Goal: Task Accomplishment & Management: Manage account settings

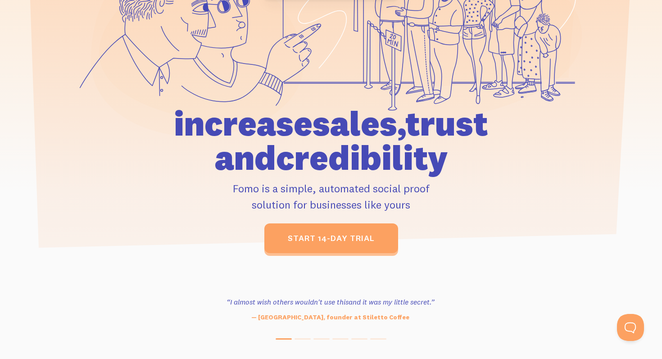
scroll to position [174, 0]
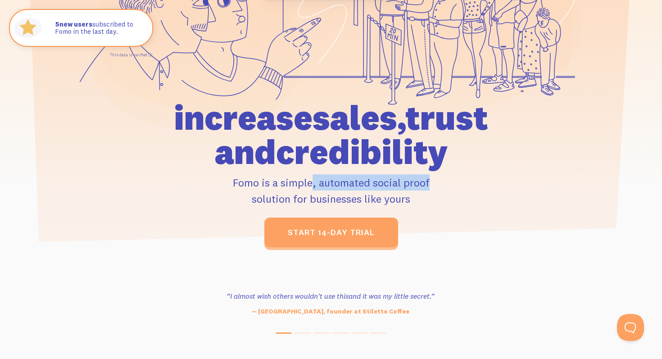
drag, startPoint x: 362, startPoint y: 180, endPoint x: 394, endPoint y: 180, distance: 32.4
click at [394, 180] on p "Fomo is a simple, automated social proof solution for businesses like yours" at bounding box center [330, 190] width 417 height 32
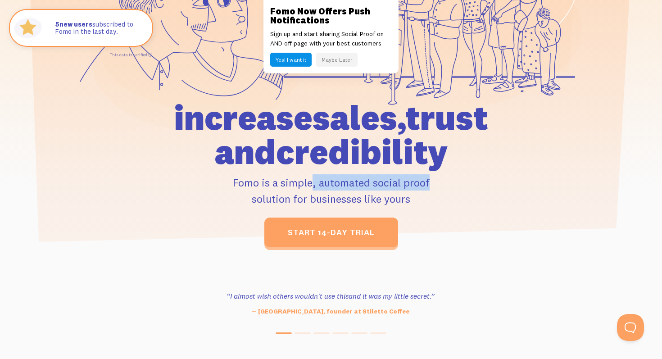
drag, startPoint x: 401, startPoint y: 180, endPoint x: 271, endPoint y: 179, distance: 129.6
click at [271, 179] on p "Fomo is a simple, automated social proof solution for businesses like yours" at bounding box center [330, 190] width 417 height 32
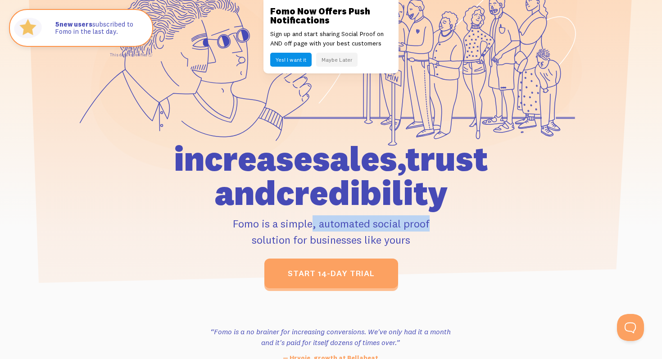
scroll to position [0, 0]
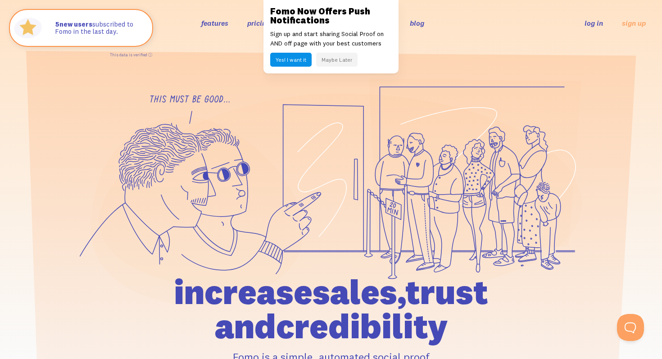
click at [446, 27] on div "features pricing 106+ integrations reviews blog log in sign up log in sign up" at bounding box center [330, 23] width 629 height 24
click at [346, 59] on button "Maybe Later" at bounding box center [336, 60] width 41 height 14
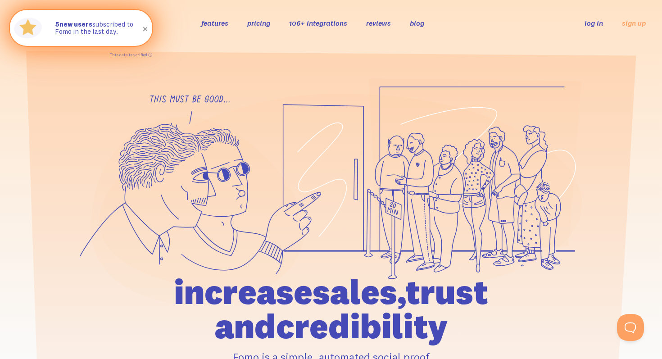
click at [147, 29] on span at bounding box center [145, 29] width 15 height 15
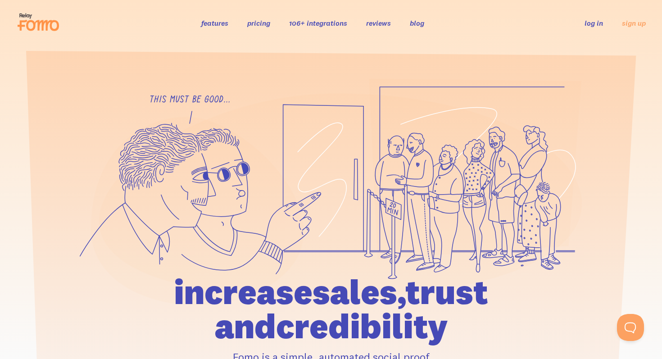
click at [254, 25] on link "pricing" at bounding box center [258, 22] width 23 height 9
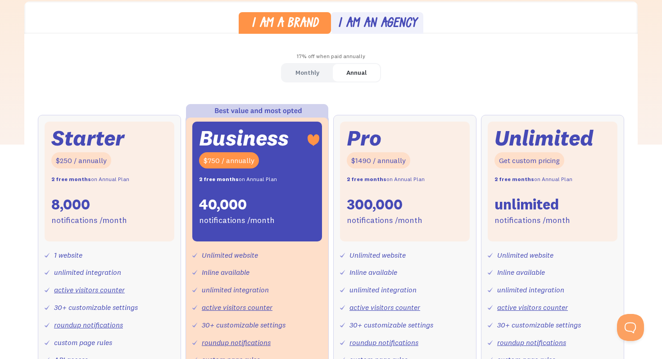
scroll to position [254, 0]
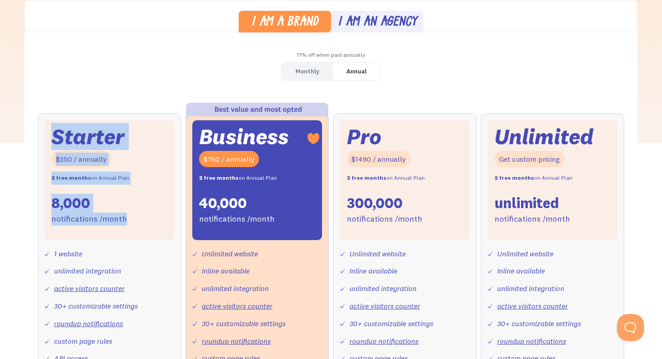
drag, startPoint x: 125, startPoint y: 219, endPoint x: 49, endPoint y: 136, distance: 111.8
click at [49, 136] on div "Starter $250 / annually 2 free months on Annual Plan 8,000 notifications /month" at bounding box center [110, 180] width 130 height 120
click at [77, 87] on div "Monthly Annual Starter $25 / month 8,000 notifications /month 1 website unlimit…" at bounding box center [330, 269] width 613 height 414
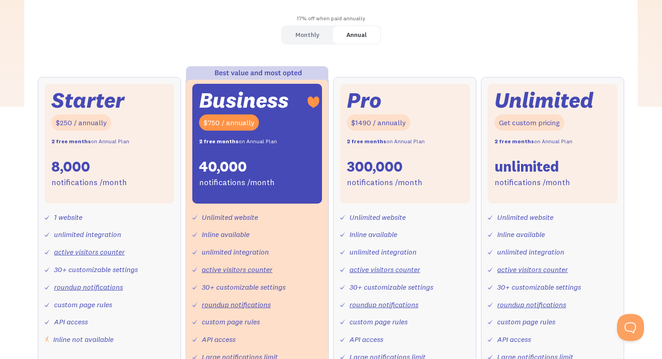
scroll to position [288, 0]
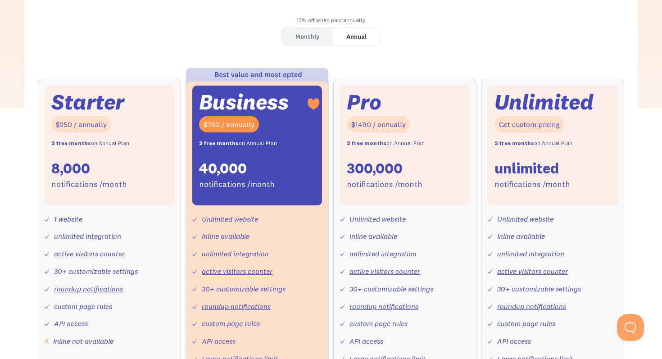
click at [308, 32] on div "Monthly" at bounding box center [307, 36] width 24 height 13
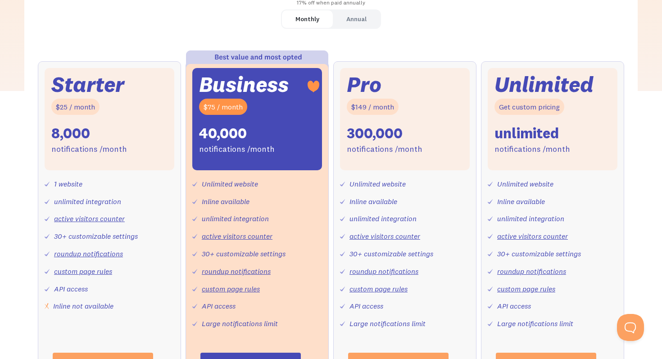
scroll to position [306, 0]
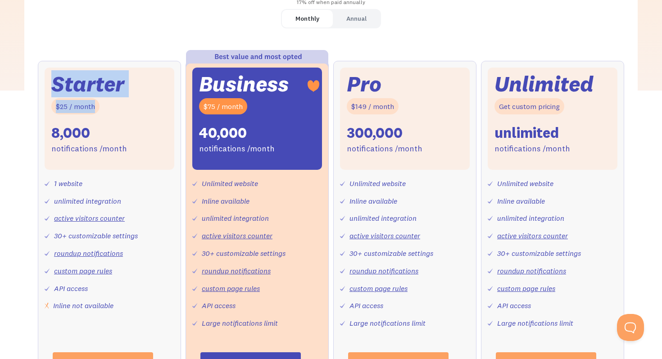
drag, startPoint x: 97, startPoint y: 106, endPoint x: 50, endPoint y: 85, distance: 52.2
click at [50, 85] on div "Starter $25 / month 8,000 notifications /month" at bounding box center [110, 119] width 130 height 102
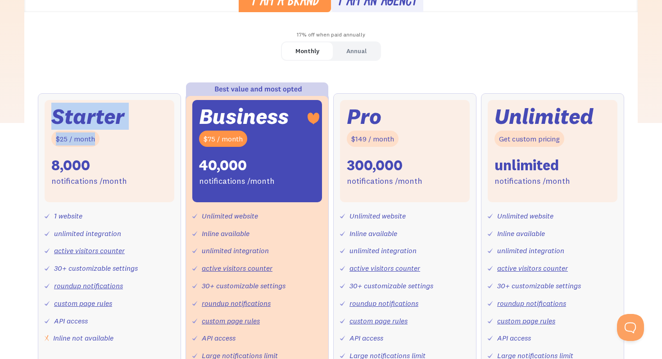
scroll to position [288, 0]
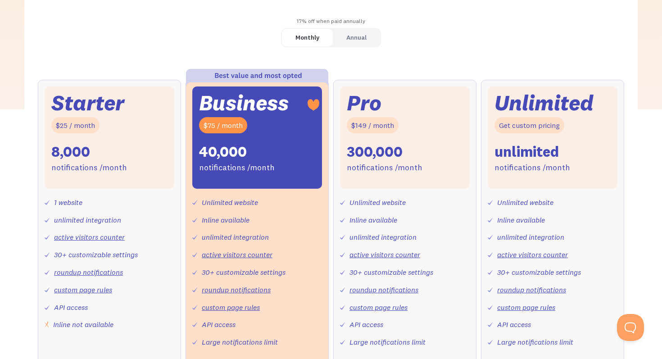
click at [185, 244] on div "Starter $25 / month 8,000 notifications /month 1 website unlimited integration …" at bounding box center [331, 252] width 586 height 345
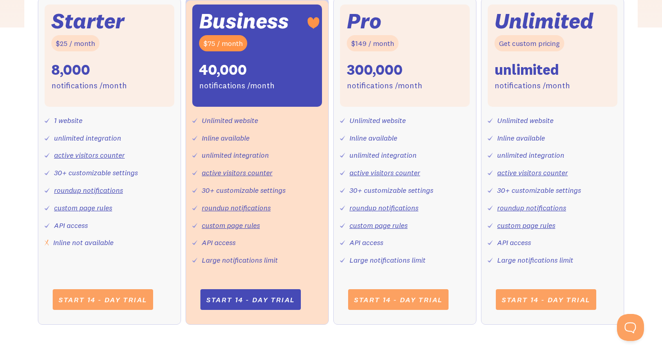
scroll to position [375, 0]
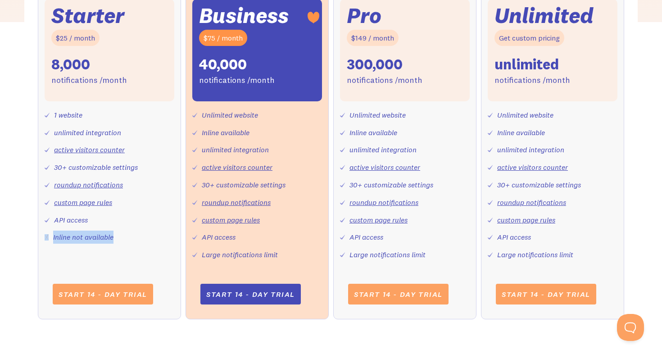
drag, startPoint x: 125, startPoint y: 242, endPoint x: 44, endPoint y: 240, distance: 81.0
click at [44, 240] on div "Starter $25 / month 8,000 notifications /month 1 website unlimited integration …" at bounding box center [109, 155] width 143 height 327
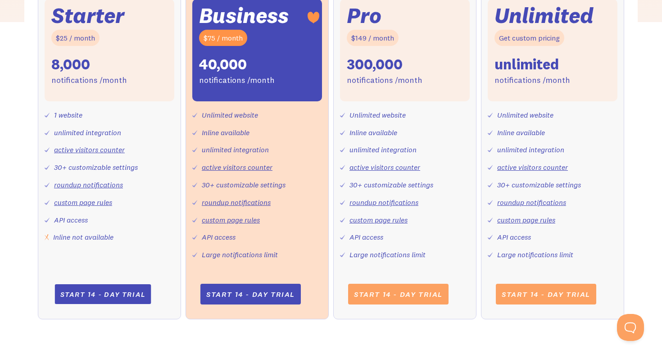
click at [96, 296] on link "Start 14 - day trial" at bounding box center [102, 294] width 96 height 20
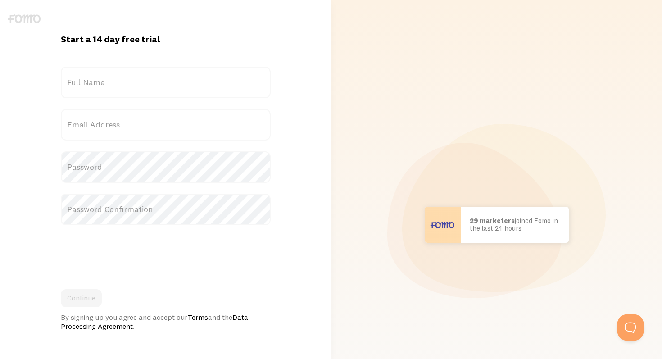
click at [212, 75] on label "Full Name" at bounding box center [166, 83] width 210 height 32
click at [212, 75] on input "Full Name" at bounding box center [166, 83] width 210 height 32
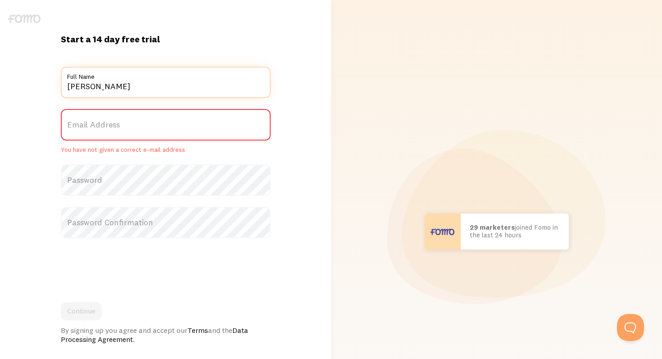
click at [191, 87] on input "Alec" at bounding box center [166, 83] width 210 height 32
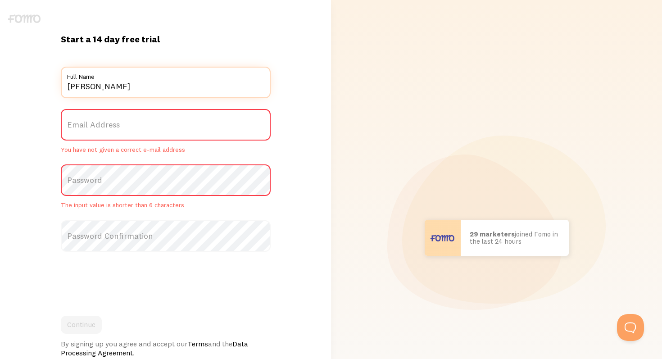
type input "Alec DiPietro"
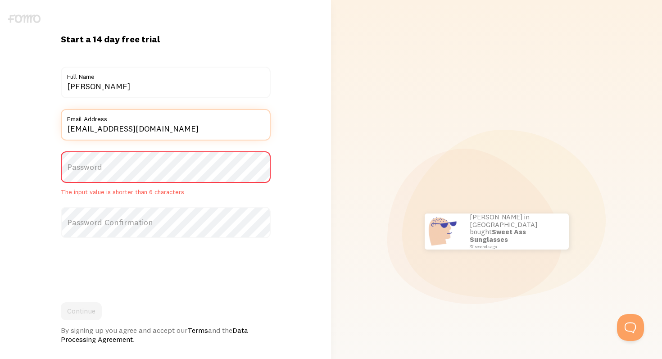
type input "thirdtryholdings@gmail.com"
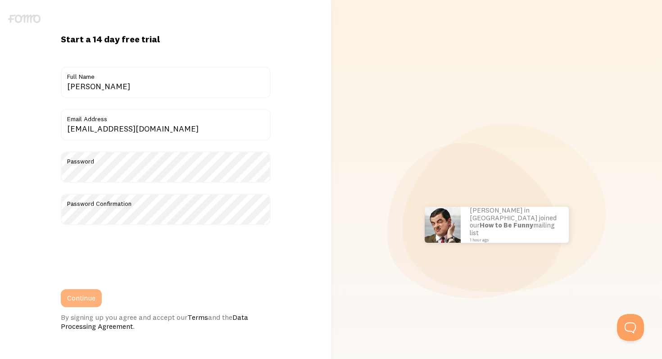
click at [86, 300] on button "Continue" at bounding box center [81, 298] width 41 height 18
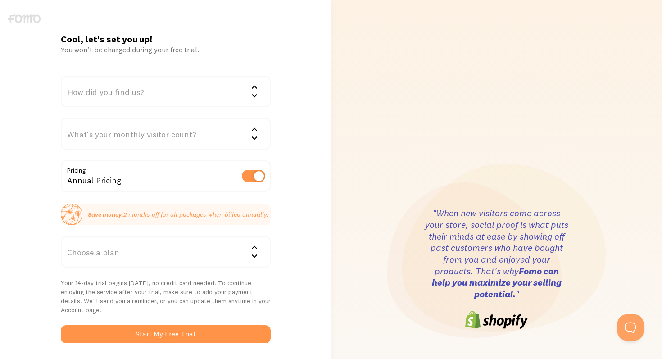
click at [158, 88] on div "How did you find us?" at bounding box center [166, 92] width 210 height 32
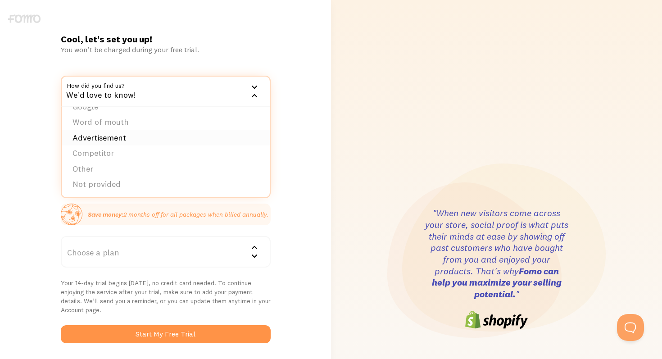
scroll to position [14, 0]
click at [135, 155] on li "Competitor" at bounding box center [166, 153] width 208 height 16
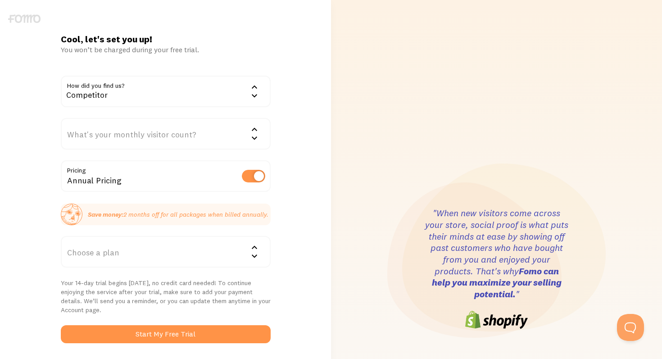
click at [130, 138] on div "What's your monthly visitor count?" at bounding box center [166, 134] width 210 height 32
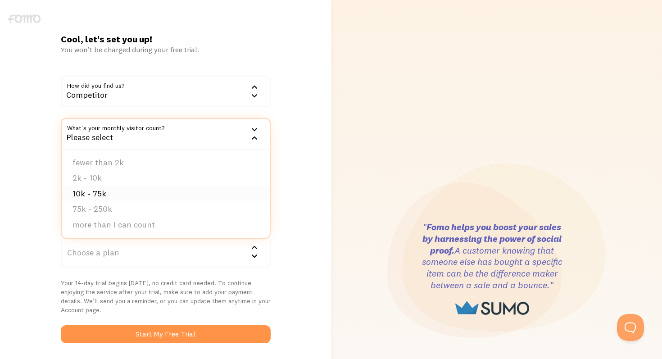
click at [110, 195] on li "10k - 75k" at bounding box center [166, 194] width 208 height 16
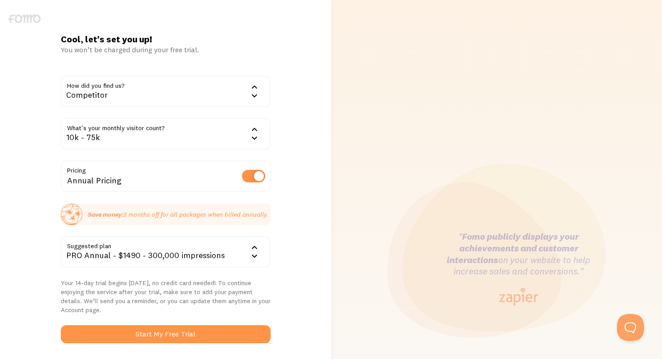
click at [44, 182] on div "Cool, let's set you up! You won’t be charged during your free trial. How did yo…" at bounding box center [165, 268] width 331 height 471
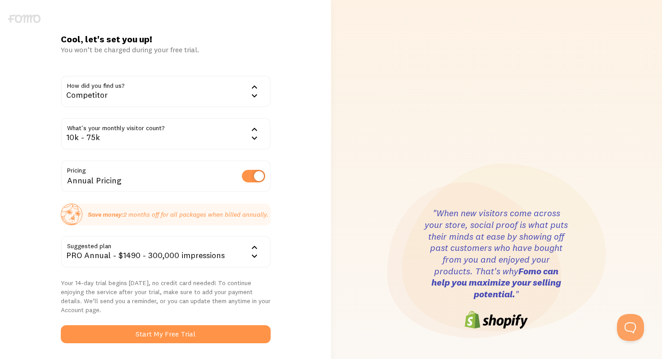
click at [257, 175] on label at bounding box center [253, 176] width 23 height 13
click at [257, 175] on input "checkbox" at bounding box center [253, 176] width 23 height 13
checkbox input "false"
click at [218, 254] on div "PRO - $149 - 300,000 impressions" at bounding box center [166, 252] width 210 height 32
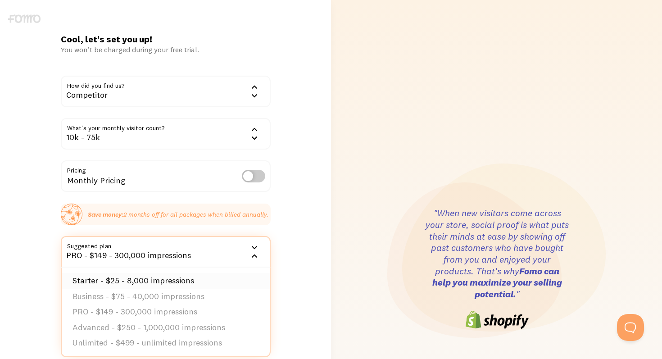
click at [195, 287] on li "Starter - $25 - 8,000 impressions" at bounding box center [166, 281] width 208 height 16
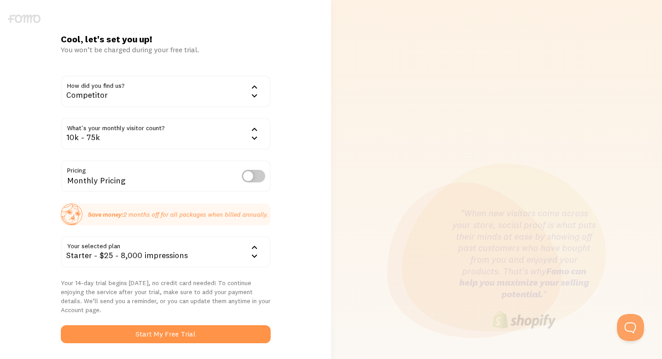
click at [37, 241] on div "Cool, let's set you up! You won’t be charged during your free trial. How did yo…" at bounding box center [165, 268] width 331 height 471
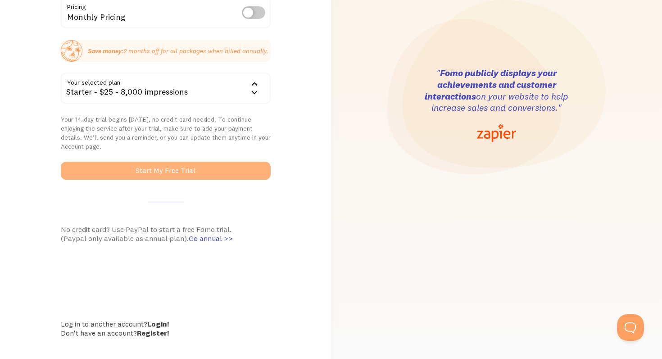
scroll to position [164, 0]
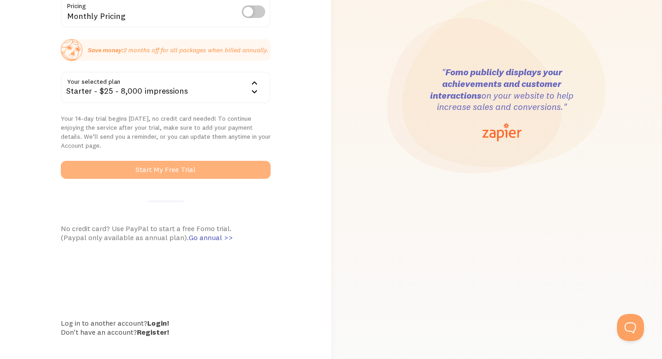
click at [183, 171] on button "Start My Free Trial" at bounding box center [166, 170] width 210 height 18
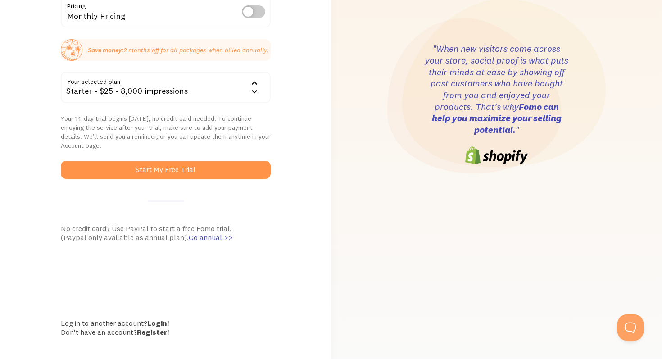
scroll to position [179, 0]
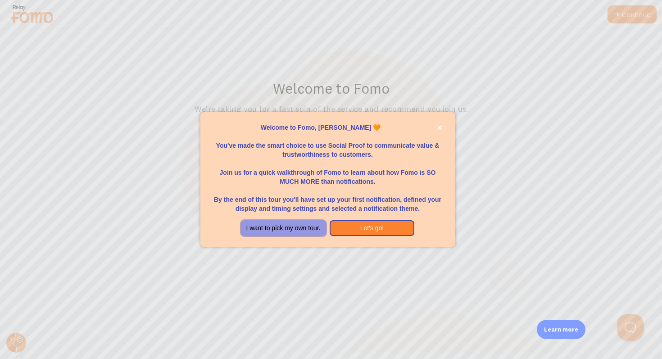
click at [302, 230] on button "I want to pick my own tour." at bounding box center [283, 228] width 85 height 16
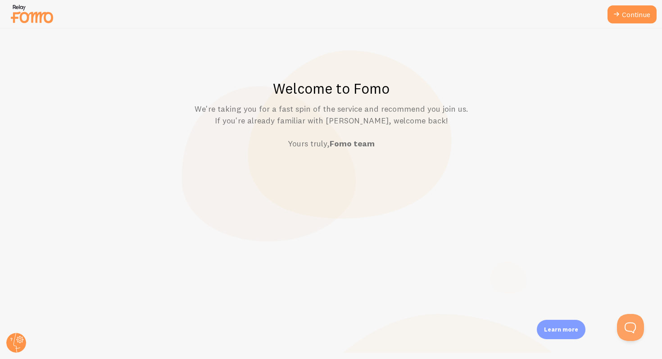
drag, startPoint x: 244, startPoint y: 108, endPoint x: 437, endPoint y: 108, distance: 193.1
click at [437, 108] on p "We're taking you for a fast spin of the service and recommend you join us. If y…" at bounding box center [331, 126] width 618 height 46
drag, startPoint x: 437, startPoint y: 108, endPoint x: 245, endPoint y: 109, distance: 191.7
click at [245, 109] on p "We're taking you for a fast spin of the service and recommend you join us. If y…" at bounding box center [331, 126] width 618 height 46
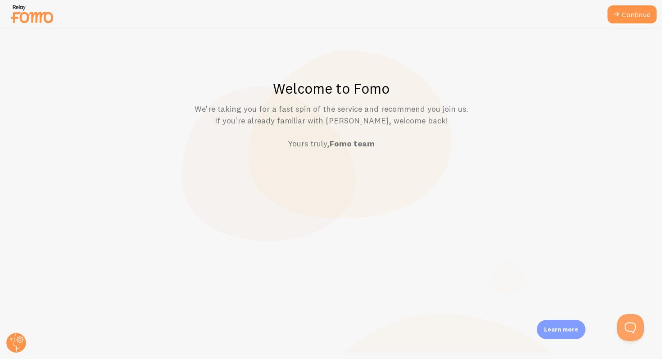
drag, startPoint x: 245, startPoint y: 109, endPoint x: 414, endPoint y: 109, distance: 169.2
click at [414, 109] on p "We're taking you for a fast spin of the service and recommend you join us. If y…" at bounding box center [331, 126] width 618 height 46
click at [626, 16] on link "Continue" at bounding box center [631, 14] width 49 height 18
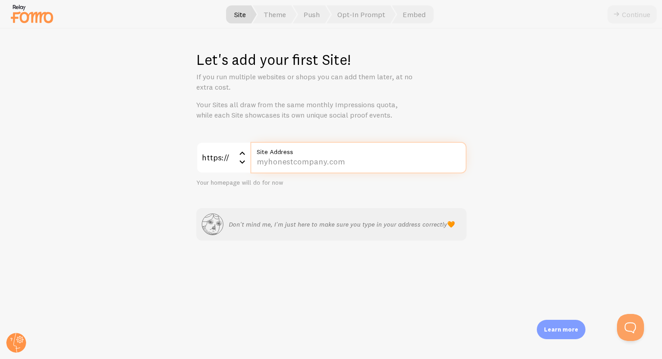
click at [311, 163] on input "Site Address" at bounding box center [358, 158] width 216 height 32
type input "[DOMAIN_NAME]"
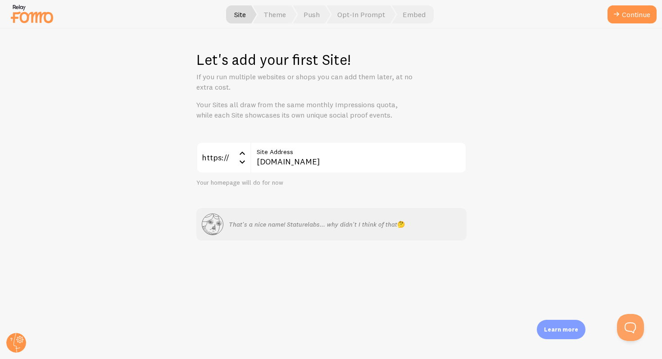
click at [494, 194] on div "Let's add your first Site! If you run multiple websites or shops you can add th…" at bounding box center [330, 194] width 661 height 330
click at [324, 164] on input "staturelabs.com" at bounding box center [358, 158] width 216 height 32
click at [606, 11] on div at bounding box center [331, 14] width 662 height 29
click at [617, 12] on icon "submit" at bounding box center [616, 14] width 11 height 11
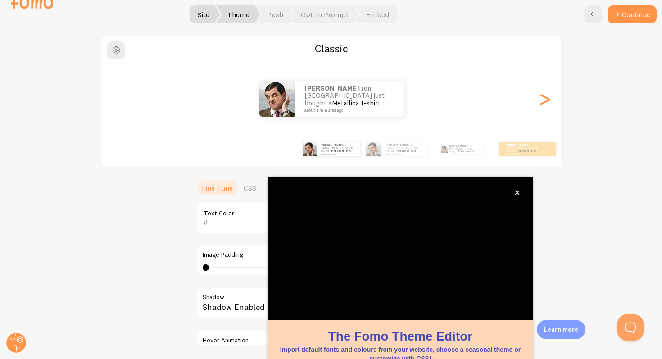
scroll to position [62, 0]
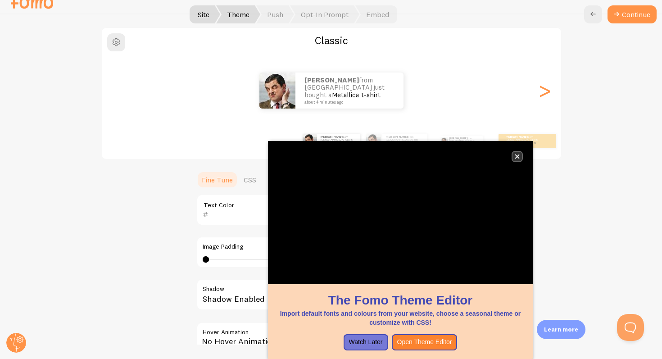
click at [519, 156] on button "close," at bounding box center [516, 156] width 9 height 9
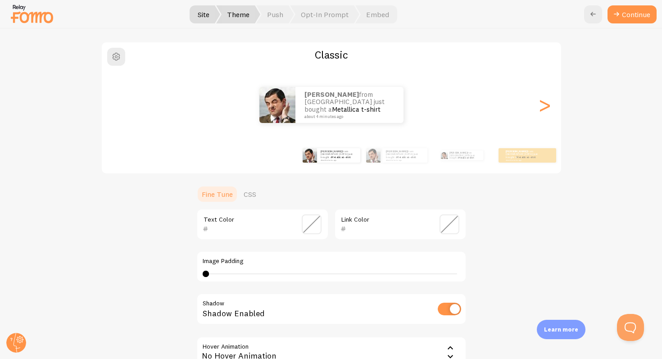
scroll to position [0, 0]
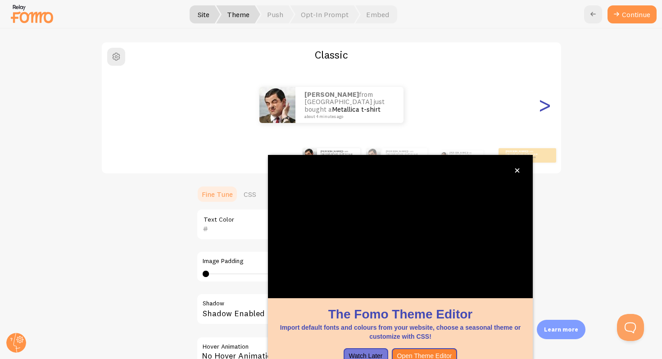
click at [545, 108] on div ">" at bounding box center [544, 104] width 11 height 65
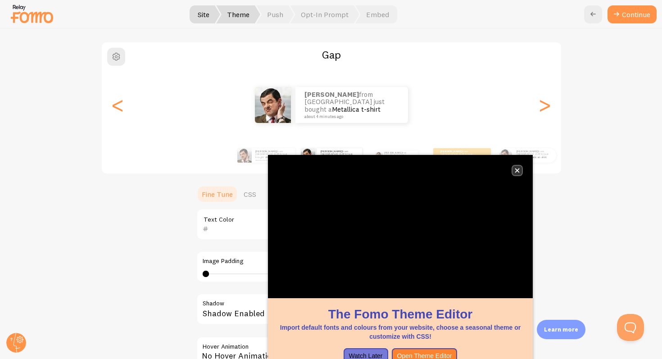
click at [518, 170] on icon "close," at bounding box center [516, 170] width 5 height 5
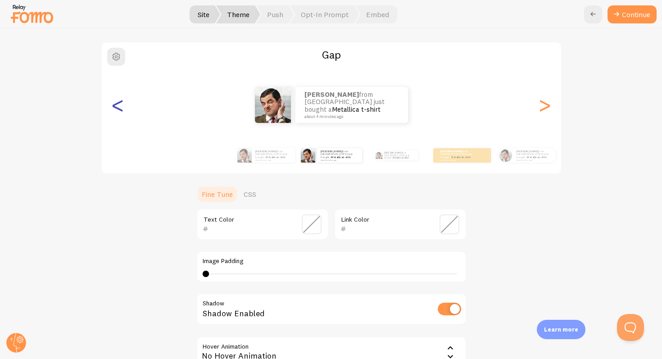
click at [118, 108] on div "<" at bounding box center [118, 104] width 11 height 65
click at [118, 107] on div "<" at bounding box center [118, 104] width 11 height 65
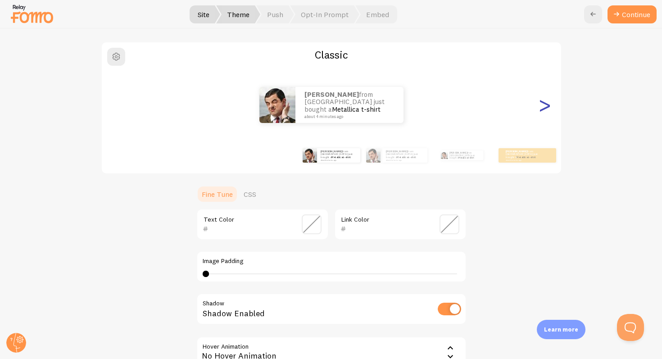
click at [548, 105] on div ">" at bounding box center [544, 104] width 11 height 65
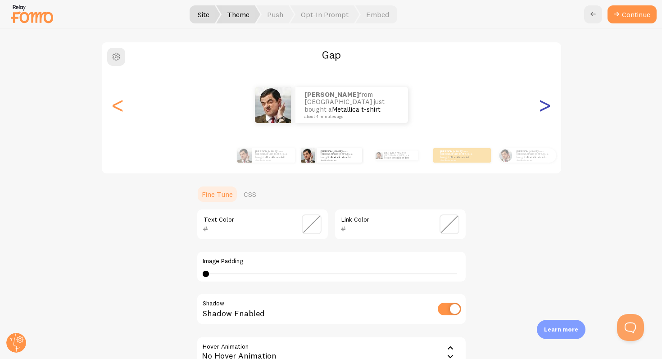
click at [548, 105] on div ">" at bounding box center [544, 104] width 11 height 65
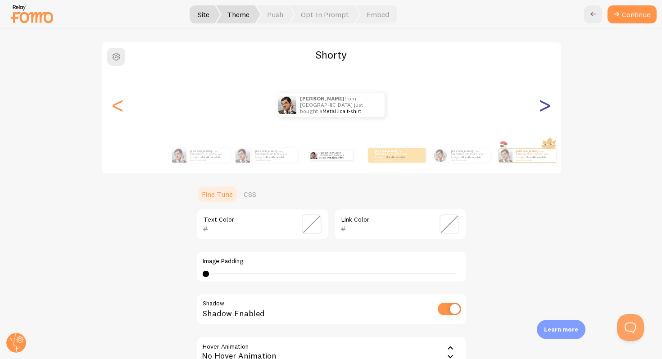
click at [546, 106] on div ">" at bounding box center [544, 104] width 11 height 65
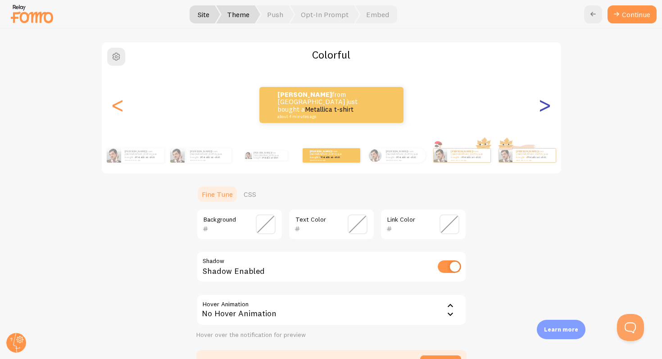
click at [546, 106] on div ">" at bounding box center [544, 104] width 11 height 65
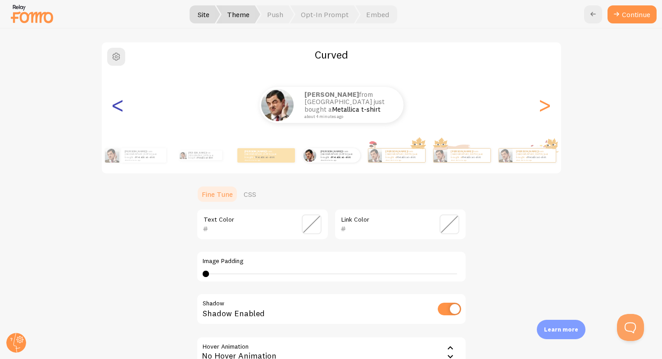
click at [121, 105] on div "<" at bounding box center [118, 104] width 11 height 65
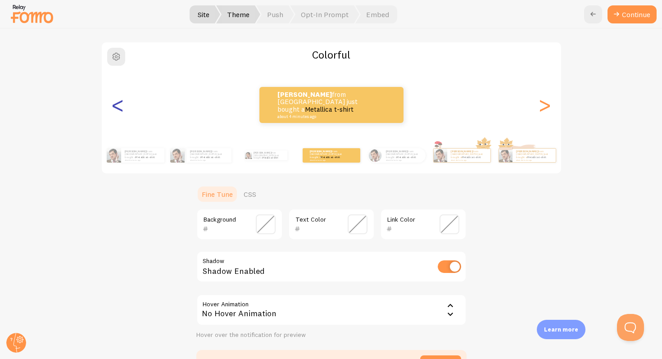
click at [119, 106] on div "<" at bounding box center [118, 104] width 11 height 65
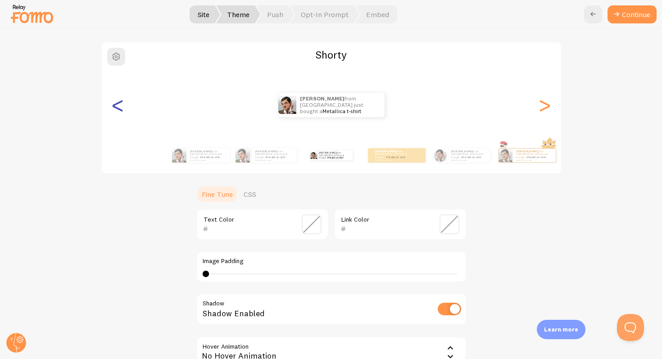
click at [121, 106] on div "<" at bounding box center [118, 104] width 11 height 65
click at [118, 106] on div "<" at bounding box center [118, 104] width 11 height 65
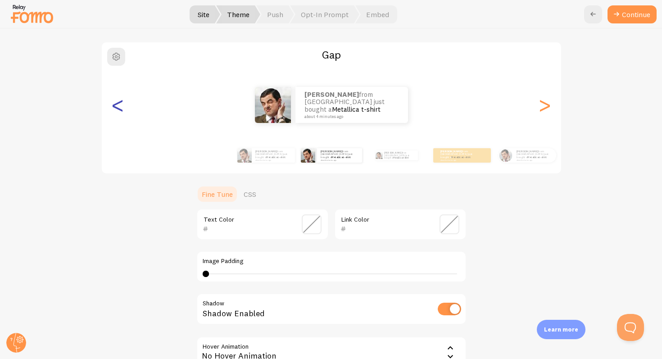
click at [118, 106] on div "<" at bounding box center [118, 104] width 11 height 65
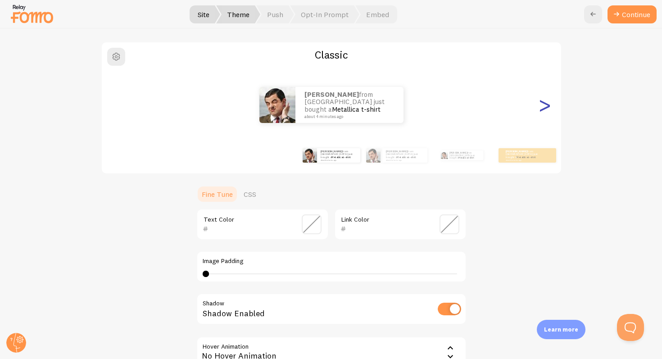
click at [545, 104] on div ">" at bounding box center [544, 104] width 11 height 65
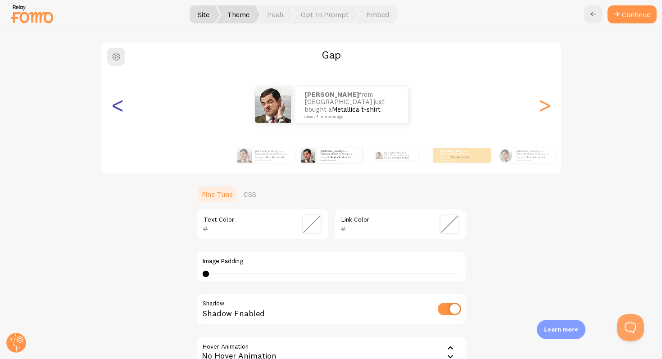
click at [113, 108] on div "<" at bounding box center [118, 104] width 11 height 65
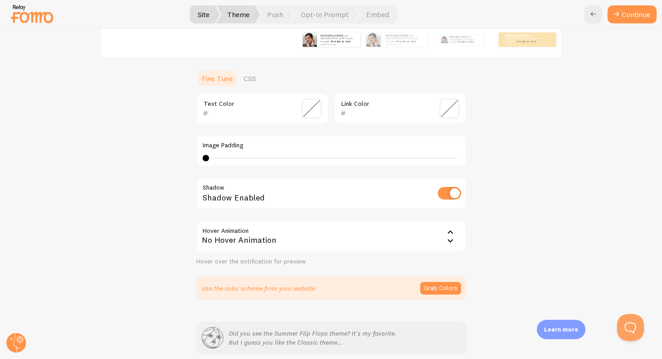
scroll to position [187, 0]
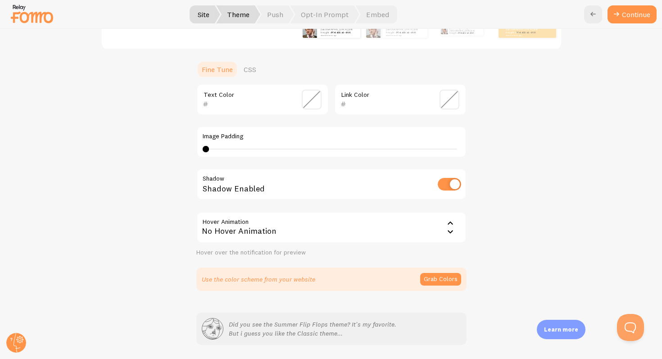
click at [311, 98] on span at bounding box center [312, 100] width 20 height 20
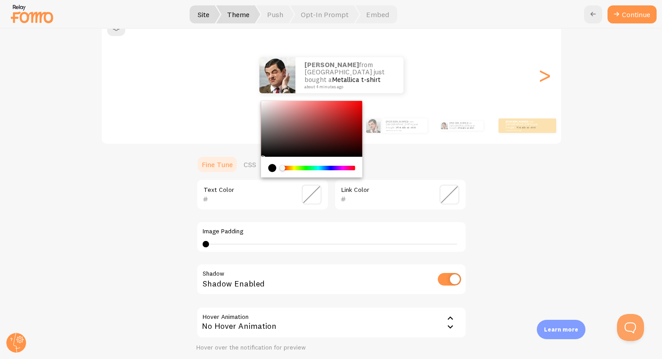
scroll to position [58, 0]
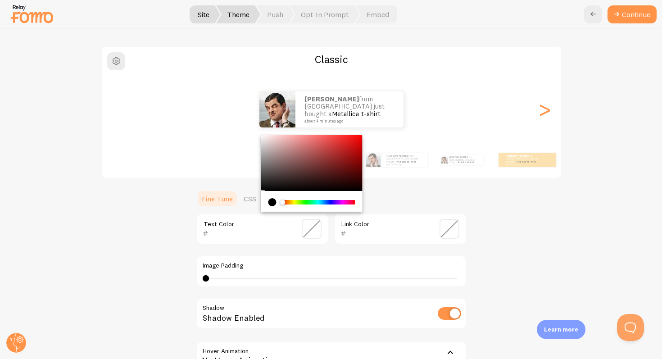
click at [164, 222] on div "Classic Alec from United States just bought a Metallica t-shirt about 4 minutes…" at bounding box center [331, 233] width 618 height 374
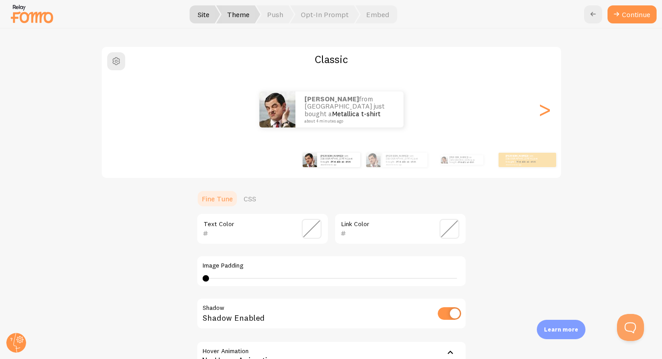
click at [309, 230] on span at bounding box center [312, 229] width 20 height 20
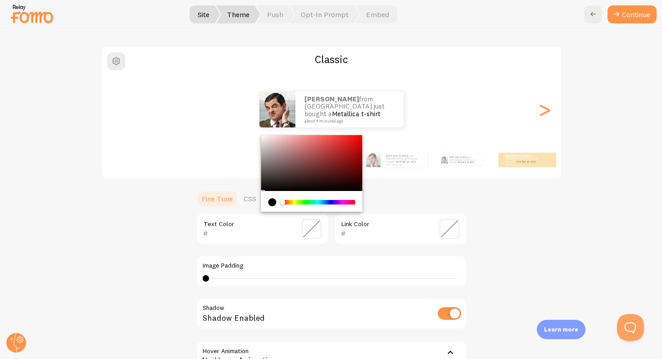
scroll to position [54, 0]
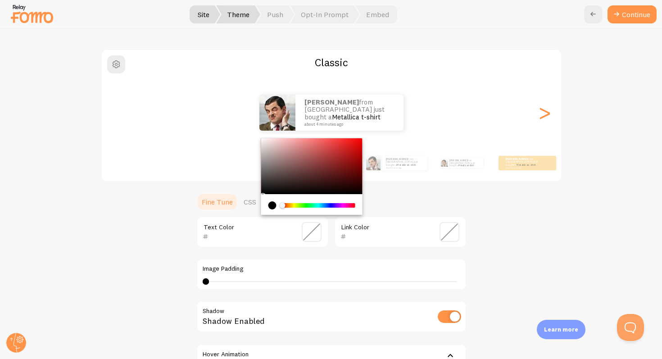
click at [217, 235] on input "text" at bounding box center [249, 236] width 82 height 11
paste input "211A28"
type input "211A28"
click at [170, 239] on div "Classic Alec from United States just bought a Metallica t-shirt about 4 minutes…" at bounding box center [331, 236] width 618 height 374
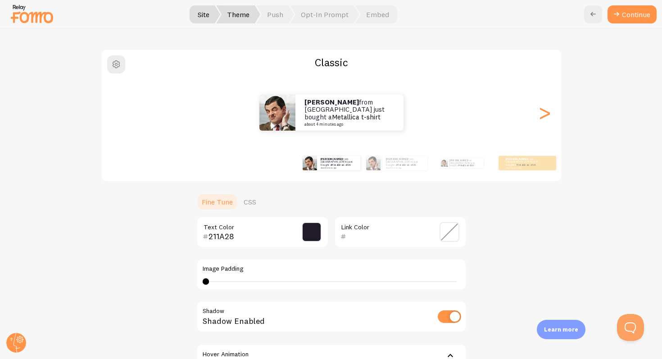
click at [453, 231] on span at bounding box center [449, 232] width 20 height 20
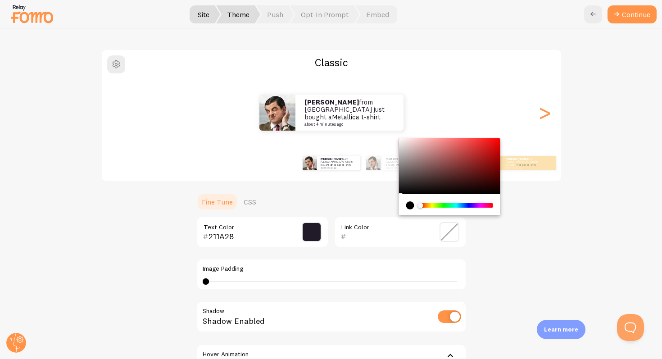
click at [389, 236] on input "text" at bounding box center [387, 236] width 82 height 11
paste input "68D0F8"
type input "68D0F8"
click at [497, 247] on div "Classic Alec from United States just bought a Metallica t-shirt about 4 minutes…" at bounding box center [331, 236] width 618 height 374
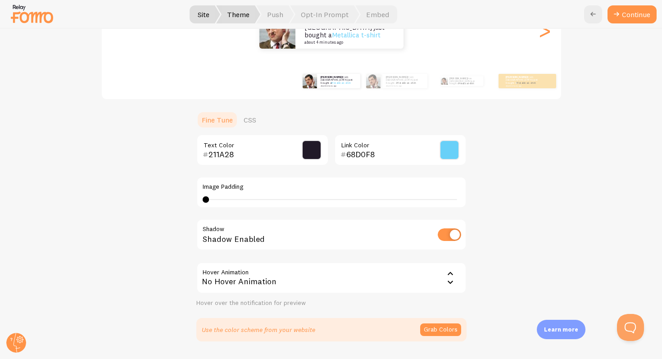
scroll to position [141, 0]
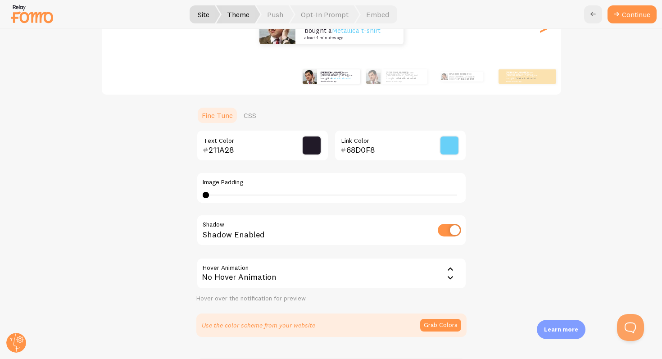
click at [447, 227] on input "checkbox" at bounding box center [448, 230] width 23 height 13
checkbox input "true"
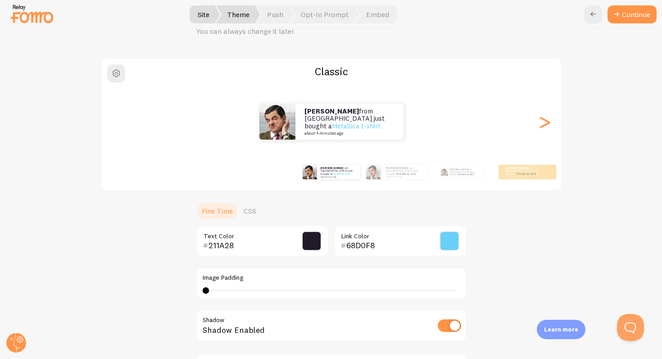
scroll to position [46, 0]
click at [202, 289] on div "Image Padding 0 0 - undefined" at bounding box center [331, 283] width 270 height 32
type input "7"
drag, startPoint x: 203, startPoint y: 289, endPoint x: 248, endPoint y: 290, distance: 44.1
click at [248, 290] on div at bounding box center [247, 290] width 6 height 6
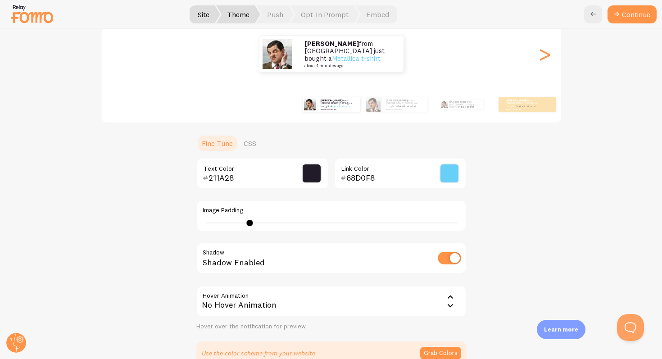
scroll to position [216, 0]
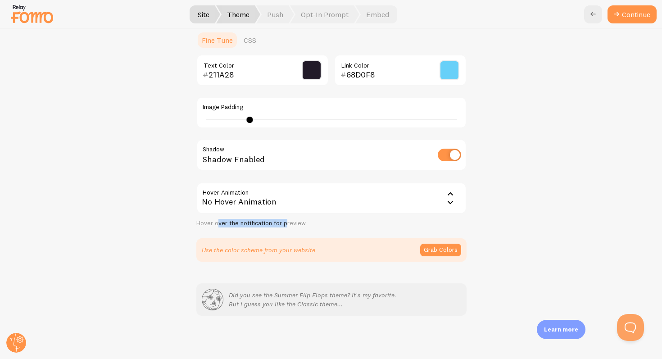
drag, startPoint x: 257, startPoint y: 224, endPoint x: 217, endPoint y: 225, distance: 40.1
click at [217, 225] on div "Hover over the notification for preview" at bounding box center [331, 223] width 270 height 8
click at [243, 201] on div "No Hover Animation" at bounding box center [331, 198] width 270 height 32
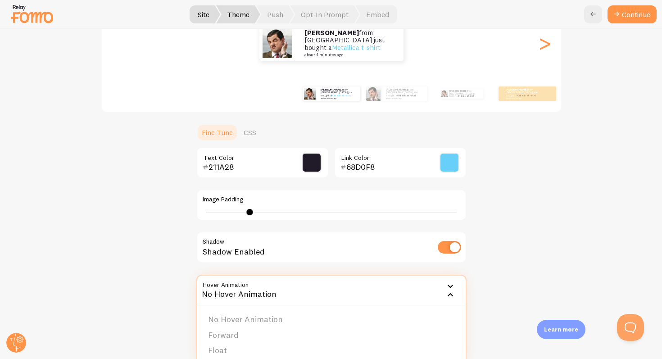
click at [177, 260] on div "Classic Alec from United States just bought a Metallica t-shirt about 4 minutes…" at bounding box center [331, 167] width 618 height 374
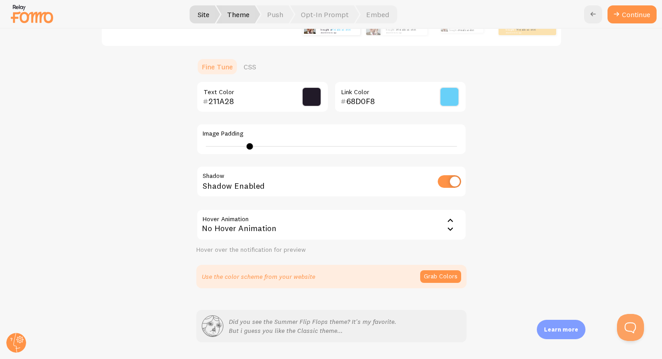
scroll to position [190, 0]
click at [272, 221] on div "No Hover Animation" at bounding box center [331, 224] width 270 height 32
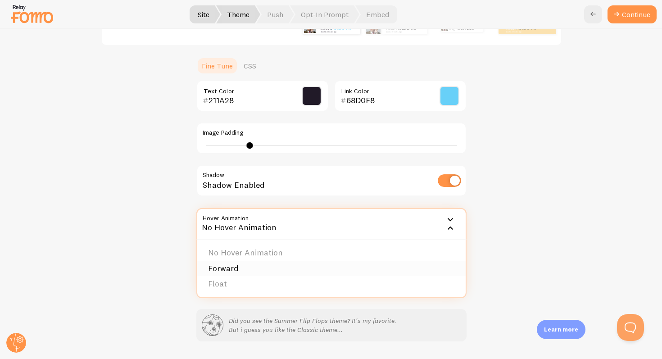
click at [259, 271] on li "Forward" at bounding box center [331, 269] width 268 height 16
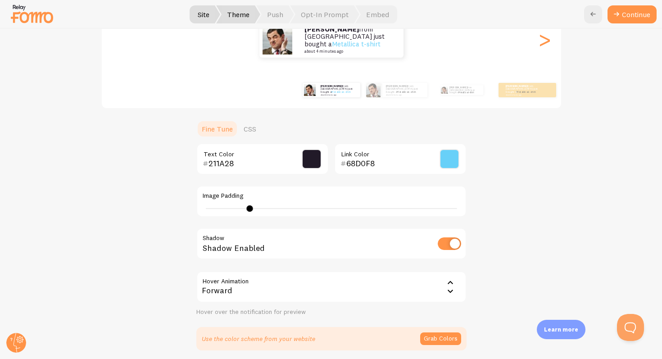
scroll to position [216, 0]
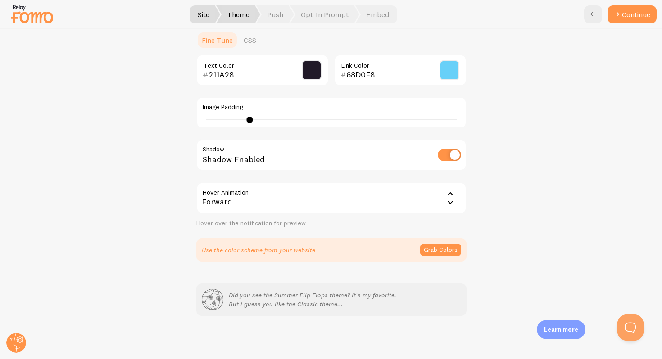
click at [232, 207] on div "Forward" at bounding box center [331, 198] width 270 height 32
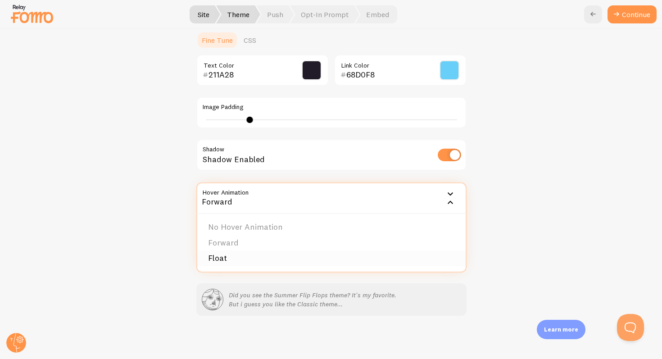
click at [232, 254] on li "Float" at bounding box center [331, 258] width 268 height 16
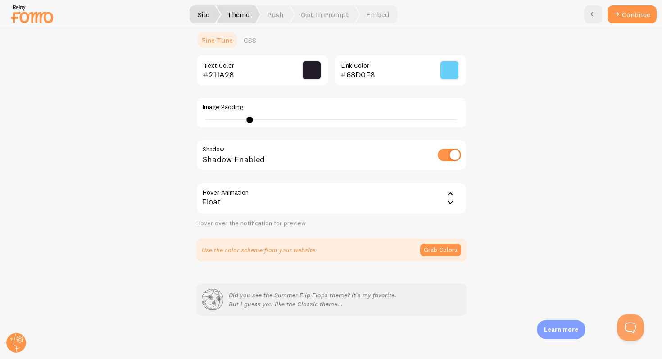
drag, startPoint x: 220, startPoint y: 229, endPoint x: 279, endPoint y: 228, distance: 59.9
click at [279, 229] on section "211A28 Text Color 68D0F8 Link Color Image Padding 7 Shadow Shadow Enabled Hover…" at bounding box center [331, 157] width 270 height 207
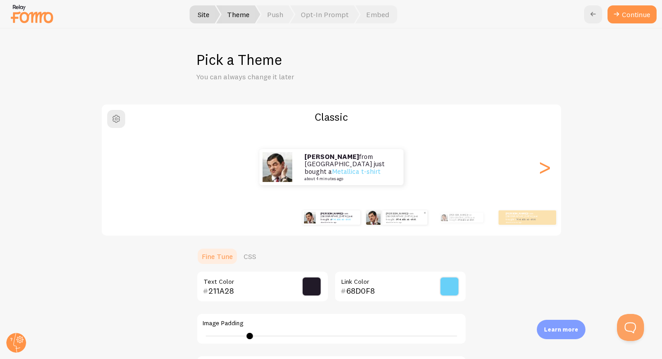
click at [401, 222] on div "Alec from United States just bought a Metallica t-shirt about 4 minutes ago" at bounding box center [404, 217] width 45 height 14
type input "0"
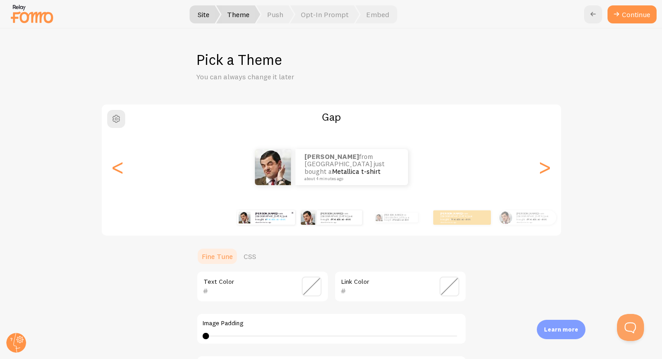
click at [281, 224] on div "Alec from United States just bought a Metallica t-shirt about 4 minutes ago" at bounding box center [273, 217] width 43 height 14
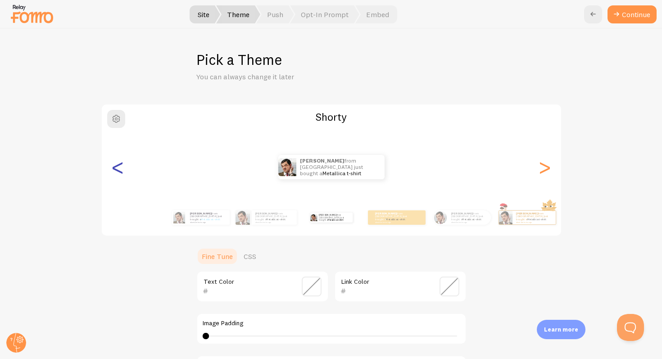
click at [119, 178] on div "<" at bounding box center [118, 167] width 11 height 65
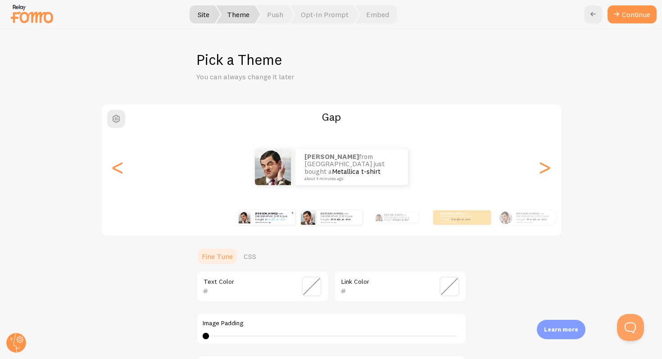
click at [270, 221] on small "about 4 minutes ago" at bounding box center [272, 222] width 35 height 2
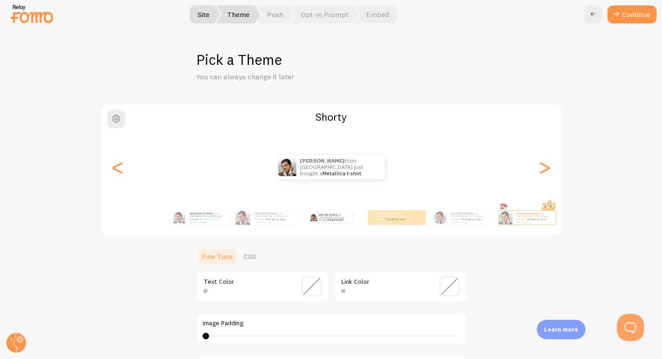
click at [128, 172] on div "Alec from United States just bought a Metallica t-shirt about 4 minutes ago" at bounding box center [331, 167] width 459 height 24
click at [122, 170] on div "<" at bounding box center [118, 167] width 11 height 65
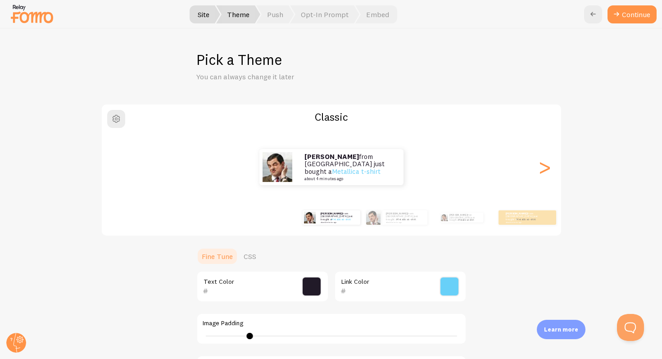
type input "211A28"
type input "68D0F8"
click at [122, 171] on div "Alec from United States just bought a Metallica t-shirt about 4 minutes ago" at bounding box center [331, 167] width 459 height 36
click at [637, 18] on button "Continue" at bounding box center [631, 14] width 49 height 18
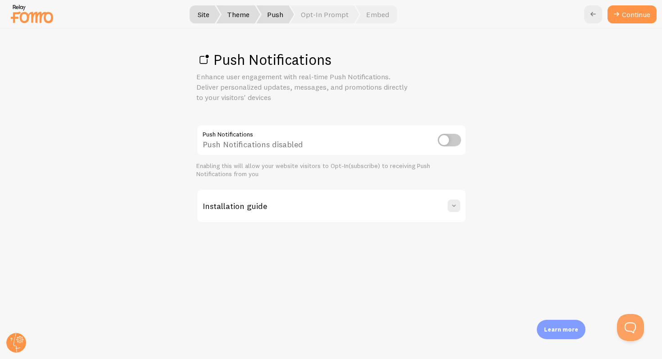
click at [513, 160] on div "Push Notifications Enhance user engagement with real-time Push Notifications. D…" at bounding box center [330, 194] width 661 height 330
click at [455, 202] on span at bounding box center [453, 205] width 9 height 9
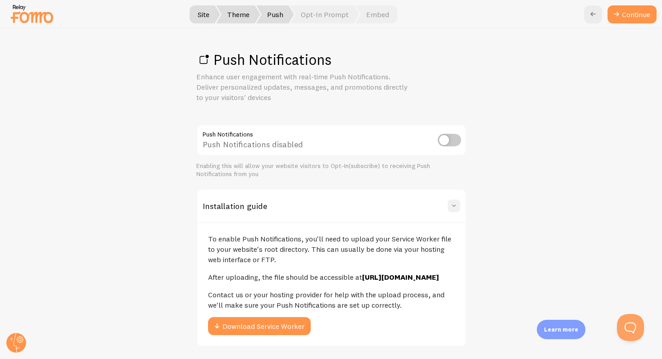
click at [455, 203] on span at bounding box center [453, 205] width 9 height 9
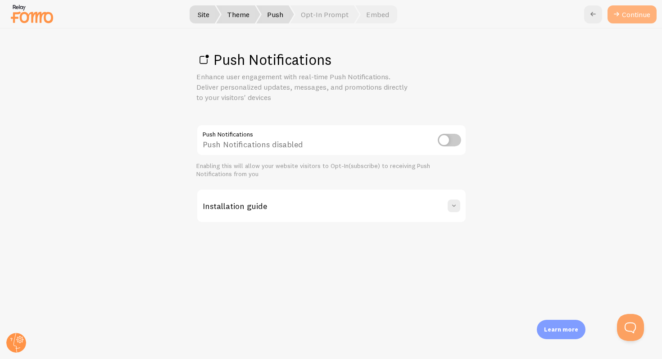
click at [617, 14] on icon at bounding box center [616, 14] width 11 height 11
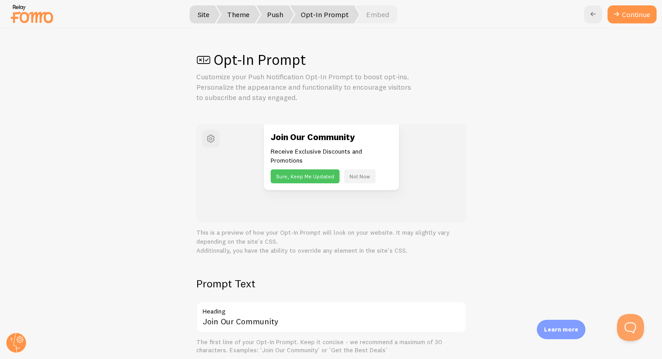
drag, startPoint x: 341, startPoint y: 138, endPoint x: 291, endPoint y: 138, distance: 50.0
click at [291, 138] on h3 "Join Our Community" at bounding box center [331, 137] width 122 height 12
drag, startPoint x: 284, startPoint y: 138, endPoint x: 333, endPoint y: 138, distance: 49.5
click at [333, 138] on h3 "Join Our Community" at bounding box center [331, 137] width 122 height 12
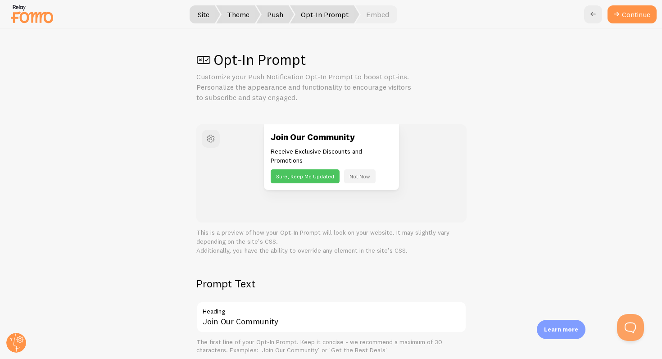
drag, startPoint x: 240, startPoint y: 93, endPoint x: 367, endPoint y: 93, distance: 126.5
click at [367, 93] on p "Customize your Push Notification Opt-In Prompt to boost opt-ins. Personalize th…" at bounding box center [304, 87] width 216 height 31
click at [212, 135] on span "button" at bounding box center [210, 138] width 11 height 11
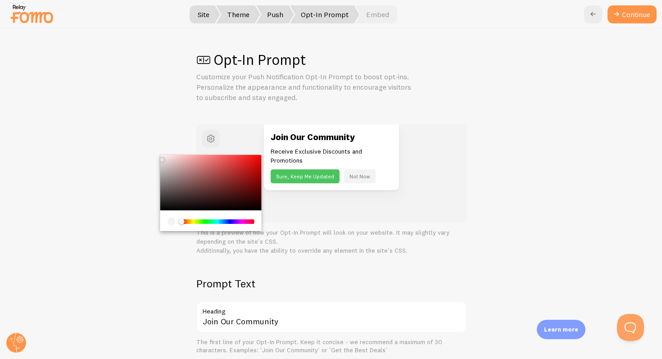
click at [94, 199] on div "Opt-In Prompt Customize your Push Notification Opt-In Prompt to boost opt-ins. …" at bounding box center [330, 194] width 661 height 330
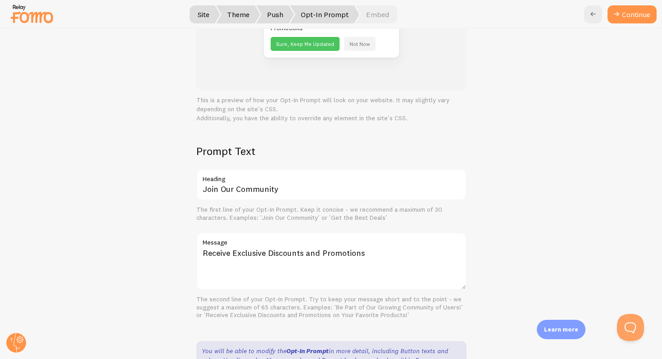
scroll to position [133, 0]
click at [623, 12] on button "Continue" at bounding box center [631, 14] width 49 height 18
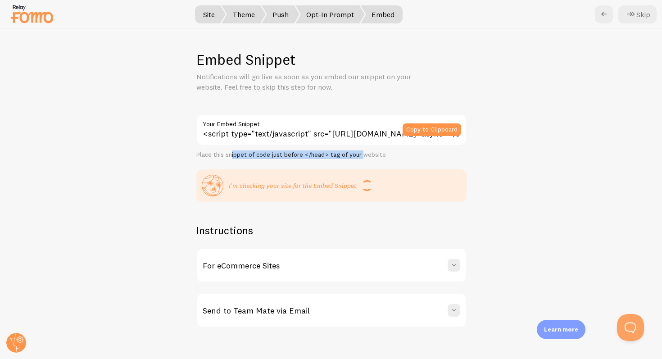
drag, startPoint x: 359, startPoint y: 156, endPoint x: 231, endPoint y: 156, distance: 127.8
click at [231, 156] on div "Place this snippet of code just before </head> tag of your website" at bounding box center [331, 155] width 270 height 8
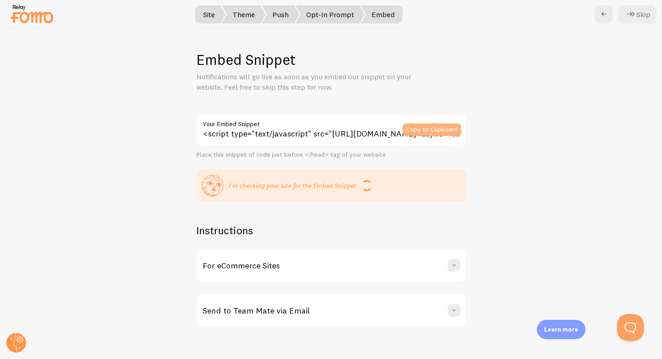
click at [450, 127] on button "Copy to Clipboard" at bounding box center [431, 129] width 59 height 13
click at [419, 129] on button "Copy to Clipboard" at bounding box center [431, 129] width 59 height 13
drag, startPoint x: 244, startPoint y: 185, endPoint x: 323, endPoint y: 185, distance: 78.8
click at [323, 185] on p "I'm checking your site for the Embed Snippet" at bounding box center [292, 185] width 127 height 9
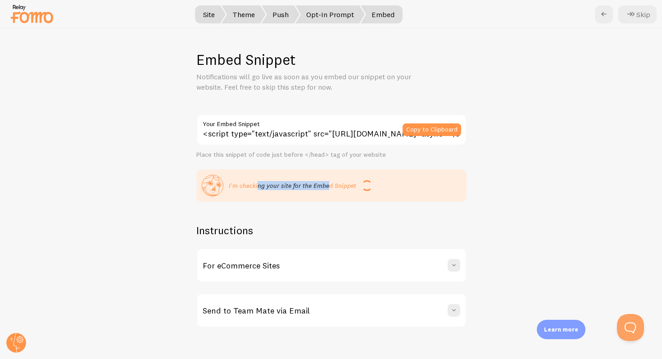
drag, startPoint x: 326, startPoint y: 185, endPoint x: 257, endPoint y: 185, distance: 68.4
click at [257, 185] on p "I'm checking your site for the Embed Snippet" at bounding box center [292, 185] width 127 height 9
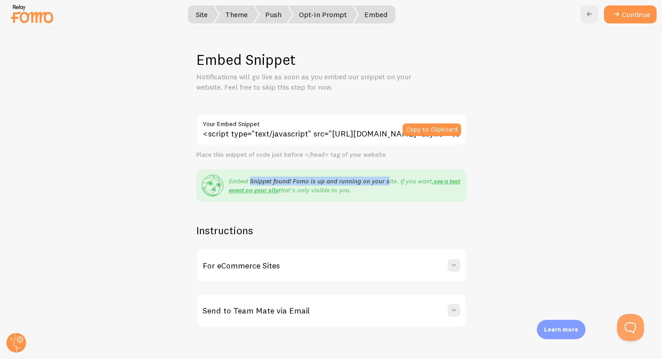
drag, startPoint x: 251, startPoint y: 179, endPoint x: 387, endPoint y: 180, distance: 135.9
click at [387, 180] on p "Embed Snippet found! Fomo is up and running on your site. If you want, see a te…" at bounding box center [345, 185] width 232 height 18
drag, startPoint x: 387, startPoint y: 180, endPoint x: 309, endPoint y: 179, distance: 77.9
click at [309, 179] on p "Embed Snippet found! Fomo is up and running on your site. If you want, see a te…" at bounding box center [345, 185] width 232 height 18
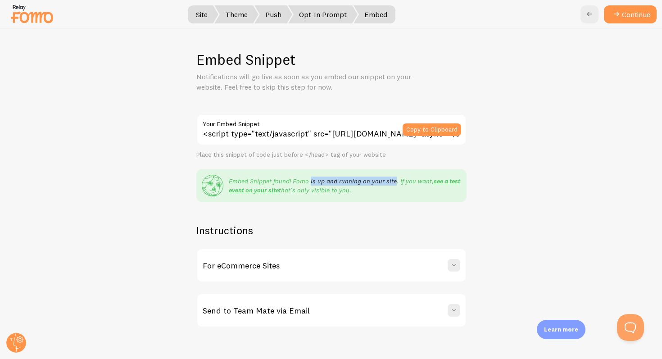
click at [309, 179] on p "Embed Snippet found! Fomo is up and running on your site. If you want, see a te…" at bounding box center [345, 185] width 232 height 18
click at [271, 190] on link "see a test event on your site" at bounding box center [344, 185] width 231 height 17
click at [450, 266] on span at bounding box center [453, 265] width 9 height 9
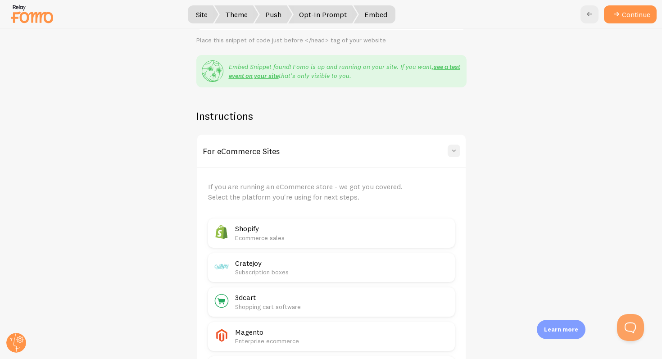
scroll to position [116, 0]
drag, startPoint x: 349, startPoint y: 185, endPoint x: 254, endPoint y: 185, distance: 95.0
click at [254, 185] on p "If you are running an eCommerce store - we got you covered. Select the platform…" at bounding box center [316, 190] width 216 height 21
drag, startPoint x: 254, startPoint y: 185, endPoint x: 356, endPoint y: 185, distance: 101.7
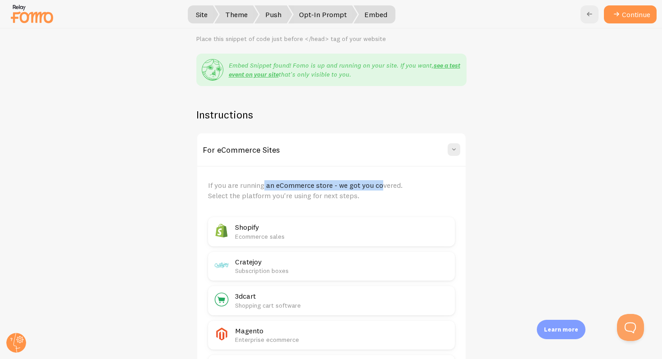
click at [356, 185] on p "If you are running an eCommerce store - we got you covered. Select the platform…" at bounding box center [316, 190] width 216 height 21
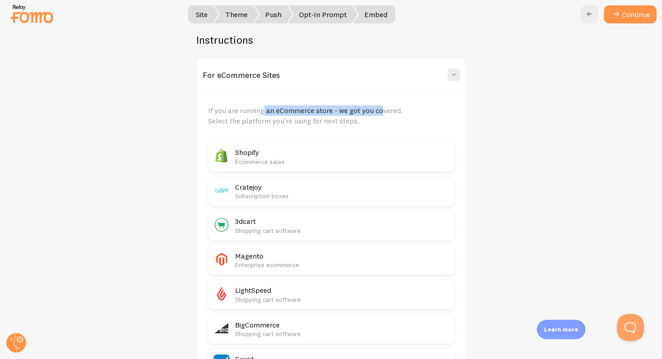
scroll to position [130, 0]
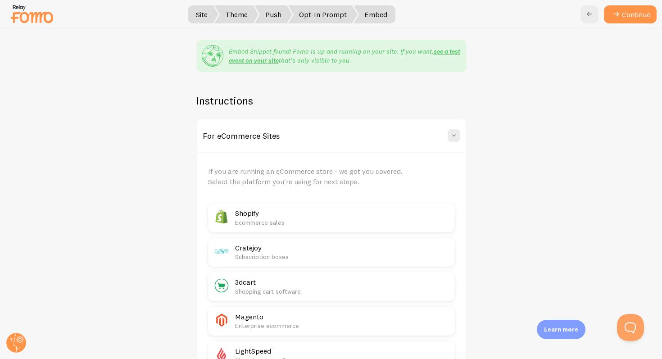
click at [310, 225] on p "Ecommerce sales" at bounding box center [342, 222] width 214 height 9
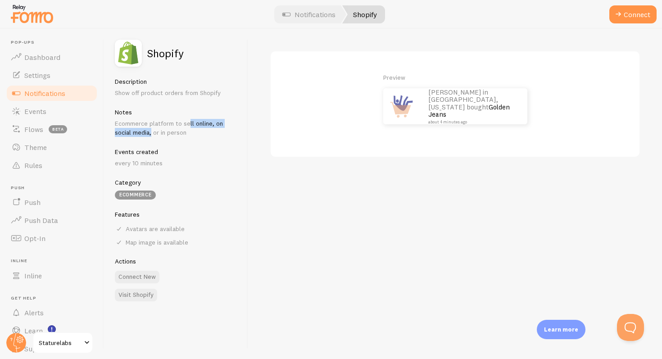
drag, startPoint x: 134, startPoint y: 126, endPoint x: 209, endPoint y: 122, distance: 75.3
click at [209, 122] on p "Ecommerce platform to sell online, on social media, or in person" at bounding box center [176, 128] width 122 height 18
drag, startPoint x: 209, startPoint y: 122, endPoint x: 150, endPoint y: 123, distance: 59.0
click at [150, 123] on p "Ecommerce platform to sell online, on social media, or in person" at bounding box center [176, 128] width 122 height 18
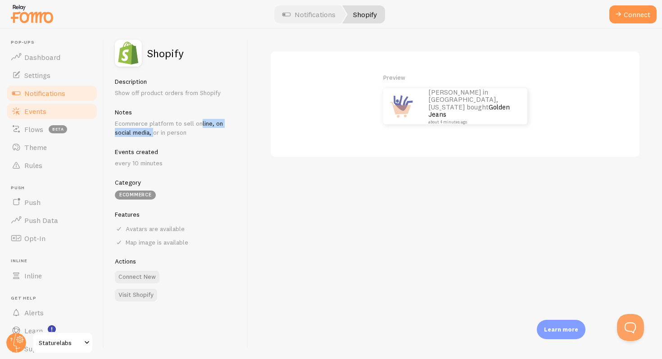
click at [41, 110] on span "Events" at bounding box center [35, 111] width 22 height 9
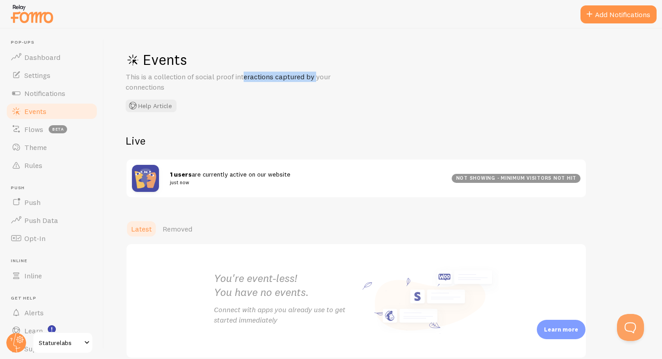
drag, startPoint x: 311, startPoint y: 77, endPoint x: 186, endPoint y: 77, distance: 124.2
click at [186, 77] on p "This is a collection of social proof interactions captured by your connections" at bounding box center [234, 82] width 216 height 21
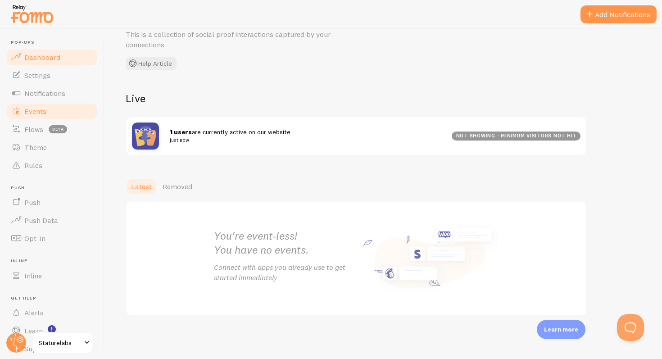
click at [48, 62] on link "Dashboard" at bounding box center [51, 57] width 93 height 18
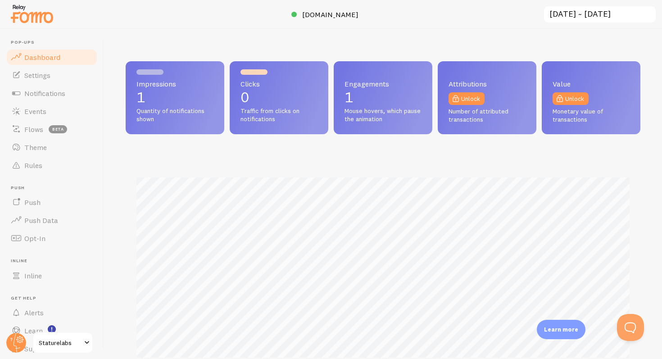
scroll to position [236, 514]
click at [42, 77] on span "Settings" at bounding box center [37, 75] width 26 height 9
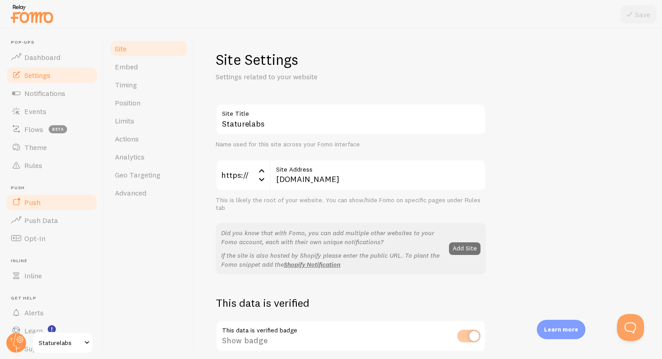
scroll to position [31, 0]
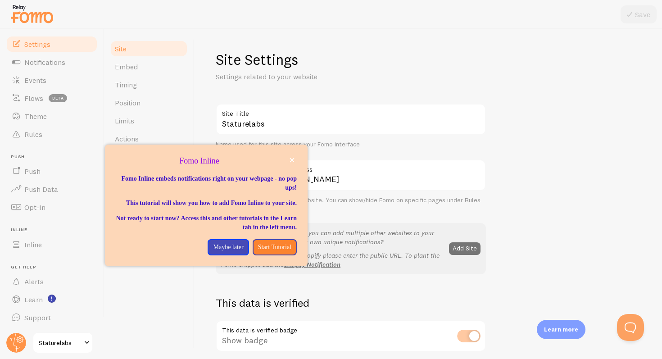
click at [279, 14] on div at bounding box center [331, 14] width 662 height 29
click at [293, 158] on icon "close," at bounding box center [291, 160] width 5 height 5
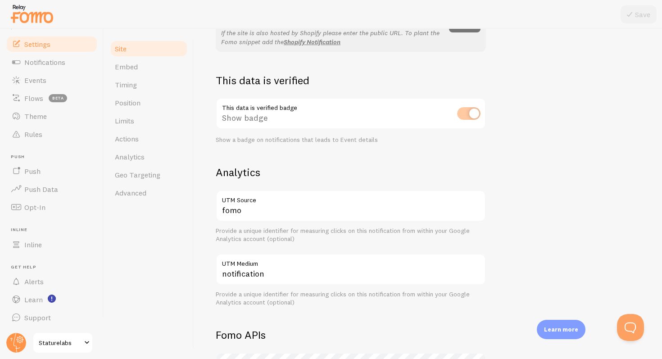
scroll to position [221, 0]
drag, startPoint x: 248, startPoint y: 140, endPoint x: 349, endPoint y: 135, distance: 101.4
click at [349, 135] on div "This data is verified badge Show badge Show a badge on notifications that leads…" at bounding box center [351, 122] width 270 height 46
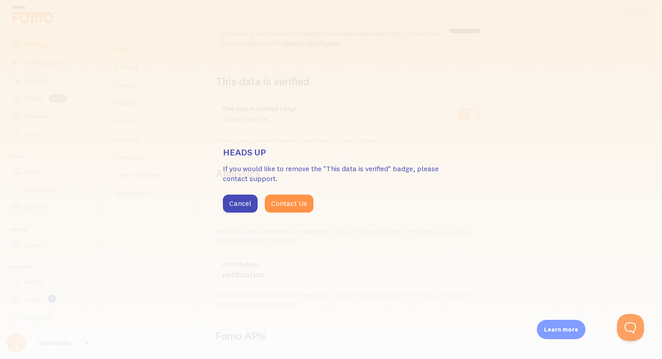
click at [349, 134] on div "Heads up If you would like to remove the "This data is verified" badge, please …" at bounding box center [331, 179] width 662 height 359
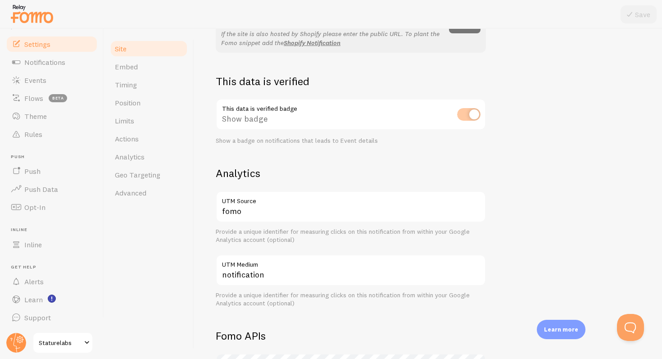
click at [318, 116] on div "This data is verified badge Show badge Show a badge on notifications that leads…" at bounding box center [351, 122] width 270 height 46
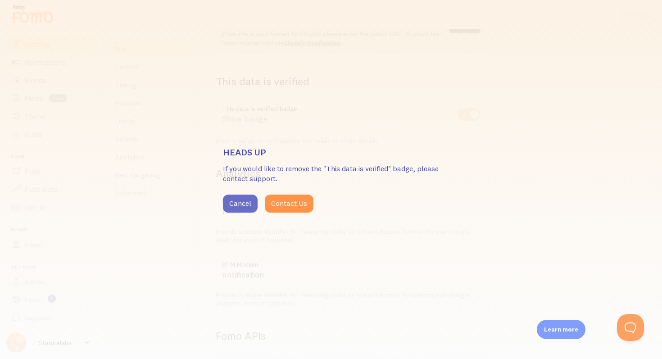
click at [248, 203] on button "Cancel" at bounding box center [240, 203] width 35 height 18
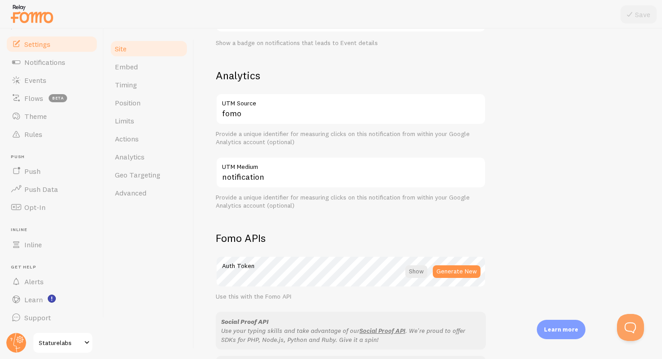
scroll to position [324, 0]
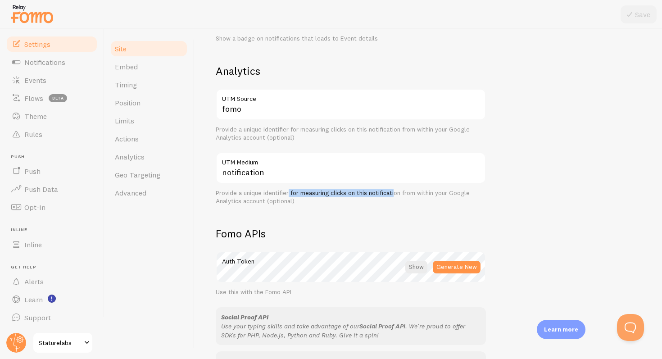
drag, startPoint x: 288, startPoint y: 193, endPoint x: 395, endPoint y: 193, distance: 106.7
click at [395, 193] on div "Provide a unique identifier for measuring clicks on this notification from with…" at bounding box center [351, 197] width 270 height 16
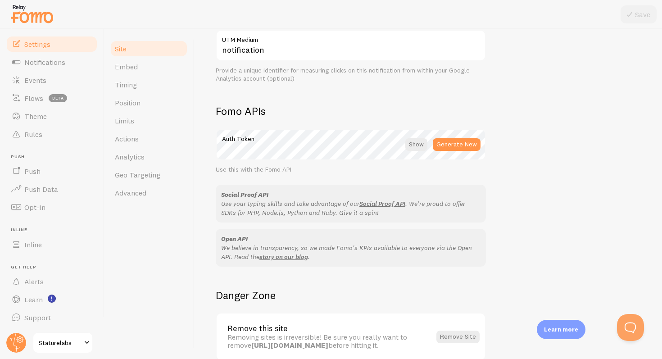
scroll to position [491, 0]
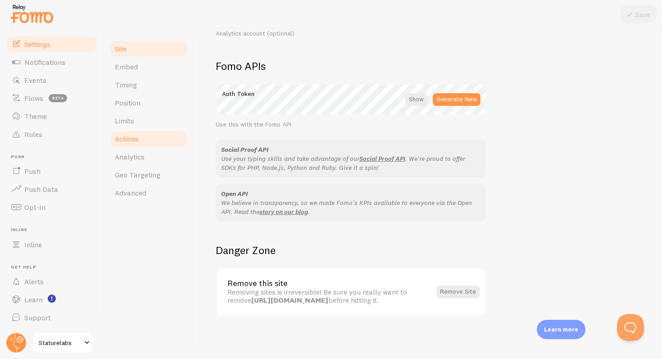
click at [144, 140] on link "Actions" at bounding box center [148, 139] width 79 height 18
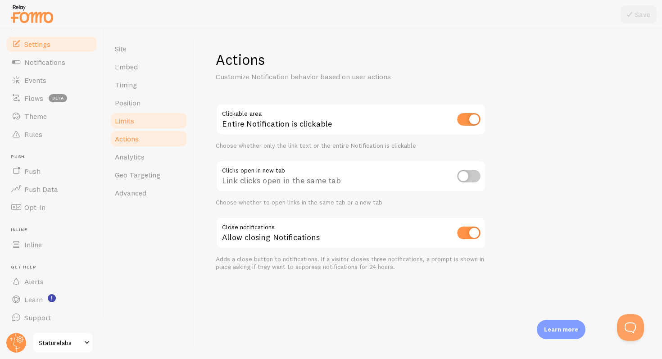
click at [127, 122] on span "Limits" at bounding box center [124, 120] width 19 height 9
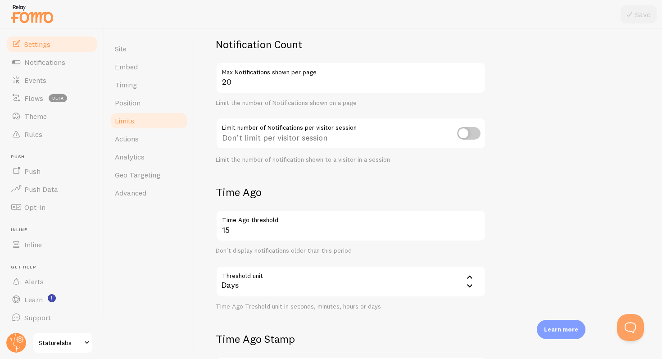
scroll to position [67, 0]
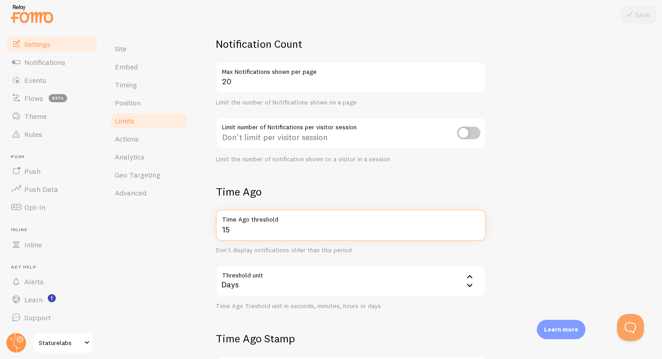
click at [263, 228] on input "15" at bounding box center [351, 225] width 270 height 32
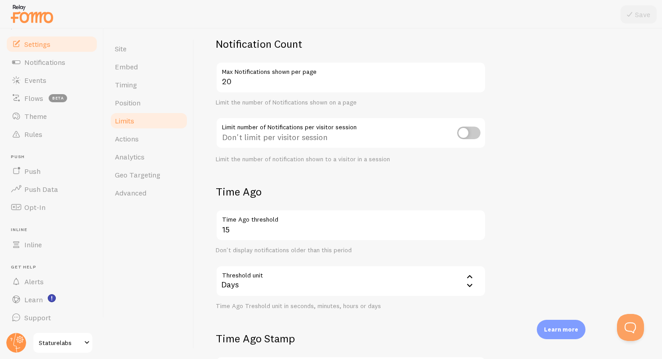
click at [203, 230] on div "Limits Notification control and limitations Notification Count 20 Max Notificat…" at bounding box center [428, 194] width 468 height 330
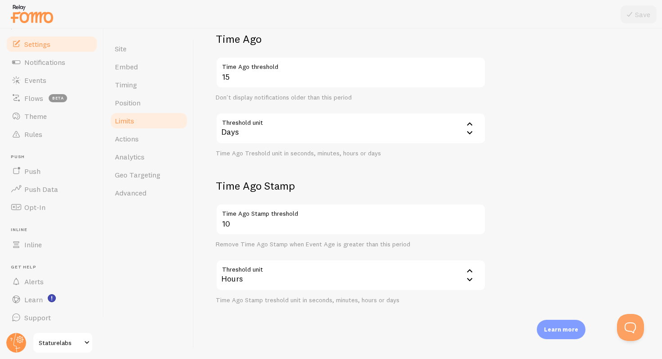
scroll to position [222, 0]
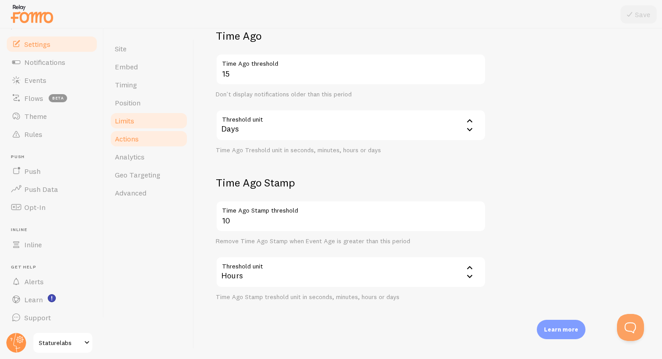
click at [163, 140] on link "Actions" at bounding box center [148, 139] width 79 height 18
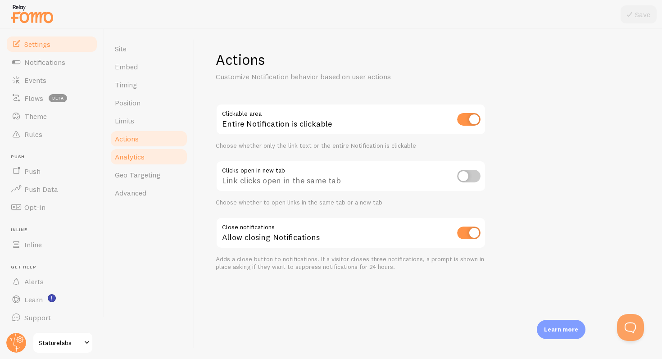
click at [153, 163] on link "Analytics" at bounding box center [148, 157] width 79 height 18
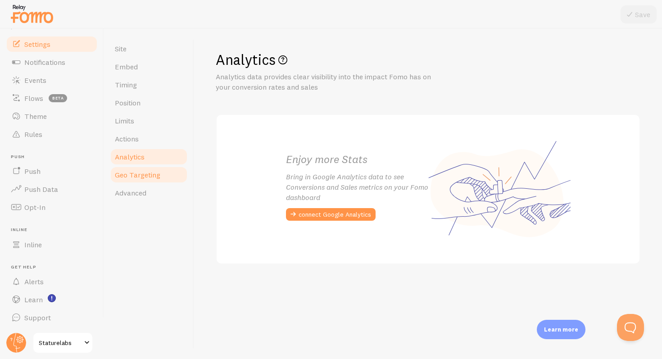
click at [151, 178] on span "Geo Targeting" at bounding box center [137, 174] width 45 height 9
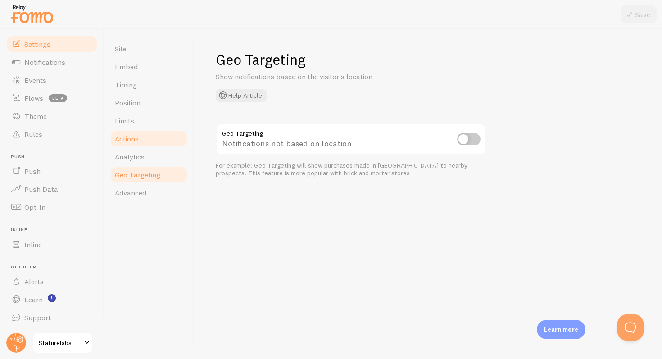
click at [145, 144] on link "Actions" at bounding box center [148, 139] width 79 height 18
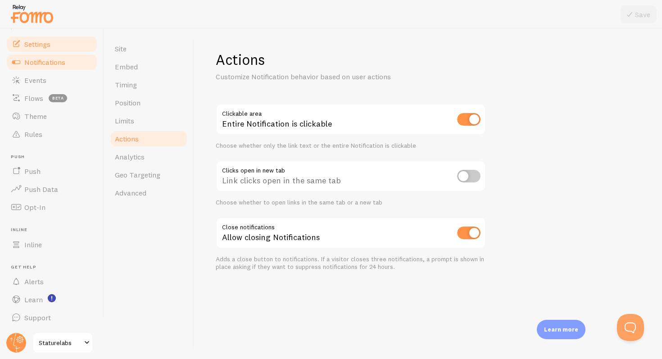
click at [42, 61] on span "Notifications" at bounding box center [44, 62] width 41 height 9
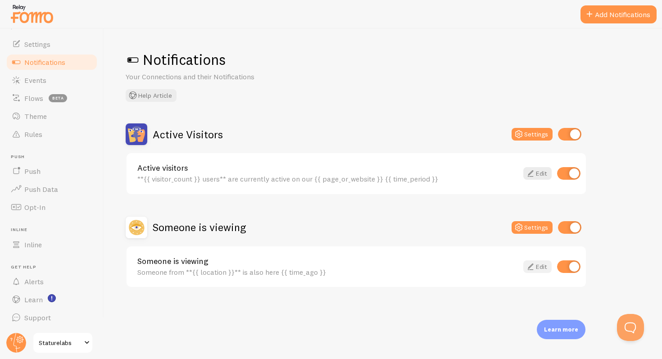
click at [536, 267] on link "Edit" at bounding box center [537, 266] width 28 height 13
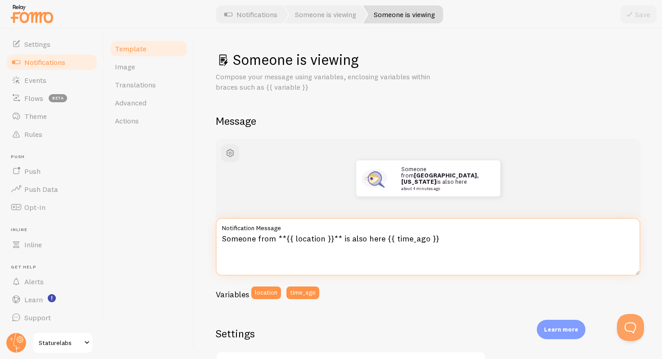
drag, startPoint x: 339, startPoint y: 239, endPoint x: 379, endPoint y: 239, distance: 40.1
click at [379, 239] on textarea "Someone from **{{ location }}** is also here {{ time_ago }}" at bounding box center [428, 247] width 424 height 58
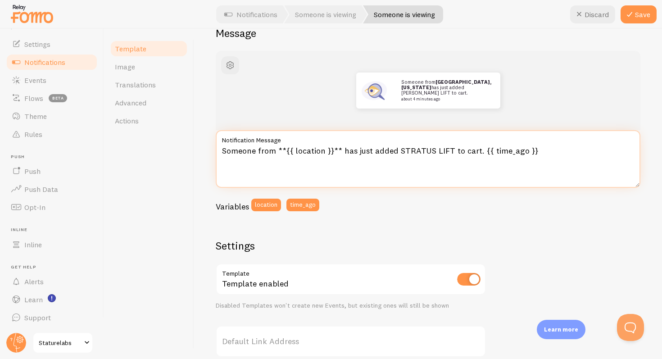
scroll to position [77, 0]
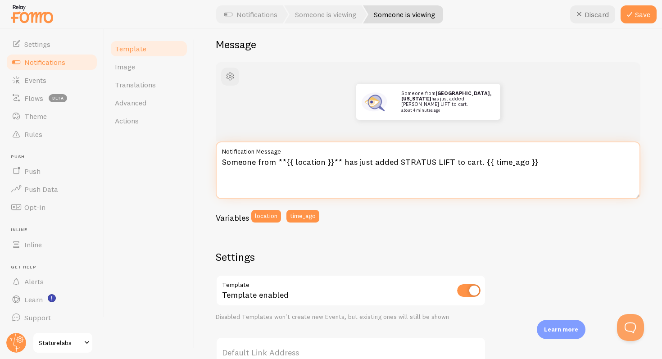
click at [396, 162] on textarea "Someone from **{{ location }}** has just added STRATUS LIFT to cart. {{ time_ag…" at bounding box center [428, 170] width 424 height 58
click at [372, 162] on textarea "Someone from **{{ location }}** has just added STRATUS LIFT to cart. {{ time_ag…" at bounding box center [428, 170] width 424 height 58
type textarea "Someone from **{{ location }}** has just added STRATUS LIFT to cart. {{ time_ag…"
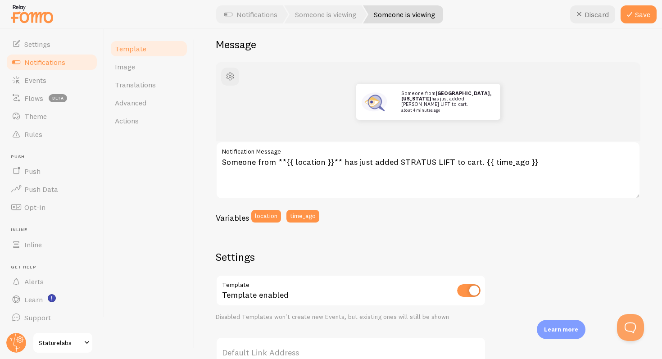
click at [418, 212] on div "Variables location time_ago" at bounding box center [428, 219] width 424 height 19
click at [638, 12] on button "Save" at bounding box center [638, 14] width 36 height 18
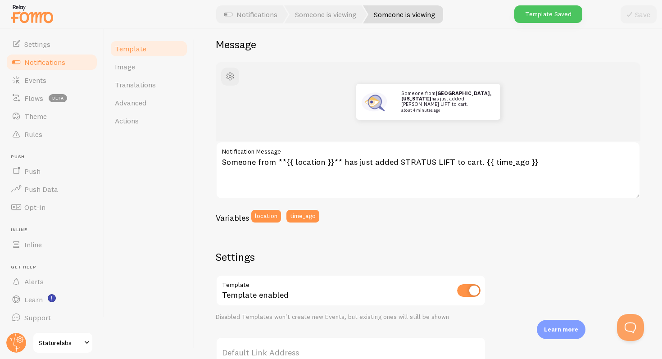
click at [138, 47] on span "Template" at bounding box center [131, 48] width 32 height 9
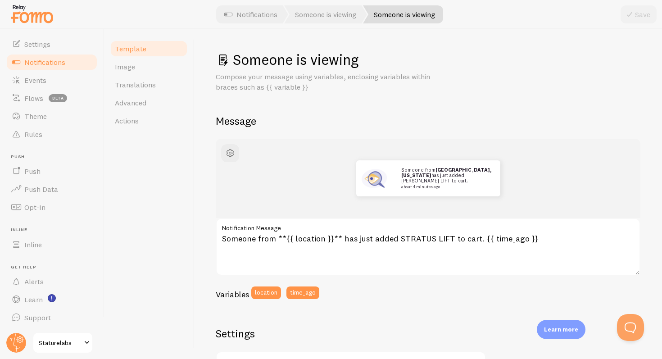
click at [157, 50] on link "Template" at bounding box center [148, 49] width 79 height 18
click at [312, 9] on link "Someone is viewing" at bounding box center [325, 14] width 83 height 18
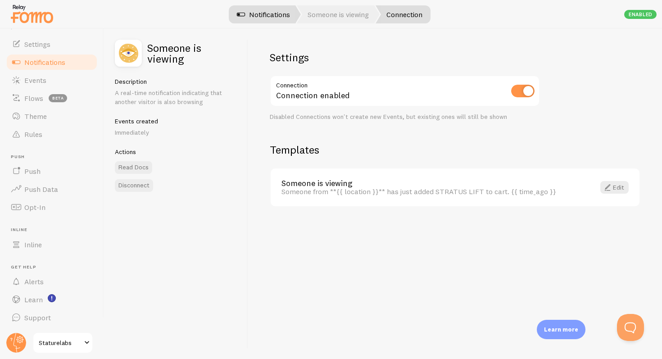
click at [268, 13] on link "Notifications" at bounding box center [263, 14] width 75 height 18
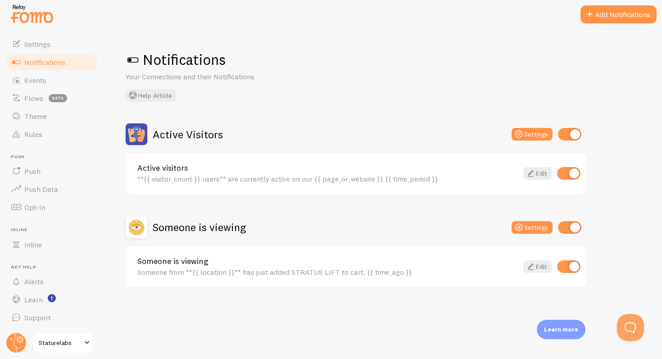
click at [575, 174] on input "checkbox" at bounding box center [568, 173] width 23 height 13
checkbox input "false"
click at [535, 270] on icon at bounding box center [530, 266] width 11 height 11
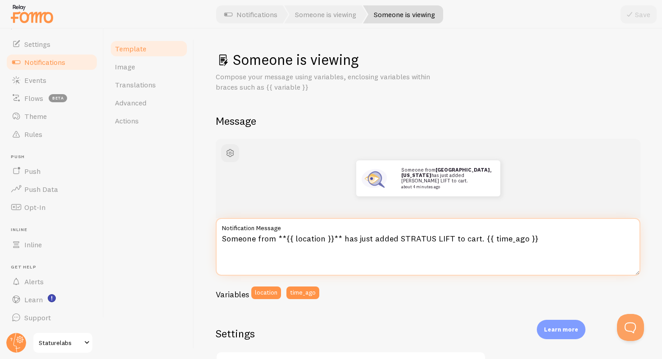
click at [365, 239] on textarea "Someone from **{{ location }}** has just added STRATUS LIFT to cart. {{ time_ag…" at bounding box center [428, 247] width 424 height 58
click at [479, 243] on textarea "Someone from **{{ location }}** has added STRATUS LIFT to cart. {{ time_ago }}" at bounding box center [428, 247] width 424 height 58
type textarea "Someone from **{{ location }}** has added STRATUS LIFT to cart. {{ time_ago }}"
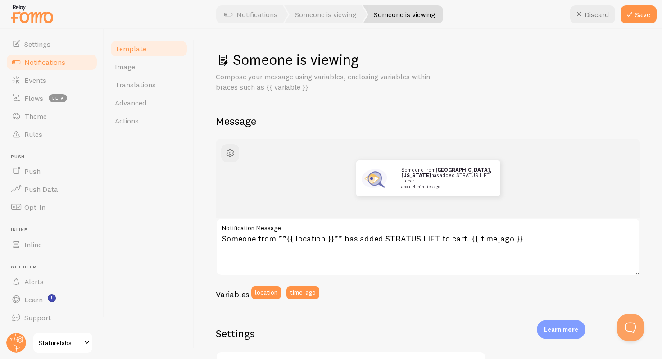
click at [635, 27] on div at bounding box center [331, 14] width 662 height 29
click at [635, 15] on button "Save" at bounding box center [638, 14] width 36 height 18
drag, startPoint x: 466, startPoint y: 180, endPoint x: 433, endPoint y: 180, distance: 32.9
click at [433, 180] on p "Someone from Manhattan, New York has added STRATUS LIFT to cart. about 4 minute…" at bounding box center [446, 178] width 90 height 22
click at [378, 178] on img at bounding box center [374, 178] width 30 height 30
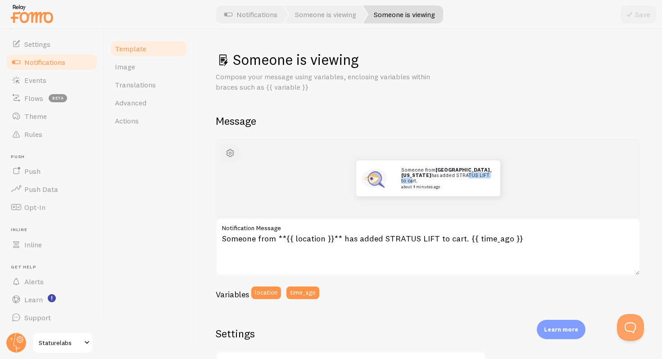
click at [229, 157] on span "button" at bounding box center [230, 153] width 11 height 11
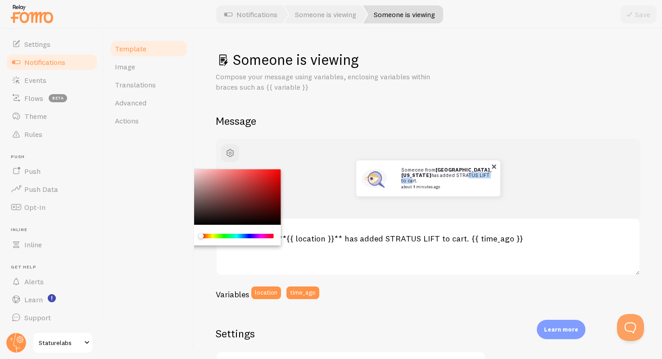
click at [367, 181] on img at bounding box center [374, 178] width 30 height 30
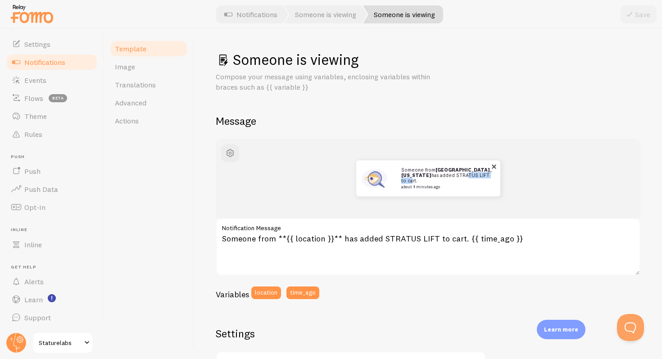
click at [372, 179] on img at bounding box center [374, 178] width 30 height 30
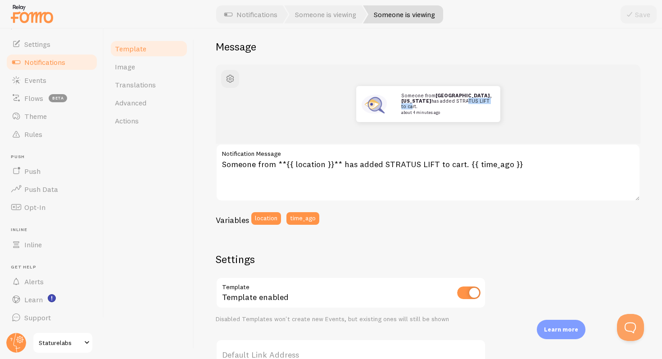
scroll to position [76, 0]
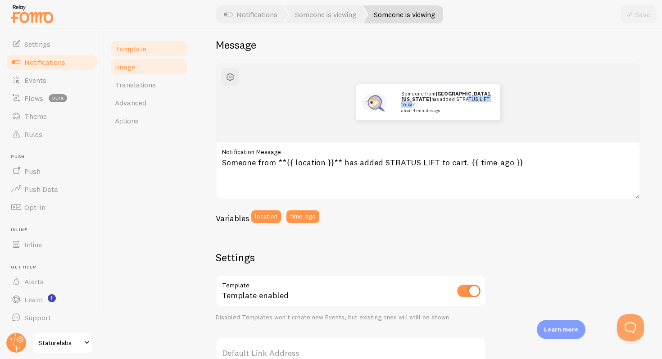
click at [151, 67] on link "Image" at bounding box center [148, 67] width 79 height 18
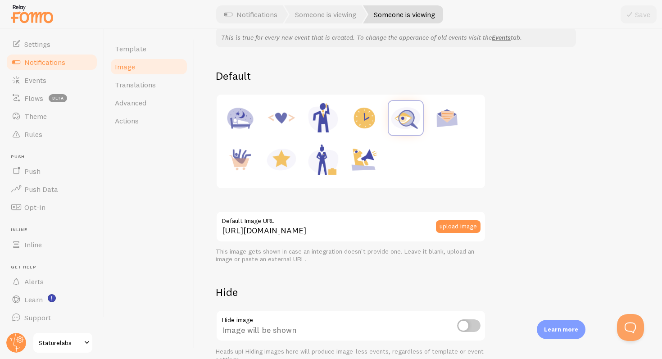
scroll to position [98, 0]
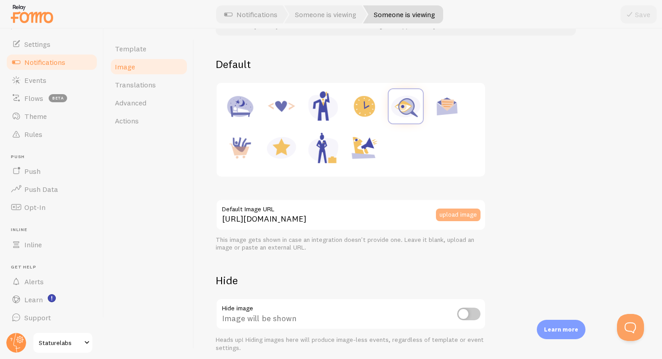
click at [447, 211] on button "upload image" at bounding box center [458, 214] width 45 height 13
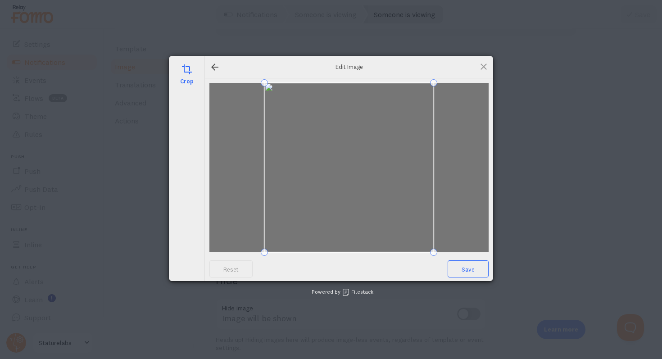
click at [468, 270] on span "Save" at bounding box center [467, 268] width 41 height 17
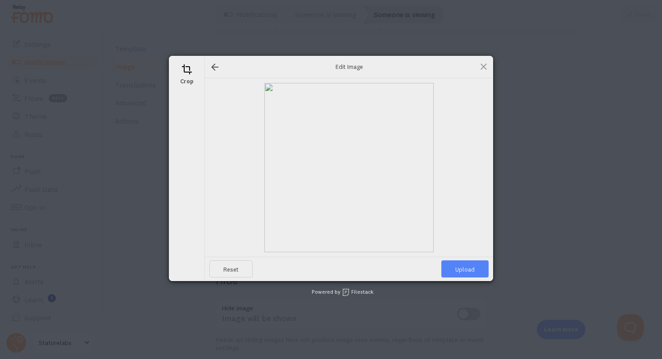
click at [472, 271] on span "Upload" at bounding box center [464, 268] width 47 height 17
type input "[URL][DOMAIN_NAME][DOMAIN_NAME]"
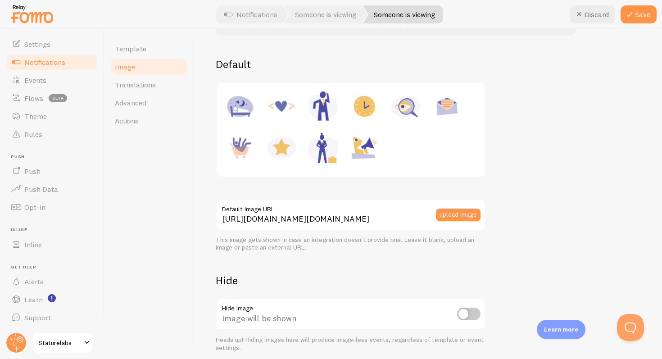
scroll to position [134, 0]
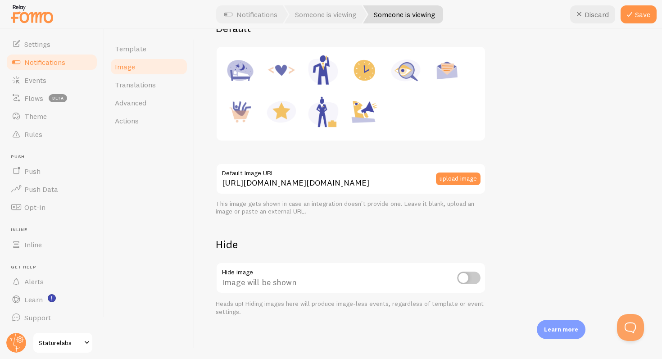
click at [468, 279] on input "checkbox" at bounding box center [468, 277] width 23 height 13
checkbox input "false"
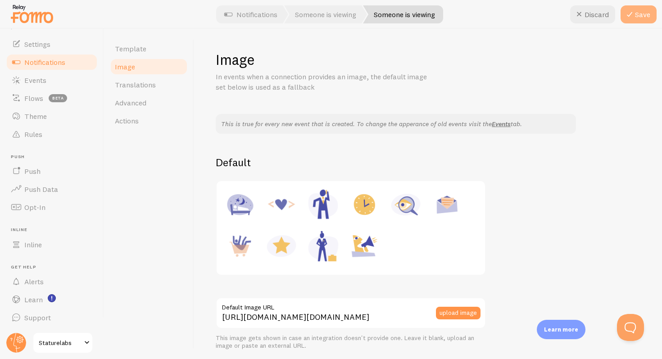
click at [632, 9] on icon at bounding box center [629, 14] width 11 height 11
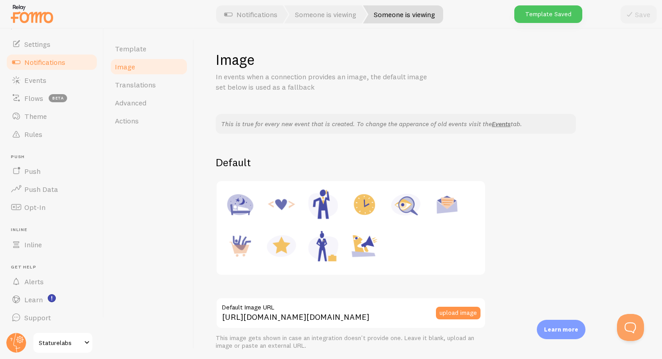
click at [143, 66] on link "Image" at bounding box center [148, 67] width 79 height 18
click at [140, 87] on span "Translations" at bounding box center [135, 84] width 41 height 9
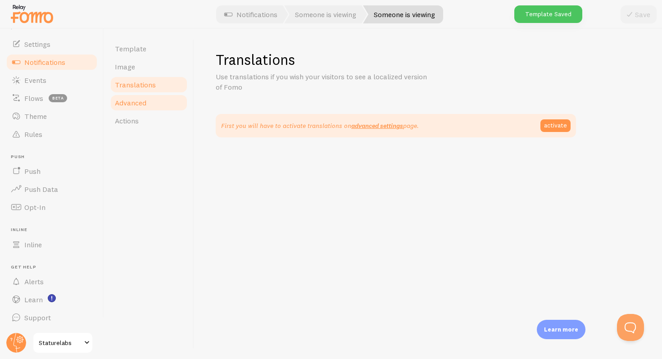
click at [139, 99] on span "Advanced" at bounding box center [131, 102] width 32 height 9
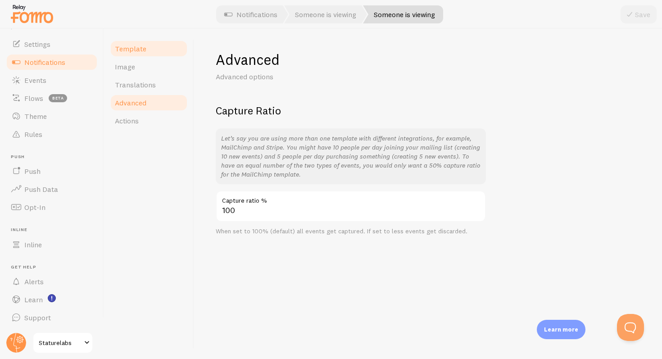
click at [139, 49] on span "Template" at bounding box center [131, 48] width 32 height 9
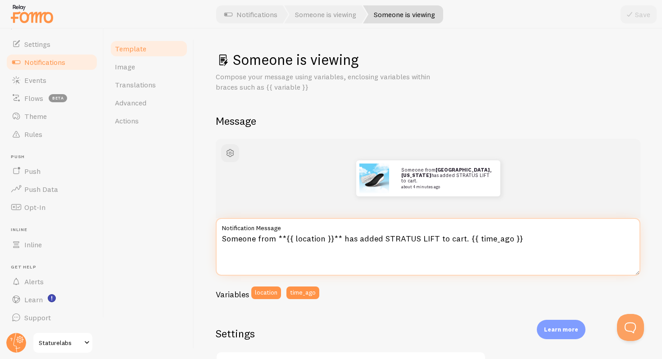
click at [432, 238] on textarea "Someone from **{{ location }}** has added STRATUS LIFT to cart. {{ time_ago }}" at bounding box center [428, 247] width 424 height 58
type textarea "Someone from **{{ location }}** has added STRATUS LIFT 2.0 to cart. {{ time_ago…"
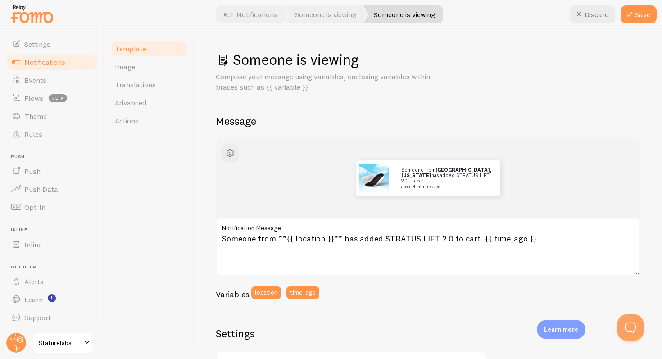
click at [612, 113] on div "Someone is viewing Compose your message using variables, enclosing variables wi…" at bounding box center [428, 331] width 424 height 562
click at [639, 18] on button "Save" at bounding box center [638, 14] width 36 height 18
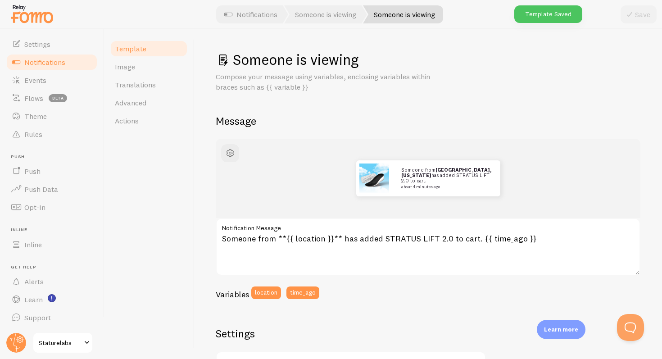
click at [448, 50] on div "Someone is viewing Compose your message using variables, enclosing variables wi…" at bounding box center [428, 194] width 468 height 330
click at [252, 17] on link "Notifications" at bounding box center [250, 14] width 75 height 18
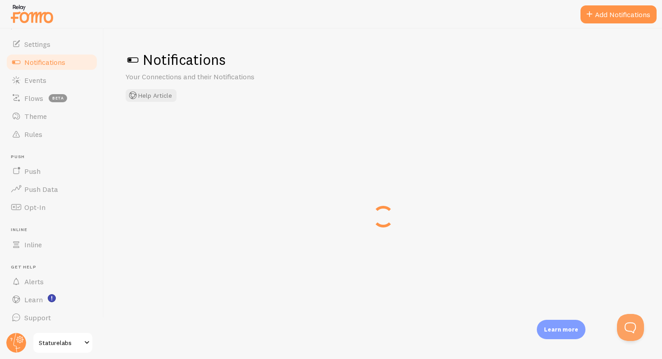
checkbox input "false"
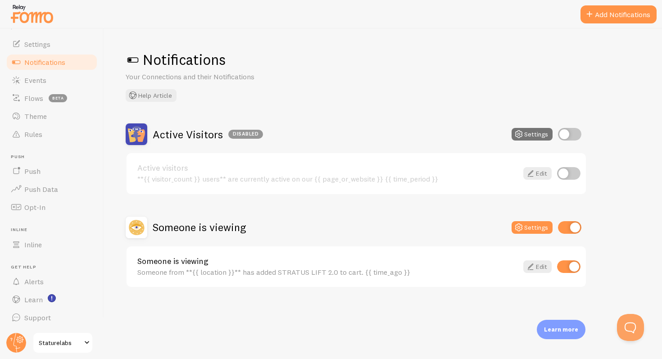
click at [285, 112] on div "Notifications Your Connections and their Notifications Help Article Active Visi…" at bounding box center [383, 194] width 558 height 330
click at [55, 61] on span "Notifications" at bounding box center [44, 62] width 41 height 9
click at [71, 85] on link "Events" at bounding box center [51, 80] width 93 height 18
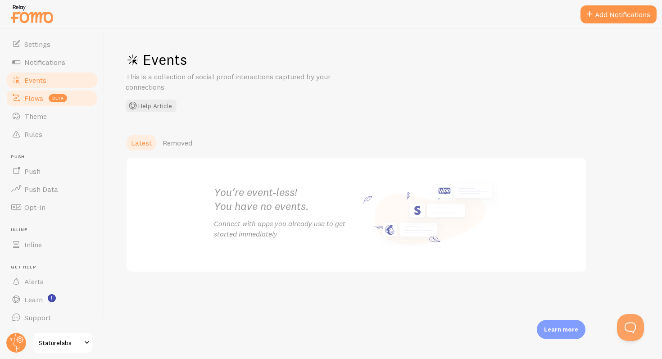
click at [38, 97] on span "Flows" at bounding box center [33, 98] width 19 height 9
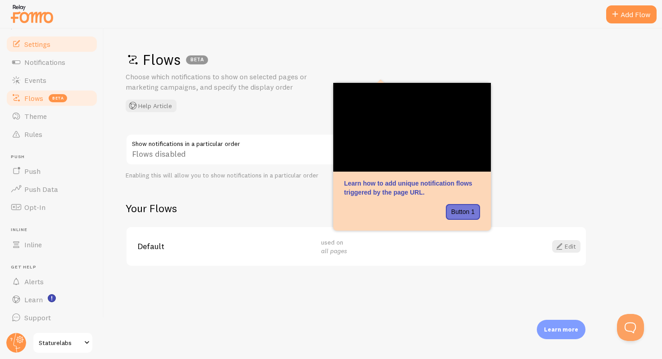
click at [44, 45] on span "Settings" at bounding box center [37, 44] width 26 height 9
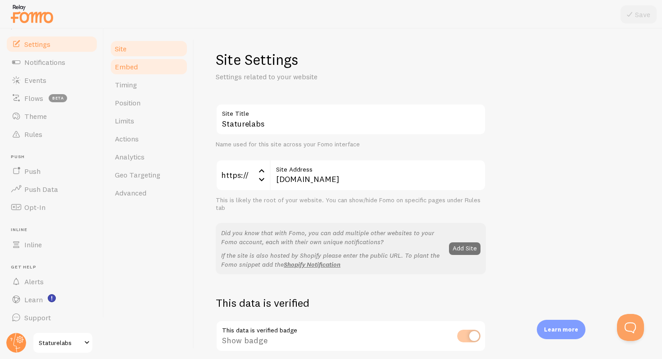
click at [148, 63] on link "Embed" at bounding box center [148, 67] width 79 height 18
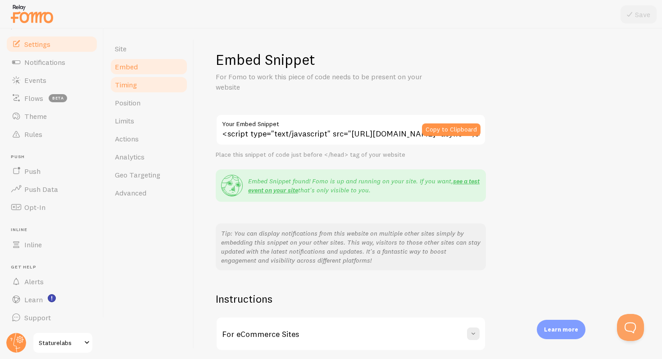
click at [144, 80] on link "Timing" at bounding box center [148, 85] width 79 height 18
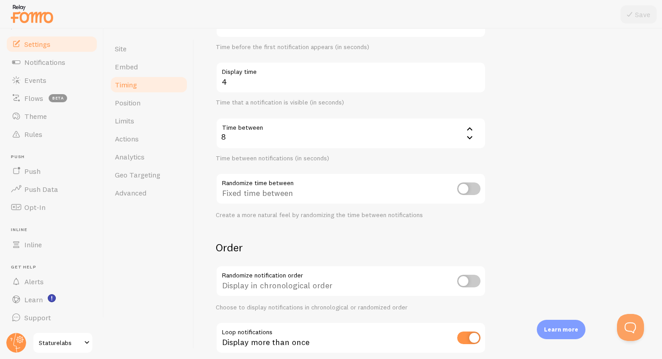
scroll to position [174, 0]
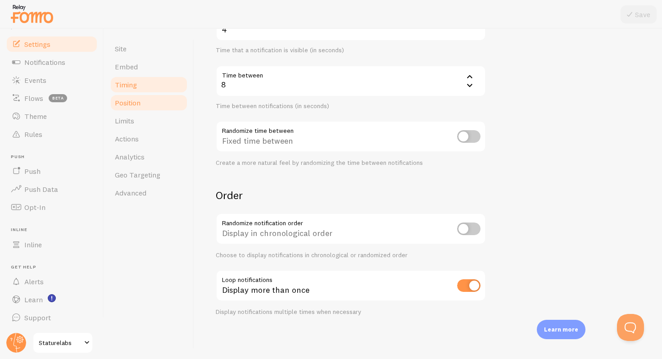
click at [145, 109] on link "Position" at bounding box center [148, 103] width 79 height 18
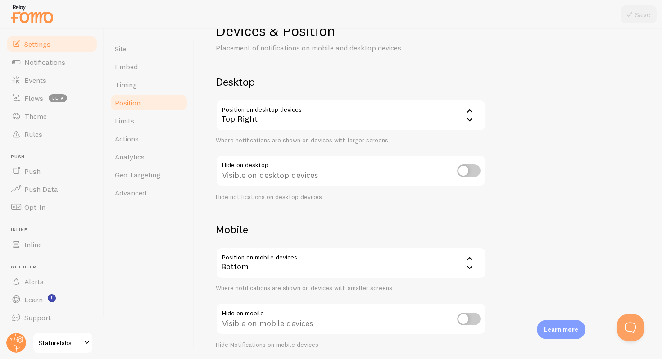
scroll to position [31, 0]
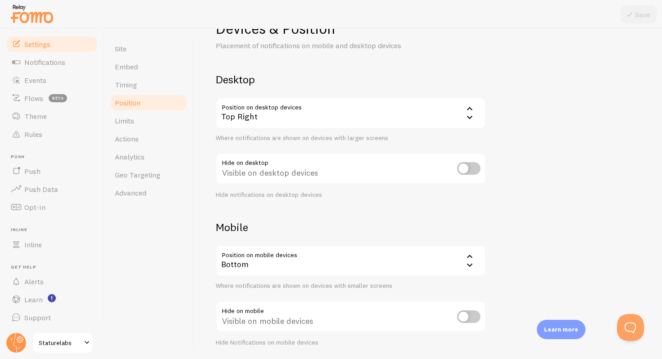
click at [310, 270] on div "Bottom" at bounding box center [351, 261] width 270 height 32
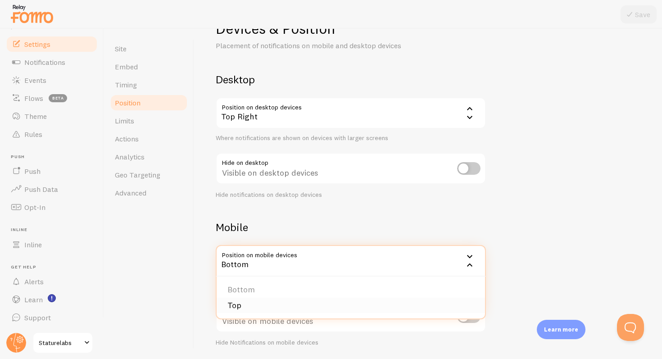
click at [295, 304] on li "Top" at bounding box center [350, 305] width 268 height 16
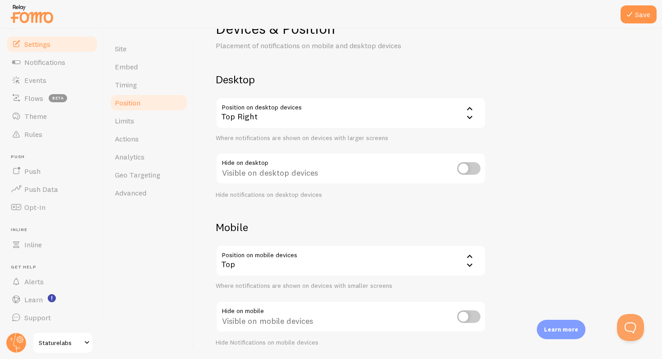
click at [547, 228] on div "Devices & Position Placement of notifications on mobile and desktop devices Des…" at bounding box center [428, 182] width 424 height 327
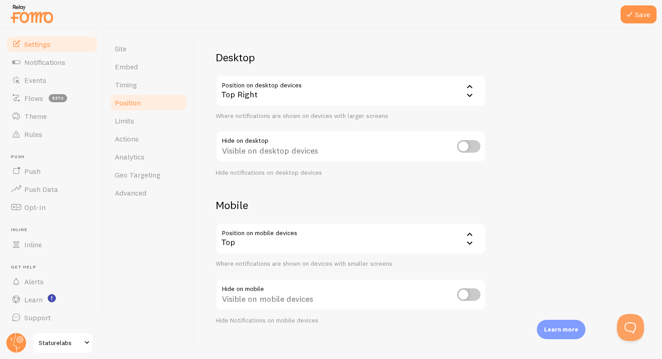
scroll to position [54, 0]
click at [138, 121] on link "Limits" at bounding box center [148, 121] width 79 height 18
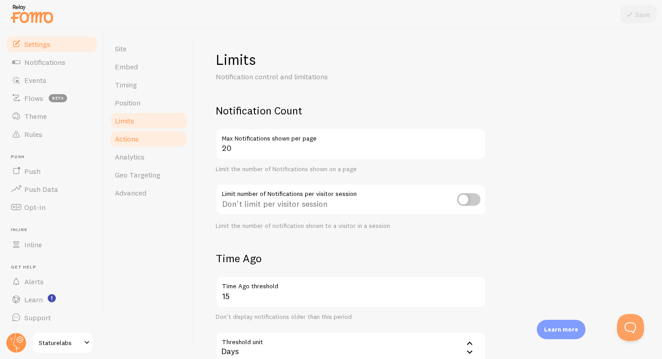
click at [125, 136] on span "Actions" at bounding box center [127, 138] width 24 height 9
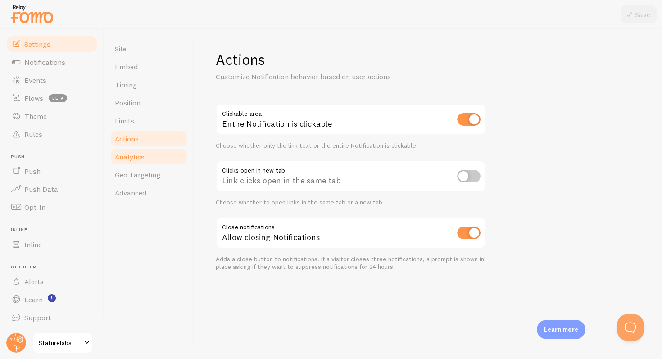
click at [156, 157] on link "Analytics" at bounding box center [148, 157] width 79 height 18
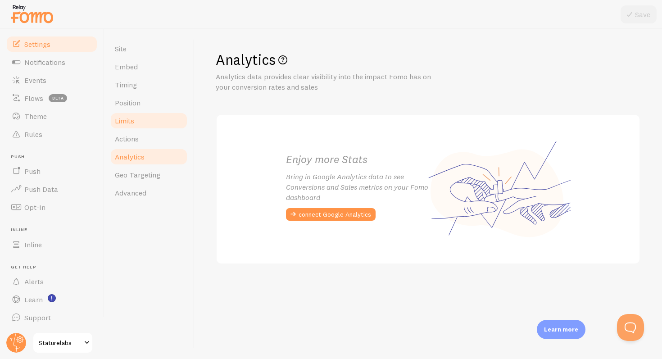
click at [145, 129] on link "Limits" at bounding box center [148, 121] width 79 height 18
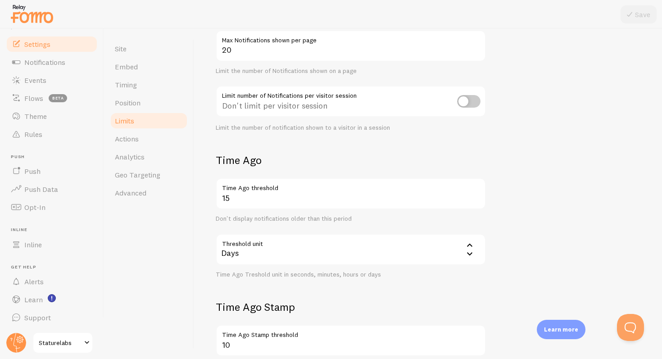
scroll to position [99, 0]
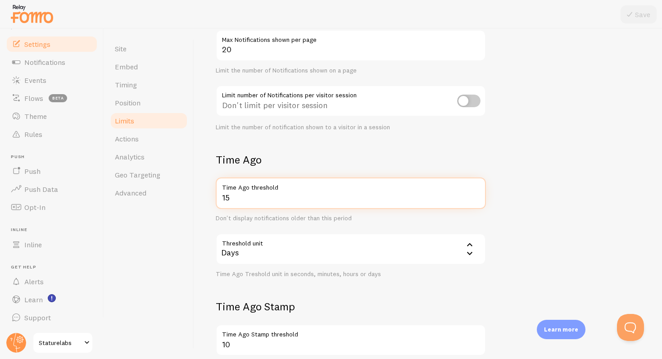
click at [263, 199] on input "15" at bounding box center [351, 193] width 270 height 32
type input "1"
type input "45"
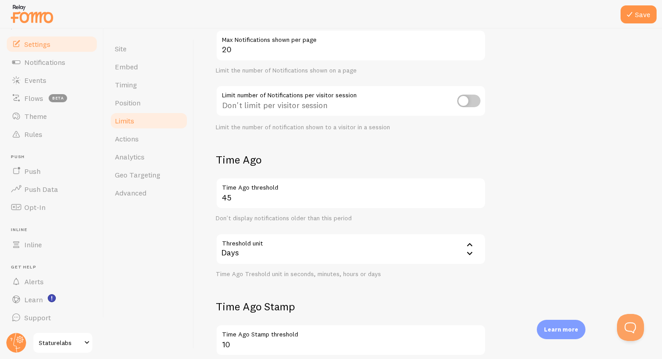
click at [516, 128] on form "Notification Count 20 Max Notifications shown per page Limit the number of Noti…" at bounding box center [428, 214] width 424 height 419
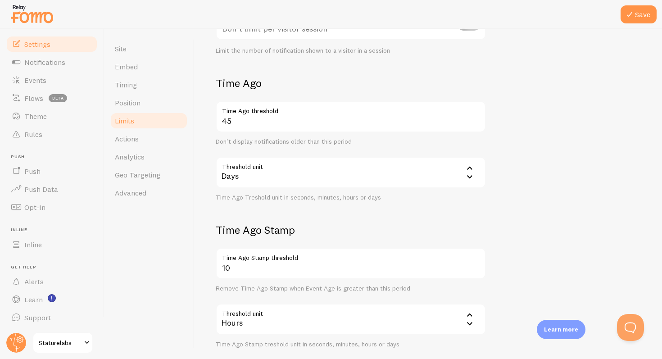
scroll to position [176, 0]
click at [328, 178] on div "Days" at bounding box center [351, 172] width 270 height 32
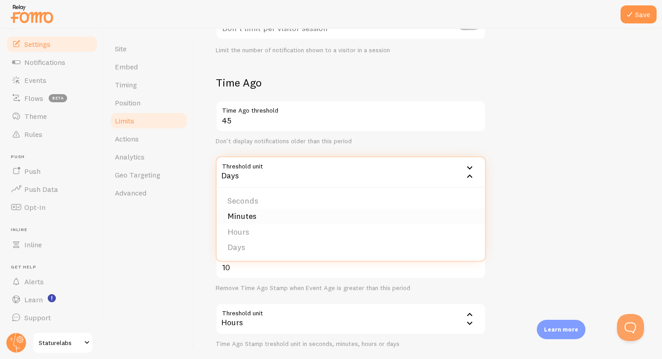
click at [262, 221] on li "Minutes" at bounding box center [350, 216] width 268 height 16
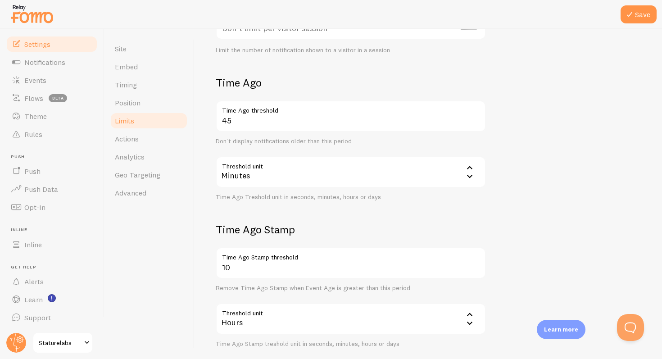
click at [200, 212] on div "Limits Notification control and limitations Notification Count 20 Max Notificat…" at bounding box center [428, 194] width 468 height 330
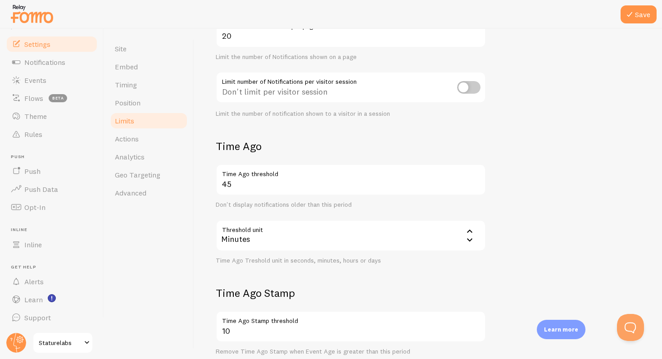
click at [300, 142] on h2 "Time Ago" at bounding box center [351, 146] width 270 height 14
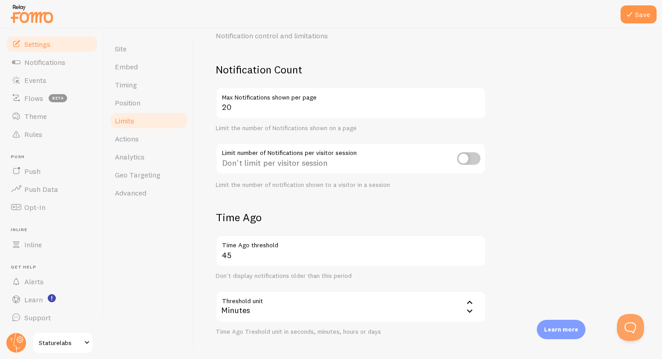
scroll to position [41, 0]
click at [643, 18] on button "Save" at bounding box center [638, 14] width 36 height 18
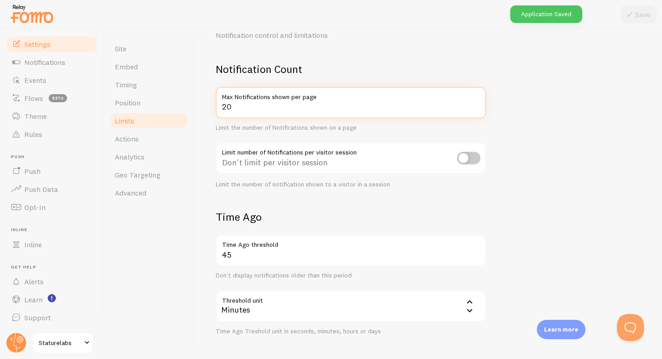
click at [267, 107] on input "20" at bounding box center [351, 103] width 270 height 32
type input "2"
type input "5"
click at [540, 87] on form "Notification Count 5 Max Notifications shown per page Limit the number of Notif…" at bounding box center [428, 271] width 424 height 419
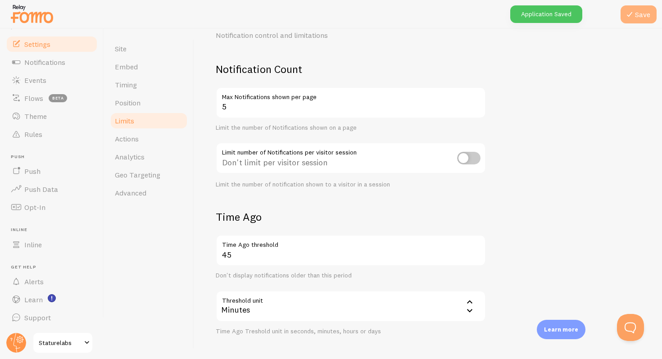
click at [633, 17] on icon at bounding box center [629, 14] width 11 height 11
click at [130, 145] on link "Actions" at bounding box center [148, 139] width 79 height 18
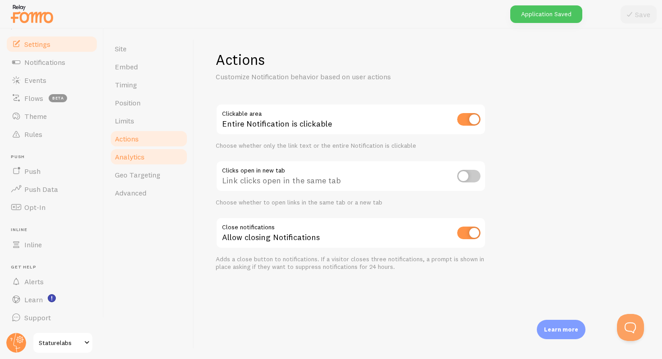
click at [133, 160] on span "Analytics" at bounding box center [130, 156] width 30 height 9
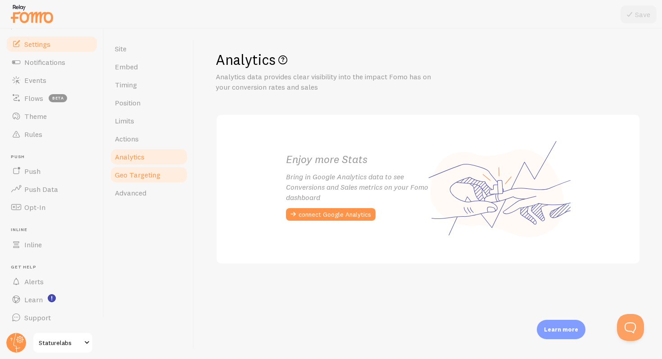
click at [134, 174] on span "Geo Targeting" at bounding box center [137, 174] width 45 height 9
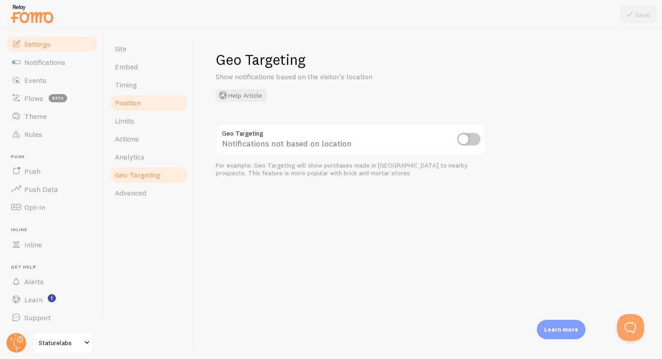
click at [131, 101] on span "Position" at bounding box center [128, 102] width 26 height 9
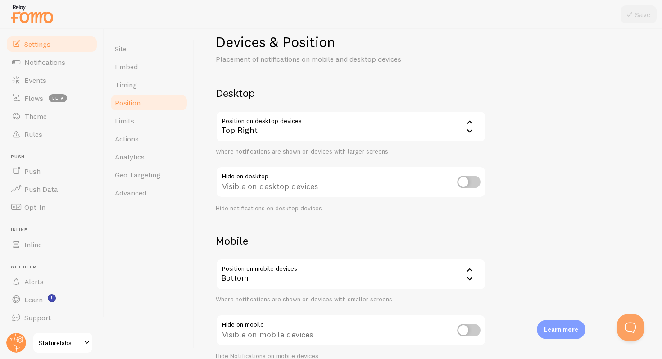
scroll to position [62, 0]
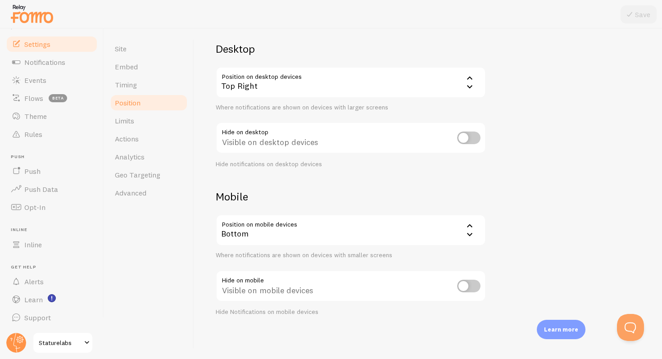
click at [327, 230] on div "Bottom" at bounding box center [351, 230] width 270 height 32
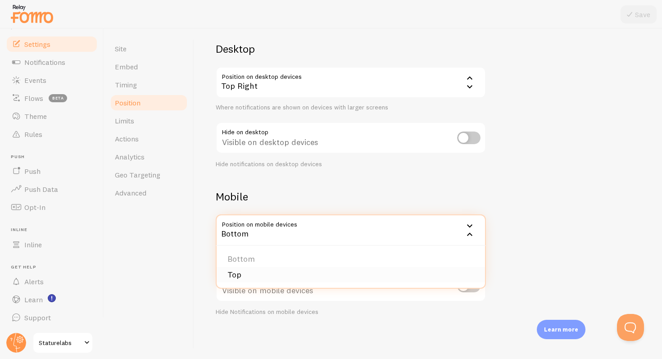
click at [296, 275] on li "Top" at bounding box center [350, 275] width 268 height 16
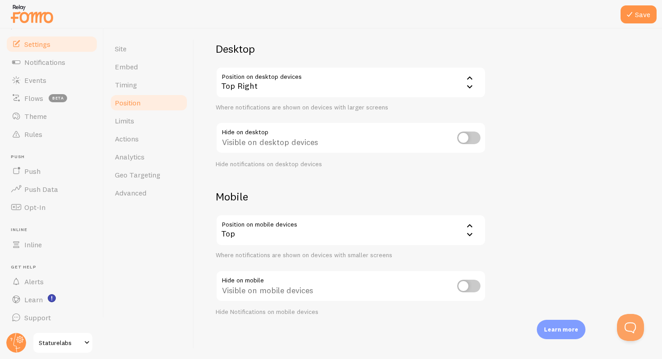
click at [541, 180] on div "Devices & Position Placement of notifications on mobile and desktop devices Des…" at bounding box center [428, 152] width 424 height 327
click at [630, 9] on icon at bounding box center [629, 14] width 11 height 11
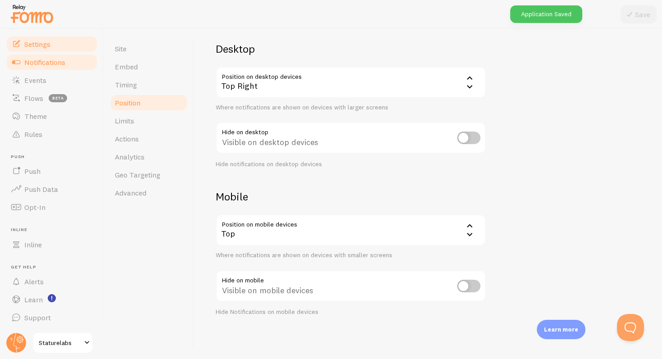
click at [45, 67] on link "Notifications" at bounding box center [51, 62] width 93 height 18
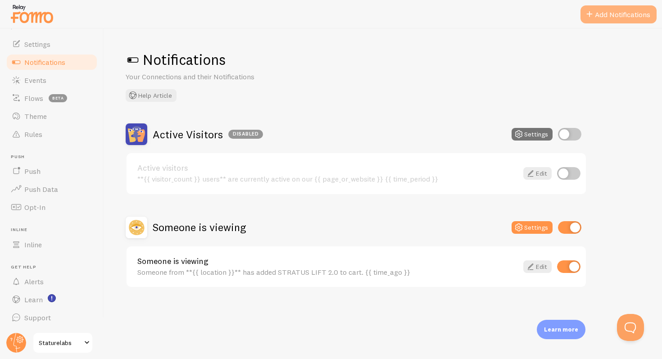
click at [598, 9] on button "Add Notifications" at bounding box center [618, 14] width 76 height 18
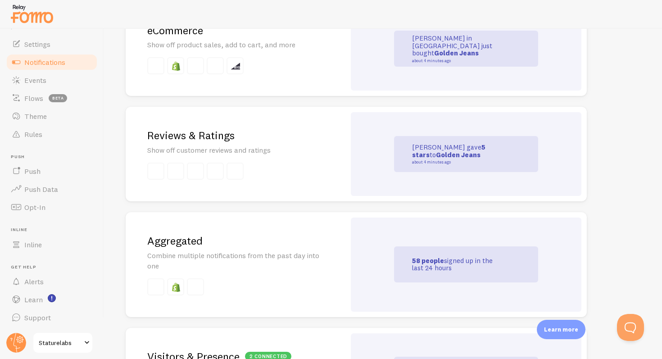
scroll to position [200, 0]
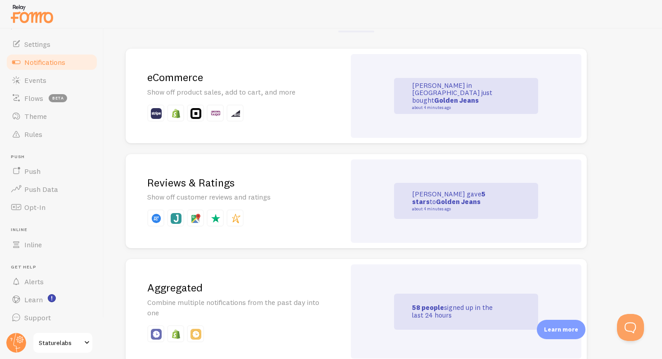
click at [252, 94] on p "Show off product sales, add to cart, and more" at bounding box center [235, 92] width 176 height 10
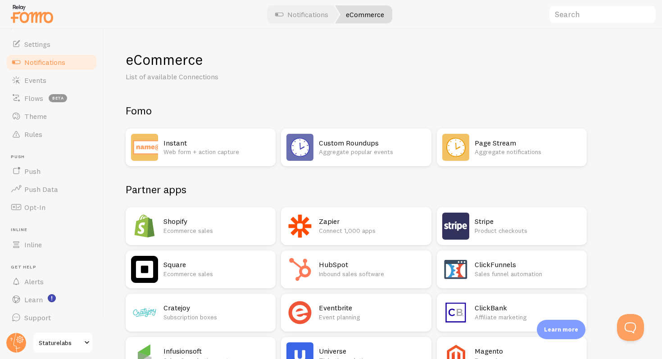
click at [203, 226] on p "Ecommerce sales" at bounding box center [216, 230] width 107 height 9
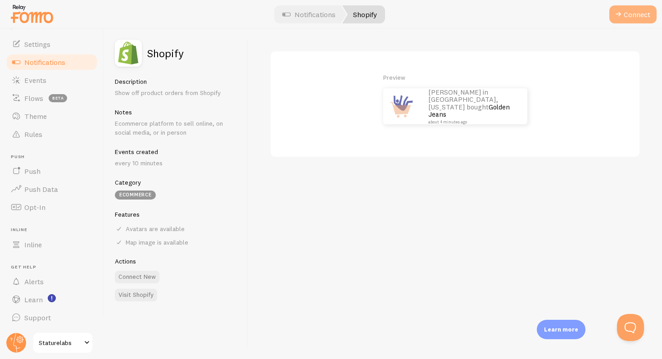
click at [626, 18] on button "Connect" at bounding box center [632, 14] width 47 height 18
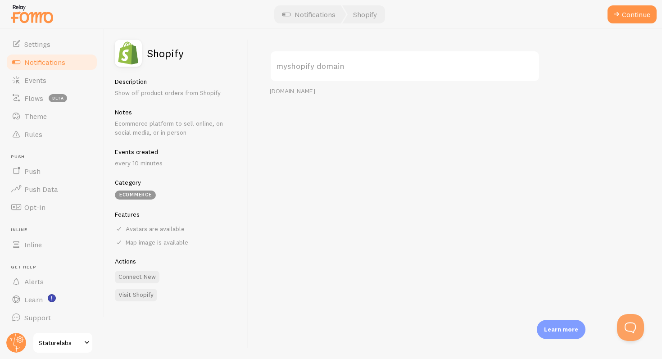
click at [372, 70] on label "myshopify domain" at bounding box center [405, 66] width 270 height 32
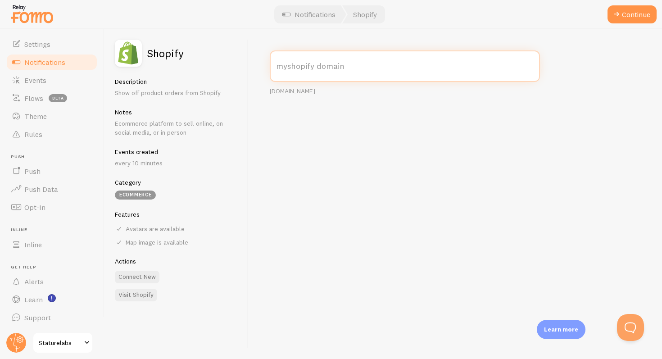
click at [372, 70] on input "myshopify domain" at bounding box center [405, 66] width 270 height 32
paste input "csvvgy-kj.myshopify.com"
type input "csvvgy-kj.myshopify.com"
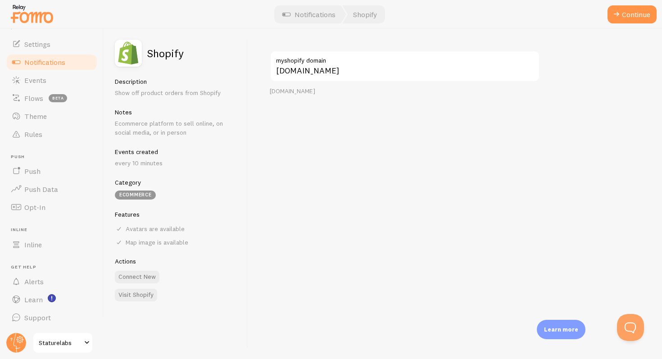
click at [376, 122] on div "csvvgy-kj.myshopify.com myshopify domain your-shop.myshopify.com" at bounding box center [455, 194] width 414 height 330
click at [636, 18] on button "Continue" at bounding box center [631, 14] width 49 height 18
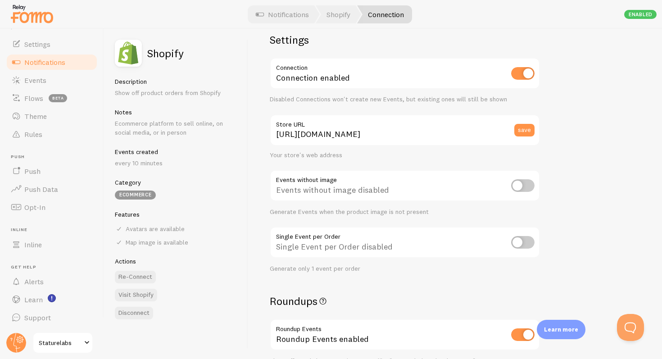
scroll to position [18, 0]
drag, startPoint x: 378, startPoint y: 213, endPoint x: 323, endPoint y: 213, distance: 54.5
click at [323, 213] on div "Generate Events when the product image is not present" at bounding box center [405, 211] width 270 height 8
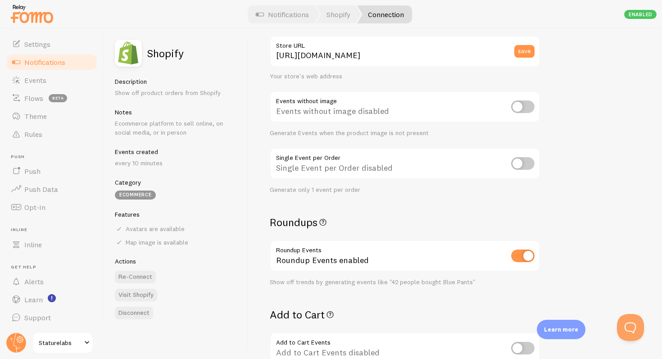
scroll to position [100, 0]
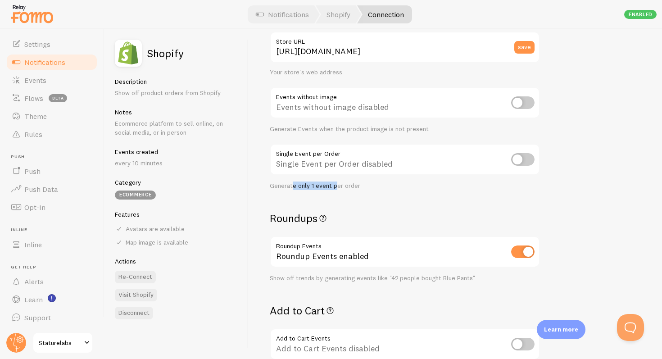
drag, startPoint x: 336, startPoint y: 185, endPoint x: 290, endPoint y: 185, distance: 46.4
click at [290, 185] on div "Generate only 1 event per order" at bounding box center [405, 186] width 270 height 8
drag, startPoint x: 290, startPoint y: 185, endPoint x: 329, endPoint y: 185, distance: 38.7
click at [329, 185] on div "Generate only 1 event per order" at bounding box center [405, 186] width 270 height 8
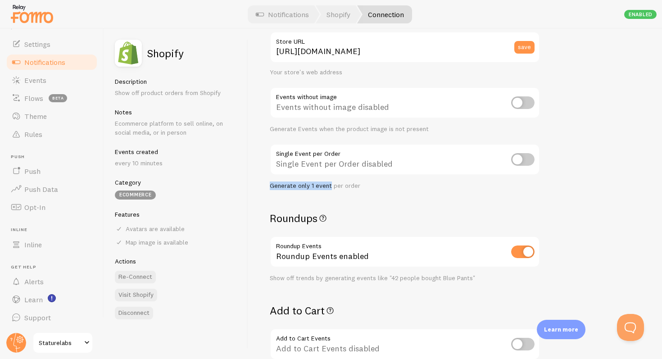
click at [329, 185] on div "Generate only 1 event per order" at bounding box center [405, 186] width 270 height 8
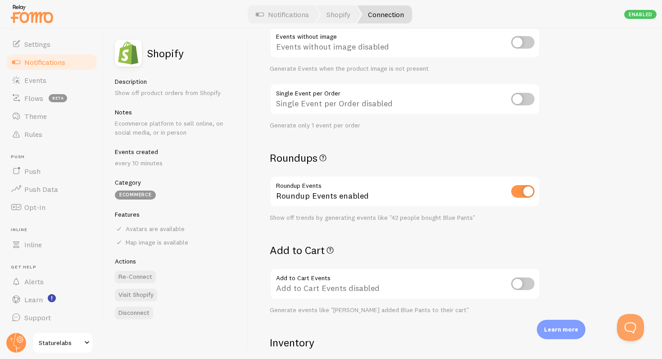
scroll to position [162, 0]
drag, startPoint x: 294, startPoint y: 216, endPoint x: 457, endPoint y: 216, distance: 162.5
click at [457, 216] on div "Show off trends by generating events like "42 people bought Blue Pants"" at bounding box center [405, 217] width 270 height 8
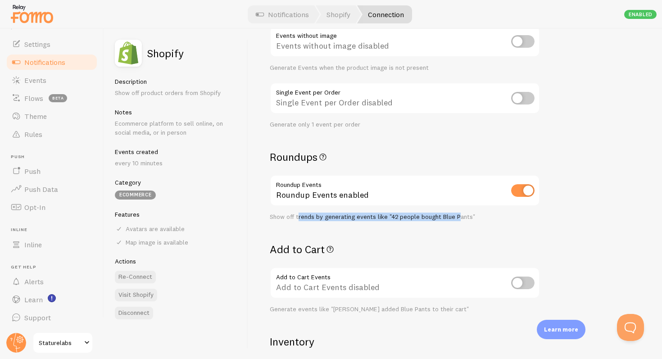
drag, startPoint x: 457, startPoint y: 216, endPoint x: 298, endPoint y: 219, distance: 158.9
click at [298, 219] on div "Show off trends by generating events like "42 people bought Blue Pants"" at bounding box center [405, 217] width 270 height 8
drag, startPoint x: 292, startPoint y: 218, endPoint x: 394, endPoint y: 218, distance: 101.7
click at [394, 218] on div "Show off trends by generating events like "42 people bought Blue Pants"" at bounding box center [405, 217] width 270 height 8
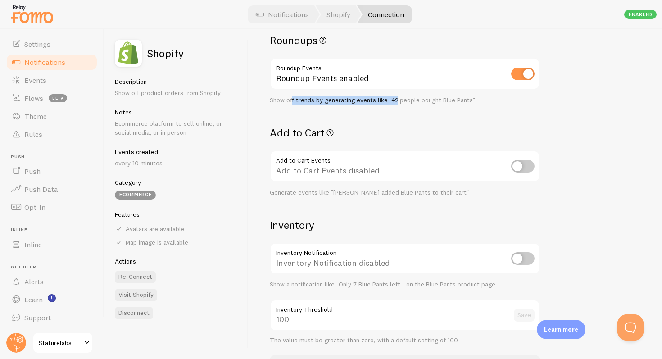
scroll to position [279, 0]
click at [610, 140] on div "Settings Connection Connection enabled Disabled Connections won't create new Ev…" at bounding box center [455, 194] width 414 height 330
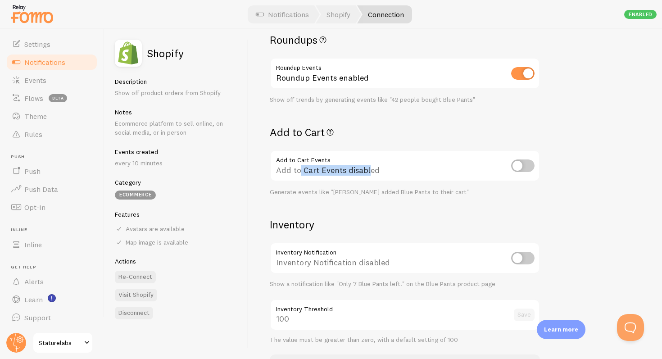
drag, startPoint x: 368, startPoint y: 170, endPoint x: 301, endPoint y: 170, distance: 66.6
click at [301, 170] on div "Add to Cart Events disabled" at bounding box center [405, 166] width 270 height 33
click at [331, 205] on div "Settings Connection Connection enabled Disabled Connections won't create new Ev…" at bounding box center [405, 77] width 270 height 611
click at [525, 168] on input "checkbox" at bounding box center [522, 165] width 23 height 13
checkbox input "true"
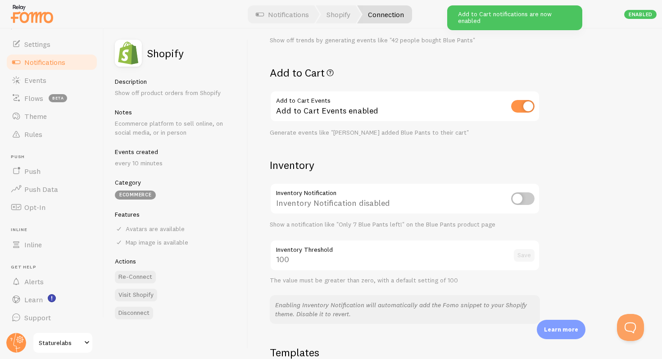
click at [563, 176] on div "Settings Connection Connection enabled Disabled Connections won't create new Ev…" at bounding box center [455, 194] width 414 height 330
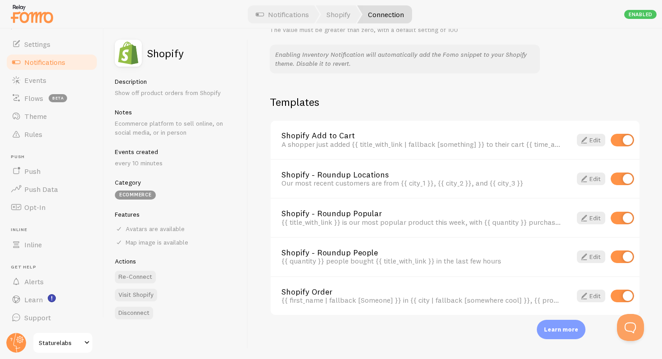
scroll to position [588, 0]
click at [625, 180] on input "checkbox" at bounding box center [621, 179] width 23 height 13
checkbox input "false"
click at [622, 262] on input "checkbox" at bounding box center [621, 257] width 23 height 13
checkbox input "false"
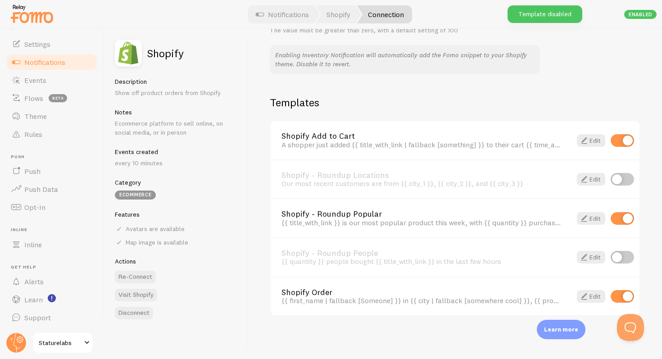
click at [623, 217] on input "checkbox" at bounding box center [621, 218] width 23 height 13
checkbox input "false"
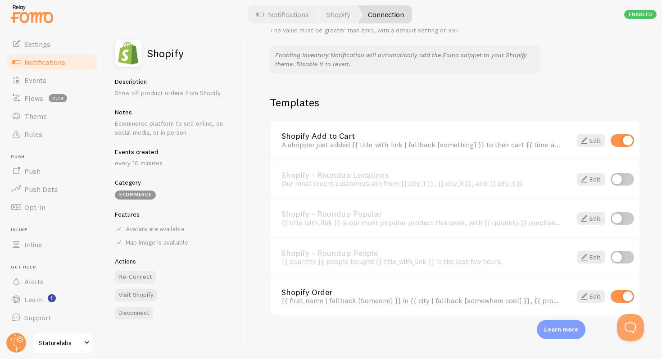
click at [621, 256] on input "checkbox" at bounding box center [621, 257] width 23 height 13
checkbox input "true"
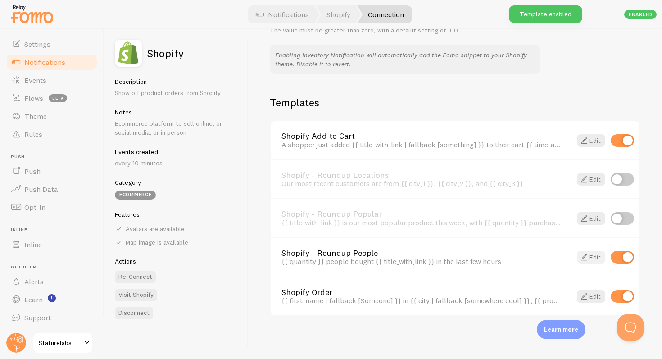
click at [592, 259] on link "Edit" at bounding box center [590, 257] width 28 height 13
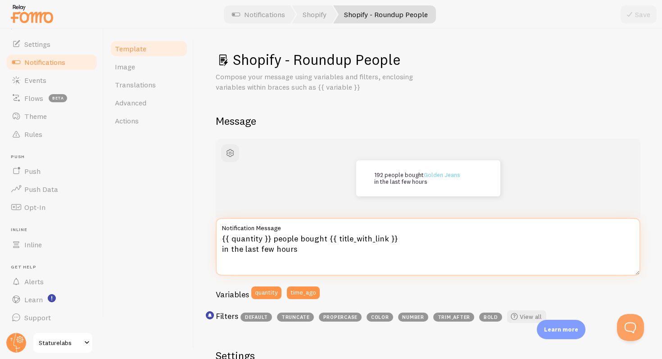
drag, startPoint x: 318, startPoint y: 251, endPoint x: 275, endPoint y: 251, distance: 43.2
click at [275, 251] on textarea "{{ quantity }} people bought {{ title_with_link }} in the last few hours" at bounding box center [428, 247] width 424 height 58
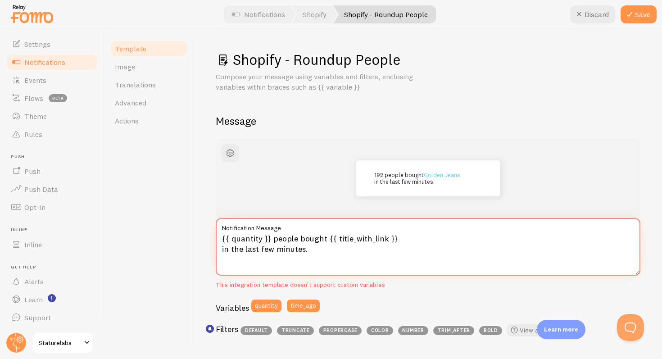
click at [350, 248] on textarea "{{ quantity }} people bought {{ title_with_link }} in the last few minutes." at bounding box center [428, 247] width 424 height 58
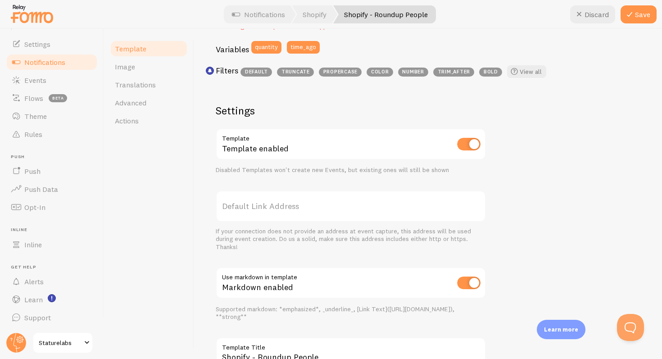
scroll to position [327, 0]
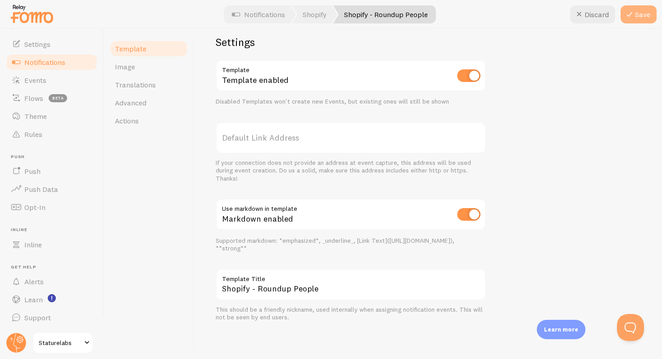
type textarea "{{ quantity }} people bought {{ title_with_link }} in the last few minutes."
click at [653, 16] on button "Save" at bounding box center [638, 14] width 36 height 18
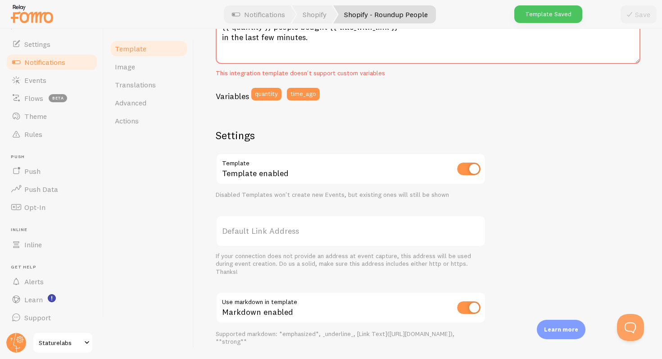
scroll to position [0, 0]
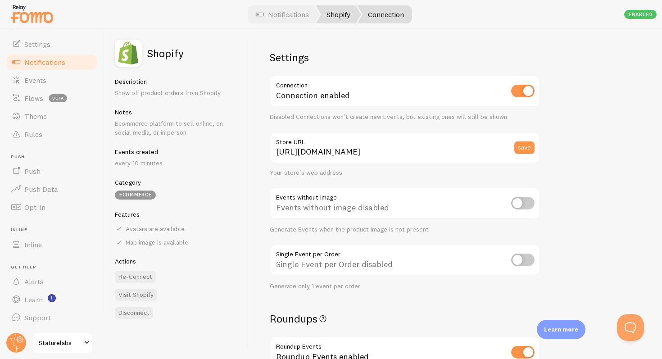
click at [335, 19] on link "Shopify" at bounding box center [337, 14] width 45 height 18
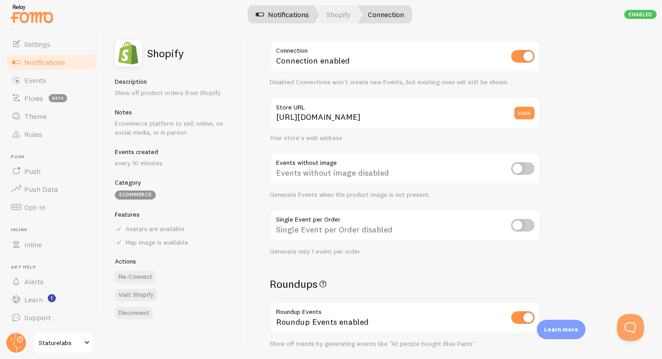
click at [280, 8] on link "Notifications" at bounding box center [282, 14] width 75 height 18
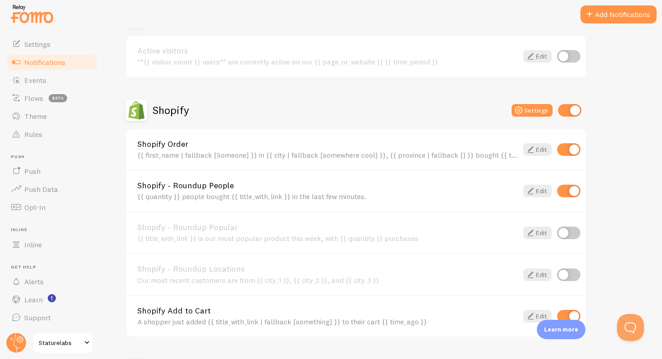
scroll to position [107, 0]
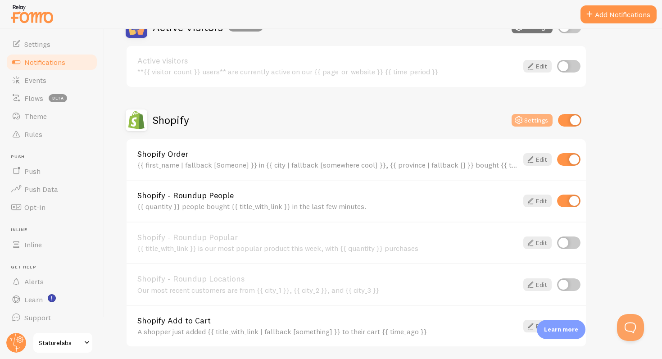
click at [531, 120] on button "Settings" at bounding box center [531, 120] width 41 height 13
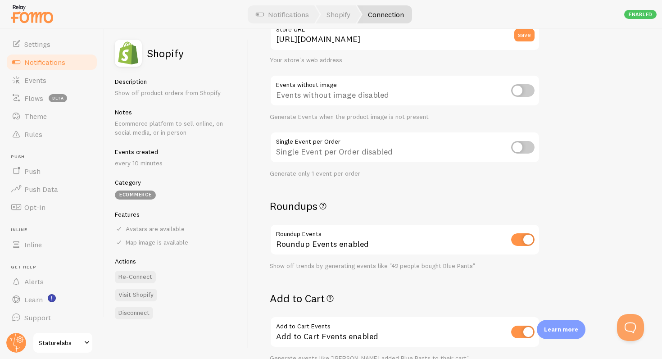
scroll to position [116, 0]
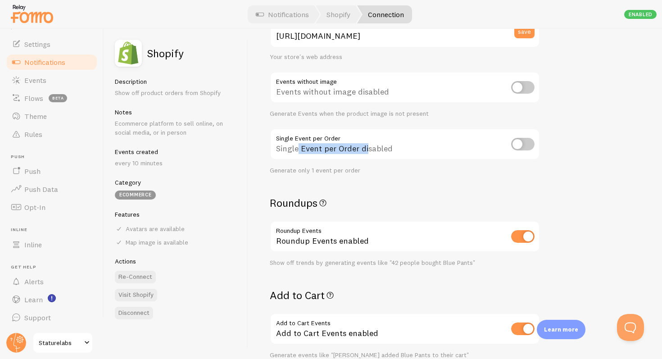
drag, startPoint x: 368, startPoint y: 150, endPoint x: 296, endPoint y: 150, distance: 71.6
click at [296, 150] on div "Single Event per Order disabled" at bounding box center [405, 144] width 270 height 33
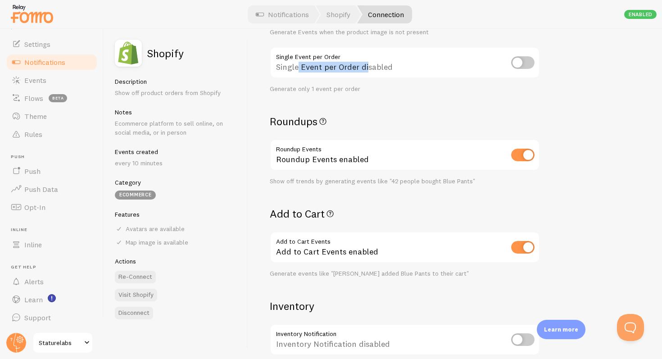
scroll to position [198, 0]
click at [344, 181] on div "Show off trends by generating events like "42 people bought Blue Pants"" at bounding box center [405, 181] width 270 height 8
drag, startPoint x: 308, startPoint y: 181, endPoint x: 432, endPoint y: 181, distance: 123.8
click at [432, 181] on div "Show off trends by generating events like "42 people bought Blue Pants"" at bounding box center [405, 181] width 270 height 8
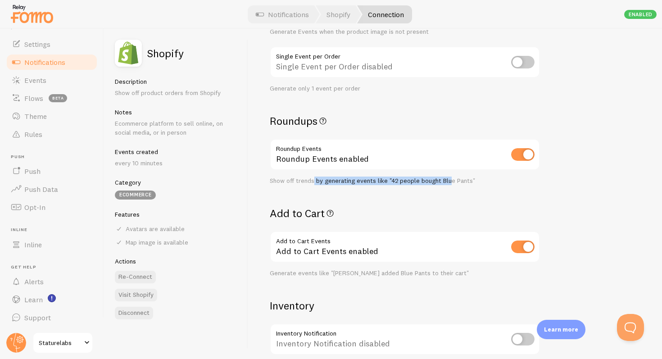
drag, startPoint x: 447, startPoint y: 182, endPoint x: 313, endPoint y: 182, distance: 134.1
click at [313, 182] on div "Show off trends by generating events like "42 people bought Blue Pants"" at bounding box center [405, 181] width 270 height 8
click at [320, 205] on div "Settings Connection Connection enabled Disabled Connections won't create new Ev…" at bounding box center [405, 158] width 270 height 611
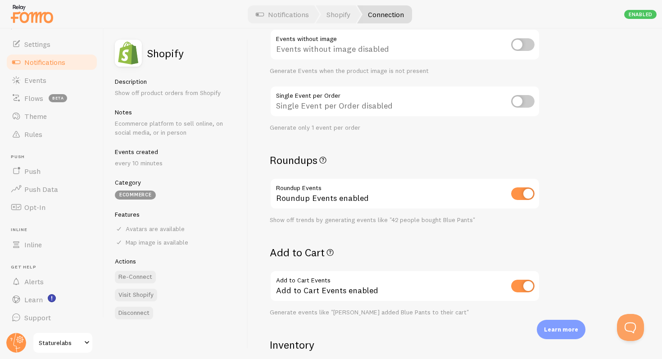
scroll to position [152, 0]
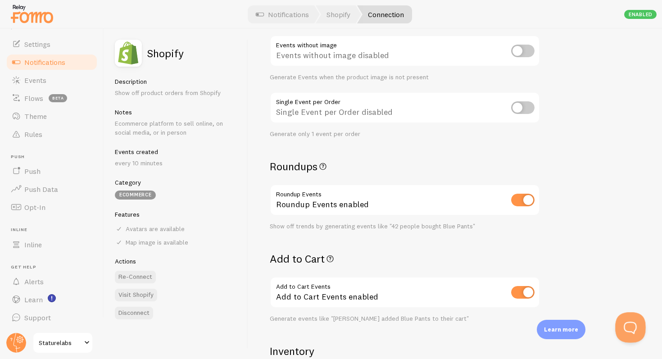
click at [631, 329] on button "Open Beacon popover" at bounding box center [628, 325] width 27 height 27
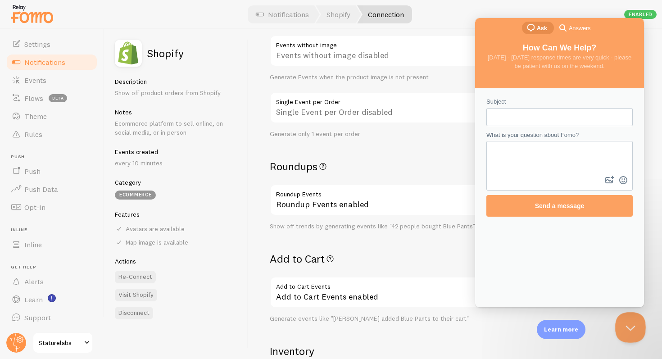
scroll to position [0, 0]
click at [558, 119] on input "Subject" at bounding box center [559, 117] width 132 height 16
type input "How can I limi"
click at [36, 126] on link "Rules" at bounding box center [51, 134] width 93 height 18
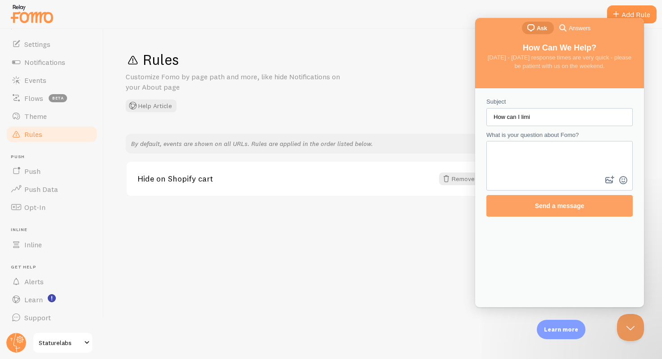
click at [213, 219] on div "Rules Customize Fomo by page path and more, like hide Notifications on your Abo…" at bounding box center [383, 194] width 558 height 330
click at [631, 319] on button "Close Beacon popover" at bounding box center [628, 325] width 27 height 27
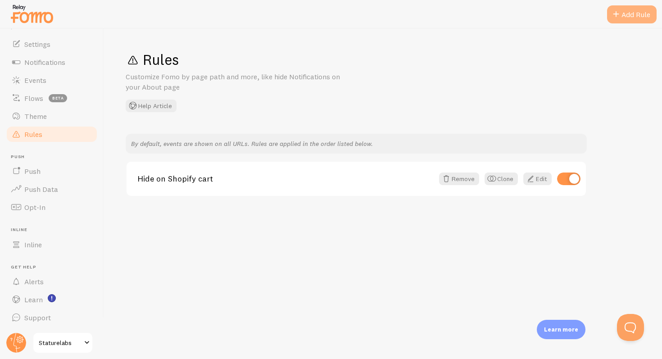
click at [637, 12] on div "Add Rule" at bounding box center [632, 14] width 50 height 18
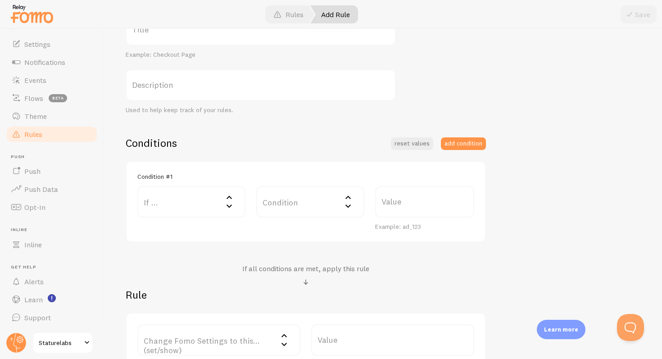
scroll to position [121, 0]
click at [193, 195] on label "If ..." at bounding box center [191, 201] width 108 height 32
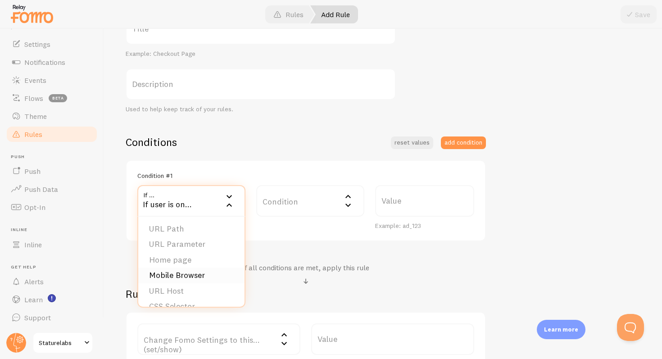
scroll to position [0, 0]
click at [258, 130] on div "Title Example: Checkout Page Description Used to help keep track of your rules.…" at bounding box center [383, 189] width 514 height 353
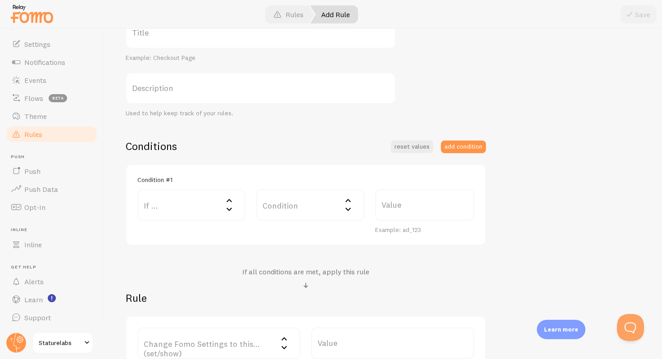
scroll to position [115, 0]
click at [292, 224] on div "Condition Condition Equals Not Equal Begins With Contains Does Not Contain" at bounding box center [310, 213] width 119 height 45
click at [283, 210] on label "Condition" at bounding box center [310, 207] width 108 height 32
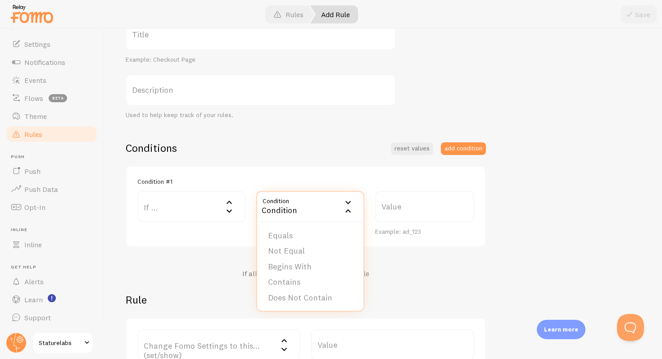
click at [198, 207] on label "If ..." at bounding box center [191, 207] width 108 height 32
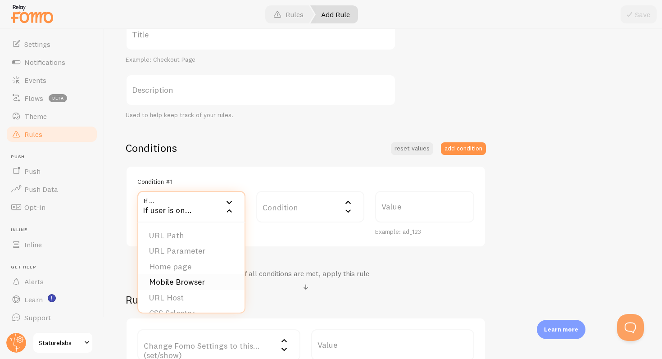
scroll to position [14, 0]
click at [369, 274] on div "If all conditions are met, apply this rule" at bounding box center [306, 281] width 360 height 24
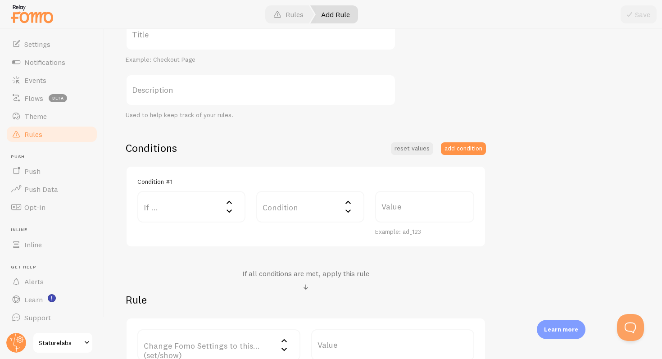
scroll to position [207, 0]
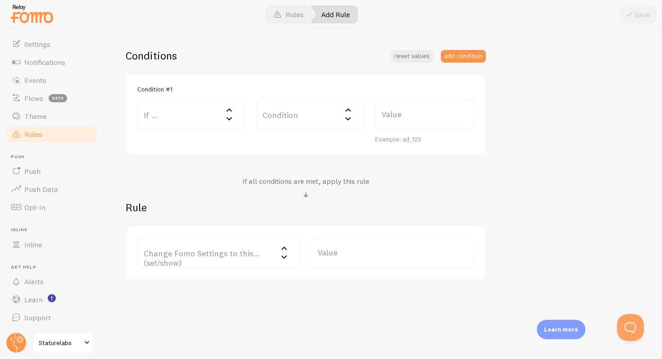
click at [230, 249] on label "Change Fomo Settings to this... (set/show)" at bounding box center [218, 253] width 163 height 32
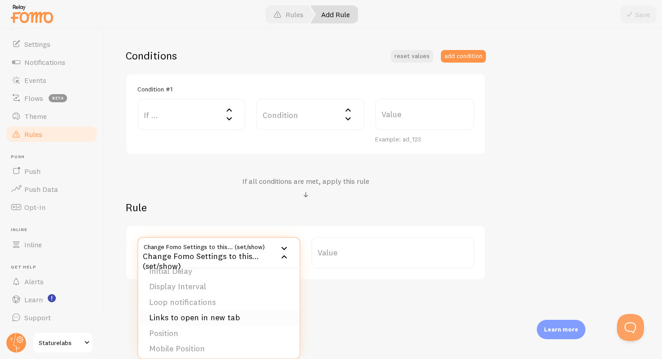
scroll to position [91, 0]
click at [330, 326] on div "Add Rule Customize Fomo by page path and more, like hide Notifications on your …" at bounding box center [383, 194] width 558 height 330
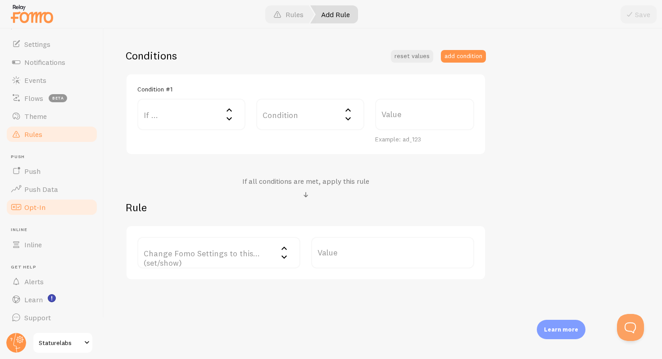
click at [48, 204] on link "Opt-In" at bounding box center [51, 207] width 93 height 18
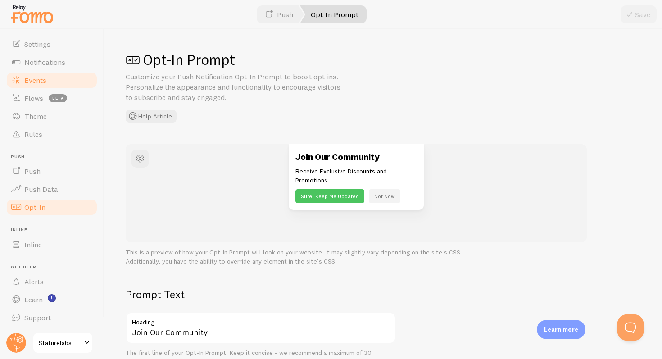
click at [37, 81] on span "Events" at bounding box center [35, 80] width 22 height 9
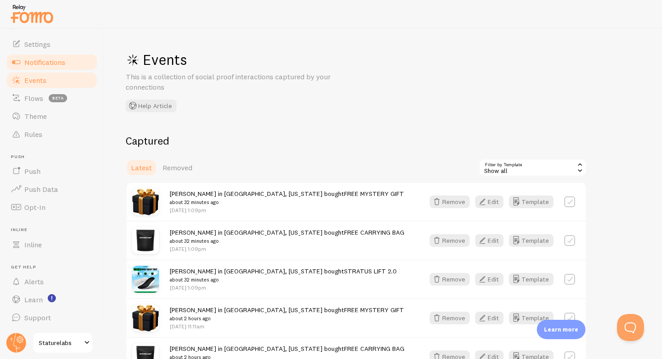
click at [40, 60] on span "Notifications" at bounding box center [44, 62] width 41 height 9
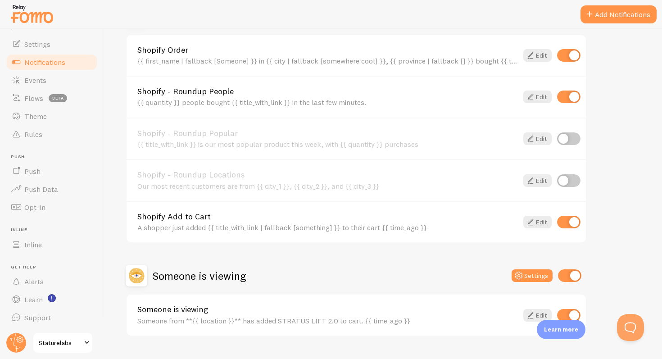
scroll to position [206, 0]
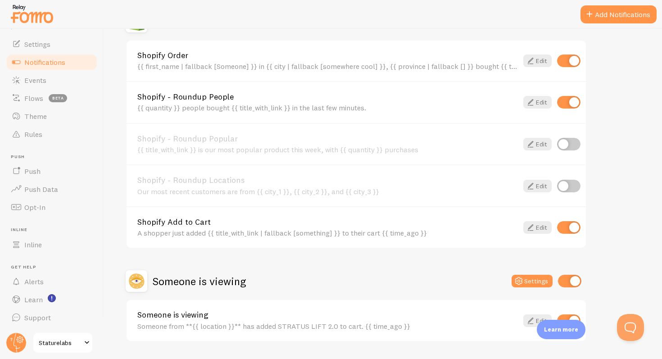
click at [565, 228] on input "checkbox" at bounding box center [568, 227] width 23 height 13
checkbox input "false"
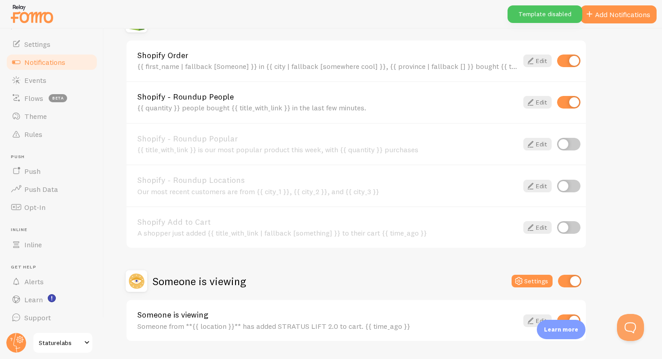
click at [571, 104] on input "checkbox" at bounding box center [568, 102] width 23 height 13
checkbox input "false"
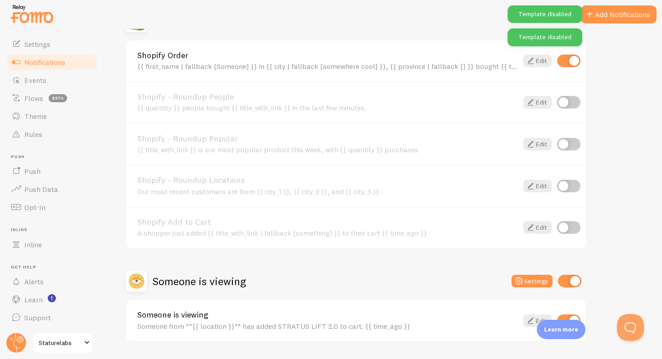
click at [571, 61] on input "checkbox" at bounding box center [568, 60] width 23 height 13
checkbox input "false"
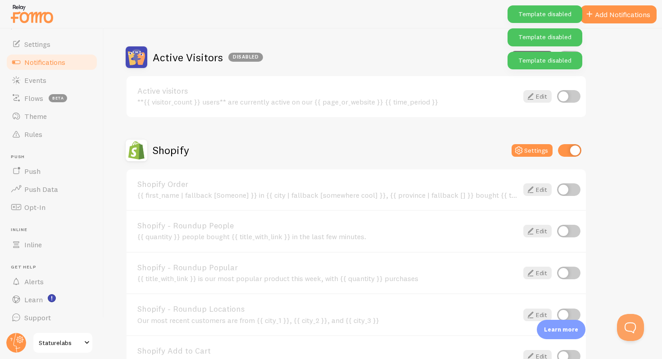
scroll to position [71, 0]
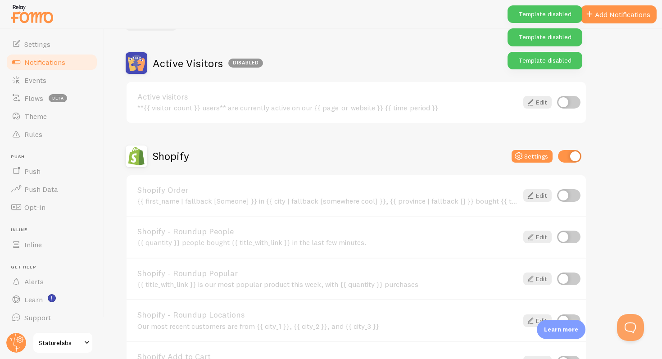
click at [573, 158] on input "checkbox" at bounding box center [569, 156] width 23 height 13
checkbox input "false"
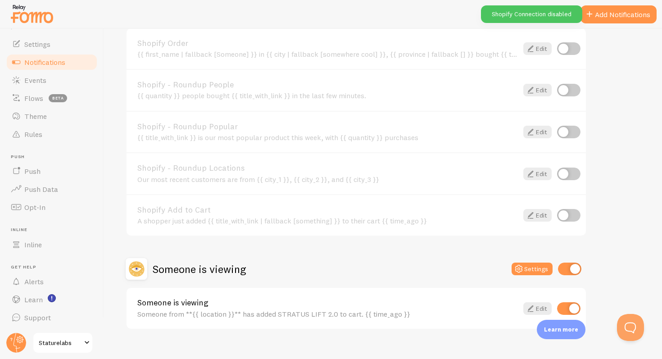
scroll to position [232, 0]
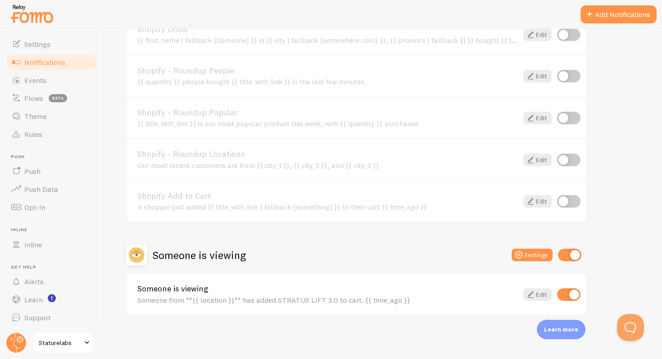
click at [449, 248] on div "Someone is viewing Settings" at bounding box center [356, 255] width 461 height 22
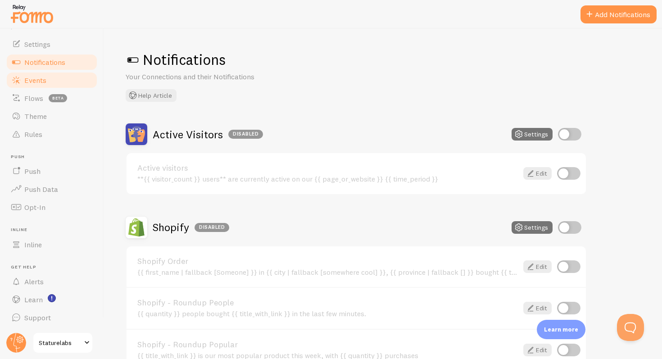
click at [40, 78] on span "Events" at bounding box center [35, 80] width 22 height 9
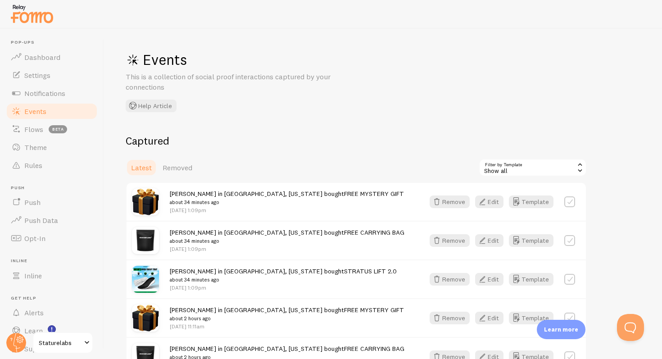
drag, startPoint x: 210, startPoint y: 110, endPoint x: 211, endPoint y: 115, distance: 5.4
click at [211, 110] on div "Events This is a collection of social proof interactions captured by your conne…" at bounding box center [261, 81] width 270 height 62
click at [50, 90] on span "Notifications" at bounding box center [44, 93] width 41 height 9
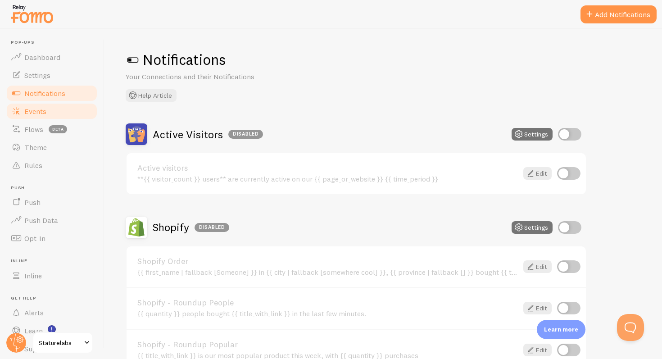
click at [60, 113] on link "Events" at bounding box center [51, 111] width 93 height 18
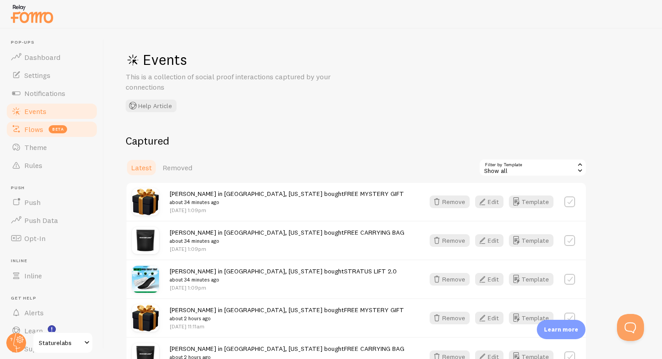
click at [35, 129] on span "Flows" at bounding box center [33, 129] width 19 height 9
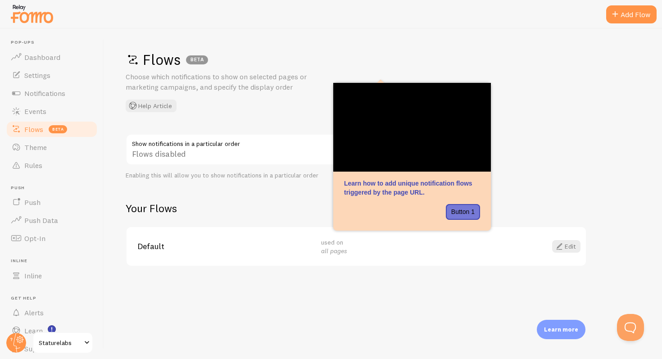
click at [558, 134] on div "Flows BETA Choose which notifications to show on selected pages or marketing ca…" at bounding box center [383, 194] width 558 height 330
click at [563, 104] on div "Flows BETA Choose which notifications to show on selected pages or marketing ca…" at bounding box center [383, 81] width 514 height 62
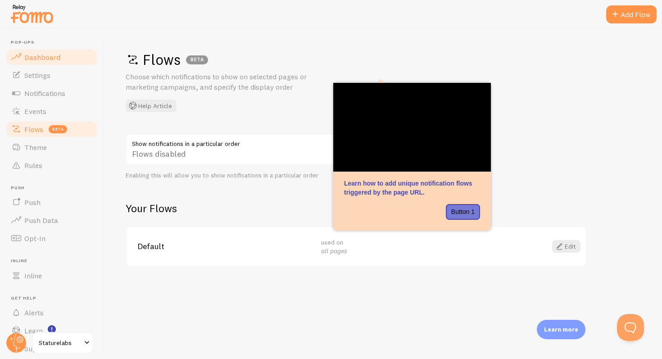
click at [45, 54] on span "Dashboard" at bounding box center [42, 57] width 36 height 9
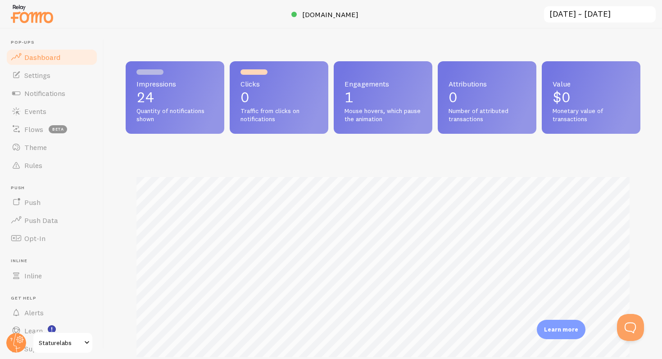
scroll to position [236, 514]
click at [46, 77] on span "Settings" at bounding box center [37, 75] width 26 height 9
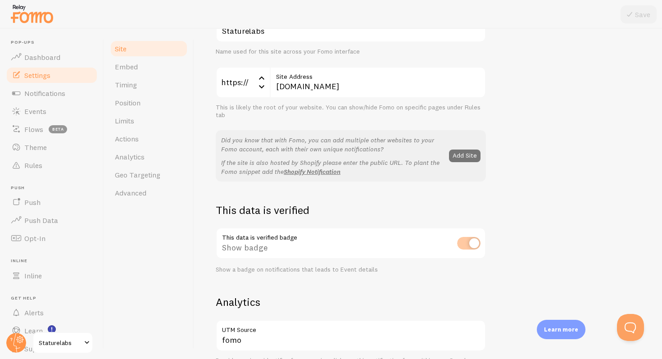
scroll to position [118, 0]
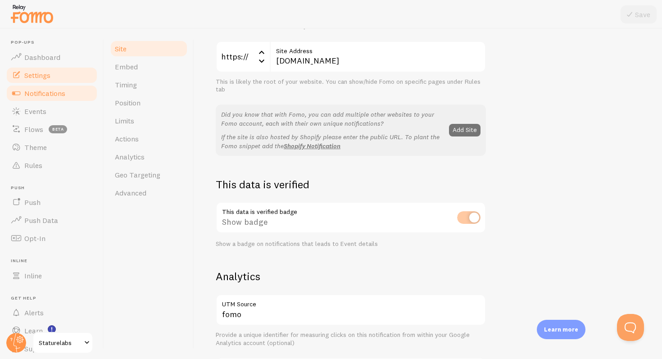
click at [61, 89] on span "Notifications" at bounding box center [44, 93] width 41 height 9
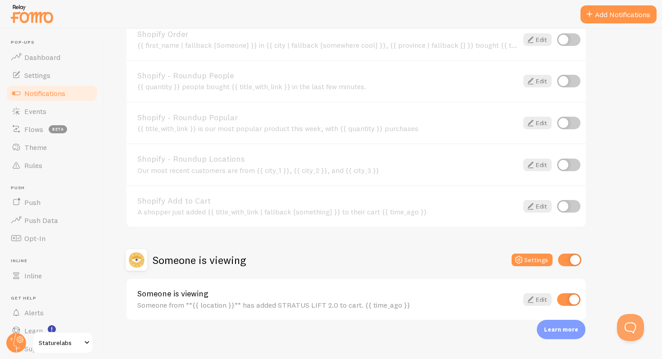
scroll to position [232, 0]
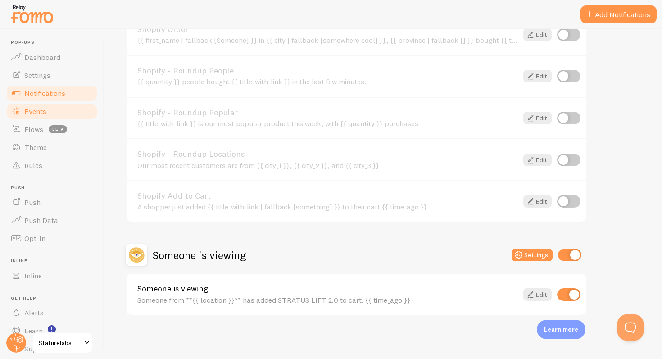
click at [45, 110] on span "Events" at bounding box center [35, 111] width 22 height 9
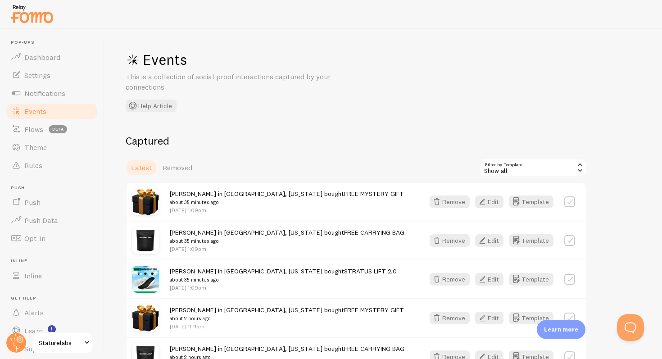
click at [308, 104] on div "Events This is a collection of social proof interactions captured by your conne…" at bounding box center [261, 81] width 270 height 62
click at [42, 88] on link "Notifications" at bounding box center [51, 93] width 93 height 18
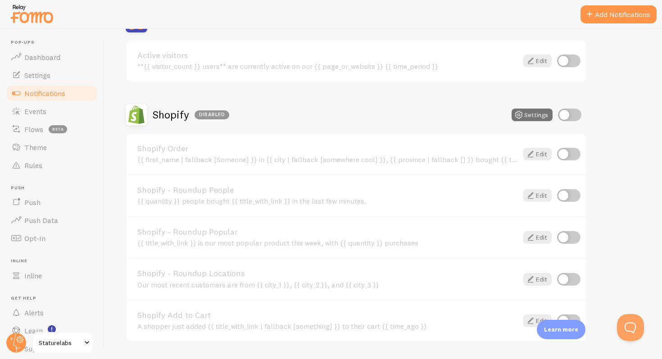
scroll to position [116, 0]
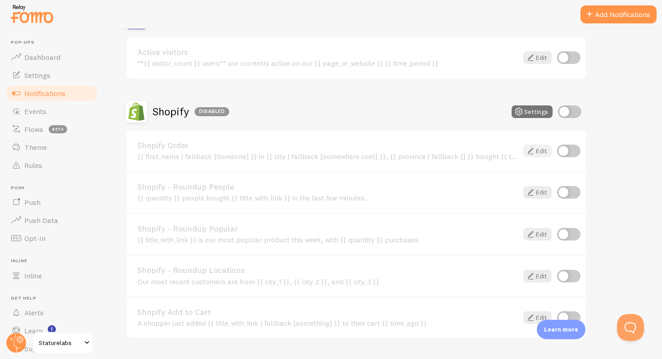
click at [542, 151] on link "Edit" at bounding box center [537, 150] width 28 height 13
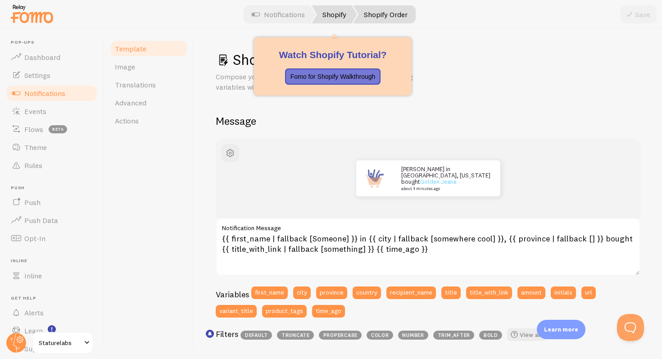
click at [333, 15] on link "Shopify" at bounding box center [333, 14] width 45 height 18
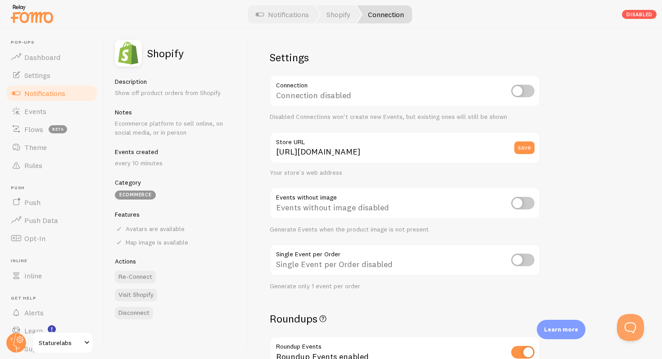
click at [578, 113] on div "Settings Connection Connection disabled Disabled Connections won't create new E…" at bounding box center [455, 194] width 414 height 330
click at [639, 14] on div "Disabled" at bounding box center [638, 14] width 35 height 9
click at [630, 59] on div "Settings Connection Connection disabled Disabled Connections won't create new E…" at bounding box center [455, 194] width 414 height 330
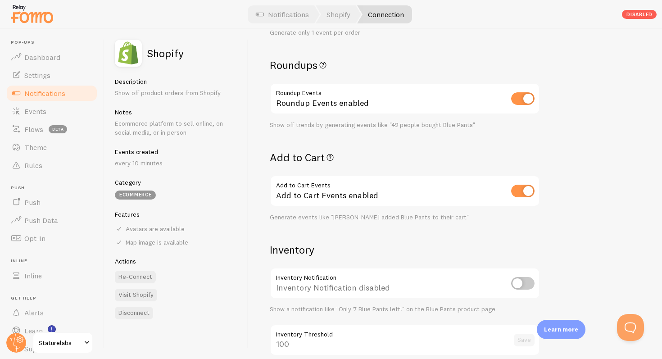
scroll to position [259, 0]
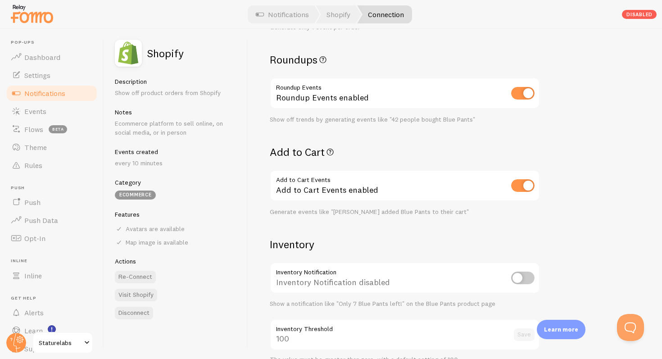
click at [522, 186] on input "checkbox" at bounding box center [522, 185] width 23 height 13
checkbox input "false"
click at [523, 95] on input "checkbox" at bounding box center [522, 93] width 23 height 13
checkbox input "false"
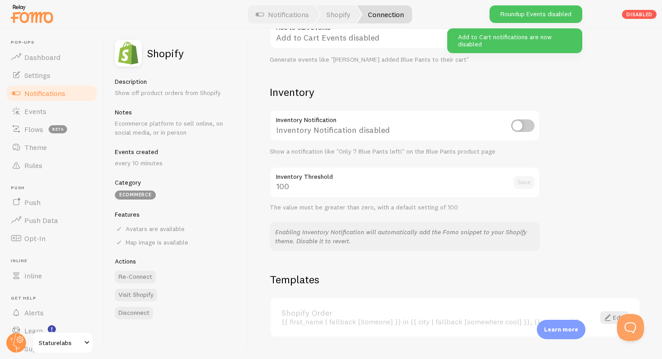
scroll to position [432, 0]
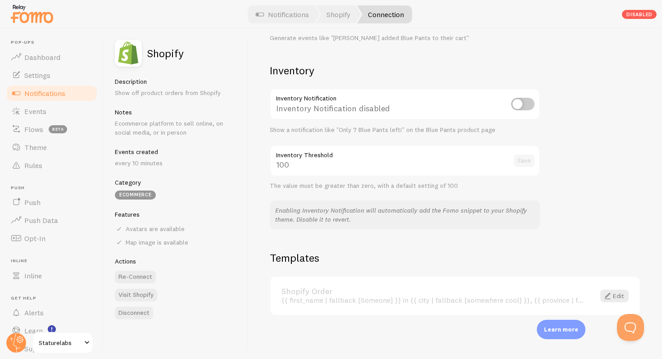
drag, startPoint x: 532, startPoint y: 36, endPoint x: 480, endPoint y: 36, distance: 52.2
click at [480, 36] on body "Pop-ups Dashboard Settings Notifications Events Flows beta Theme Rules Push Pus…" at bounding box center [331, 179] width 662 height 359
click at [41, 115] on link "Events" at bounding box center [51, 111] width 93 height 18
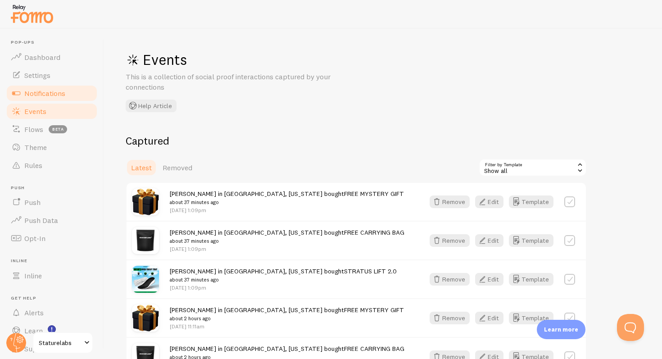
click at [41, 87] on link "Notifications" at bounding box center [51, 93] width 93 height 18
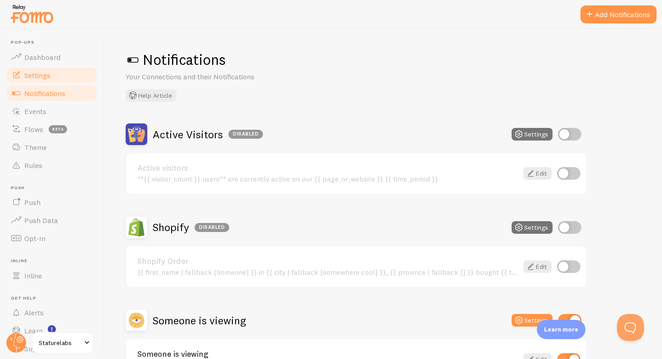
click at [42, 71] on span "Settings" at bounding box center [37, 75] width 26 height 9
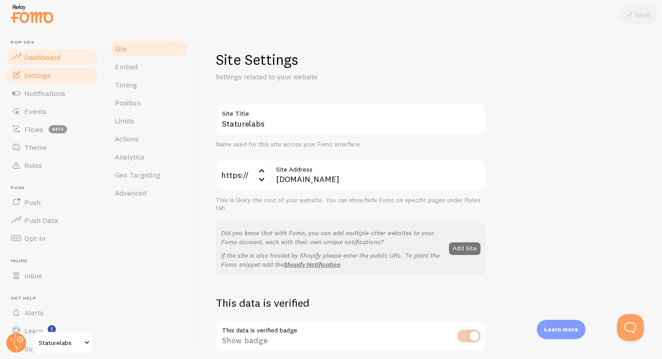
click at [46, 54] on span "Dashboard" at bounding box center [42, 57] width 36 height 9
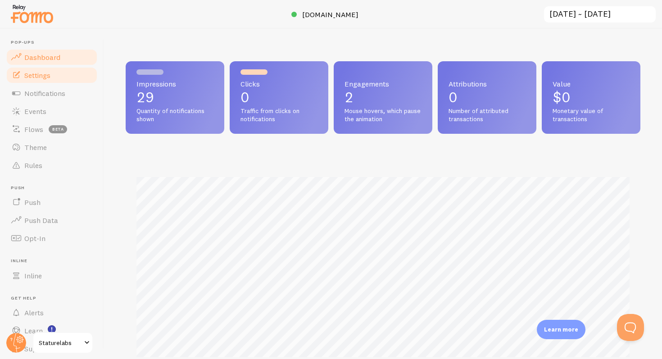
scroll to position [236, 514]
click at [43, 72] on span "Settings" at bounding box center [37, 75] width 26 height 9
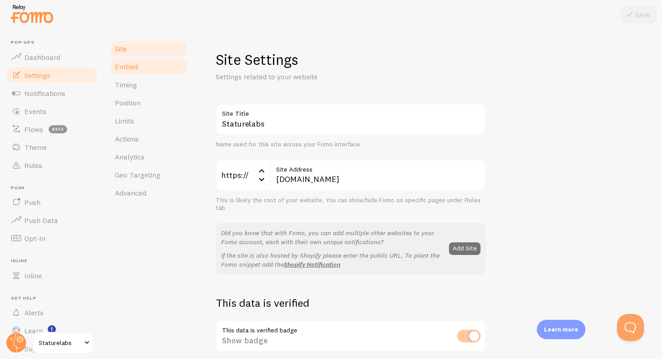
click at [137, 66] on link "Embed" at bounding box center [148, 67] width 79 height 18
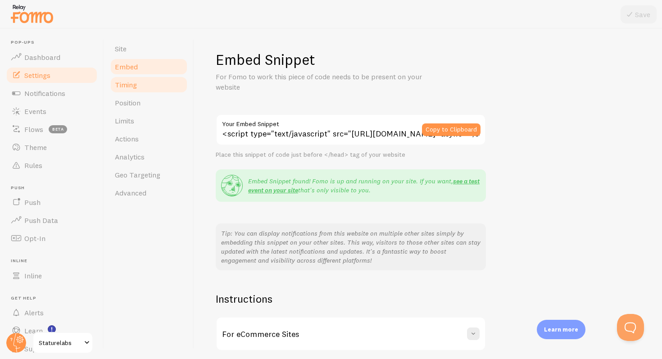
click at [137, 84] on link "Timing" at bounding box center [148, 85] width 79 height 18
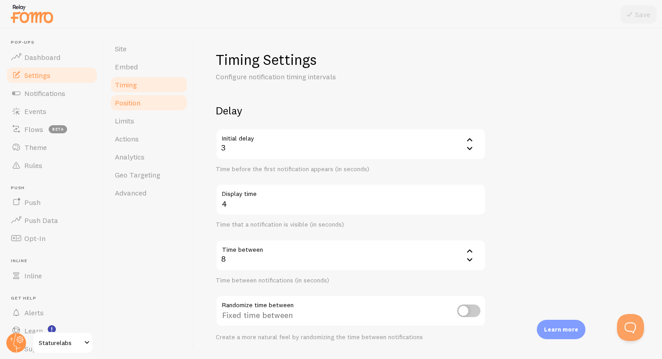
click at [139, 101] on span "Position" at bounding box center [128, 102] width 26 height 9
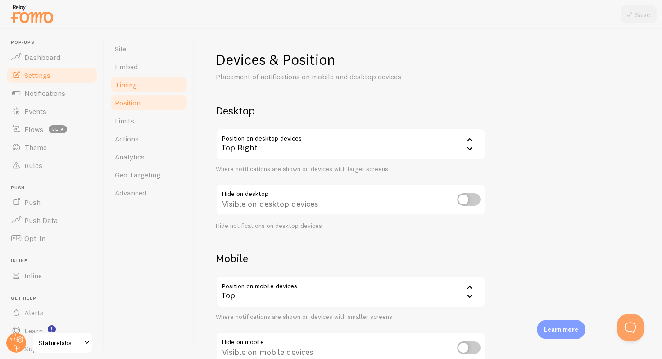
click at [140, 87] on link "Timing" at bounding box center [148, 85] width 79 height 18
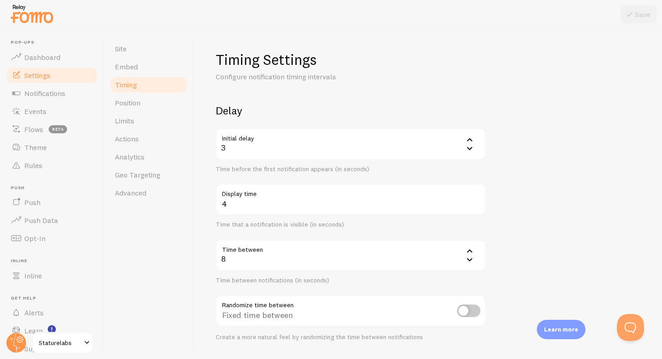
scroll to position [174, 0]
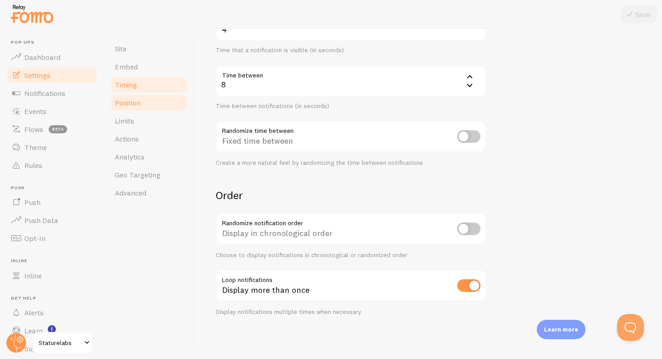
click at [135, 106] on span "Position" at bounding box center [128, 102] width 26 height 9
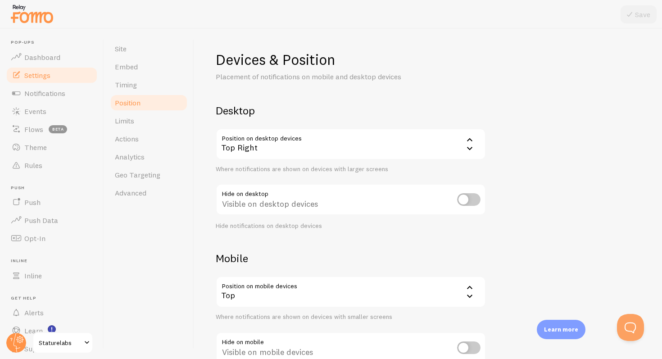
scroll to position [62, 0]
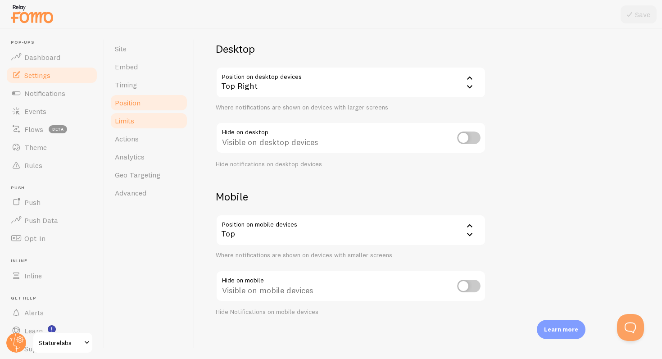
click at [155, 128] on link "Limits" at bounding box center [148, 121] width 79 height 18
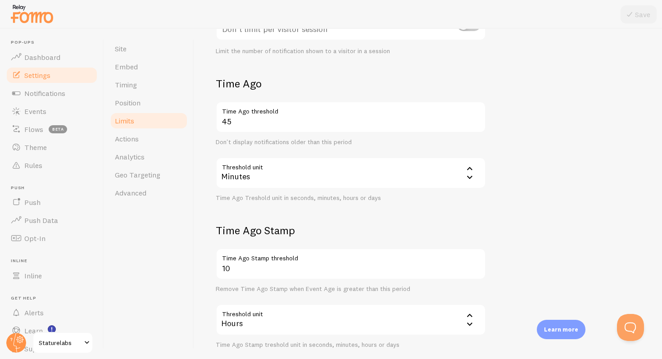
scroll to position [225, 0]
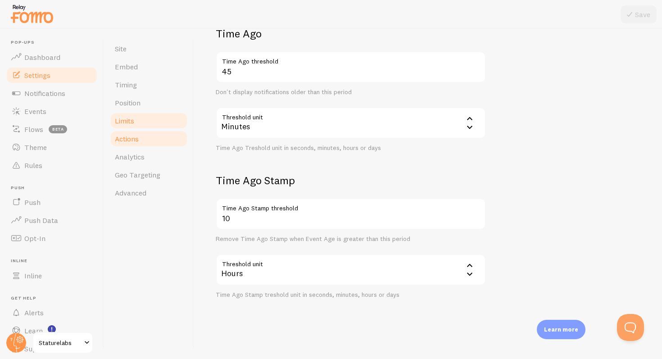
click at [129, 136] on span "Actions" at bounding box center [127, 138] width 24 height 9
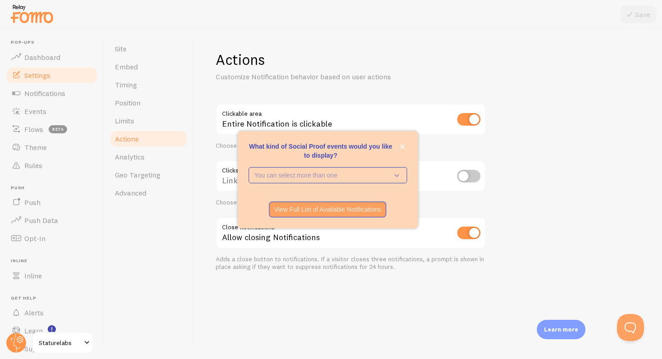
click at [343, 33] on div "Actions Customize Notification behavior based on user actions Clickable area En…" at bounding box center [428, 194] width 468 height 330
click at [400, 143] on button "close," at bounding box center [401, 146] width 9 height 9
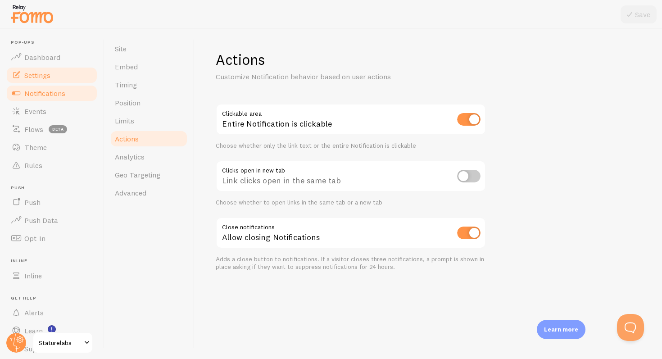
click at [56, 94] on span "Notifications" at bounding box center [44, 93] width 41 height 9
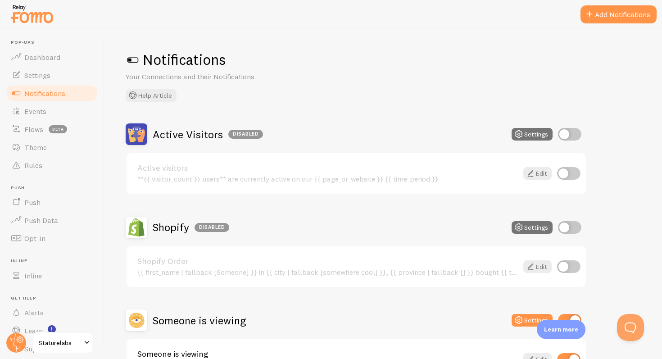
scroll to position [65, 0]
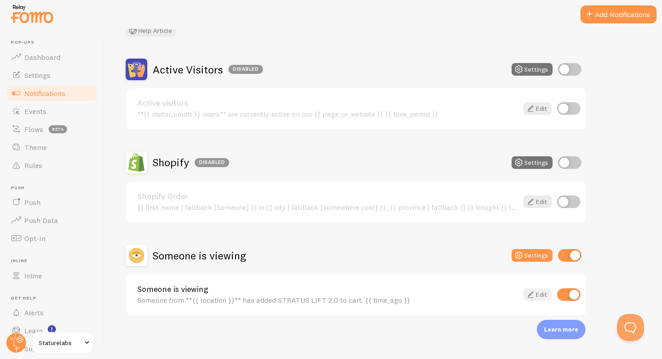
click at [540, 292] on link "Edit" at bounding box center [537, 294] width 28 height 13
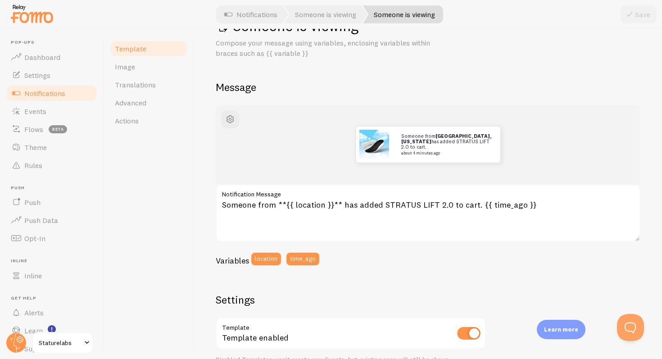
scroll to position [34, 0]
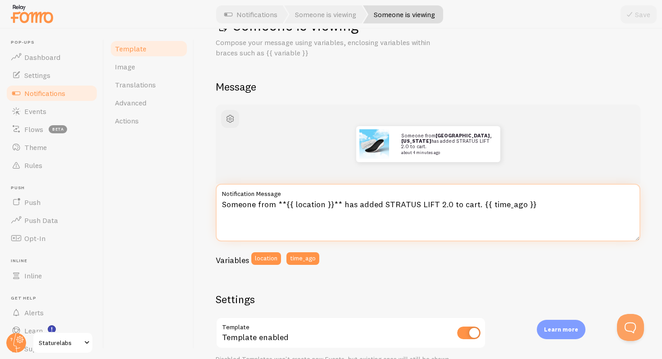
click at [356, 204] on textarea "Someone from **{{ location }}** has added STRATUS LIFT 2.0 to cart. {{ time_ago…" at bounding box center [428, 213] width 424 height 58
drag, startPoint x: 459, startPoint y: 207, endPoint x: 485, endPoint y: 208, distance: 25.3
click at [485, 208] on textarea "Someone from **{{ location }}** has purchased STRATUS LIFT 2.0 to cart. {{ time…" at bounding box center [428, 213] width 424 height 58
click at [554, 210] on textarea "Someone from **{{ location }}** has purchased STRATUS LIFT 2.0. {{ time_ago }}" at bounding box center [428, 213] width 424 height 58
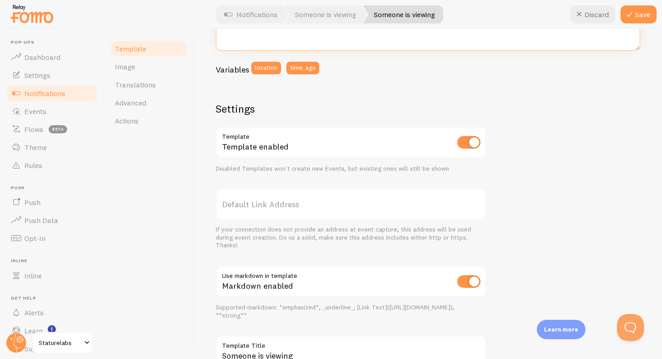
scroll to position [292, 0]
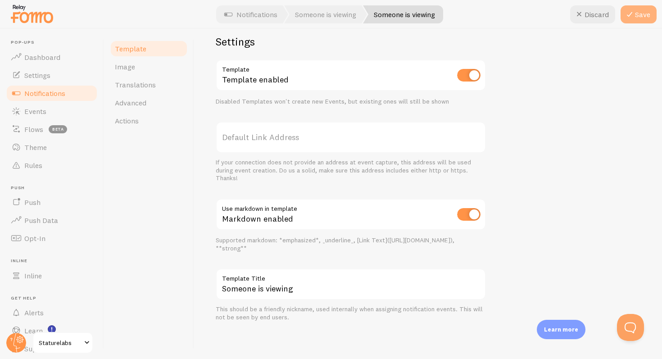
type textarea "Someone from **{{ location }}** has purchased STRATUS LIFT 2.0. {{ time_ago }}"
click at [633, 19] on icon at bounding box center [629, 14] width 11 height 11
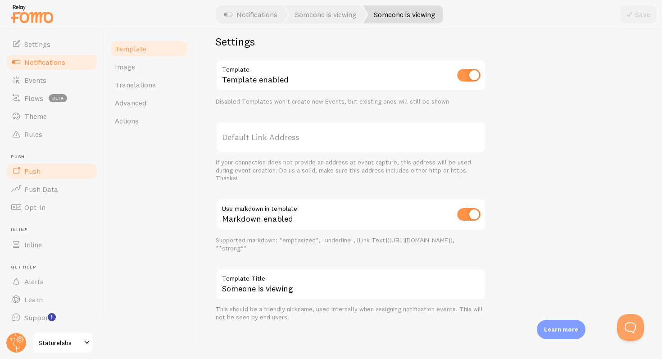
scroll to position [0, 0]
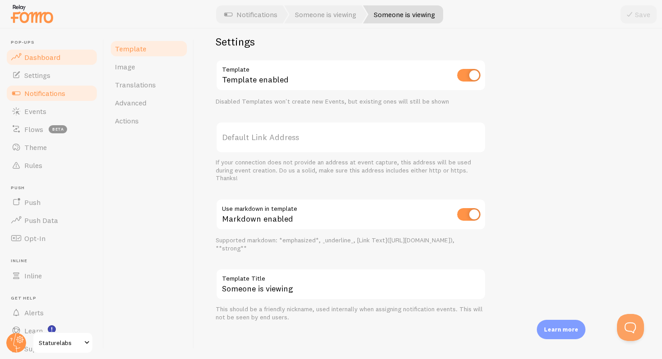
click at [52, 55] on span "Dashboard" at bounding box center [42, 57] width 36 height 9
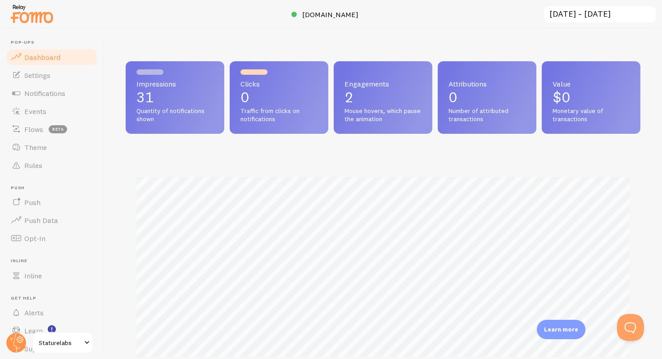
scroll to position [236, 514]
click at [48, 77] on span "Settings" at bounding box center [37, 75] width 26 height 9
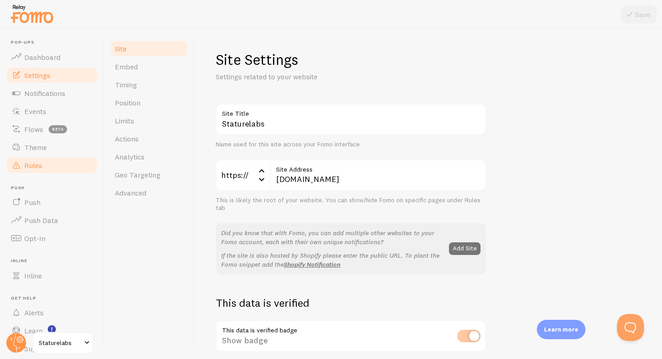
click at [35, 171] on link "Rules" at bounding box center [51, 165] width 93 height 18
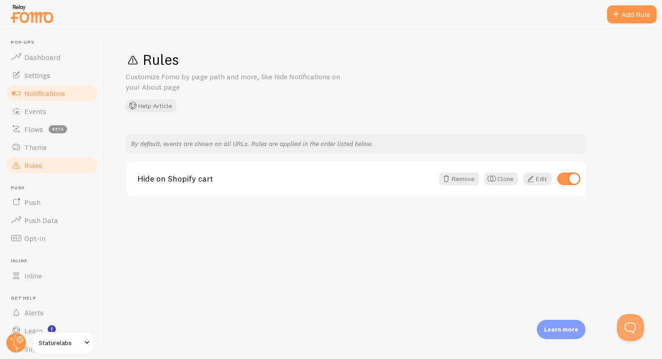
click at [51, 91] on span "Notifications" at bounding box center [44, 93] width 41 height 9
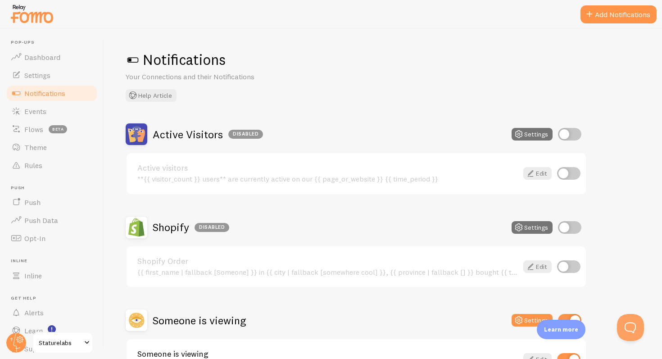
scroll to position [65, 0]
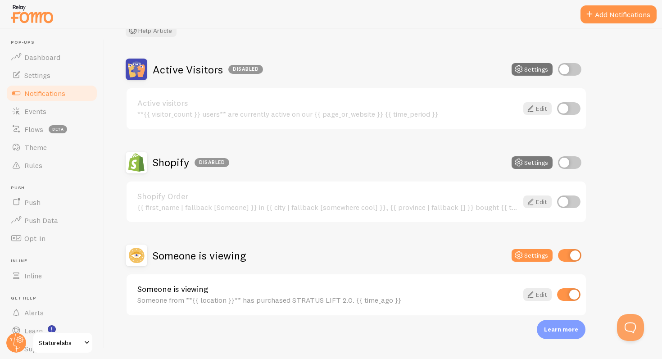
click at [538, 161] on button "Settings" at bounding box center [531, 162] width 41 height 13
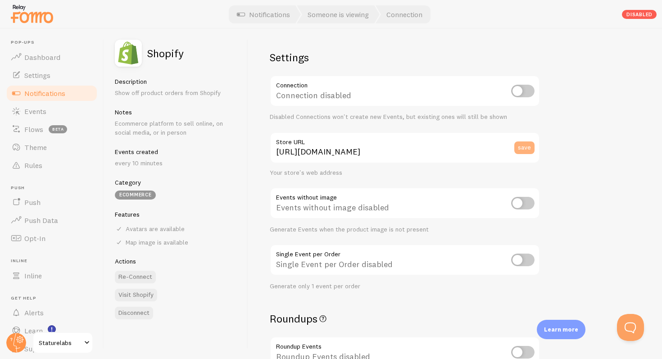
click at [522, 146] on button "save" at bounding box center [524, 147] width 20 height 13
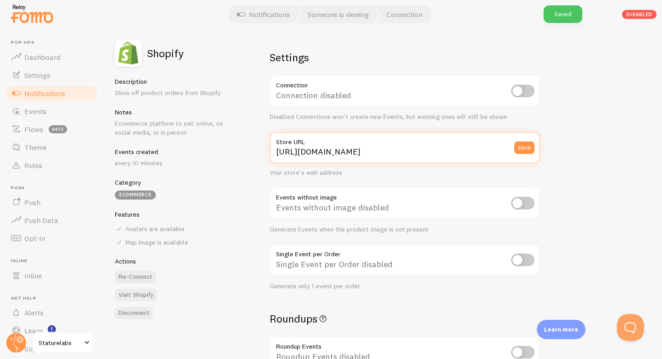
click at [462, 157] on input "[URL][DOMAIN_NAME]" at bounding box center [405, 148] width 270 height 32
click at [527, 88] on input "checkbox" at bounding box center [522, 91] width 23 height 13
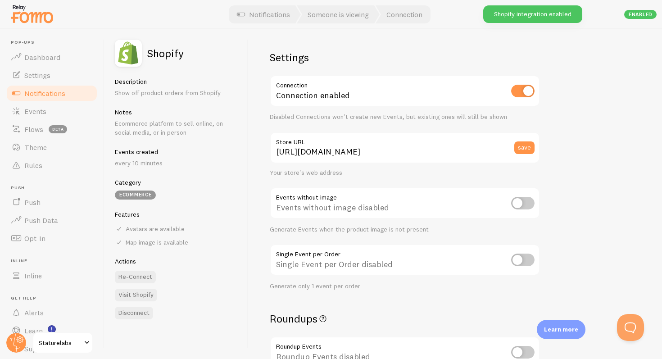
click at [527, 96] on input "checkbox" at bounding box center [522, 91] width 23 height 13
checkbox input "false"
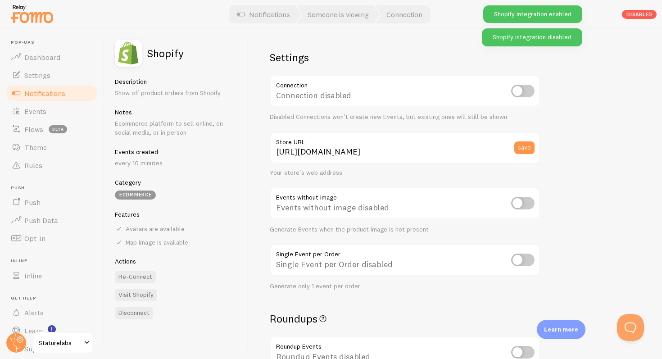
click at [554, 120] on div "Settings Connection Connection disabled Disabled Connections won't create new E…" at bounding box center [455, 194] width 414 height 330
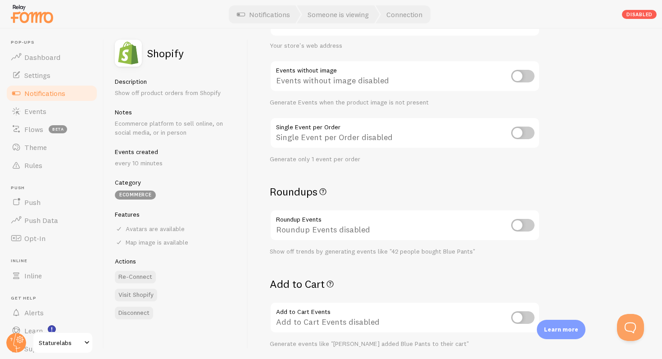
scroll to position [119, 0]
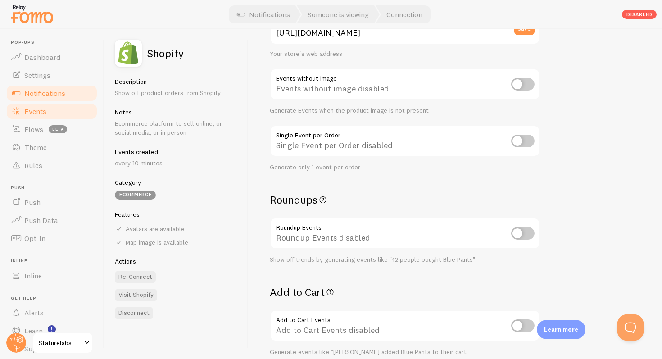
click at [48, 111] on link "Events" at bounding box center [51, 111] width 93 height 18
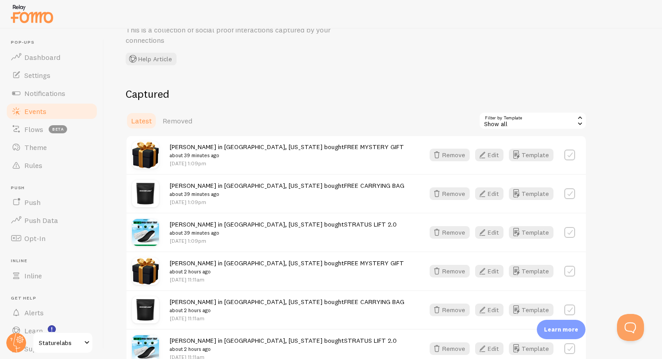
scroll to position [48, 0]
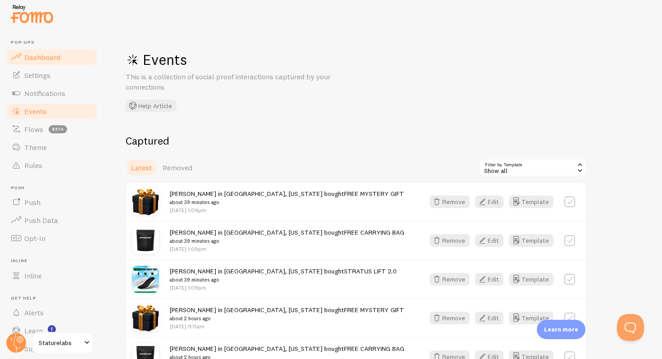
click at [44, 58] on span "Dashboard" at bounding box center [42, 57] width 36 height 9
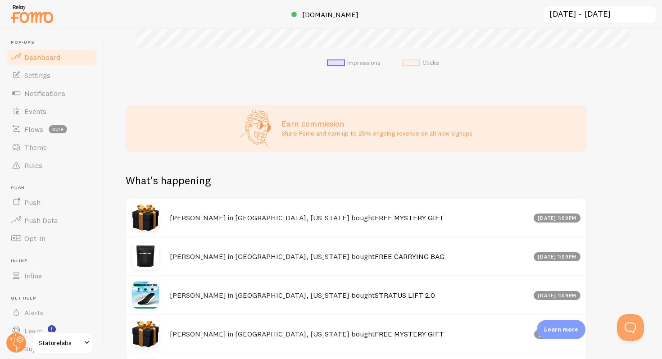
scroll to position [309, 0]
click at [59, 77] on link "Settings" at bounding box center [51, 75] width 93 height 18
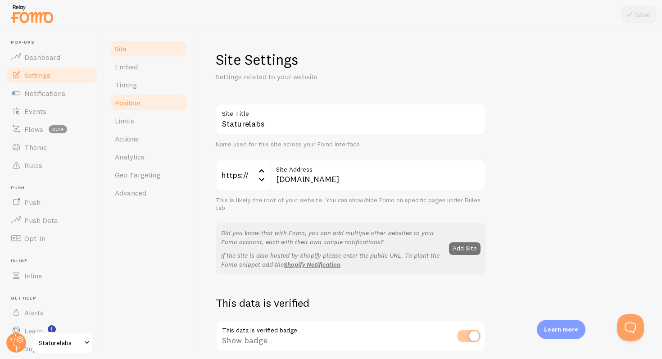
click at [138, 102] on span "Position" at bounding box center [128, 102] width 26 height 9
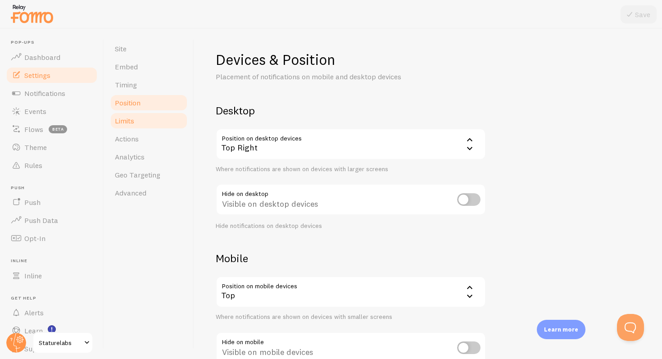
click at [139, 119] on link "Limits" at bounding box center [148, 121] width 79 height 18
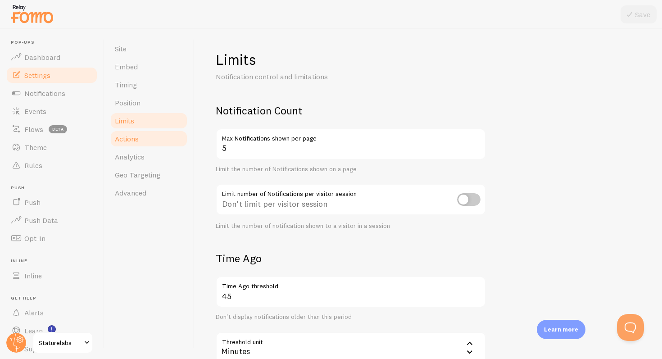
click at [163, 144] on link "Actions" at bounding box center [148, 139] width 79 height 18
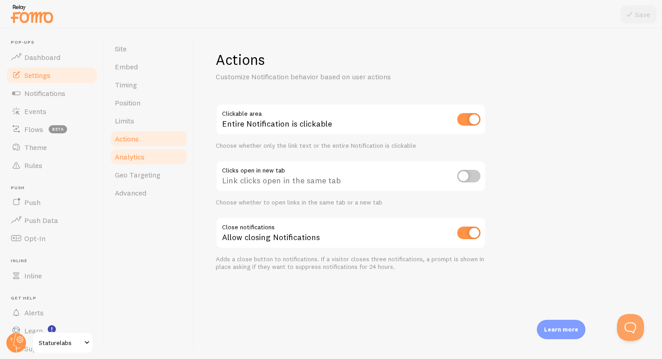
click at [155, 153] on link "Analytics" at bounding box center [148, 157] width 79 height 18
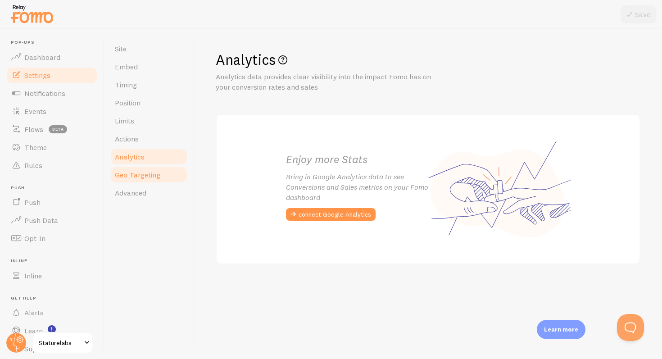
click at [151, 171] on span "Geo Targeting" at bounding box center [137, 174] width 45 height 9
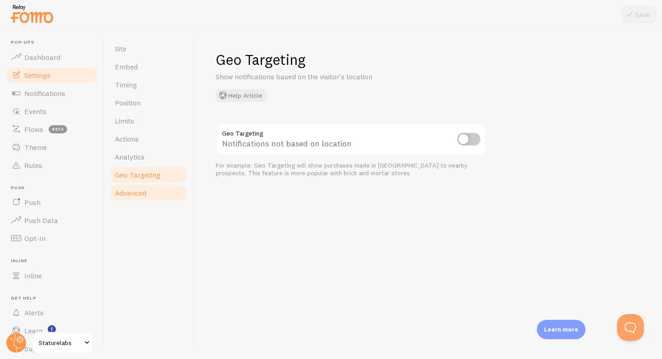
click at [150, 189] on link "Advanced" at bounding box center [148, 193] width 79 height 18
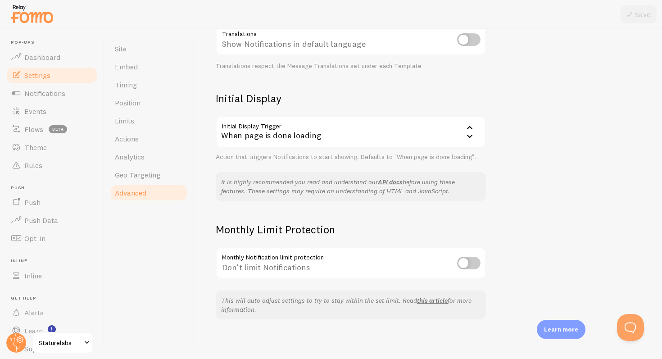
scroll to position [163, 0]
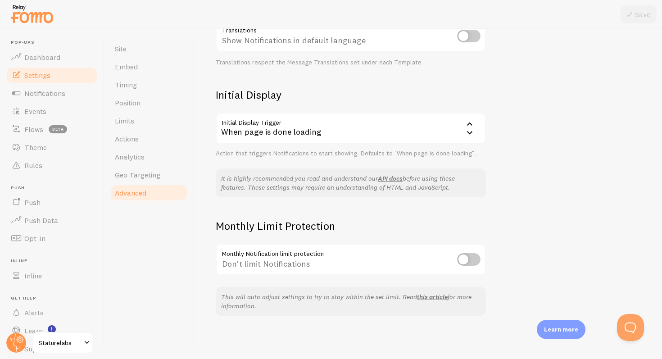
click at [293, 126] on div "When page is done loading" at bounding box center [351, 129] width 270 height 32
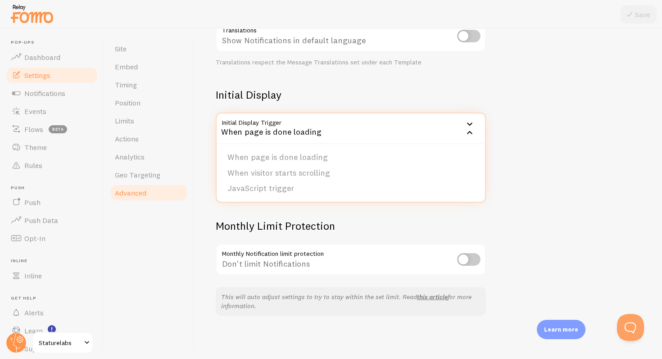
click at [589, 139] on div "Advanced Advanced options Language & Translations Help Article Language en Engl…" at bounding box center [428, 194] width 468 height 330
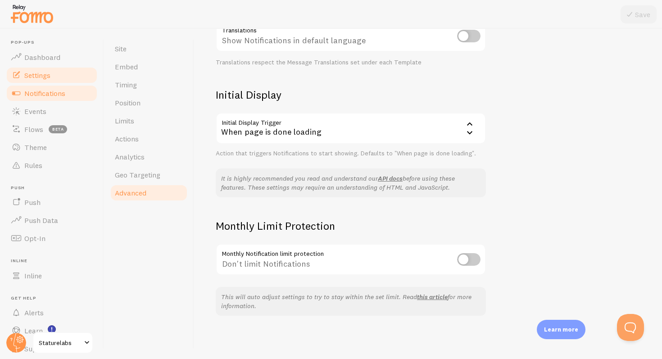
click at [49, 95] on span "Notifications" at bounding box center [44, 93] width 41 height 9
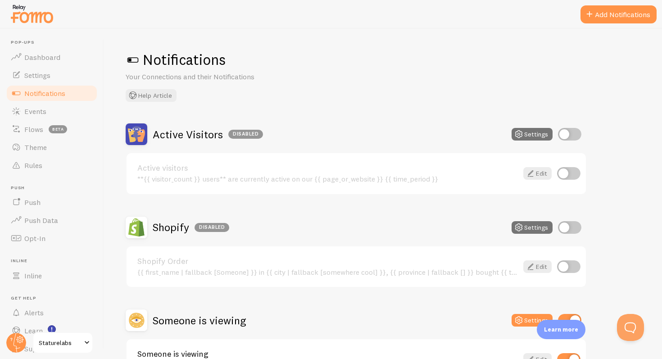
scroll to position [65, 0]
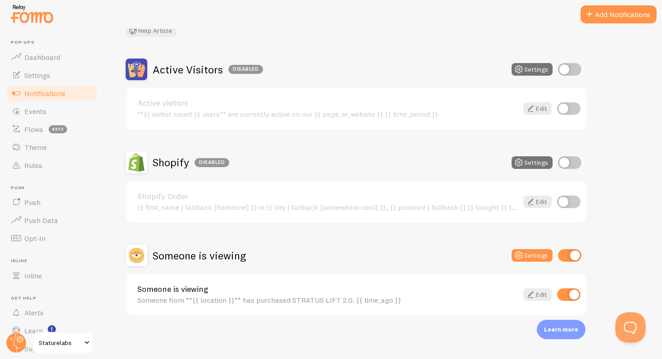
click at [626, 324] on button "Open Beacon popover" at bounding box center [628, 325] width 27 height 27
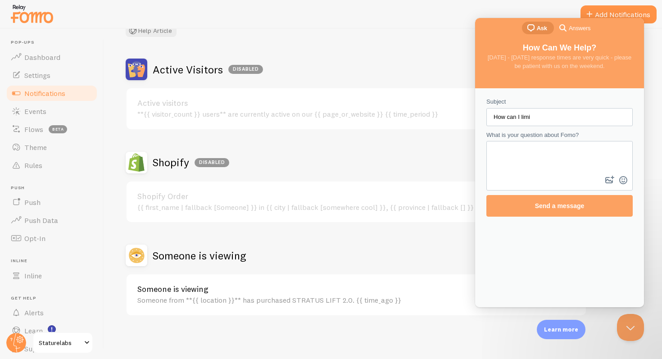
scroll to position [0, 0]
click at [545, 119] on input "How can I limi" at bounding box center [559, 117] width 132 height 16
drag, startPoint x: 545, startPoint y: 119, endPoint x: 433, endPoint y: 104, distance: 113.0
click at [475, 104] on html "chat-square Ask search-medium Answers How Can We Help? Monday - Friday response…" at bounding box center [559, 162] width 169 height 289
type input "Shopify purchase notifications are still showing even though I disabled them."
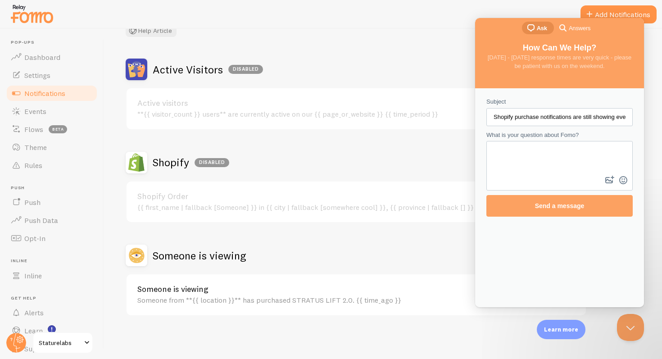
click at [547, 155] on textarea "What is your question about Fomo?" at bounding box center [559, 158] width 144 height 32
paste textarea "Shopify purchase notifications are still showing even though I disabled them."
type textarea "Shopify purchase notifications are still showing even though I disabled them."
click at [623, 323] on button "Close Beacon popover" at bounding box center [628, 325] width 27 height 27
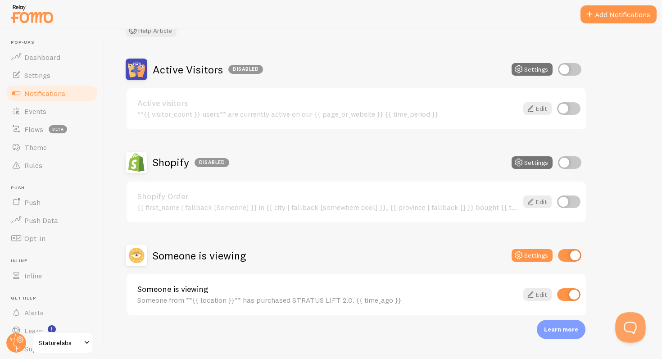
click at [628, 325] on button "Open Beacon popover" at bounding box center [628, 325] width 27 height 27
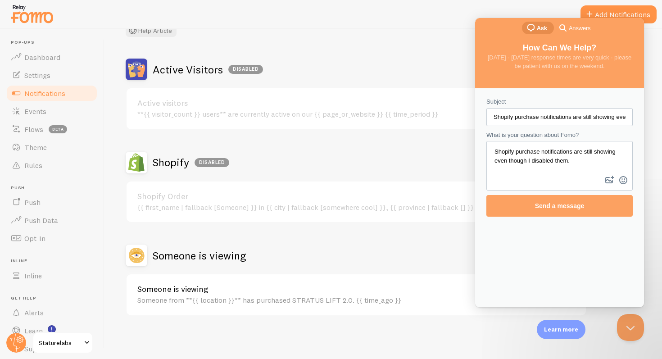
click at [599, 162] on textarea "Shopify purchase notifications are still showing even though I disabled them." at bounding box center [559, 158] width 144 height 32
click at [587, 165] on textarea "Shopify purchase notifications are still showing even though I disabled them." at bounding box center [559, 158] width 144 height 32
click at [612, 181] on button "image-plus" at bounding box center [610, 180] width 14 height 14
type input "C:\fakepath\Screenshot 2025-09-10 at 1.51.09 PM.png"
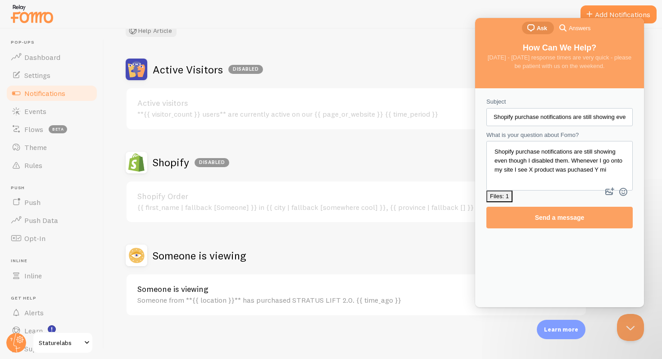
scroll to position [8, 0]
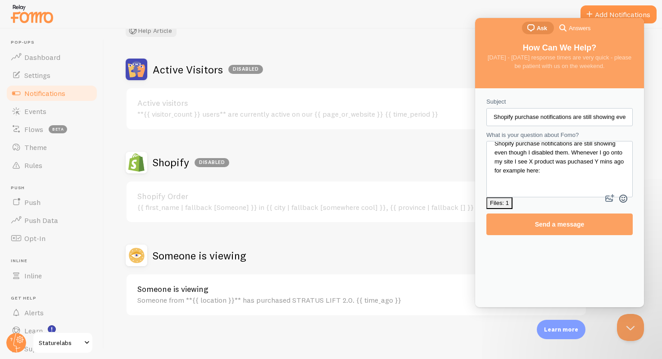
paste textarea "https://staturelabs.com/products/stratus-lift-2"
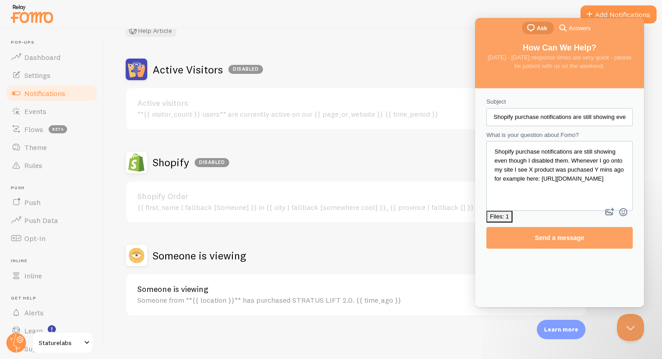
scroll to position [4, 0]
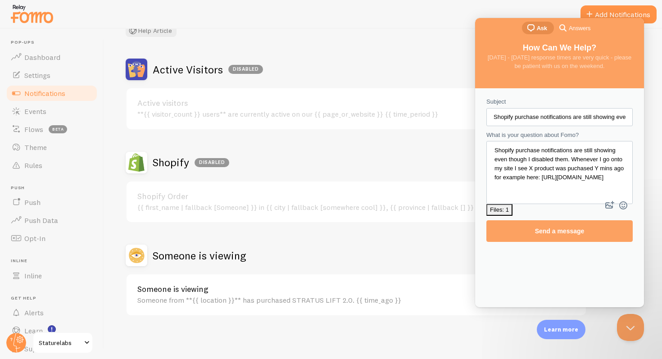
type textarea "Shopify purchase notifications are still showing even though I disabled them. W…"
click at [602, 230] on div "Subject Shopify purchase notifications are still showing even though I disabled…" at bounding box center [558, 169] width 163 height 153
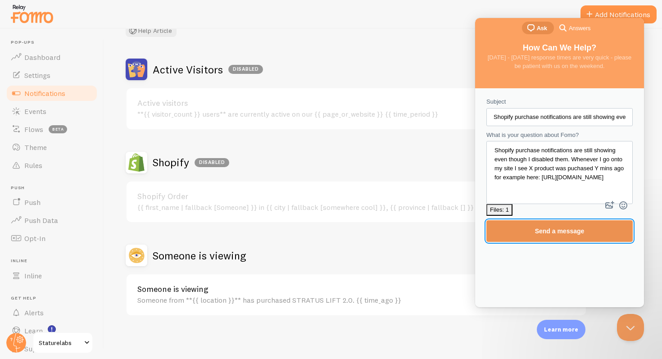
click at [595, 222] on span "Send a message" at bounding box center [559, 231] width 126 height 21
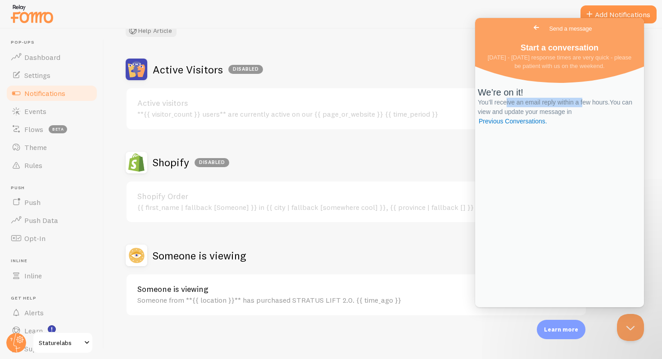
drag, startPoint x: 600, startPoint y: 144, endPoint x: 520, endPoint y: 144, distance: 79.7
click at [520, 125] on span "You’ll receive an email reply within a few hours. You can view and update your …" at bounding box center [554, 112] width 154 height 26
drag, startPoint x: 520, startPoint y: 144, endPoint x: 596, endPoint y: 144, distance: 76.1
click at [596, 125] on span "You’ll receive an email reply within a few hours. You can view and update your …" at bounding box center [554, 112] width 154 height 26
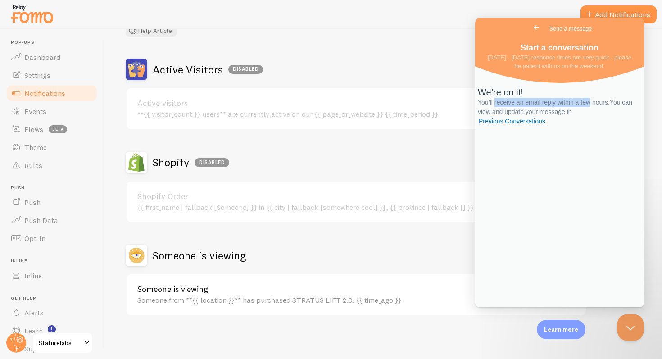
click at [596, 125] on span "You’ll receive an email reply within a few hours. You can view and update your …" at bounding box center [554, 112] width 154 height 26
drag, startPoint x: 596, startPoint y: 144, endPoint x: 513, endPoint y: 144, distance: 83.3
click at [513, 125] on span "You’ll receive an email reply within a few hours. You can view and update your …" at bounding box center [554, 112] width 154 height 26
click at [518, 125] on span "You’ll receive an email reply within a few hours. You can view and update your …" at bounding box center [554, 112] width 154 height 26
drag, startPoint x: 518, startPoint y: 145, endPoint x: 594, endPoint y: 145, distance: 75.6
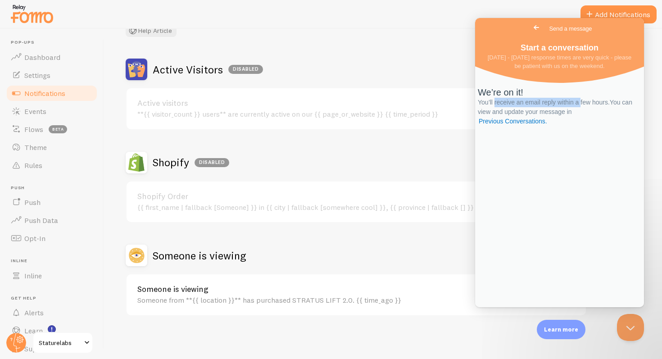
click at [594, 125] on span "You’ll receive an email reply within a few hours. You can view and update your …" at bounding box center [554, 112] width 154 height 26
drag, startPoint x: 600, startPoint y: 143, endPoint x: 514, endPoint y: 143, distance: 86.4
click at [514, 125] on span "You’ll receive an email reply within a few hours. You can view and update your …" at bounding box center [554, 112] width 154 height 26
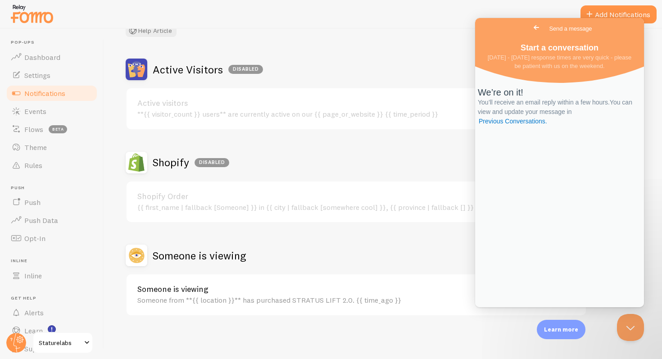
click at [415, 57] on div "Notifications Your Connections and their Notifications Help Article Active Visi…" at bounding box center [383, 194] width 558 height 330
click at [635, 319] on button "Close Beacon popover" at bounding box center [628, 325] width 27 height 27
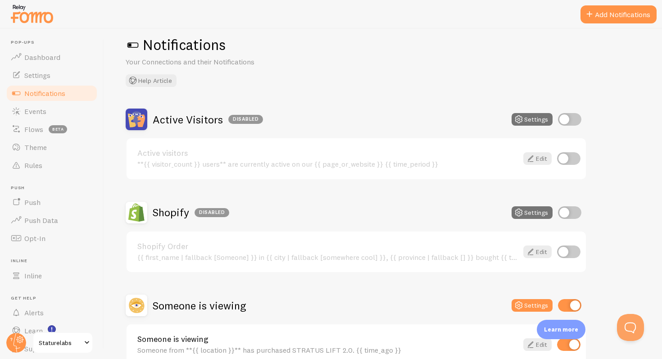
scroll to position [65, 0]
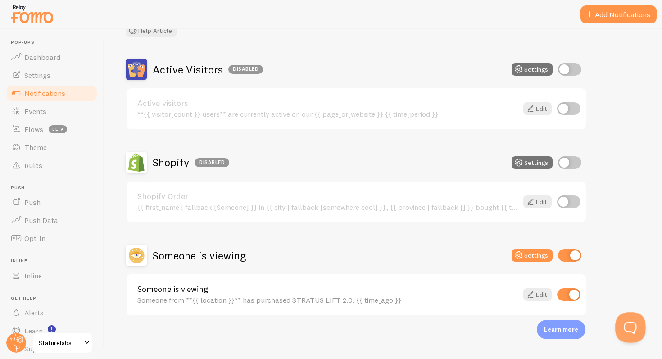
click at [625, 324] on button "Open Beacon popover" at bounding box center [628, 325] width 27 height 27
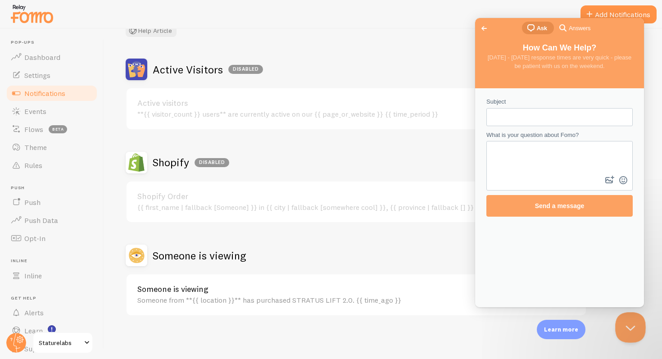
scroll to position [0, 0]
click at [626, 322] on button "Close Beacon popover" at bounding box center [628, 325] width 27 height 27
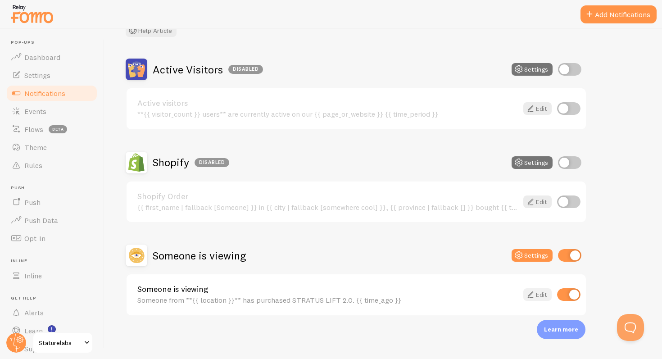
click at [535, 296] on icon at bounding box center [530, 294] width 11 height 11
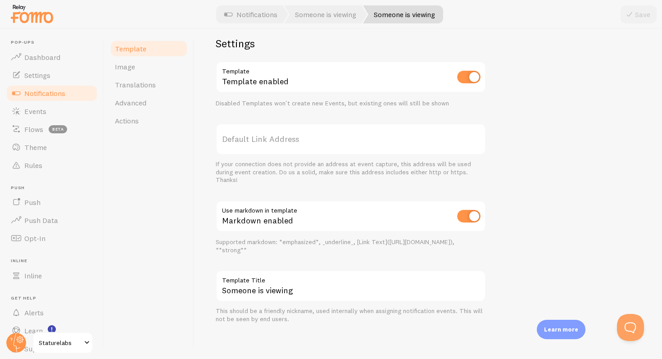
scroll to position [292, 0]
click at [257, 135] on label "Default Link Address" at bounding box center [351, 138] width 270 height 32
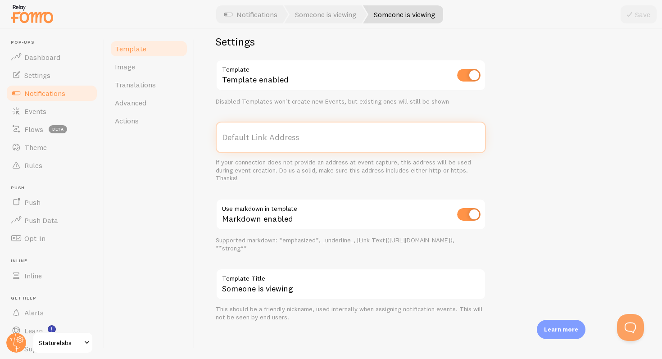
click at [257, 135] on input "Default Link Address" at bounding box center [351, 138] width 270 height 32
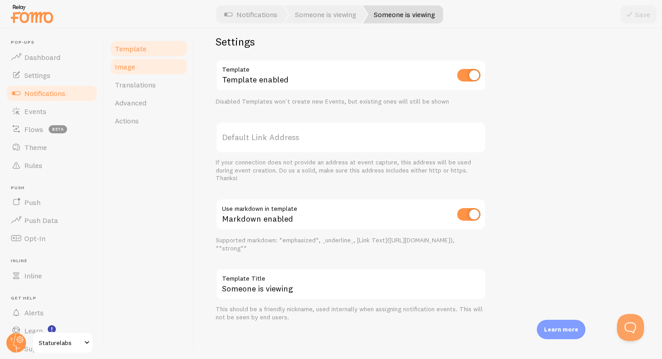
click at [157, 74] on link "Image" at bounding box center [148, 67] width 79 height 18
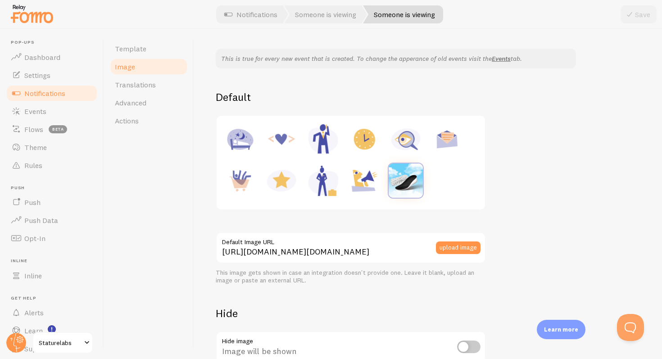
scroll to position [134, 0]
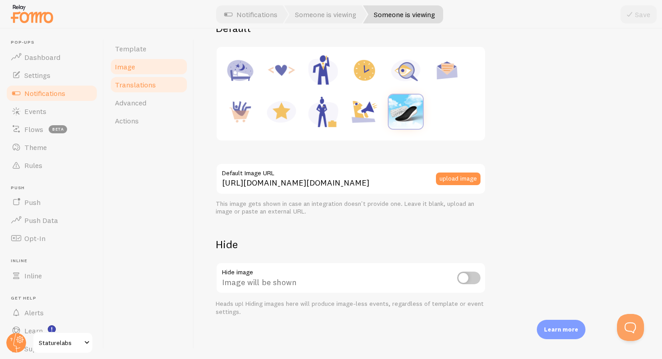
click at [162, 88] on link "Translations" at bounding box center [148, 85] width 79 height 18
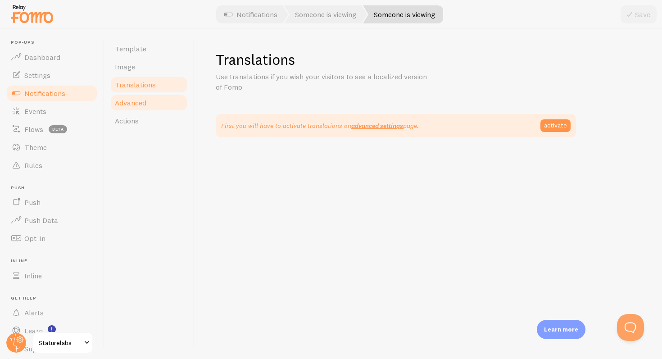
click at [160, 97] on link "Advanced" at bounding box center [148, 103] width 79 height 18
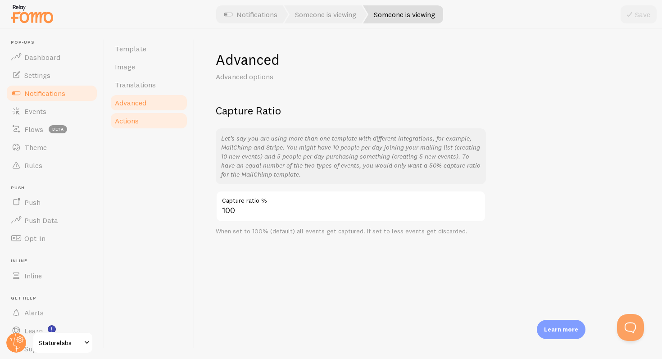
click at [160, 116] on link "Actions" at bounding box center [148, 121] width 79 height 18
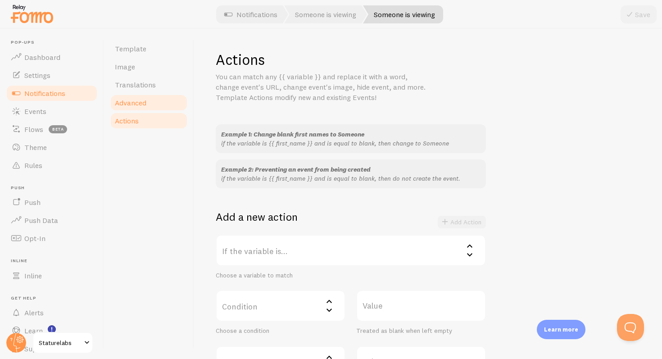
click at [162, 100] on link "Advanced" at bounding box center [148, 103] width 79 height 18
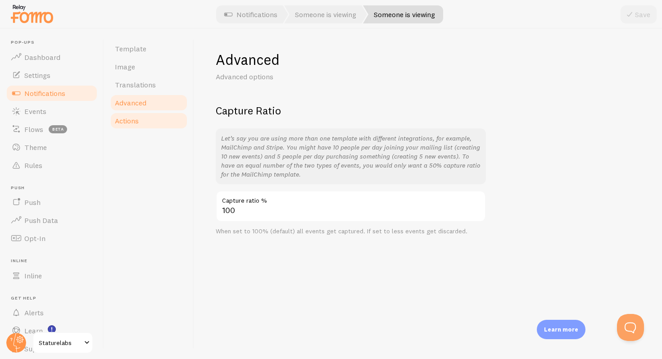
click at [158, 117] on link "Actions" at bounding box center [148, 121] width 79 height 18
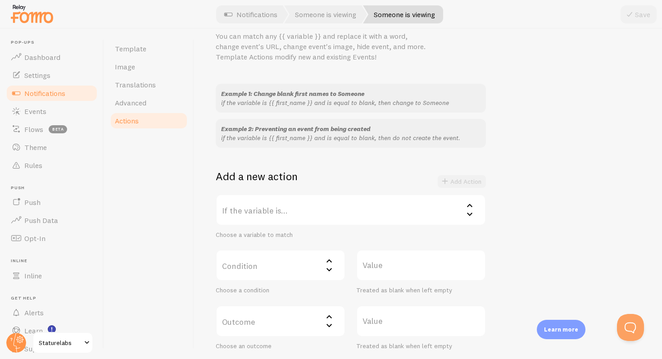
scroll to position [39, 0]
drag, startPoint x: 256, startPoint y: 131, endPoint x: 348, endPoint y: 131, distance: 91.8
click at [348, 131] on span "Example 2: Preventing an event from being created" at bounding box center [295, 130] width 149 height 8
click at [234, 14] on link "Notifications" at bounding box center [250, 14] width 75 height 18
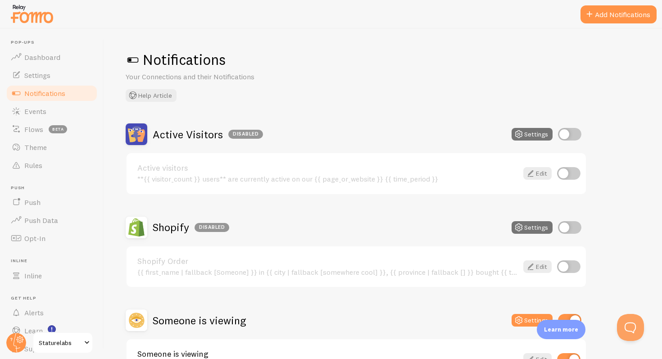
scroll to position [65, 0]
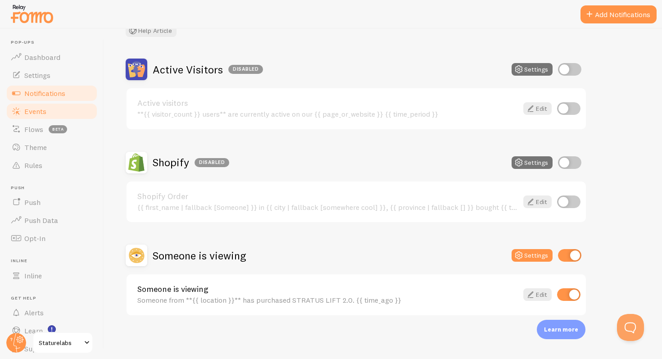
click at [51, 111] on link "Events" at bounding box center [51, 111] width 93 height 18
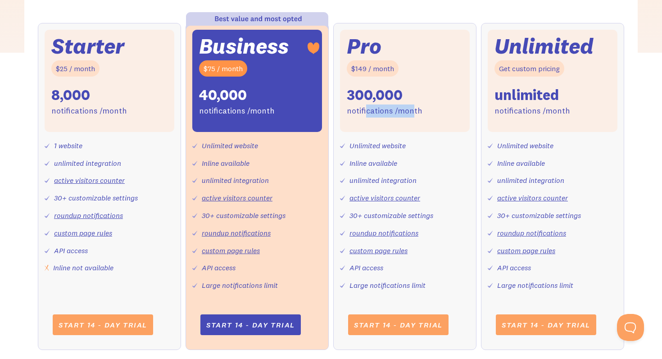
drag, startPoint x: 412, startPoint y: 112, endPoint x: 364, endPoint y: 112, distance: 48.2
click at [364, 112] on div "notifications /month" at bounding box center [385, 110] width 76 height 13
drag, startPoint x: 364, startPoint y: 112, endPoint x: 401, endPoint y: 112, distance: 37.4
click at [401, 112] on div "notifications /month" at bounding box center [385, 110] width 76 height 13
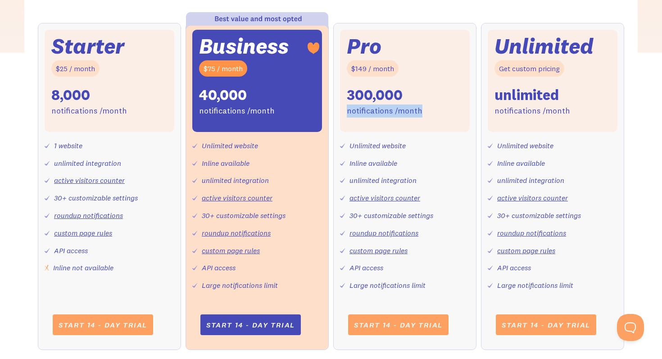
click at [401, 112] on div "notifications /month" at bounding box center [385, 110] width 76 height 13
drag, startPoint x: 401, startPoint y: 112, endPoint x: 362, endPoint y: 112, distance: 39.2
click at [362, 112] on div "notifications /month" at bounding box center [385, 110] width 76 height 13
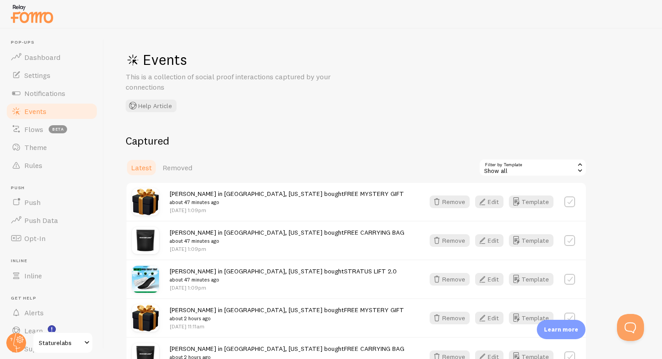
scroll to position [31, 0]
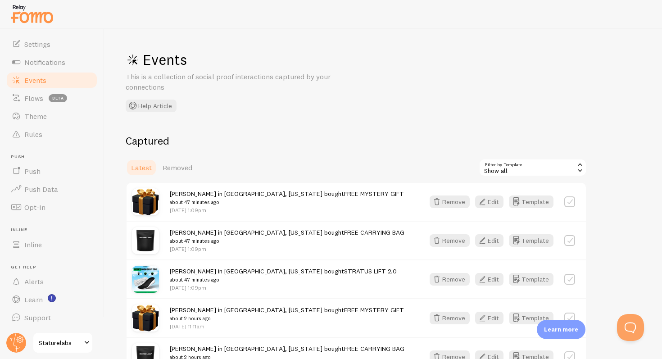
click at [69, 343] on span "Staturelabs" at bounding box center [60, 342] width 43 height 11
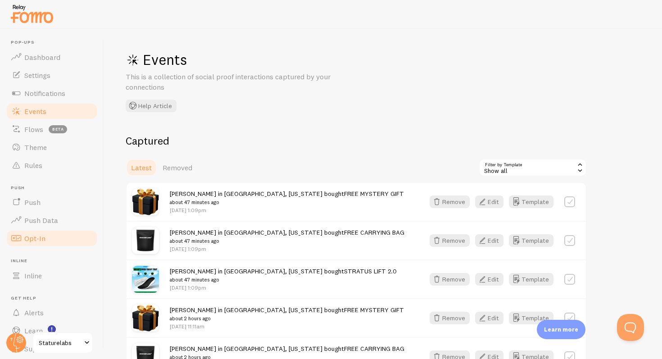
scroll to position [31, 0]
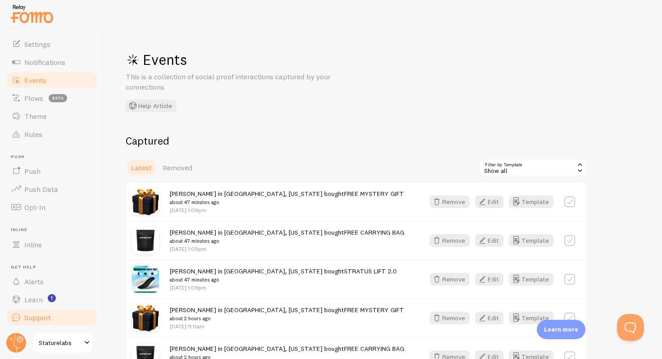
click at [62, 318] on link "Support" at bounding box center [51, 317] width 93 height 18
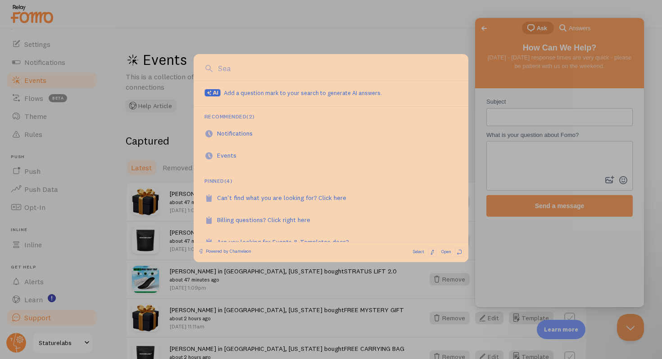
scroll to position [0, 0]
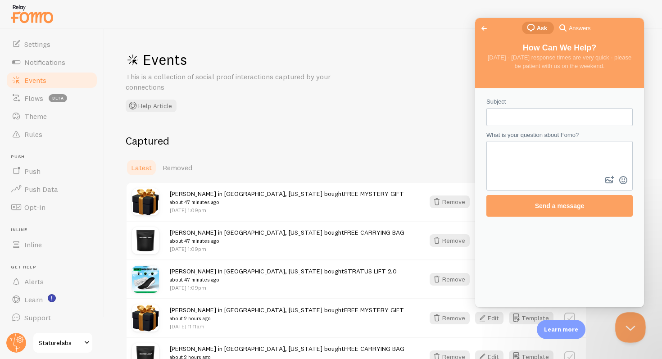
click at [626, 319] on button "Close Beacon popover" at bounding box center [628, 325] width 27 height 27
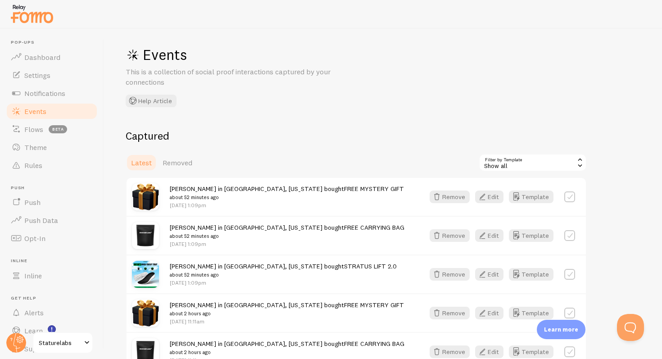
scroll to position [6, 0]
click at [541, 235] on button "Template" at bounding box center [531, 234] width 45 height 13
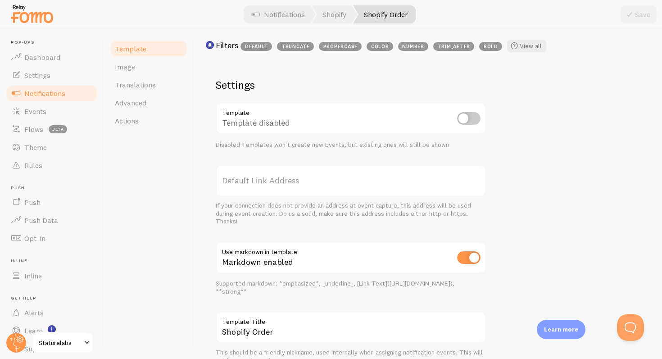
scroll to position [289, 0]
click at [468, 119] on input "checkbox" at bounding box center [468, 117] width 23 height 13
click at [469, 118] on input "checkbox" at bounding box center [468, 117] width 23 height 13
checkbox input "false"
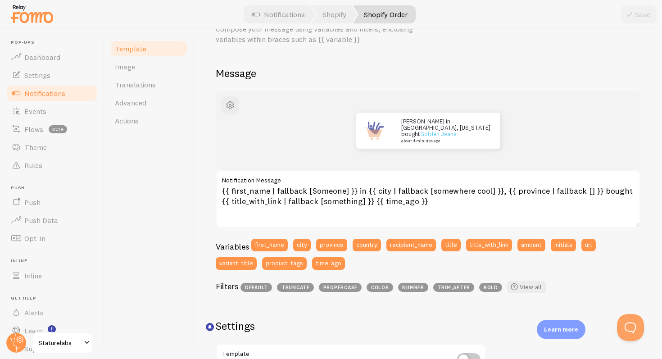
scroll to position [0, 0]
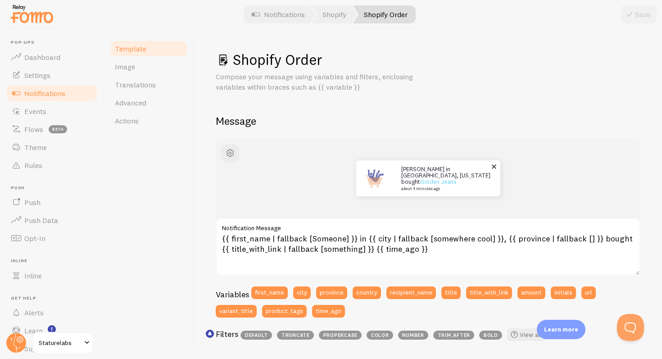
click at [495, 166] on span at bounding box center [493, 166] width 15 height 15
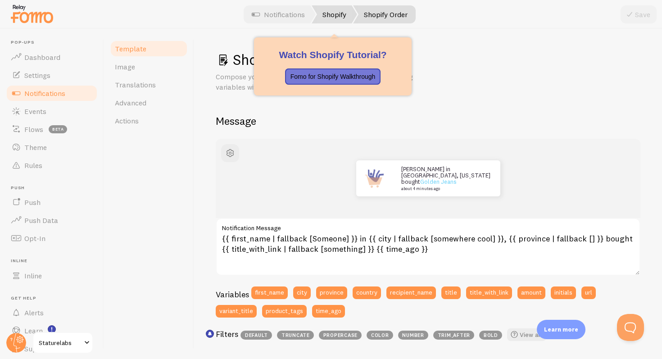
click at [333, 11] on link "Shopify" at bounding box center [333, 14] width 45 height 18
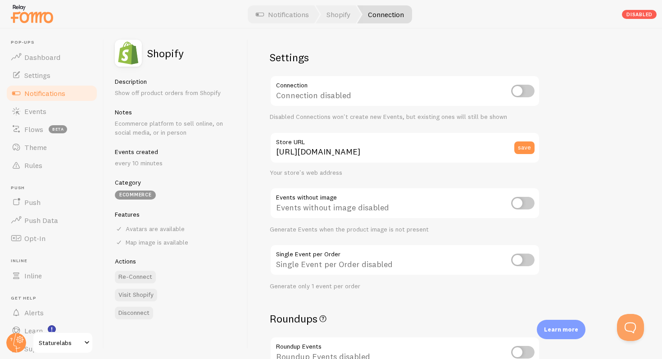
click at [570, 71] on div "Settings Connection Connection disabled Disabled Connections won't create new E…" at bounding box center [455, 194] width 414 height 330
click at [65, 104] on link "Events" at bounding box center [51, 111] width 93 height 18
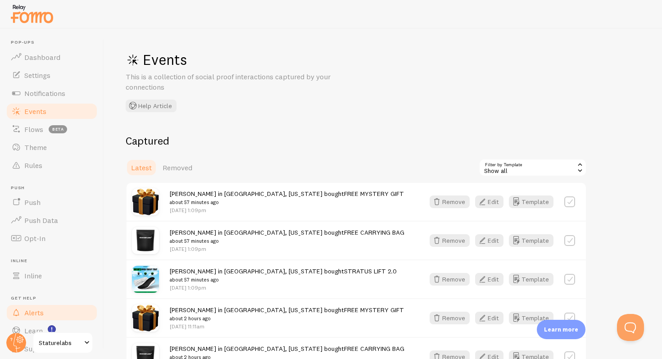
scroll to position [31, 0]
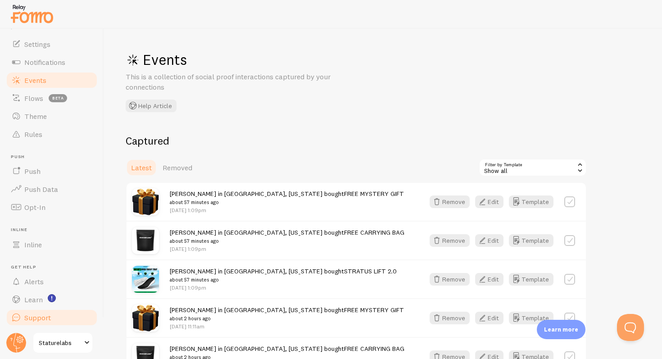
click at [45, 318] on span "Support" at bounding box center [37, 317] width 27 height 9
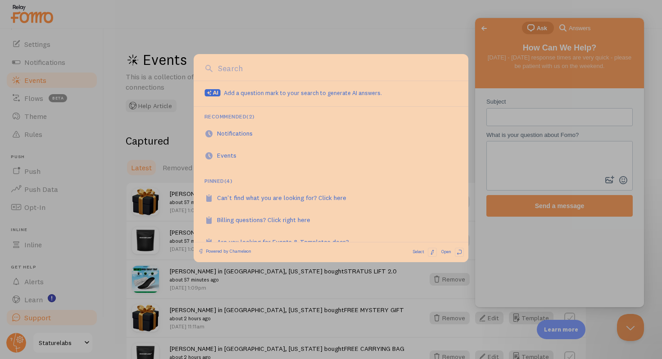
scroll to position [0, 0]
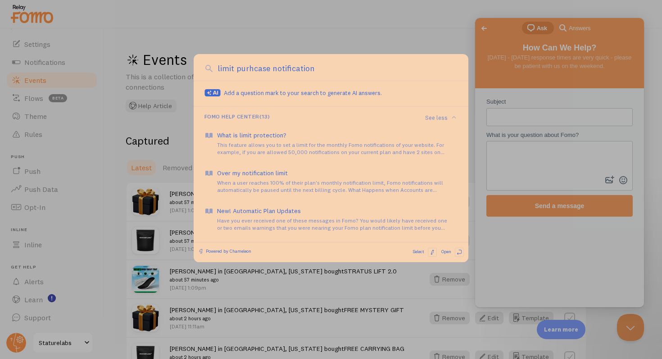
type input "limit purhcase notifications"
click at [248, 68] on input "limit purhcase notifications" at bounding box center [337, 69] width 242 height 12
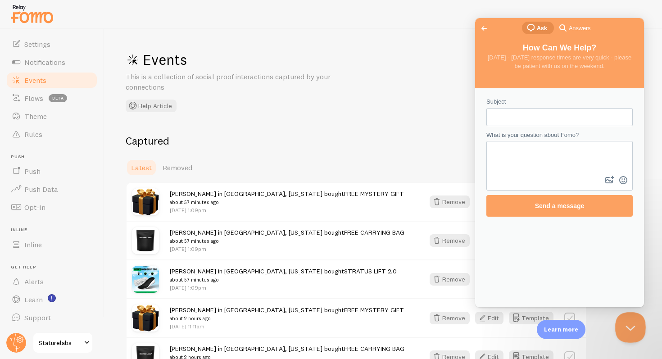
click at [628, 332] on button "Close Beacon popover" at bounding box center [628, 325] width 27 height 27
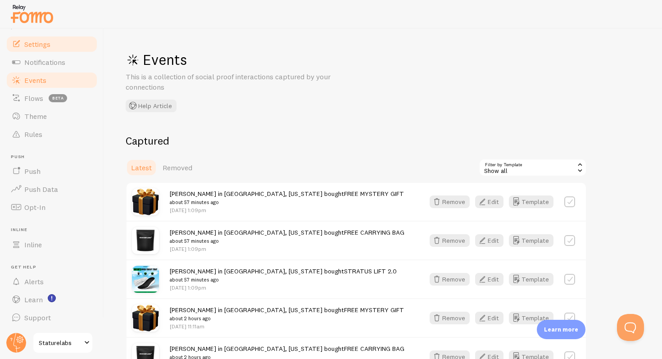
click at [40, 46] on span "Settings" at bounding box center [37, 44] width 26 height 9
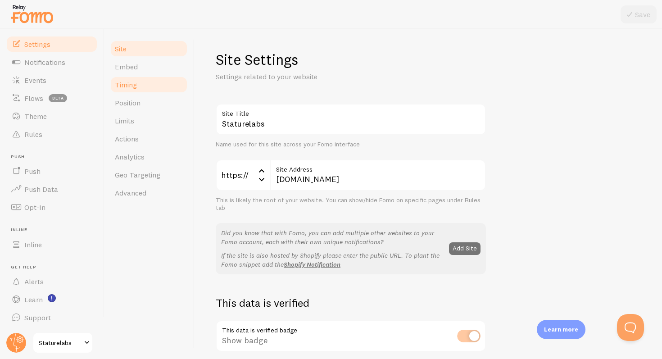
click at [137, 80] on link "Timing" at bounding box center [148, 85] width 79 height 18
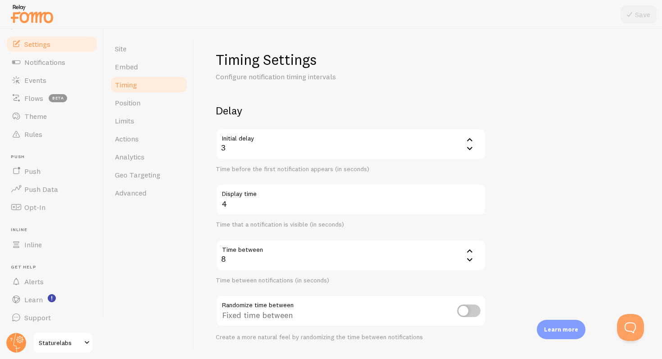
click at [322, 146] on div "3" at bounding box center [351, 144] width 270 height 32
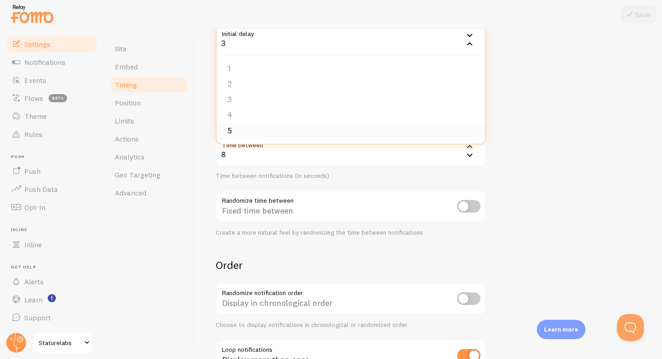
scroll to position [106, 0]
click at [249, 46] on div "3" at bounding box center [351, 38] width 270 height 32
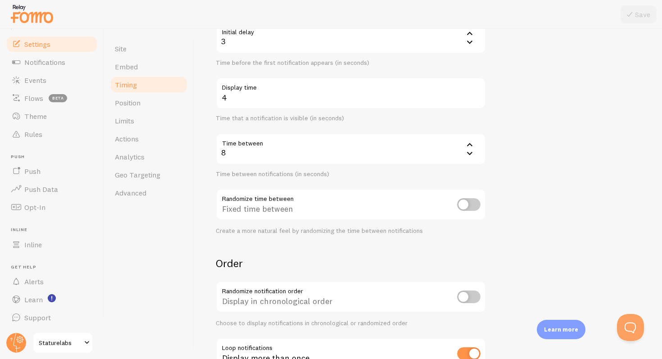
click at [249, 46] on div "3" at bounding box center [351, 38] width 270 height 32
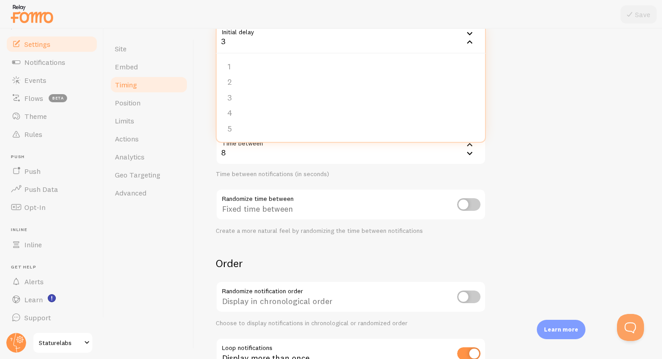
click at [210, 142] on div "Timing Settings Configure notification timing intervals Delay Initial delay 3 3…" at bounding box center [428, 194] width 468 height 330
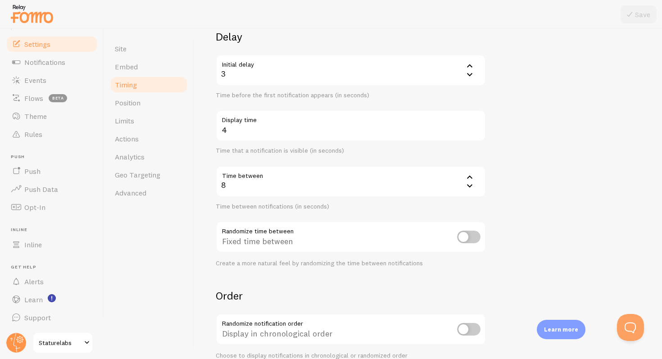
scroll to position [70, 0]
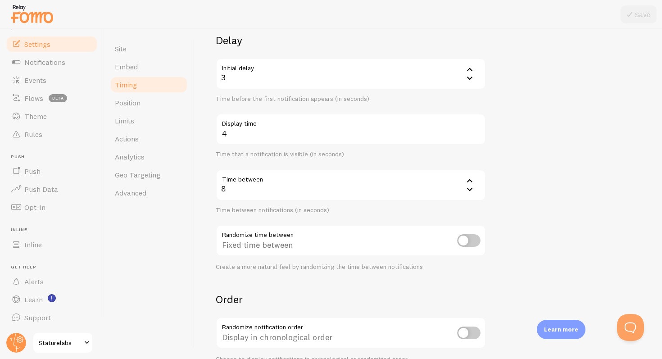
click at [266, 77] on div "3" at bounding box center [351, 74] width 270 height 32
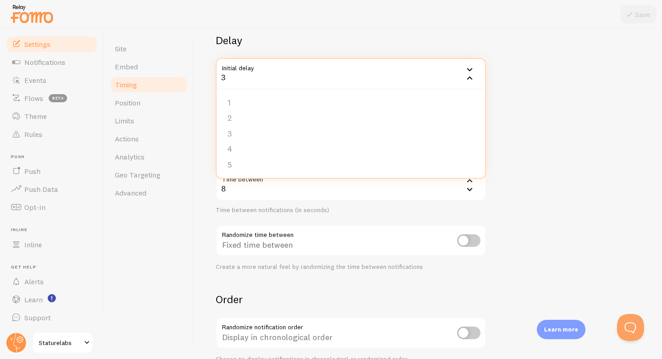
click at [470, 70] on icon at bounding box center [469, 69] width 5 height 3
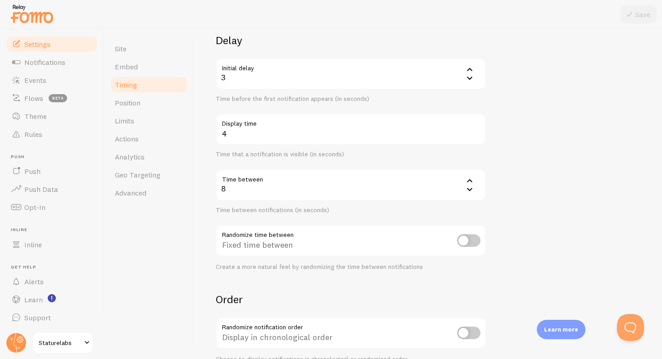
click at [470, 70] on icon at bounding box center [469, 69] width 11 height 11
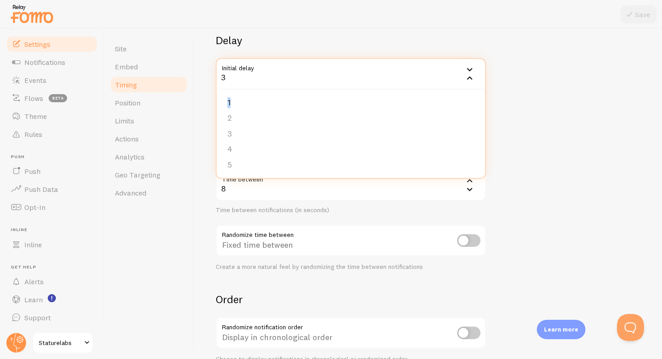
click at [470, 70] on icon at bounding box center [469, 69] width 5 height 3
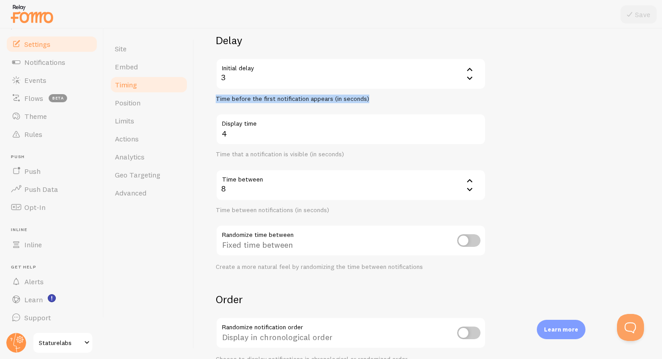
click at [470, 70] on icon at bounding box center [469, 69] width 11 height 11
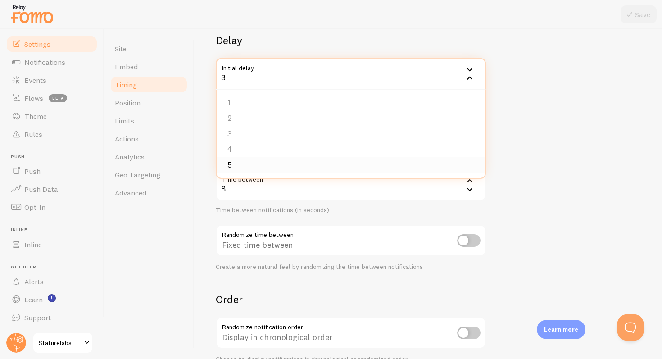
click at [305, 167] on li "5" at bounding box center [350, 165] width 268 height 16
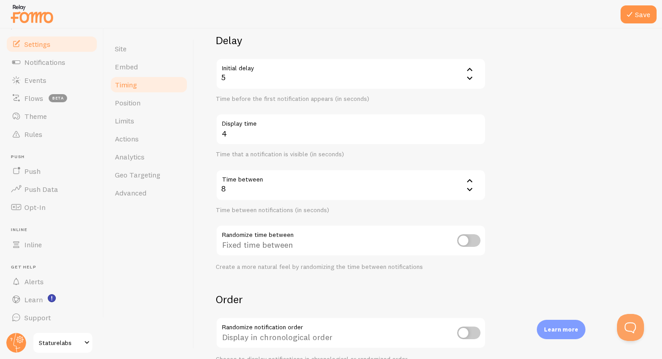
click at [302, 81] on div "5" at bounding box center [351, 74] width 270 height 32
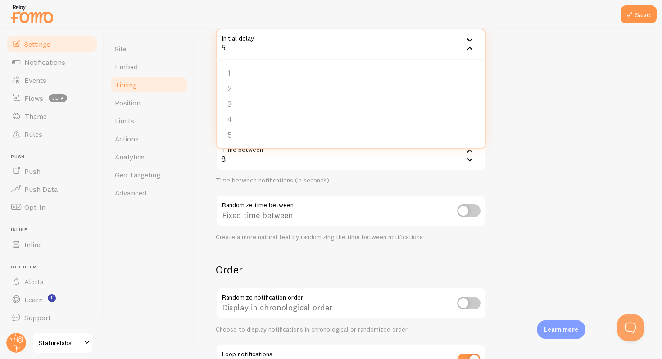
scroll to position [34, 0]
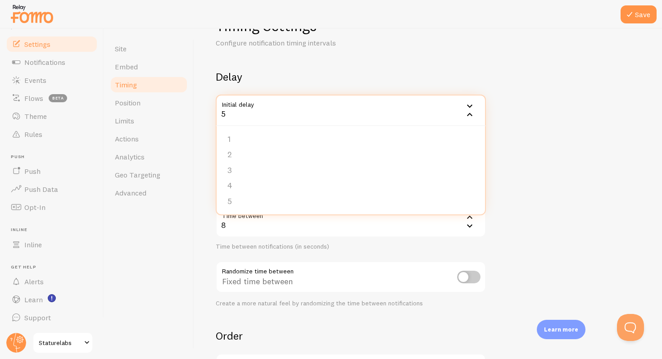
click at [519, 133] on form "Delay Initial delay 5 5 1 2 3 4 5 Time before the first notification appears (i…" at bounding box center [428, 263] width 424 height 386
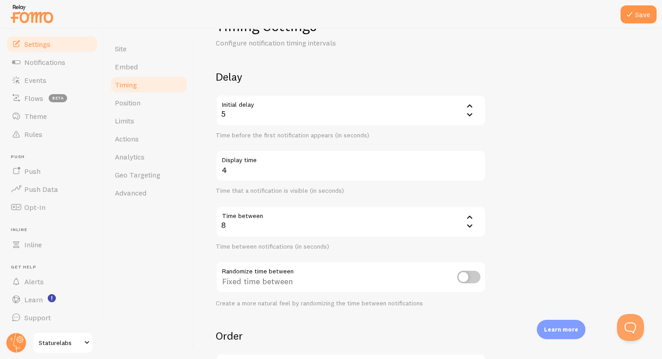
click at [286, 106] on div "5" at bounding box center [351, 111] width 270 height 32
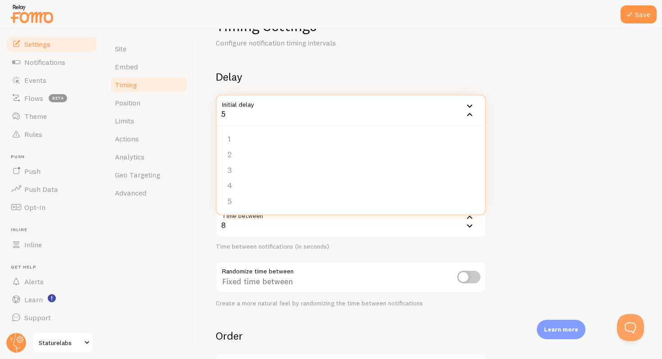
click at [562, 113] on form "Delay Initial delay 5 5 1 2 3 4 5 Time before the first notification appears (i…" at bounding box center [428, 263] width 424 height 386
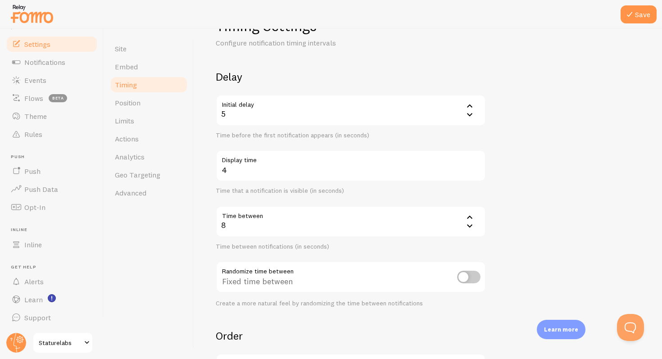
click at [644, 2] on div at bounding box center [331, 14] width 662 height 29
click at [641, 12] on button "Save" at bounding box center [638, 14] width 36 height 18
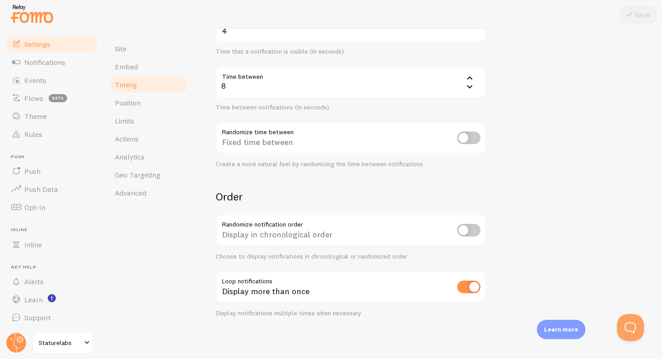
scroll to position [174, 0]
click at [467, 288] on input "checkbox" at bounding box center [468, 285] width 23 height 13
checkbox input "false"
click at [526, 241] on form "Delay Initial delay 5 5 1 2 3 4 5 Time before the first notification appears (i…" at bounding box center [428, 122] width 424 height 386
click at [638, 7] on button "Save" at bounding box center [638, 14] width 36 height 18
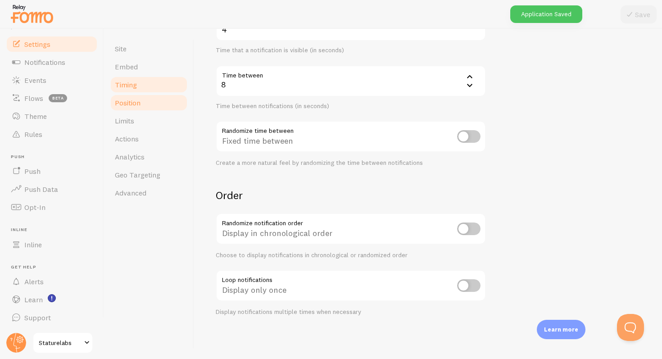
click at [158, 106] on link "Position" at bounding box center [148, 103] width 79 height 18
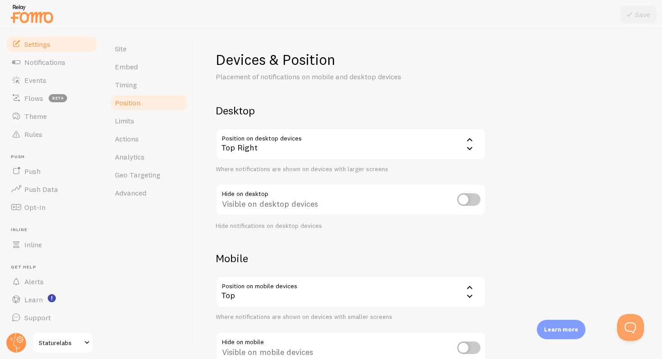
click at [479, 50] on div "Devices & Position Placement of notifications on mobile and desktop devices Des…" at bounding box center [428, 194] width 468 height 330
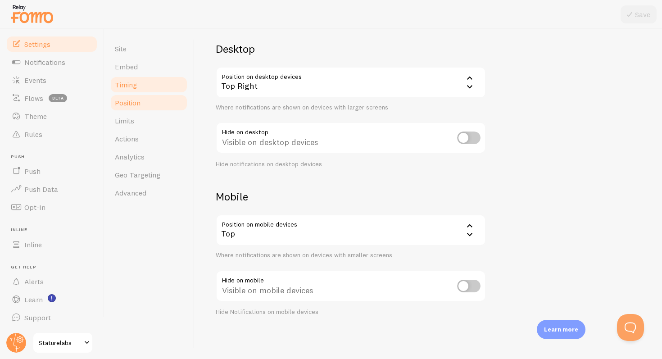
click at [145, 86] on link "Timing" at bounding box center [148, 85] width 79 height 18
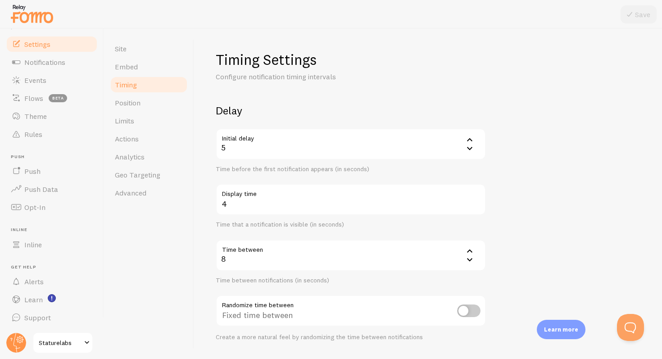
click at [469, 138] on icon at bounding box center [469, 139] width 5 height 3
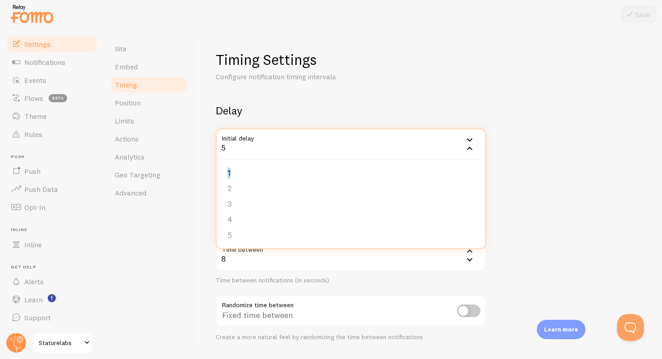
click at [469, 138] on icon at bounding box center [469, 139] width 11 height 11
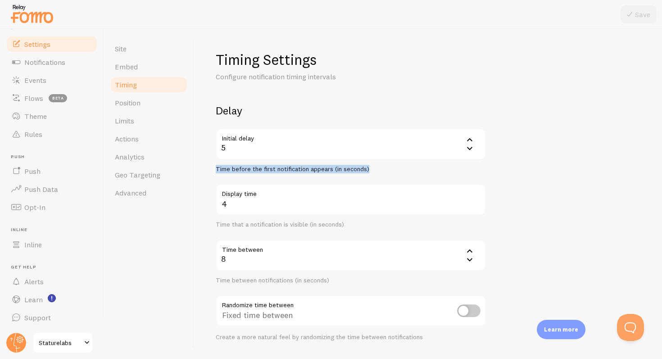
click at [469, 138] on icon at bounding box center [469, 139] width 5 height 3
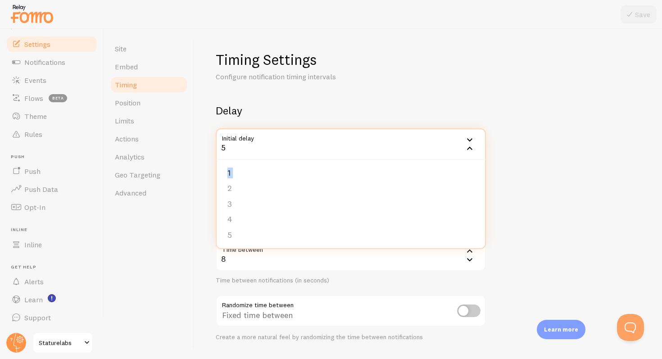
click at [469, 138] on icon at bounding box center [469, 139] width 11 height 11
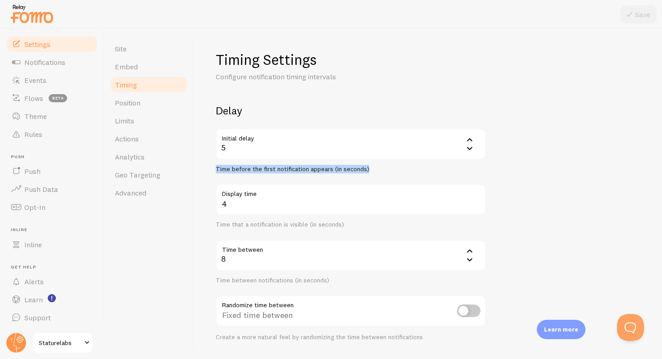
click at [469, 138] on icon at bounding box center [469, 139] width 5 height 3
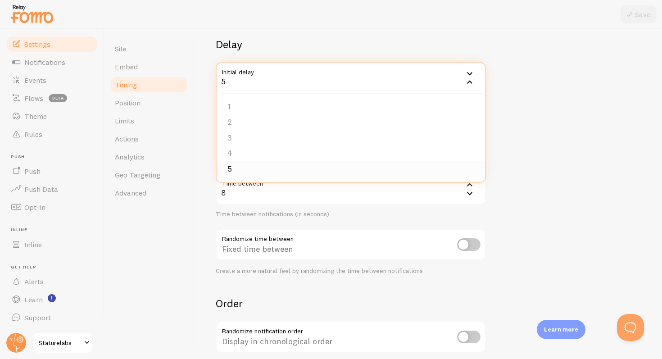
scroll to position [65, 0]
click at [531, 66] on form "Delay Initial delay 5 5 1 2 3 4 5 Time before the first notification appears (i…" at bounding box center [428, 231] width 424 height 386
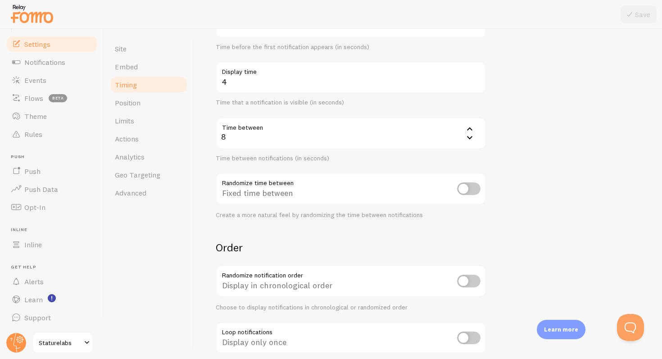
scroll to position [126, 0]
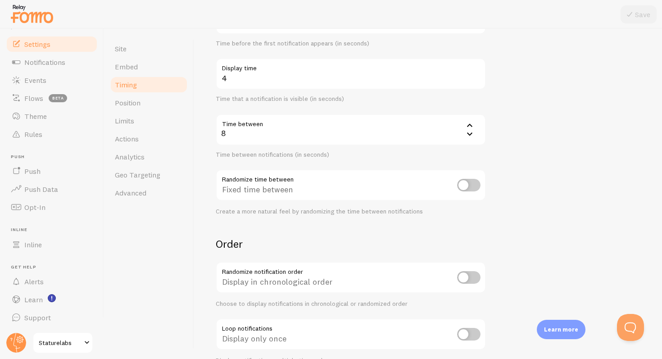
click at [464, 182] on input "checkbox" at bounding box center [468, 185] width 23 height 13
checkbox input "true"
click at [514, 189] on form "Delay Initial delay 5 5 1 2 3 4 5 Time before the first notification appears (i…" at bounding box center [428, 171] width 424 height 386
click at [632, 13] on icon at bounding box center [629, 14] width 11 height 11
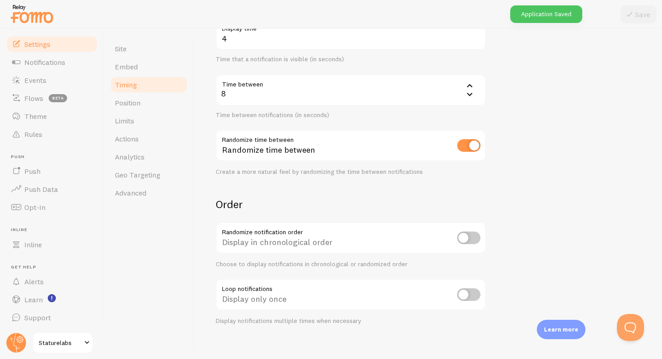
scroll to position [174, 0]
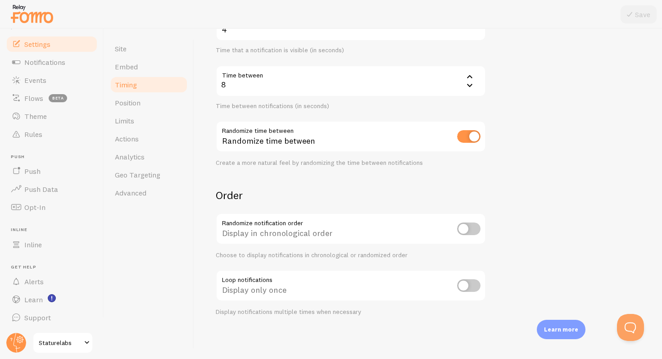
click at [288, 112] on div "Delay Initial delay 5 5 1 2 3 4 5 Time before the first notification appears (i…" at bounding box center [351, 47] width 270 height 237
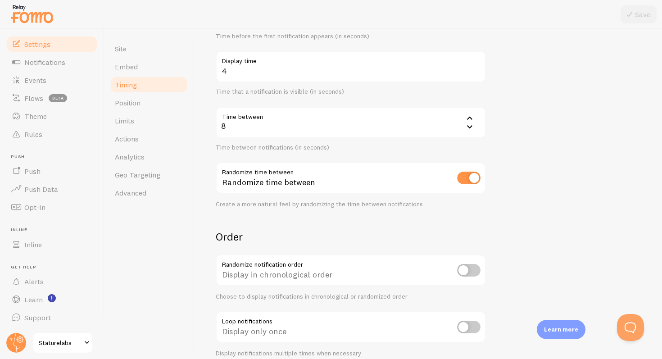
scroll to position [132, 0]
click at [136, 124] on link "Limits" at bounding box center [148, 121] width 79 height 18
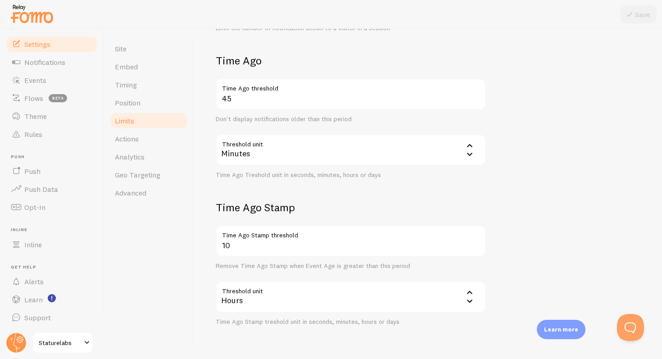
scroll to position [199, 0]
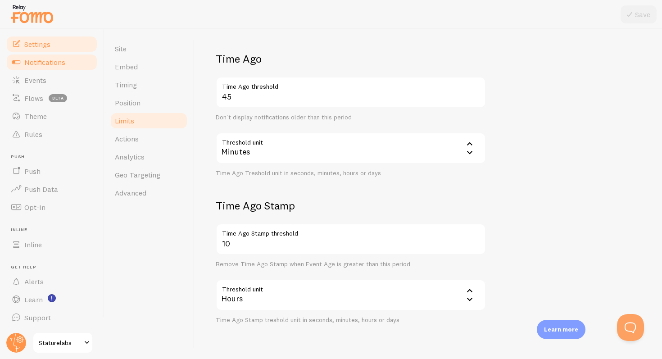
click at [75, 62] on link "Notifications" at bounding box center [51, 62] width 93 height 18
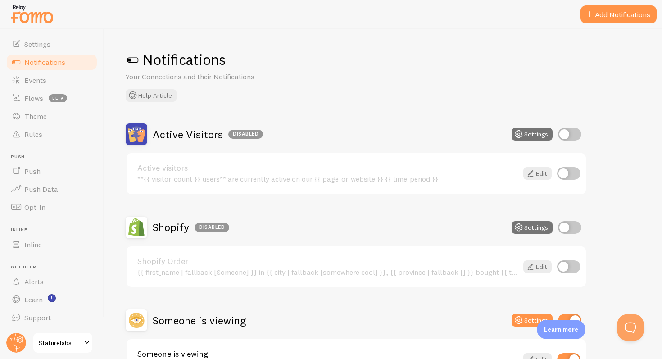
scroll to position [65, 0]
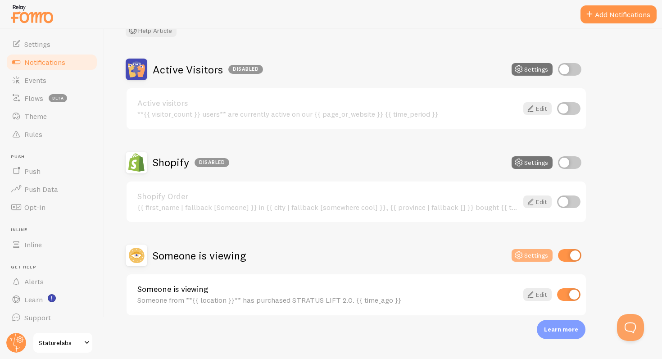
click at [541, 257] on button "Settings" at bounding box center [531, 255] width 41 height 13
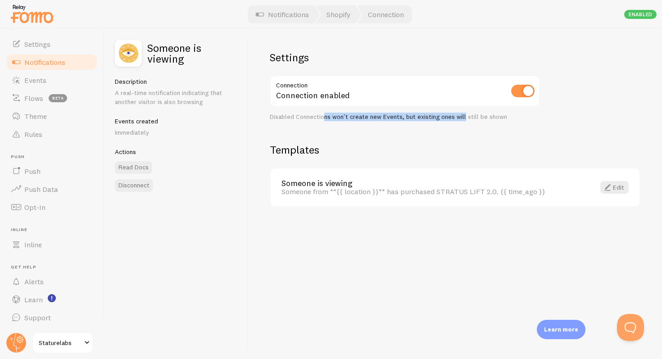
drag, startPoint x: 462, startPoint y: 118, endPoint x: 324, endPoint y: 118, distance: 138.2
click at [324, 118] on div "Disabled Connections won't create new Events, but existing ones will still be s…" at bounding box center [405, 117] width 270 height 8
drag, startPoint x: 324, startPoint y: 118, endPoint x: 452, endPoint y: 119, distance: 127.8
click at [452, 119] on div "Disabled Connections won't create new Events, but existing ones will still be s…" at bounding box center [405, 117] width 270 height 8
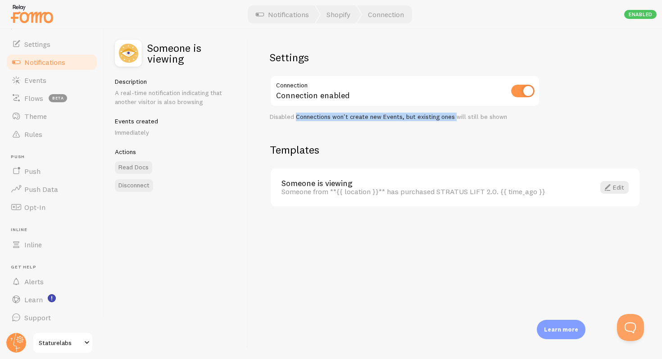
click at [452, 119] on div "Disabled Connections won't create new Events, but existing ones will still be s…" at bounding box center [405, 117] width 270 height 8
click at [134, 120] on h5 "Events created" at bounding box center [176, 121] width 122 height 8
drag, startPoint x: 198, startPoint y: 92, endPoint x: 136, endPoint y: 92, distance: 62.1
click at [136, 92] on p "A real-time notification indicating that another visitor is also browsing" at bounding box center [176, 97] width 122 height 18
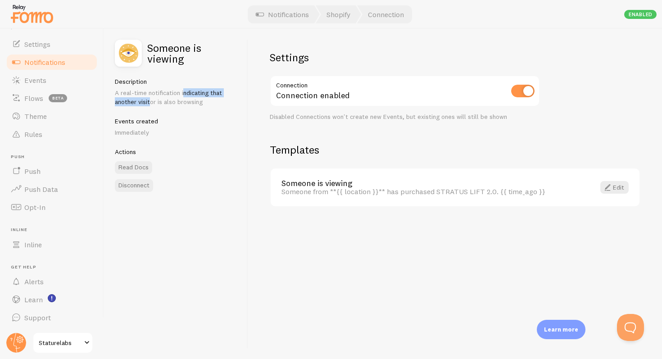
drag, startPoint x: 136, startPoint y: 92, endPoint x: 203, endPoint y: 92, distance: 66.2
click at [203, 92] on p "A real-time notification indicating that another visitor is also browsing" at bounding box center [176, 97] width 122 height 18
drag, startPoint x: 149, startPoint y: 120, endPoint x: 122, endPoint y: 120, distance: 27.0
click at [123, 120] on h5 "Events created" at bounding box center [176, 121] width 122 height 8
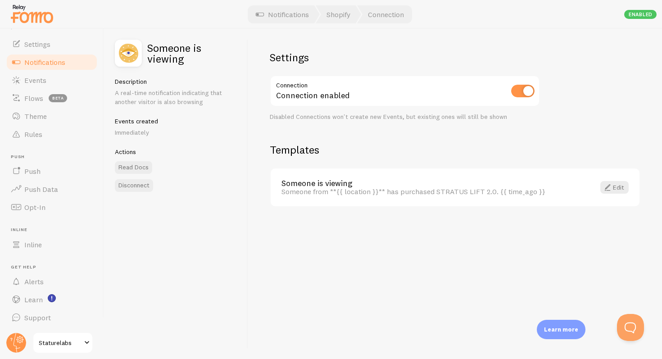
click at [122, 135] on p "Immediately" at bounding box center [176, 132] width 122 height 9
drag, startPoint x: 121, startPoint y: 135, endPoint x: 149, endPoint y: 135, distance: 28.4
click at [149, 135] on p "Immediately" at bounding box center [176, 132] width 122 height 9
drag, startPoint x: 144, startPoint y: 135, endPoint x: 131, endPoint y: 135, distance: 14.0
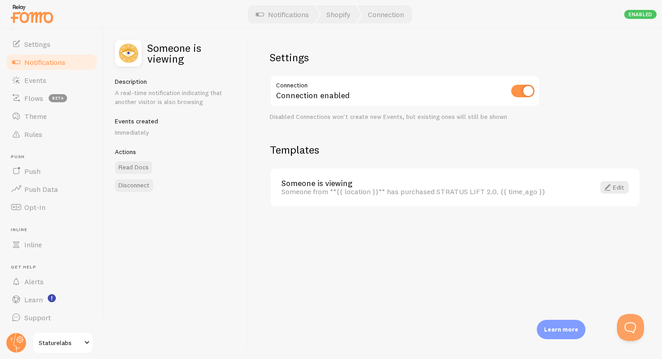
click at [131, 135] on p "Immediately" at bounding box center [176, 132] width 122 height 9
drag, startPoint x: 119, startPoint y: 135, endPoint x: 147, endPoint y: 135, distance: 27.5
click at [147, 135] on p "Immediately" at bounding box center [176, 132] width 122 height 9
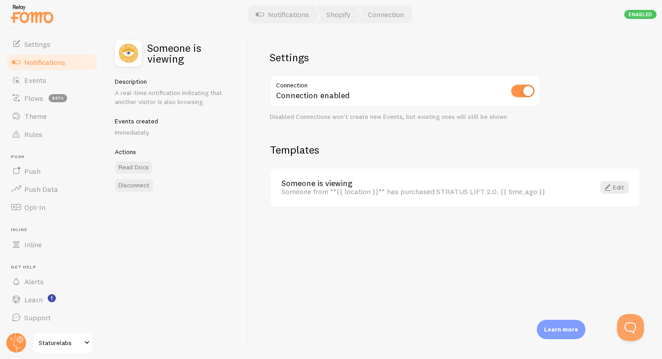
drag, startPoint x: 147, startPoint y: 135, endPoint x: 133, endPoint y: 135, distance: 13.5
click at [135, 135] on p "Immediately" at bounding box center [176, 132] width 122 height 9
click at [133, 135] on p "Immediately" at bounding box center [176, 132] width 122 height 9
click at [45, 81] on span "Events" at bounding box center [35, 80] width 22 height 9
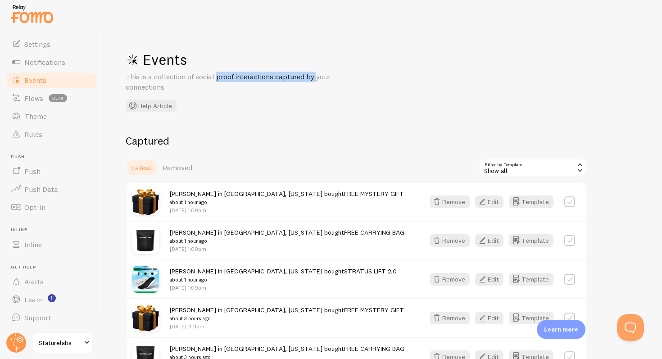
drag, startPoint x: 171, startPoint y: 77, endPoint x: 301, endPoint y: 77, distance: 129.6
click at [301, 77] on p "This is a collection of social proof interactions captured by your connections" at bounding box center [234, 82] width 216 height 21
drag, startPoint x: 301, startPoint y: 77, endPoint x: 147, endPoint y: 77, distance: 153.9
click at [147, 77] on p "This is a collection of social proof interactions captured by your connections" at bounding box center [234, 82] width 216 height 21
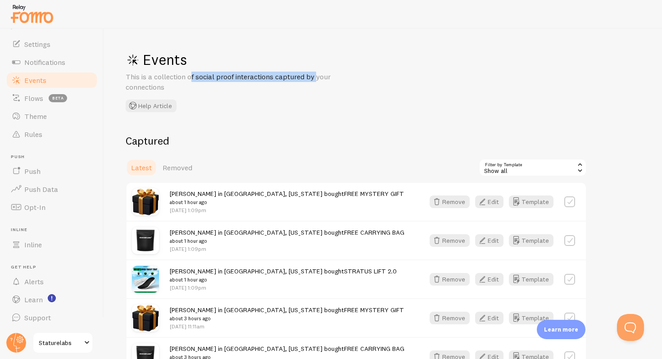
click at [147, 77] on p "This is a collection of social proof interactions captured by your connections" at bounding box center [234, 82] width 216 height 21
drag, startPoint x: 147, startPoint y: 77, endPoint x: 306, endPoint y: 75, distance: 159.8
click at [306, 75] on p "This is a collection of social proof interactions captured by your connections" at bounding box center [234, 82] width 216 height 21
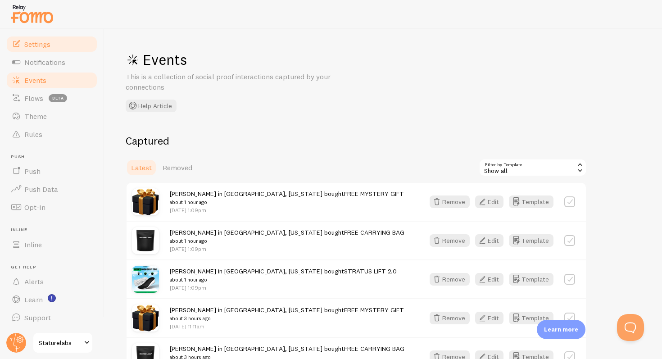
click at [32, 47] on span "Settings" at bounding box center [37, 44] width 26 height 9
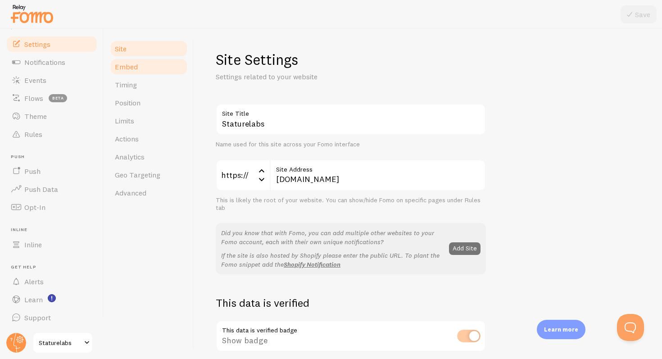
click at [134, 65] on span "Embed" at bounding box center [126, 66] width 23 height 9
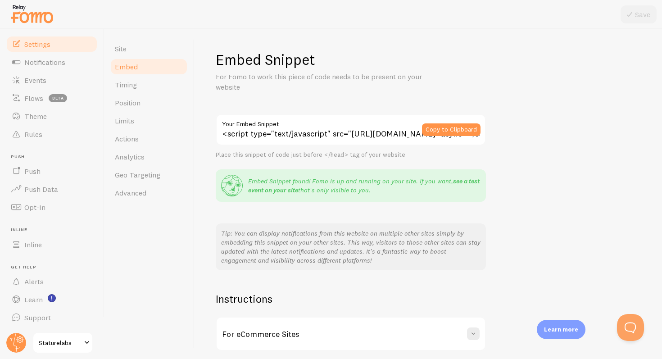
click at [287, 190] on link "see a test event on your site" at bounding box center [363, 185] width 231 height 17
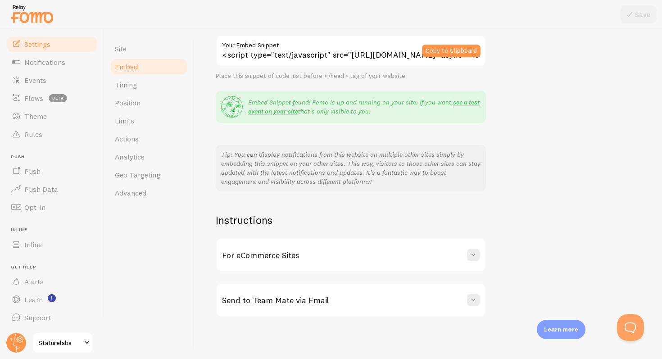
scroll to position [80, 0]
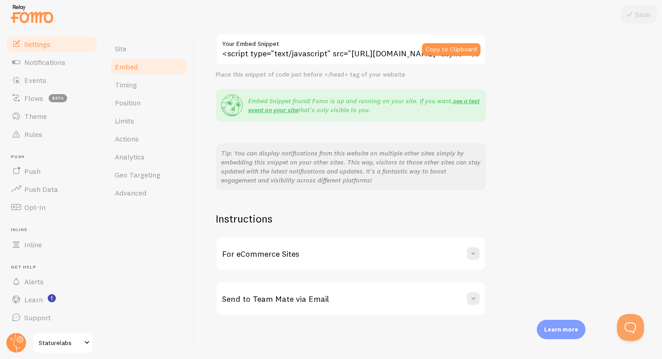
click at [346, 253] on div "For eCommerce Sites" at bounding box center [350, 253] width 268 height 32
click at [145, 87] on link "Timing" at bounding box center [148, 85] width 79 height 18
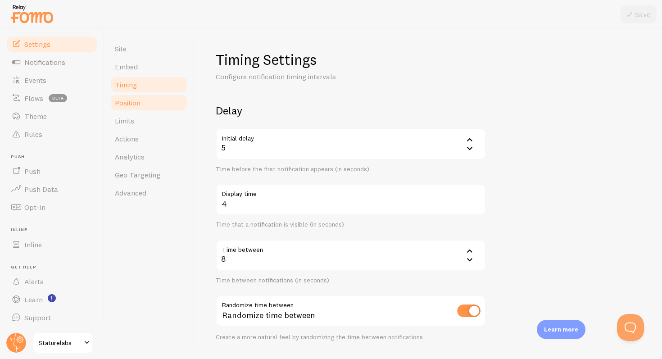
click at [145, 104] on link "Position" at bounding box center [148, 103] width 79 height 18
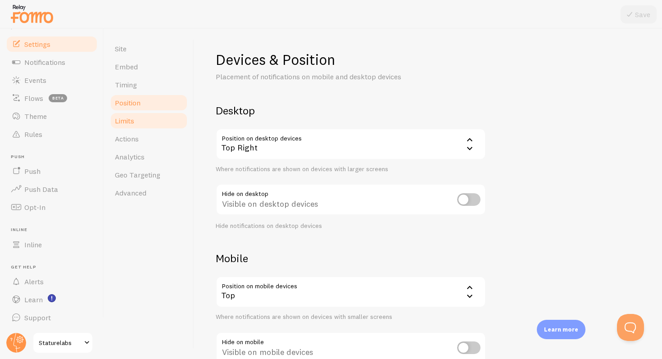
click at [148, 122] on link "Limits" at bounding box center [148, 121] width 79 height 18
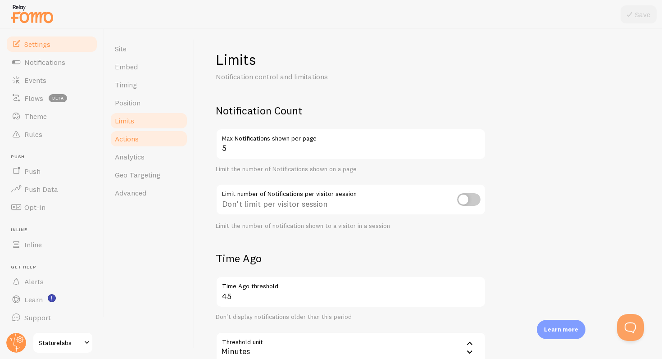
click at [151, 140] on link "Actions" at bounding box center [148, 139] width 79 height 18
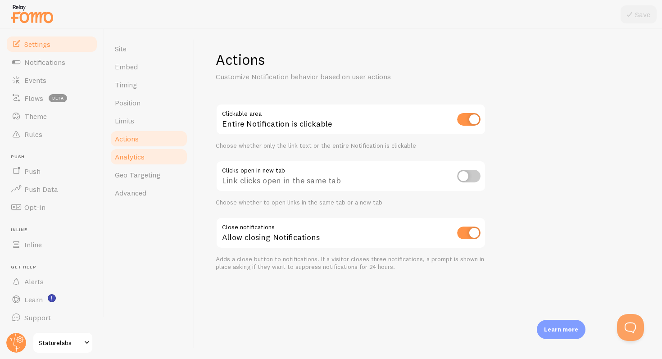
click at [152, 153] on link "Analytics" at bounding box center [148, 157] width 79 height 18
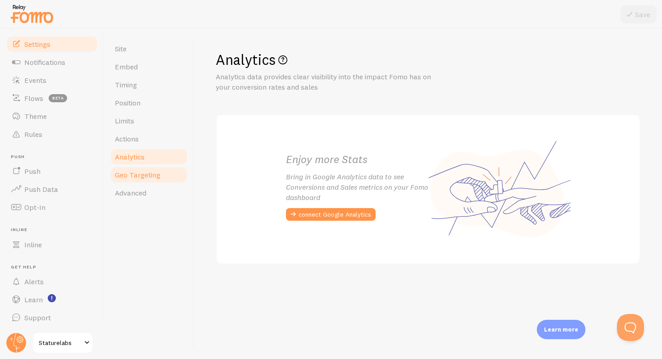
click at [152, 172] on span "Geo Targeting" at bounding box center [137, 174] width 45 height 9
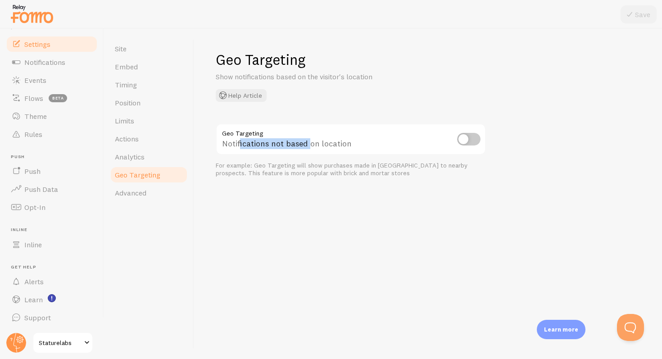
drag, startPoint x: 240, startPoint y: 142, endPoint x: 307, endPoint y: 142, distance: 67.1
click at [307, 142] on div "Notifications not based on location" at bounding box center [351, 139] width 270 height 33
click at [132, 51] on link "Site" at bounding box center [148, 49] width 79 height 18
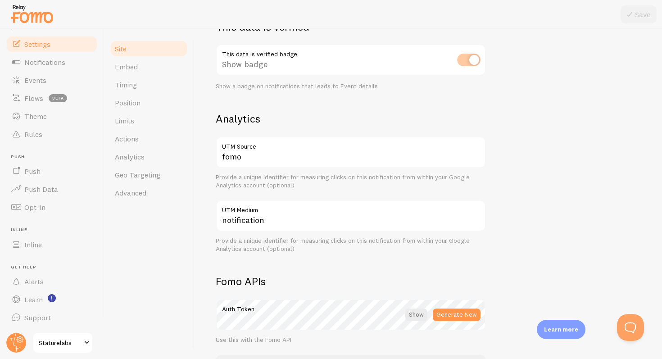
scroll to position [268, 0]
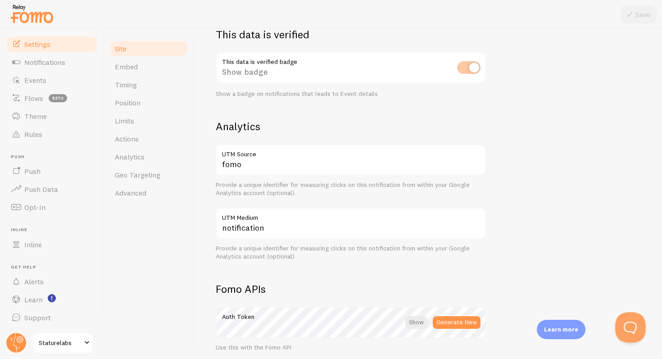
click at [627, 323] on button "Open Beacon popover" at bounding box center [628, 325] width 27 height 27
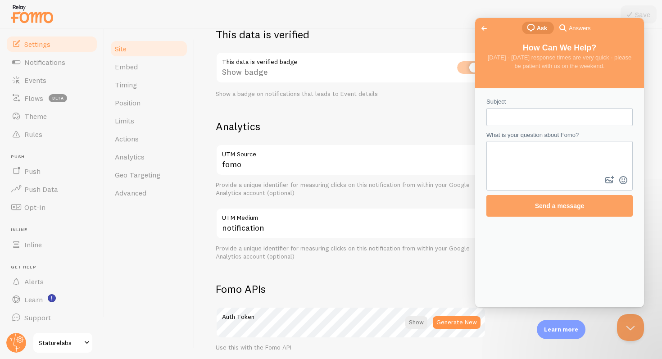
click at [553, 121] on input "Subject" at bounding box center [559, 117] width 132 height 16
click at [573, 27] on span "Answers" at bounding box center [579, 28] width 22 height 9
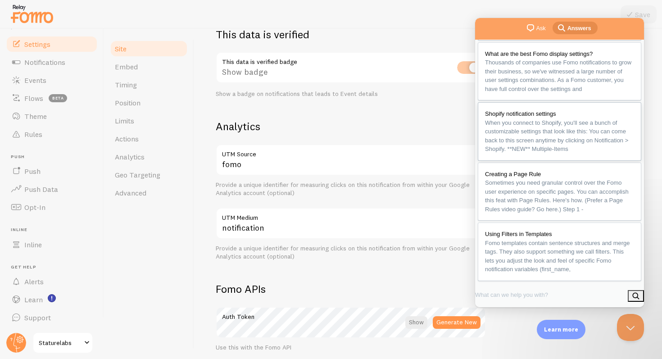
scroll to position [151, 0]
click at [547, 118] on span "When you connect to Shopify, you'll see a bunch of customizable settings that l…" at bounding box center [559, 135] width 149 height 35
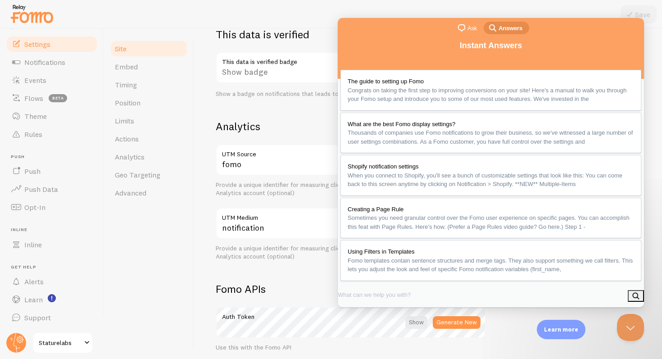
scroll to position [1335, 0]
click at [356, 311] on button "Close" at bounding box center [348, 317] width 16 height 12
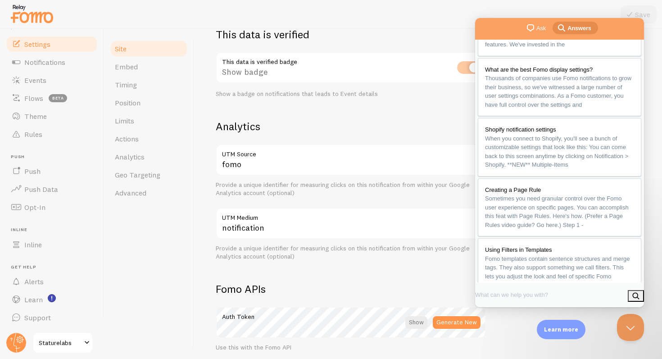
scroll to position [1124, 0]
click at [33, 312] on link "Support" at bounding box center [51, 317] width 93 height 18
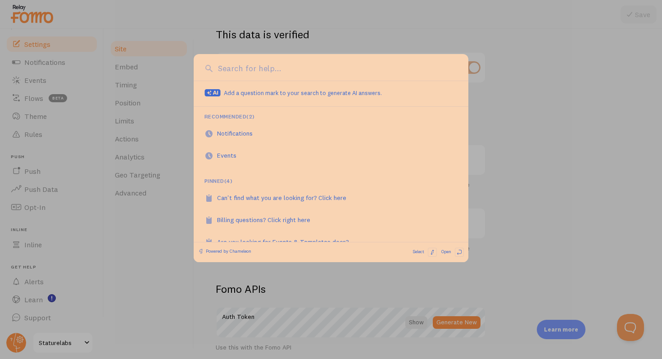
click at [267, 96] on span "Add a question mark to your search to generate AI answers." at bounding box center [303, 92] width 158 height 7
click at [261, 72] on input at bounding box center [337, 69] width 242 height 12
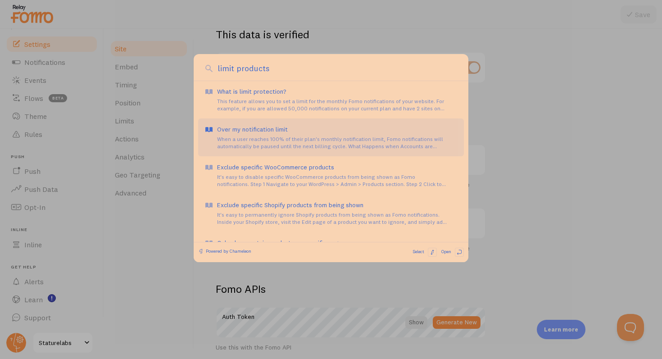
scroll to position [49, 0]
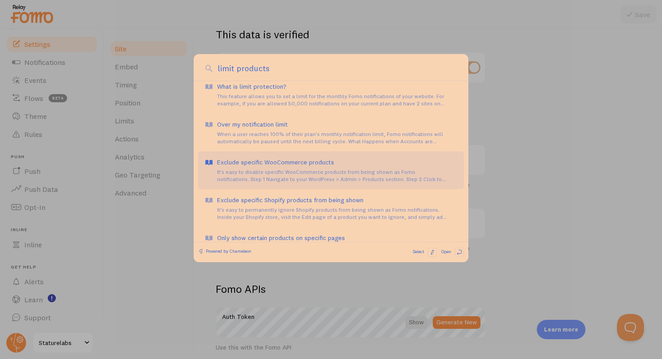
type input "limit products"
click at [282, 176] on div "It's easy to disable specific WooCommerce products from being shown as Fomo not…" at bounding box center [337, 175] width 240 height 14
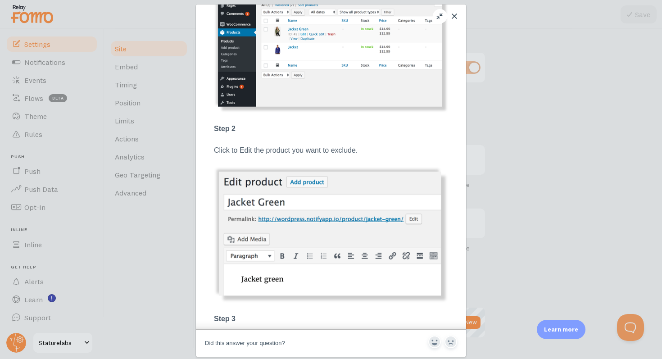
scroll to position [0, 0]
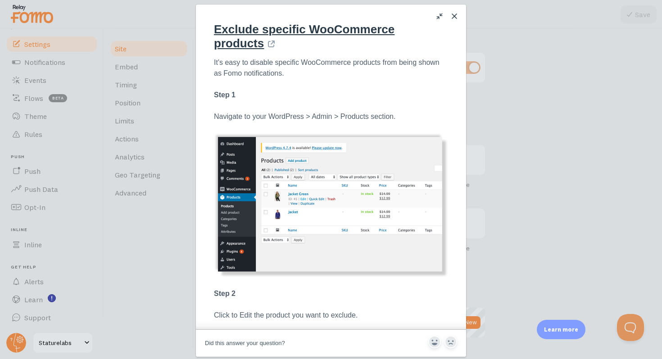
click at [269, 46] on div "Exclude specific WooCommerce products Open in a new window" at bounding box center [322, 37] width 216 height 28
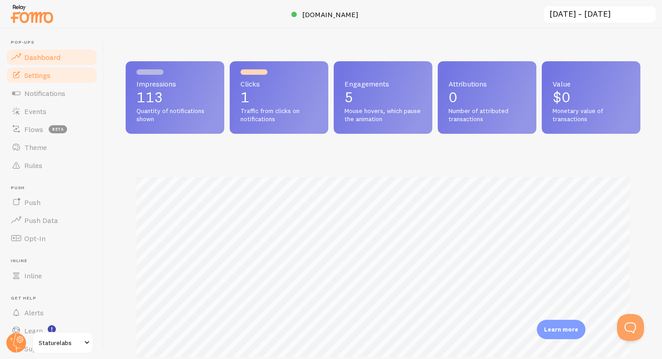
click at [52, 69] on link "Settings" at bounding box center [51, 75] width 93 height 18
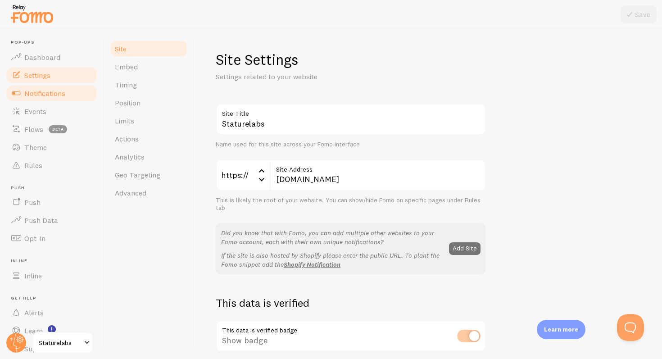
click at [58, 96] on span "Notifications" at bounding box center [44, 93] width 41 height 9
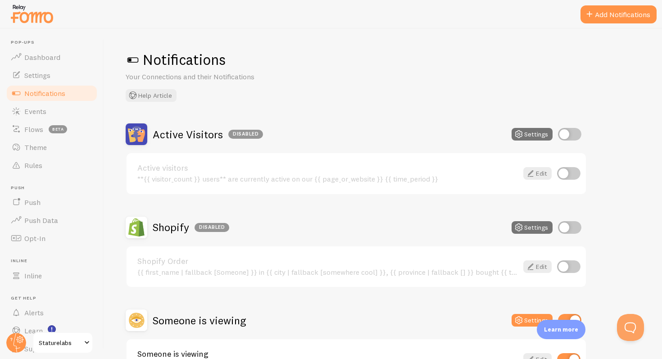
scroll to position [65, 0]
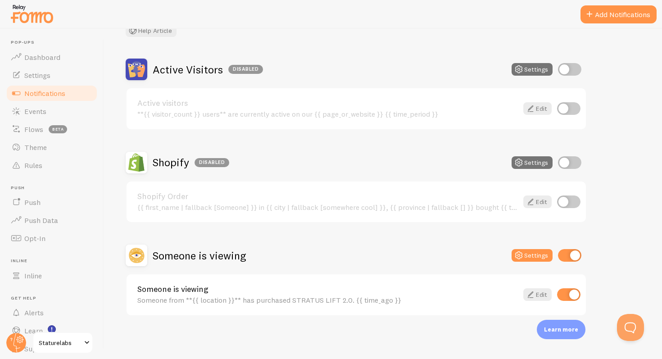
click at [567, 167] on input "checkbox" at bounding box center [569, 162] width 23 height 13
checkbox input "true"
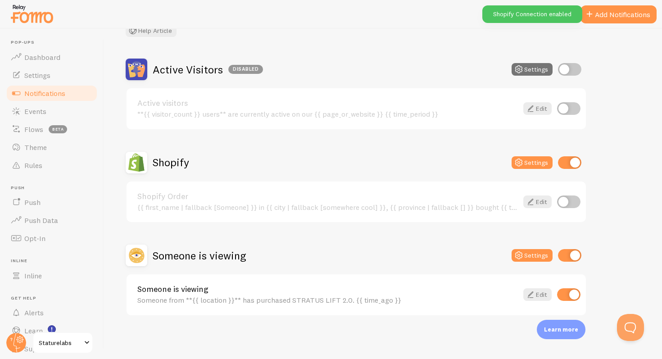
click at [470, 194] on link "Shopify Order" at bounding box center [327, 196] width 380 height 8
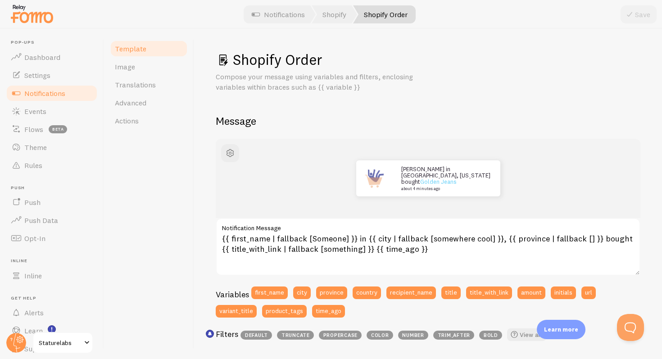
click at [158, 50] on link "Template" at bounding box center [148, 49] width 79 height 18
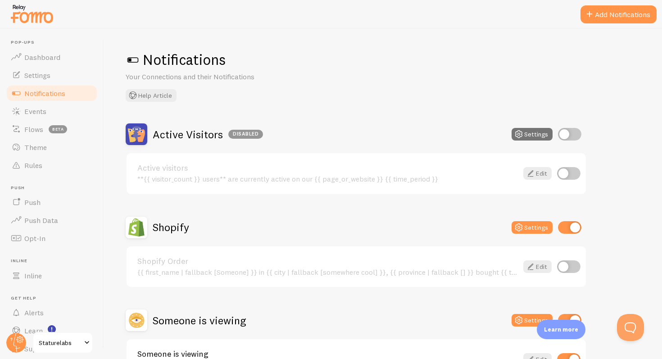
click at [574, 270] on input "checkbox" at bounding box center [568, 266] width 23 height 13
checkbox input "true"
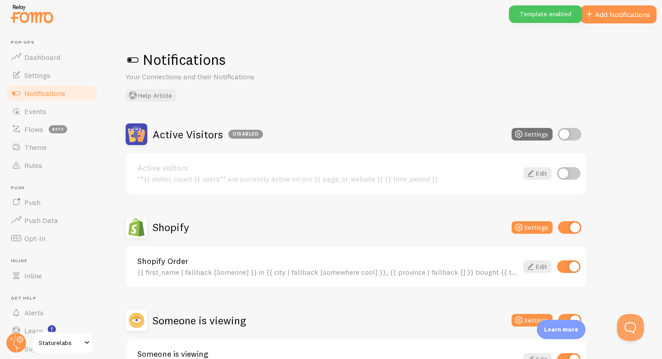
scroll to position [65, 0]
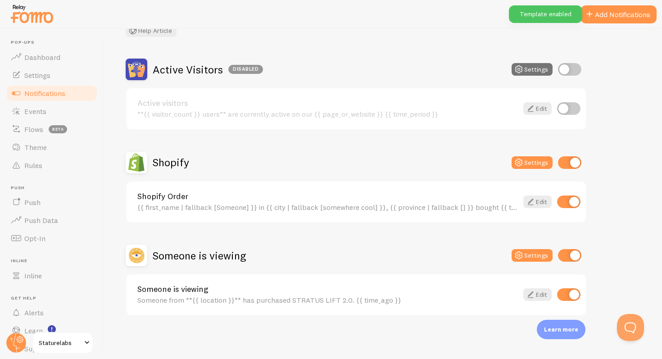
click at [626, 71] on div "Active Visitors Disabled Settings Active visitors **{{ visitor_count }} users**…" at bounding box center [383, 187] width 514 height 257
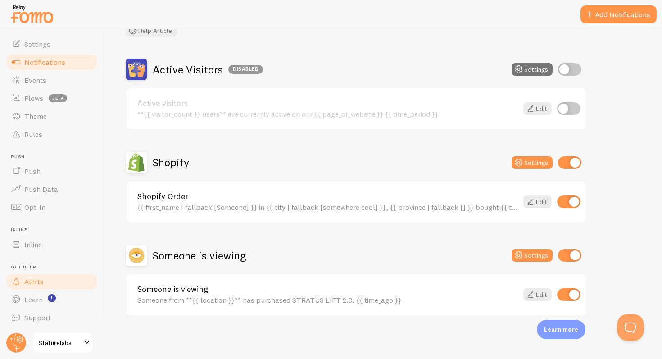
scroll to position [0, 0]
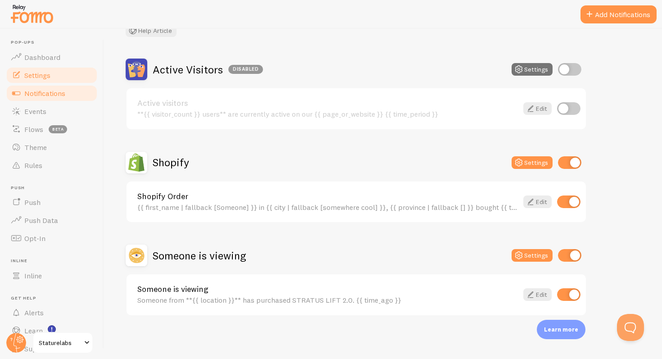
click at [46, 72] on span "Settings" at bounding box center [37, 75] width 26 height 9
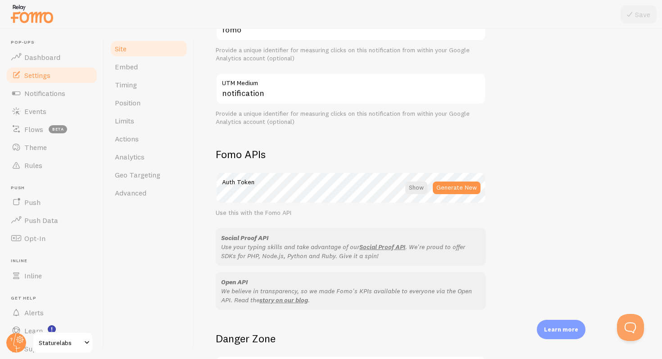
scroll to position [491, 0]
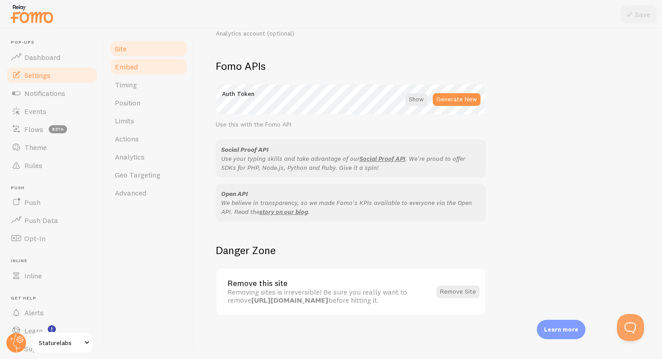
click at [133, 63] on span "Embed" at bounding box center [126, 66] width 23 height 9
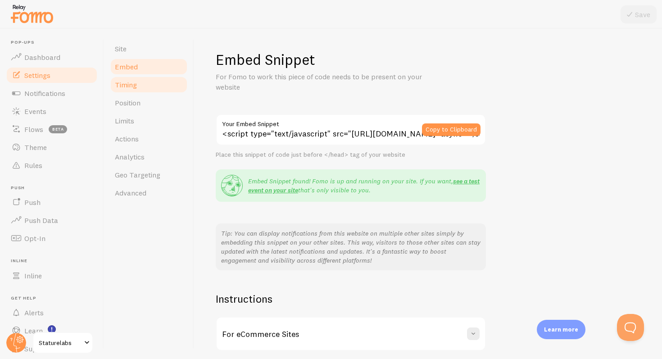
click at [143, 83] on link "Timing" at bounding box center [148, 85] width 79 height 18
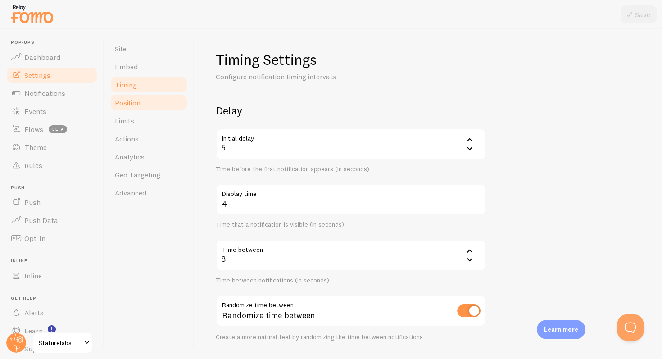
click at [153, 97] on link "Position" at bounding box center [148, 103] width 79 height 18
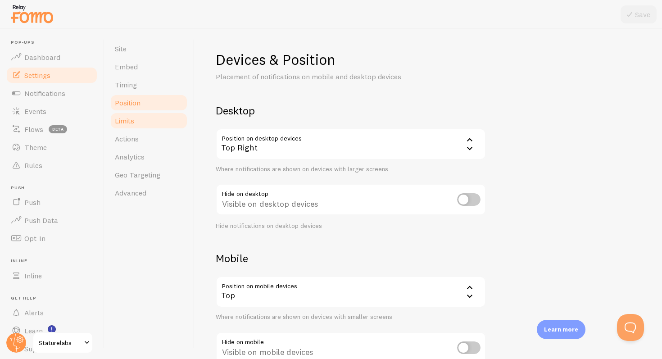
click at [156, 120] on link "Limits" at bounding box center [148, 121] width 79 height 18
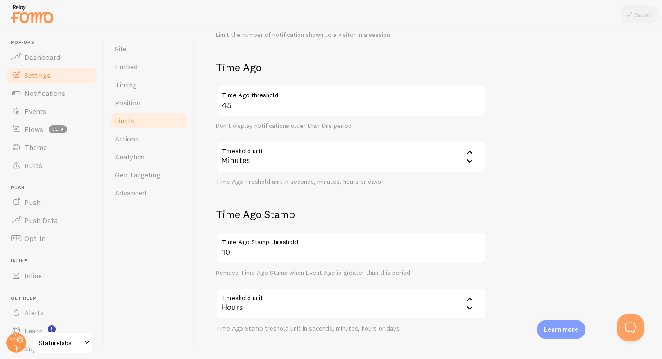
scroll to position [225, 0]
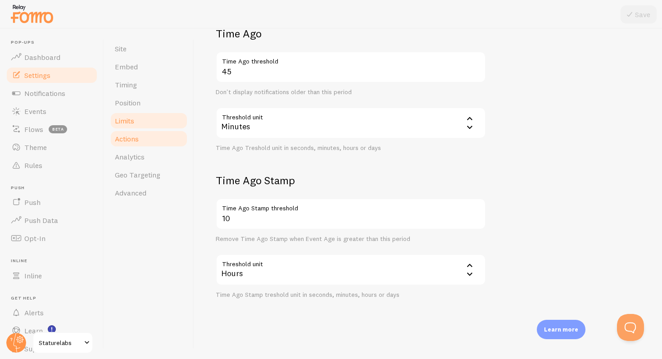
click at [141, 136] on link "Actions" at bounding box center [148, 139] width 79 height 18
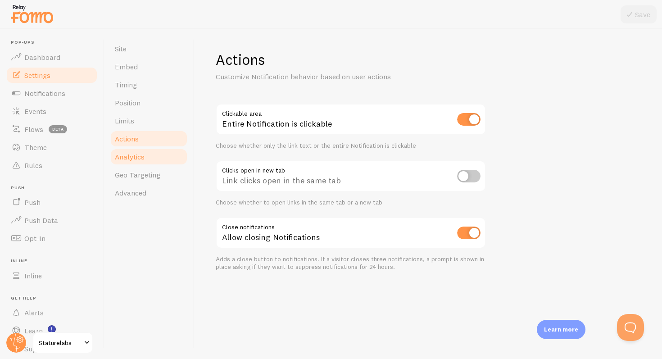
click at [146, 149] on link "Analytics" at bounding box center [148, 157] width 79 height 18
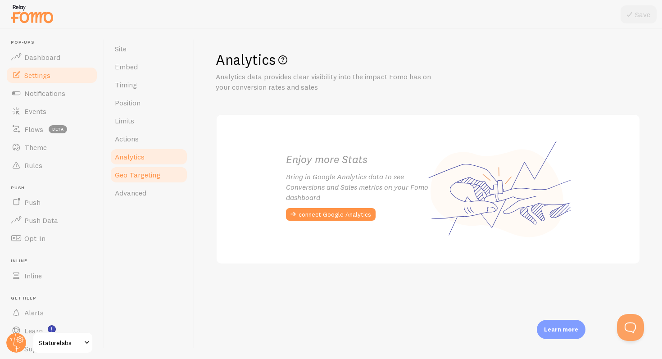
click at [152, 169] on link "Geo Targeting" at bounding box center [148, 175] width 79 height 18
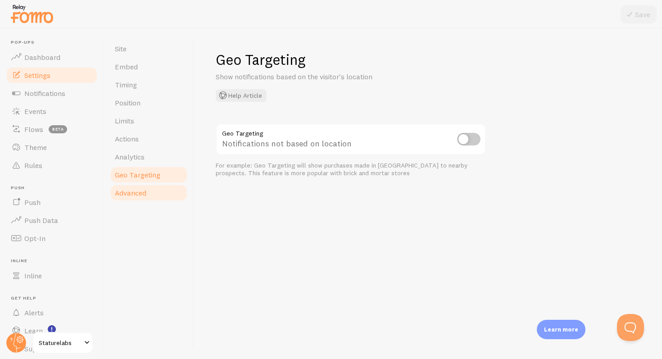
click at [150, 191] on link "Advanced" at bounding box center [148, 193] width 79 height 18
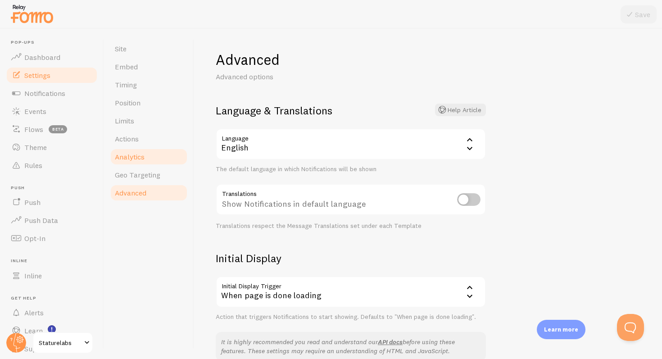
click at [150, 150] on link "Analytics" at bounding box center [148, 157] width 79 height 18
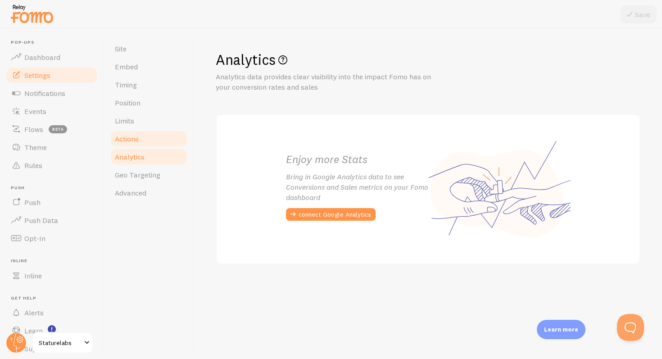
click at [127, 140] on span "Actions" at bounding box center [127, 138] width 24 height 9
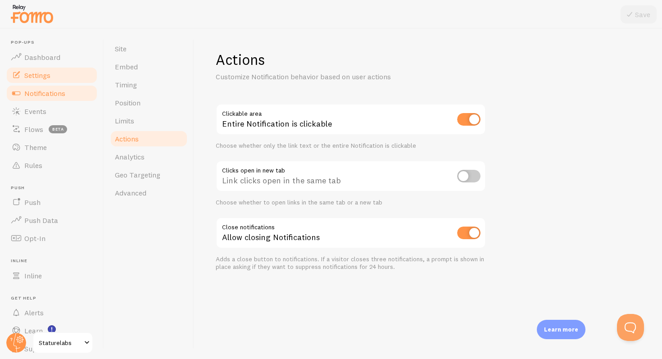
click at [45, 92] on span "Notifications" at bounding box center [44, 93] width 41 height 9
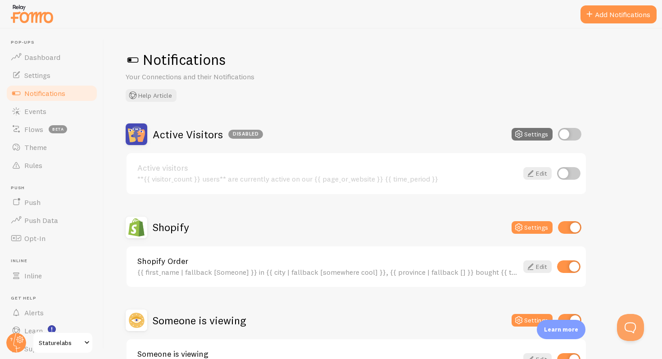
click at [301, 95] on div "Notifications Your Connections and their Notifications Help Article" at bounding box center [383, 75] width 514 height 51
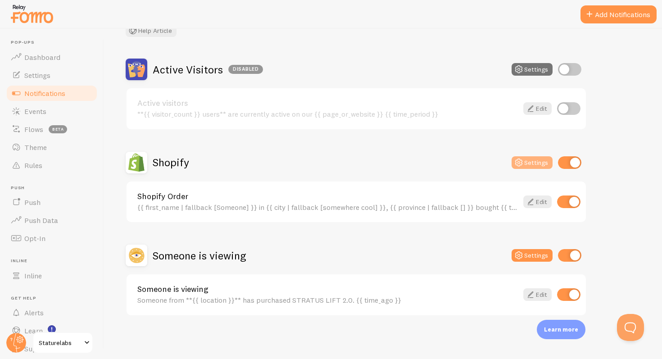
click at [548, 164] on button "Settings" at bounding box center [531, 162] width 41 height 13
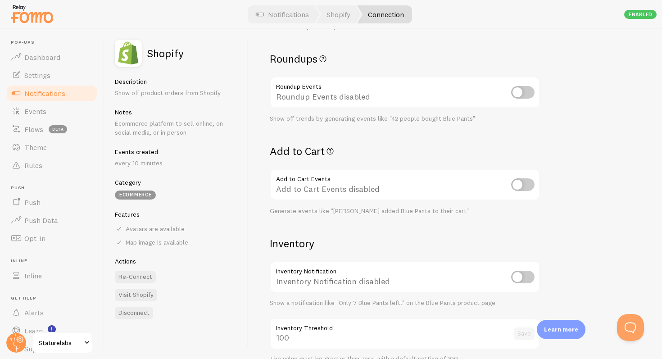
scroll to position [258, 0]
drag, startPoint x: 424, startPoint y: 212, endPoint x: 307, endPoint y: 212, distance: 116.6
click at [307, 212] on div "Generate events like "Benjamin added Blue Pants to their cart"" at bounding box center [405, 212] width 270 height 8
drag, startPoint x: 307, startPoint y: 212, endPoint x: 428, endPoint y: 212, distance: 120.2
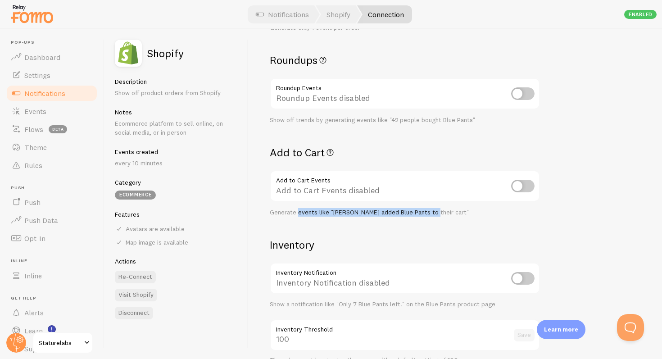
click at [428, 212] on div "Generate events like "Benjamin added Blue Pants to their cart"" at bounding box center [405, 212] width 270 height 8
click at [525, 183] on input "checkbox" at bounding box center [522, 186] width 23 height 13
checkbox input "true"
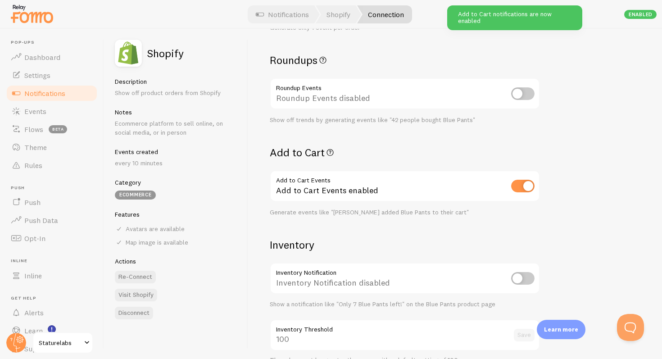
click at [585, 184] on div "Settings Connection Connection enabled Disabled Connections won't create new Ev…" at bounding box center [455, 194] width 414 height 330
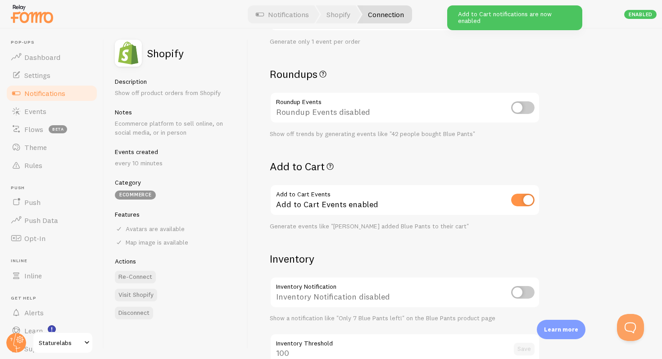
scroll to position [239, 0]
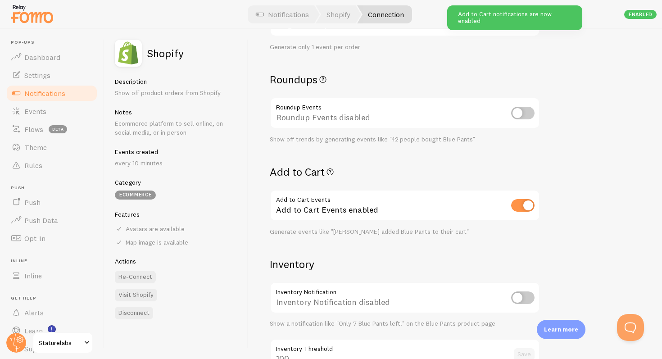
drag, startPoint x: 298, startPoint y: 140, endPoint x: 430, endPoint y: 139, distance: 131.4
click at [430, 139] on div "Show off trends by generating events like "42 people bought Blue Pants"" at bounding box center [405, 139] width 270 height 8
drag, startPoint x: 430, startPoint y: 139, endPoint x: 334, endPoint y: 139, distance: 95.4
click at [334, 139] on div "Show off trends by generating events like "42 people bought Blue Pants"" at bounding box center [405, 139] width 270 height 8
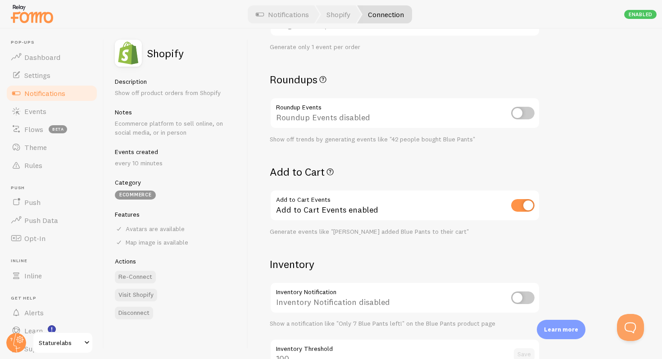
click at [439, 131] on div "Roundup Events Roundup Events disabled Show off trends by generating events lik…" at bounding box center [405, 120] width 270 height 46
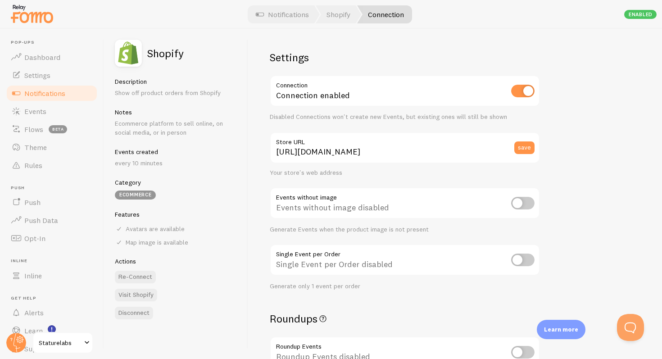
scroll to position [26, 0]
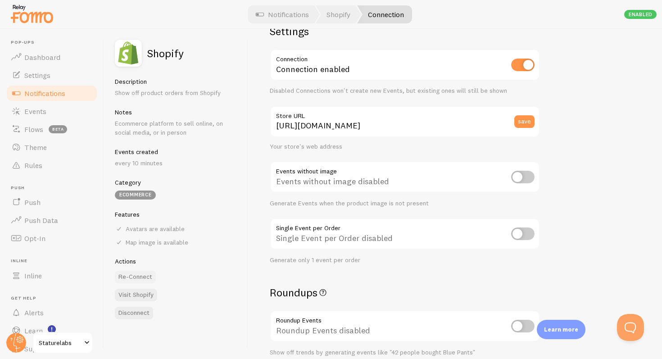
click at [129, 278] on button "Re-Connect" at bounding box center [135, 276] width 41 height 13
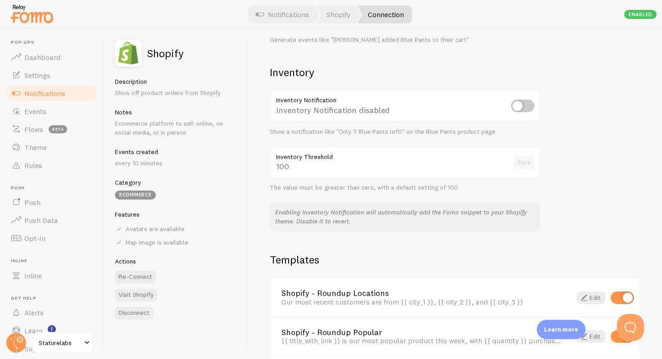
scroll to position [588, 0]
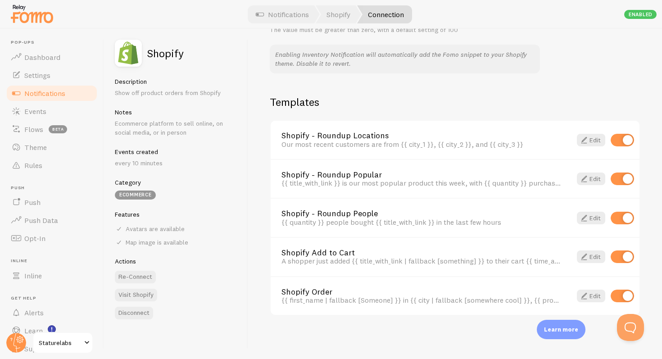
click at [621, 180] on input "checkbox" at bounding box center [621, 178] width 23 height 13
checkbox input "false"
click at [624, 218] on input "checkbox" at bounding box center [621, 218] width 23 height 13
checkbox input "false"
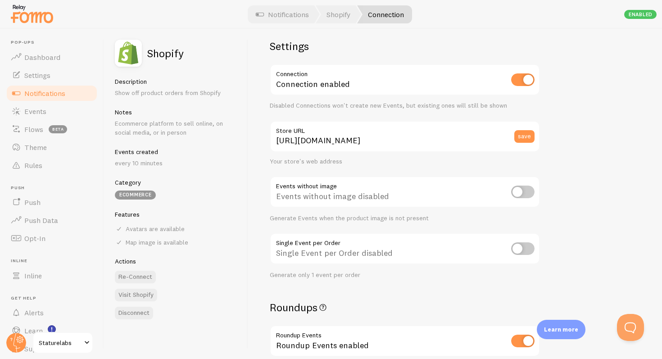
scroll to position [0, 0]
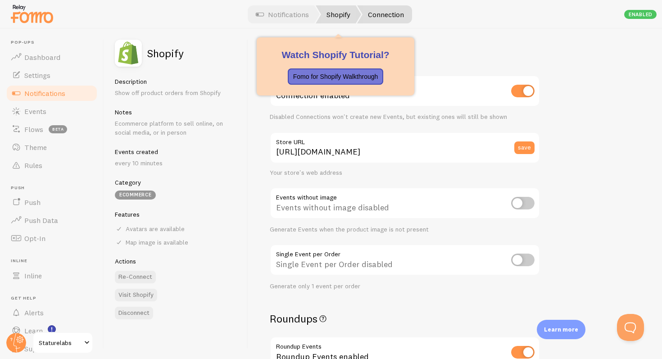
click at [342, 19] on link "Shopify" at bounding box center [337, 14] width 45 height 18
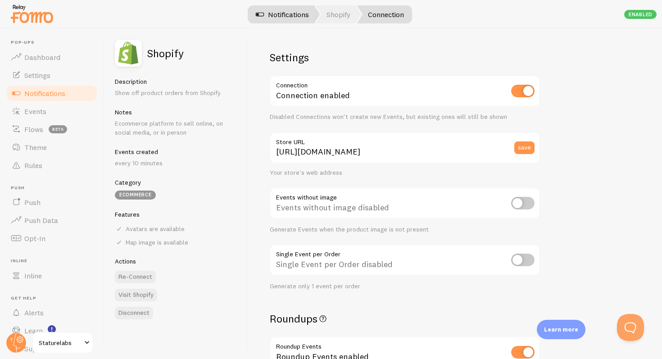
click at [285, 22] on link "Notifications" at bounding box center [282, 14] width 75 height 18
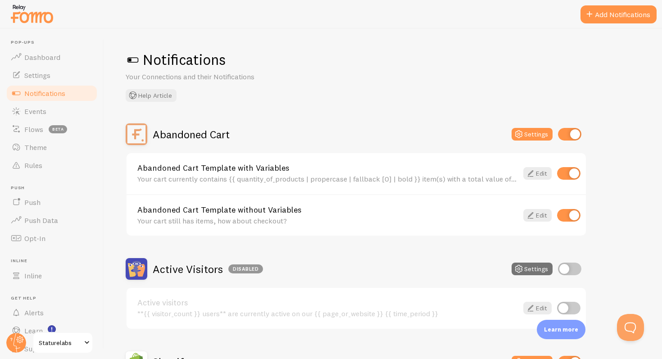
scroll to position [9, 0]
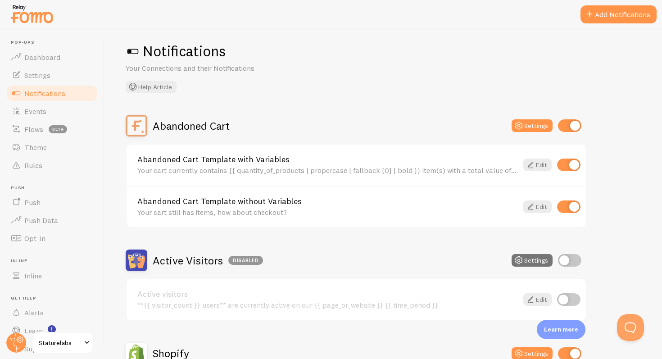
click at [567, 122] on input "checkbox" at bounding box center [569, 125] width 23 height 13
checkbox input "false"
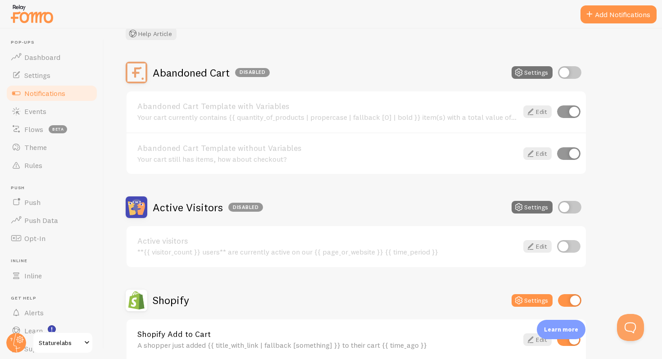
scroll to position [49, 0]
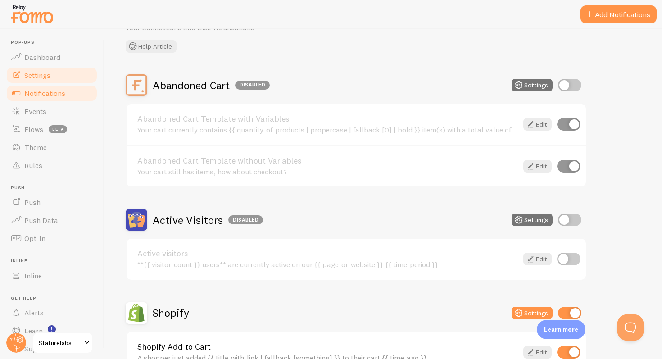
click at [64, 78] on link "Settings" at bounding box center [51, 75] width 93 height 18
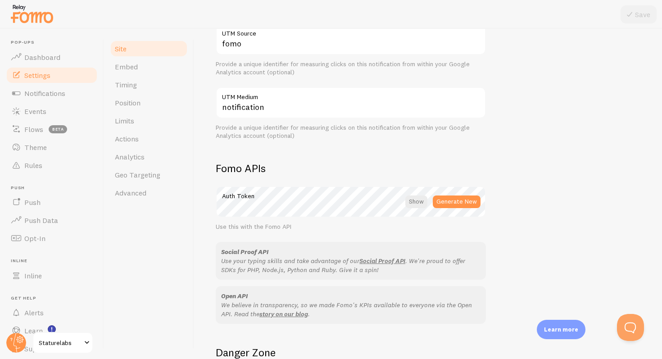
scroll to position [391, 0]
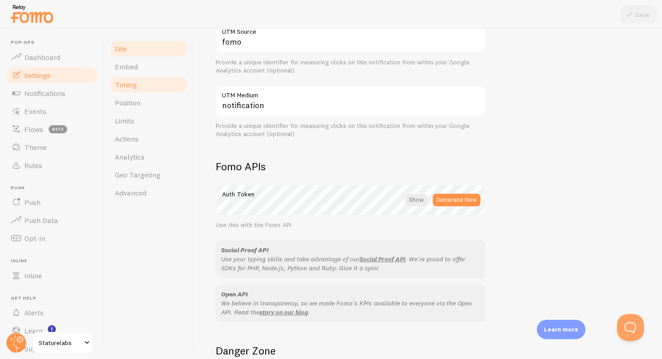
click at [145, 80] on link "Timing" at bounding box center [148, 85] width 79 height 18
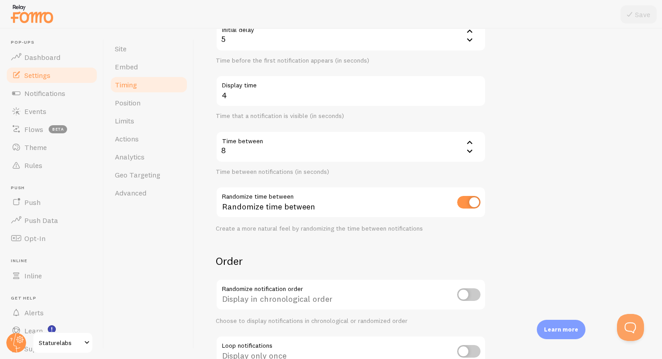
scroll to position [109, 0]
click at [202, 99] on div "Timing Settings Configure notification timing intervals Delay Initial delay 5 5…" at bounding box center [428, 194] width 468 height 330
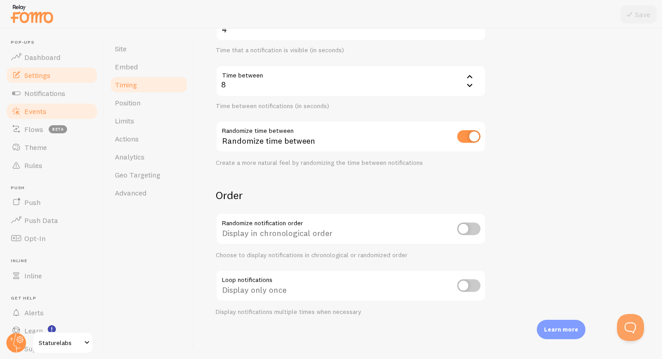
click at [30, 111] on span "Events" at bounding box center [35, 111] width 22 height 9
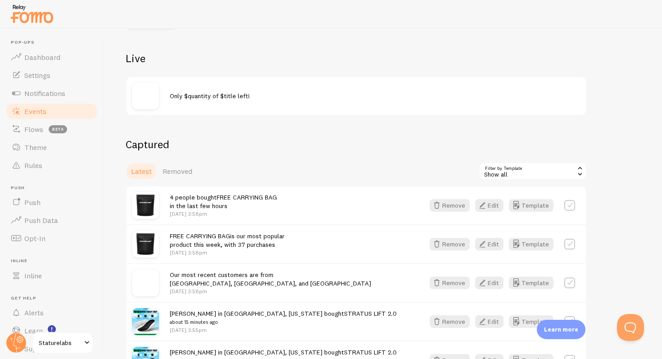
scroll to position [85, 0]
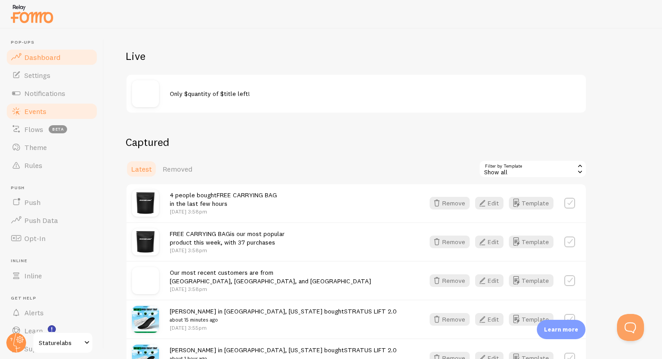
click at [49, 57] on span "Dashboard" at bounding box center [42, 57] width 36 height 9
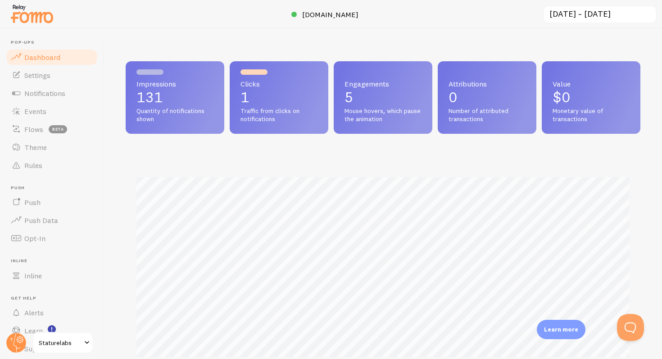
scroll to position [236, 514]
click at [43, 76] on span "Settings" at bounding box center [37, 75] width 26 height 9
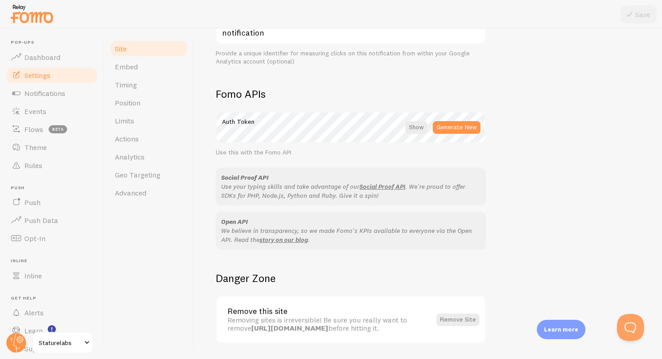
scroll to position [491, 0]
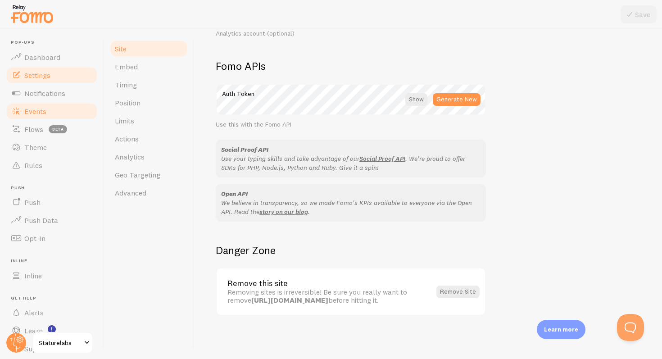
click at [48, 114] on link "Events" at bounding box center [51, 111] width 93 height 18
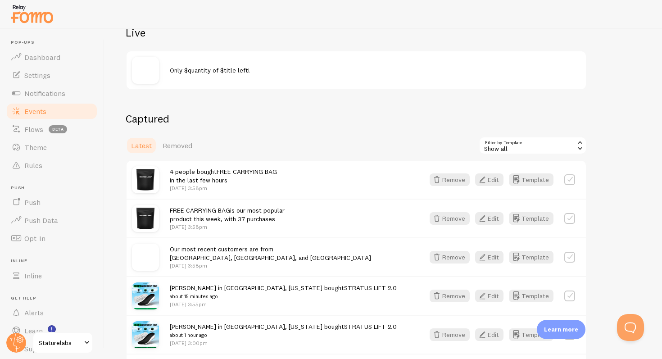
scroll to position [279, 0]
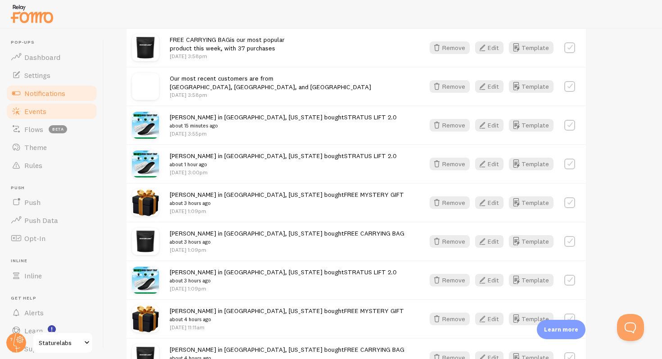
click at [42, 90] on span "Notifications" at bounding box center [44, 93] width 41 height 9
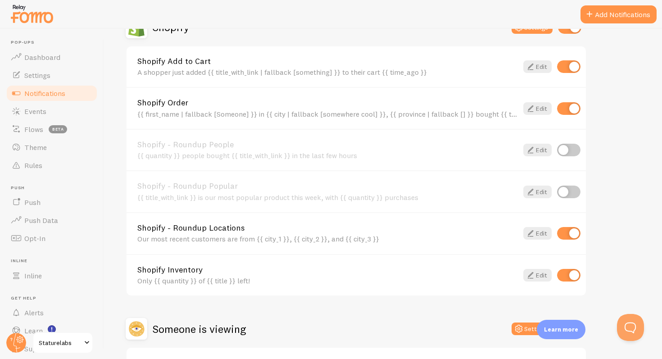
scroll to position [327, 0]
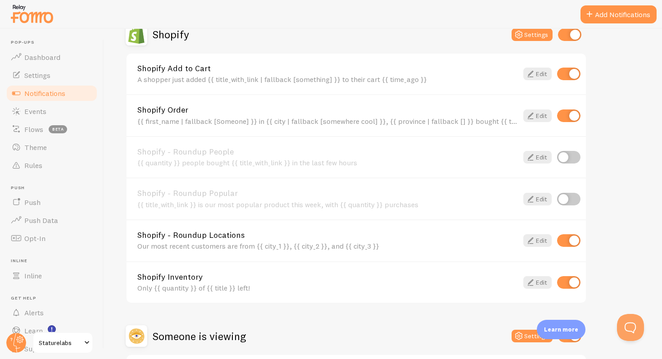
click at [278, 118] on div "{{ first_name | fallback [Someone] }} in {{ city | fallback [somewhere cool] }}…" at bounding box center [327, 121] width 380 height 8
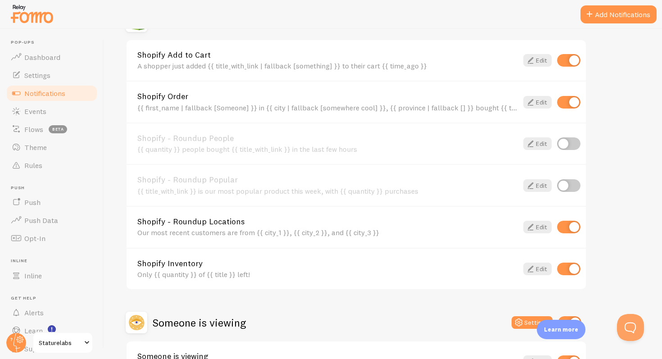
scroll to position [342, 0]
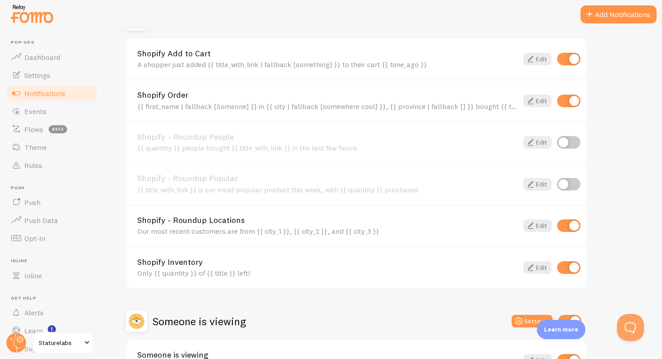
click at [567, 267] on input "checkbox" at bounding box center [568, 267] width 23 height 13
checkbox input "false"
click at [621, 148] on div "Abandoned Cart Disabled Settings Abandoned Cart Template with Variables Your ca…" at bounding box center [383, 81] width 514 height 600
click at [607, 180] on div "Abandoned Cart Disabled Settings Abandoned Cart Template with Variables Your ca…" at bounding box center [383, 81] width 514 height 600
click at [630, 154] on div "Abandoned Cart Disabled Settings Abandoned Cart Template with Variables Your ca…" at bounding box center [383, 81] width 514 height 600
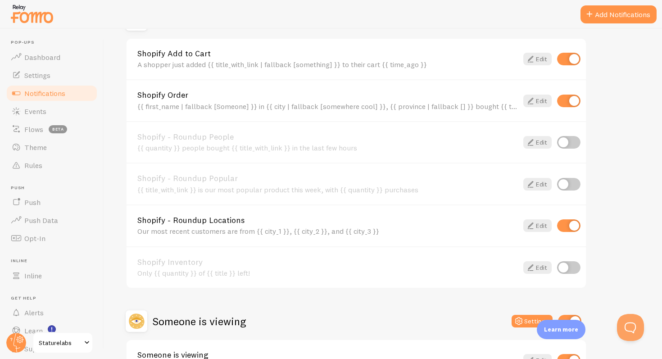
click at [640, 157] on div "Notifications Your Connections and their Notifications Help Article Abandoned C…" at bounding box center [383, 194] width 558 height 330
click at [347, 104] on div "{{ first_name | fallback [Someone] }} in {{ city | fallback [somewhere cool] }}…" at bounding box center [327, 106] width 380 height 8
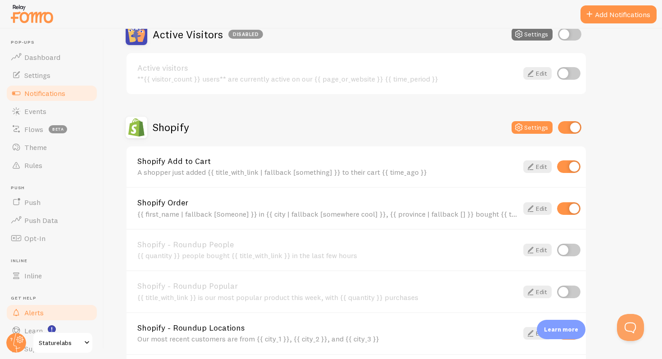
scroll to position [31, 0]
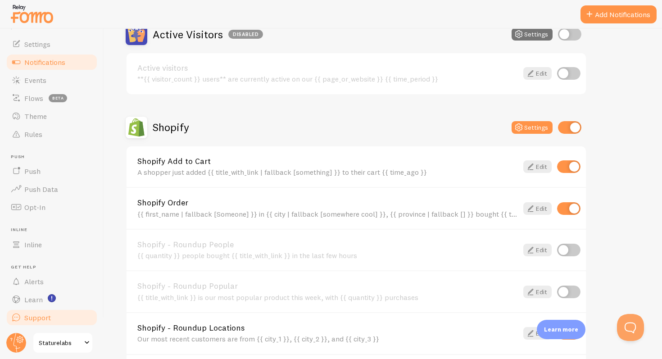
click at [41, 322] on link "Support" at bounding box center [51, 317] width 93 height 18
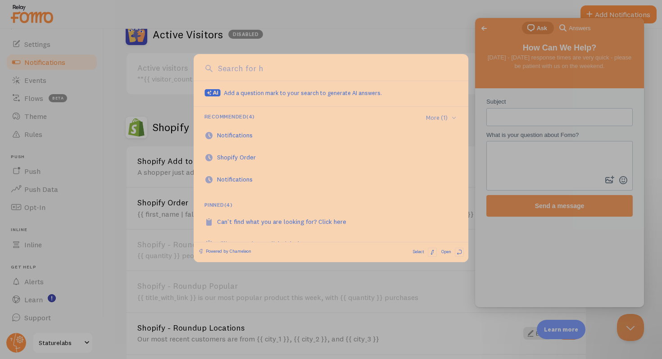
scroll to position [0, 0]
type input "r"
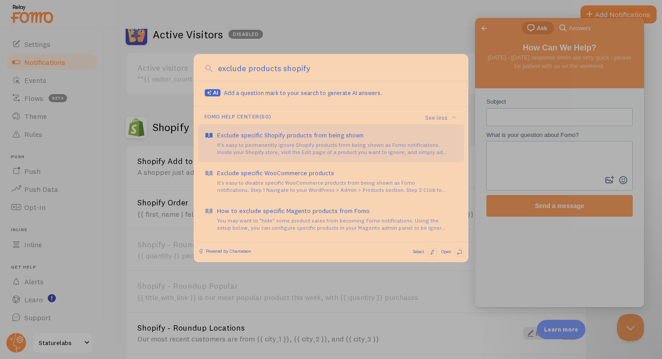
type input "exclude products shopify"
click at [304, 145] on div "It's easy to permanently ignore Shopify products from being shown as Fomo notif…" at bounding box center [337, 148] width 240 height 14
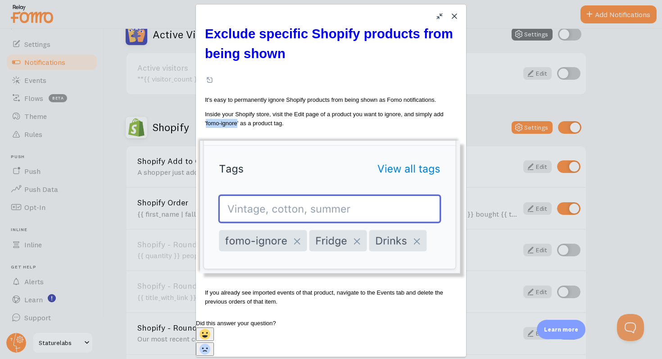
drag, startPoint x: 289, startPoint y: 105, endPoint x: 327, endPoint y: 105, distance: 37.8
click at [327, 110] on p "Inside your Shopify store, visit the Edit page of a product you want to ignore,…" at bounding box center [331, 119] width 252 height 18
copy p "fomo-ignore"
click at [455, 16] on button "Close" at bounding box center [454, 16] width 14 height 14
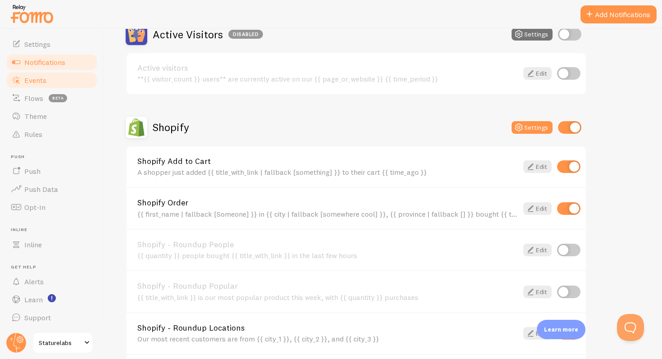
click at [43, 85] on link "Events" at bounding box center [51, 80] width 93 height 18
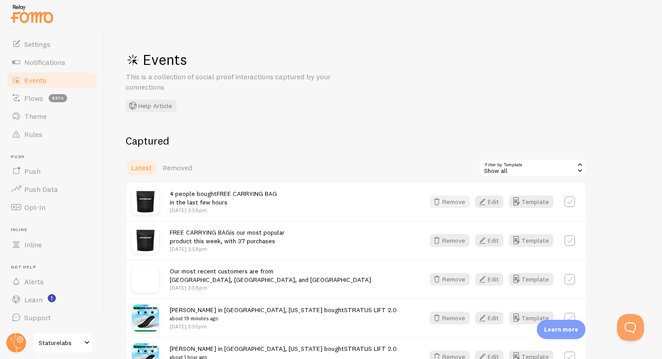
click at [453, 203] on button "Remove" at bounding box center [449, 201] width 40 height 13
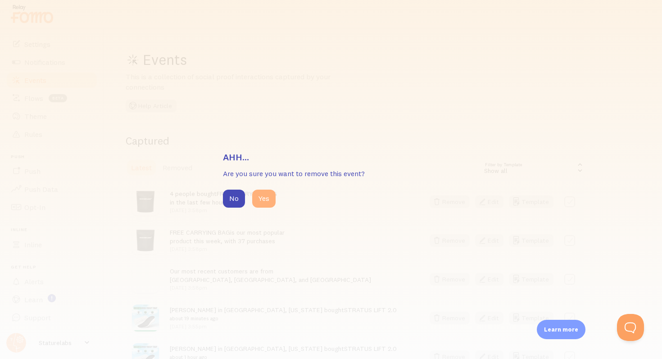
click at [266, 202] on button "Yes" at bounding box center [263, 198] width 23 height 18
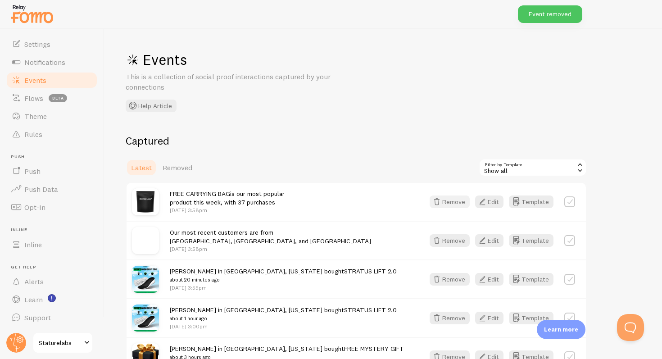
click at [446, 203] on button "Remove" at bounding box center [449, 201] width 40 height 13
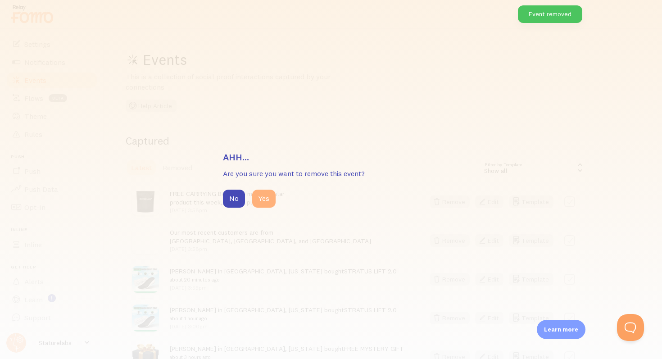
click at [266, 200] on button "Yes" at bounding box center [263, 198] width 23 height 18
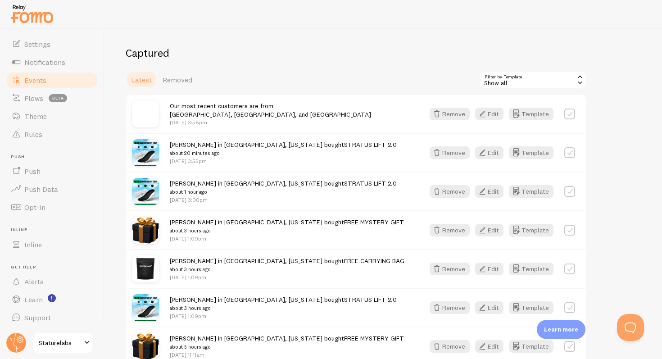
scroll to position [90, 0]
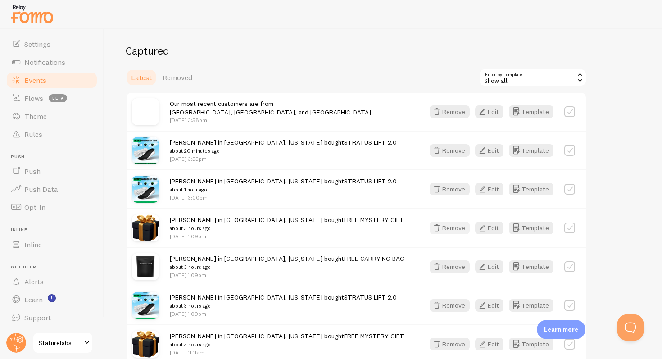
click at [453, 229] on button "Remove" at bounding box center [449, 227] width 40 height 13
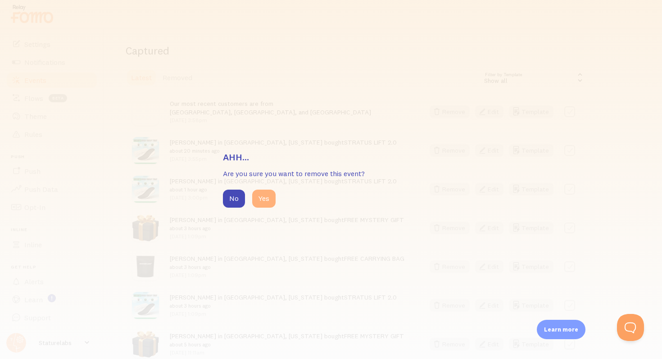
click at [270, 198] on button "Yes" at bounding box center [263, 198] width 23 height 18
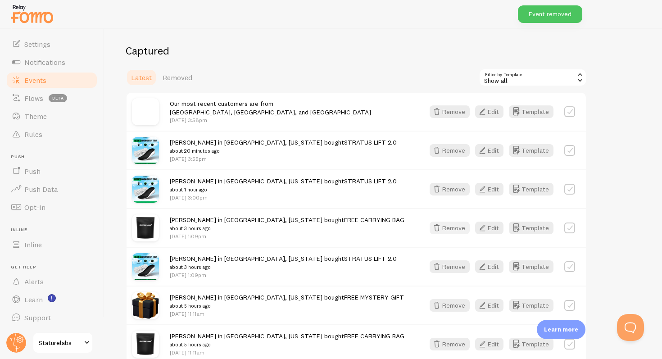
click at [451, 230] on button "Remove" at bounding box center [449, 227] width 40 height 13
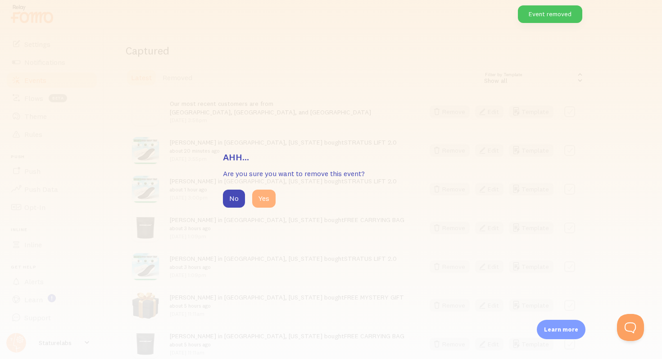
click at [267, 199] on button "Yes" at bounding box center [263, 198] width 23 height 18
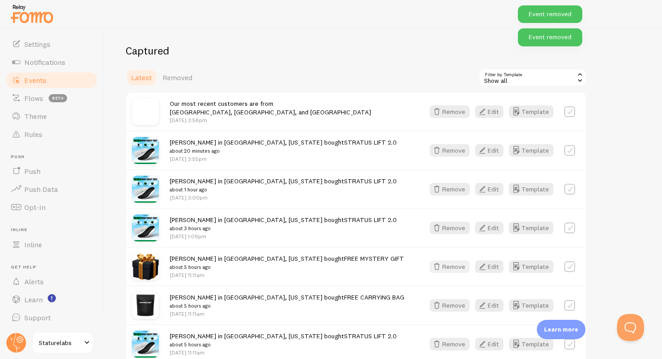
click at [460, 268] on button "Remove" at bounding box center [449, 266] width 40 height 13
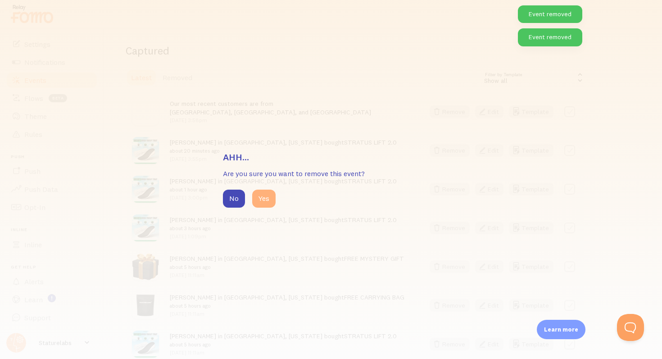
click at [266, 199] on button "Yes" at bounding box center [263, 198] width 23 height 18
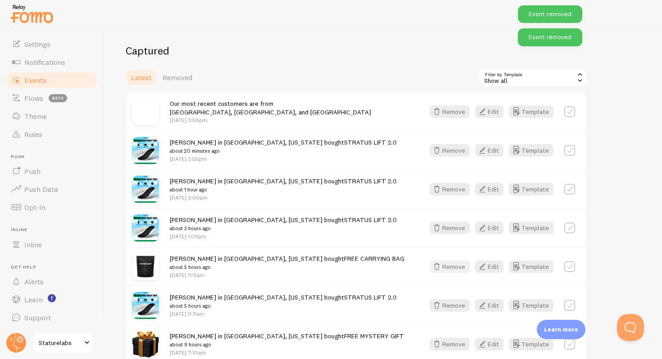
click at [459, 268] on button "Remove" at bounding box center [449, 266] width 40 height 13
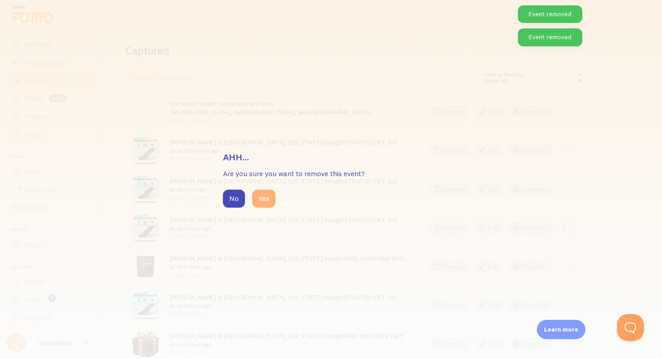
click at [263, 198] on button "Yes" at bounding box center [263, 198] width 23 height 18
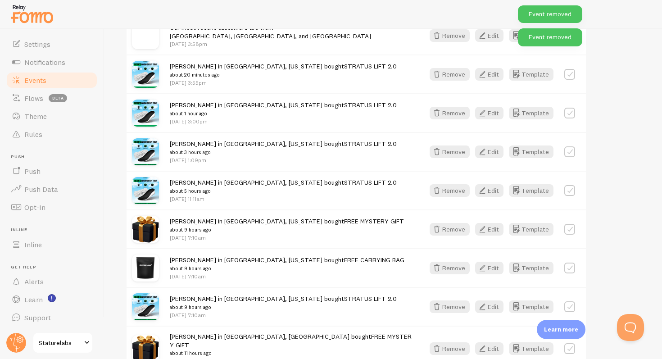
scroll to position [167, 0]
click at [453, 229] on button "Remove" at bounding box center [449, 228] width 40 height 13
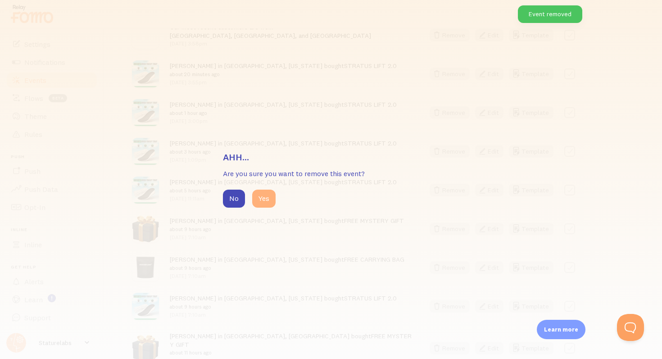
click at [269, 198] on button "Yes" at bounding box center [263, 198] width 23 height 18
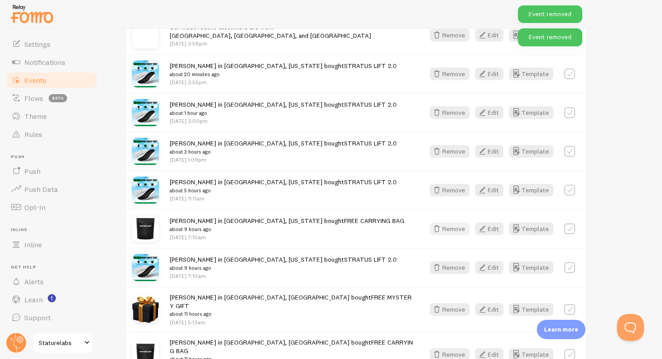
click at [455, 228] on button "Remove" at bounding box center [449, 228] width 40 height 13
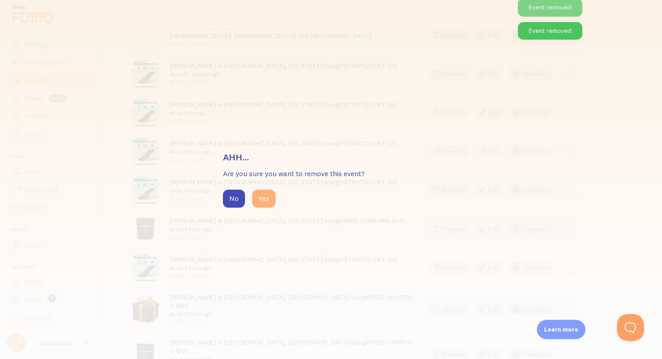
click at [265, 197] on button "Yes" at bounding box center [263, 198] width 23 height 18
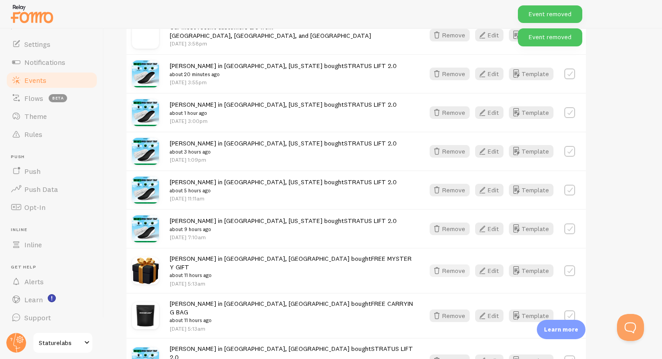
click at [458, 265] on button "Remove" at bounding box center [449, 270] width 40 height 13
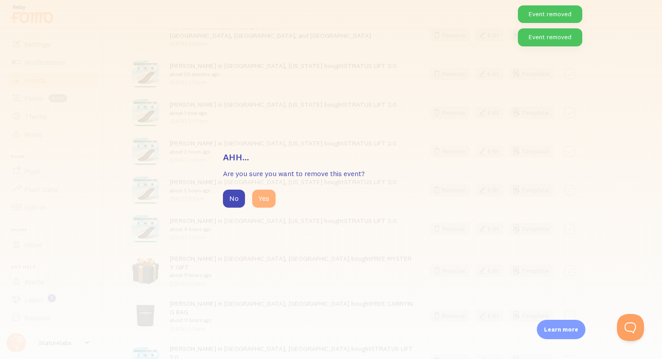
click at [257, 196] on button "Yes" at bounding box center [263, 198] width 23 height 18
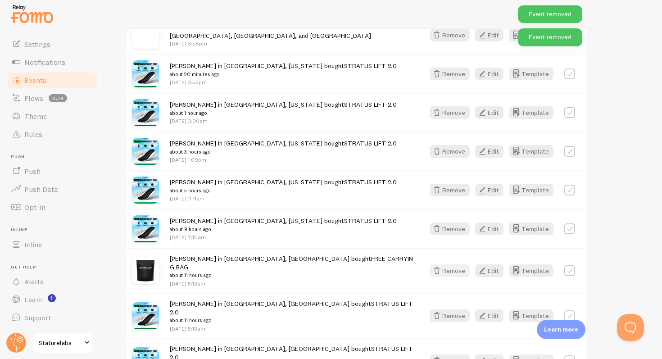
click at [450, 265] on button "Remove" at bounding box center [449, 270] width 40 height 13
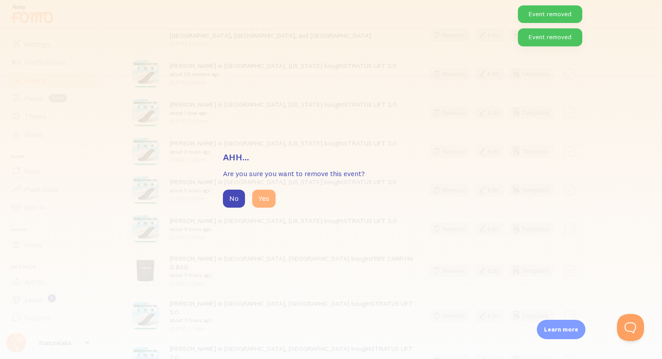
click at [263, 198] on button "Yes" at bounding box center [263, 198] width 23 height 18
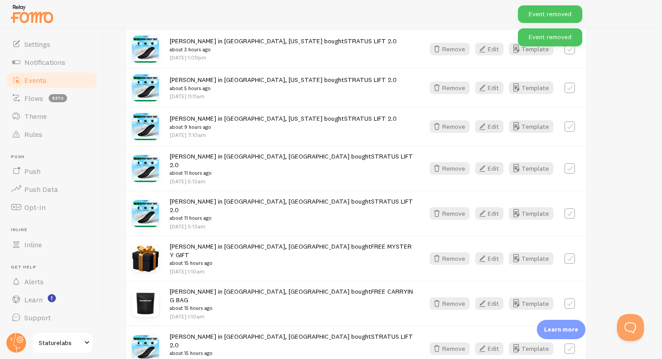
scroll to position [279, 0]
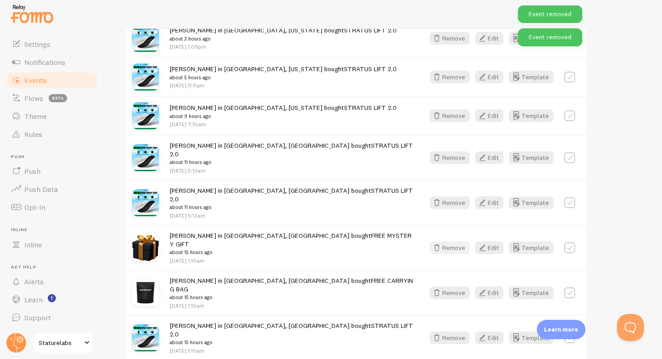
click at [452, 241] on button "Remove" at bounding box center [449, 247] width 40 height 13
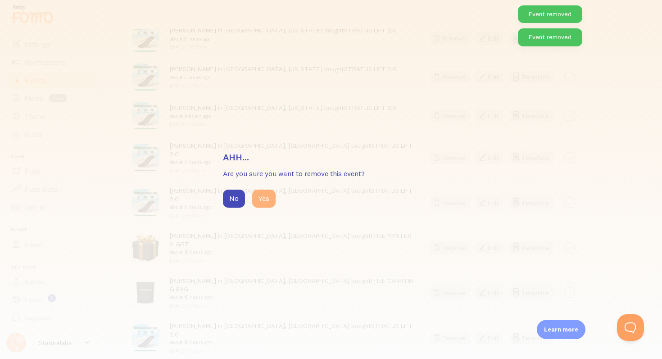
click at [268, 197] on button "Yes" at bounding box center [263, 198] width 23 height 18
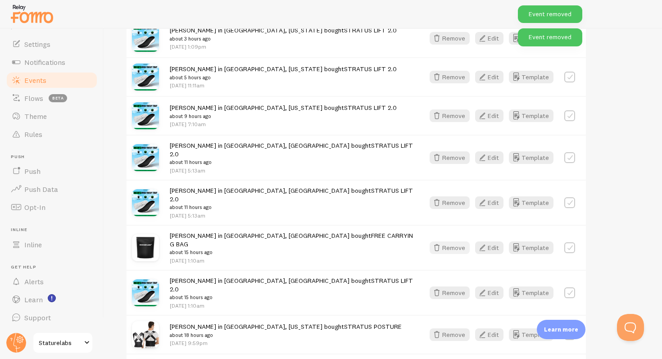
click at [462, 241] on button "Remove" at bounding box center [449, 247] width 40 height 13
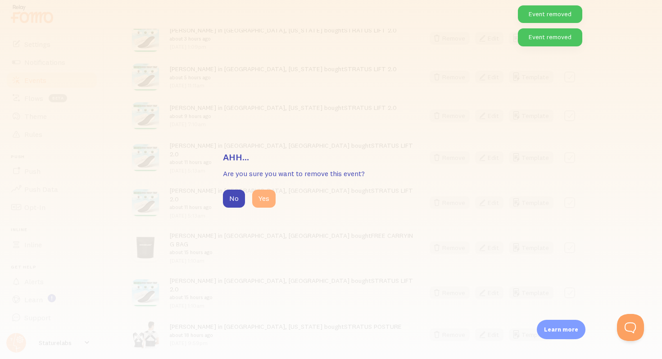
click at [266, 198] on button "Yes" at bounding box center [263, 198] width 23 height 18
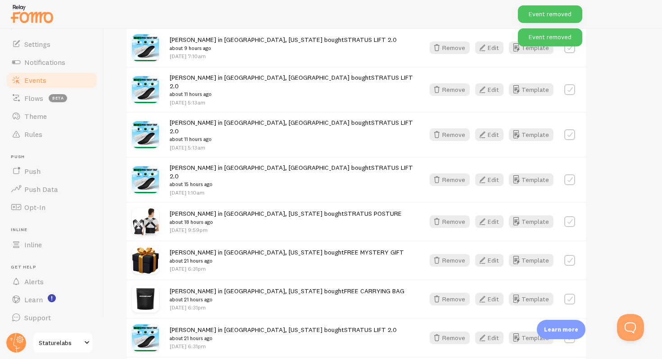
scroll to position [349, 0]
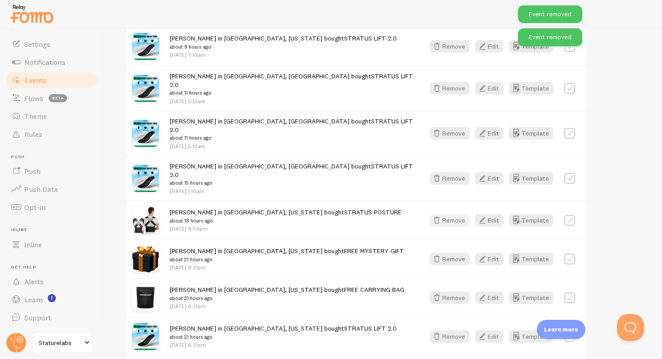
click at [458, 214] on button "Remove" at bounding box center [449, 220] width 40 height 13
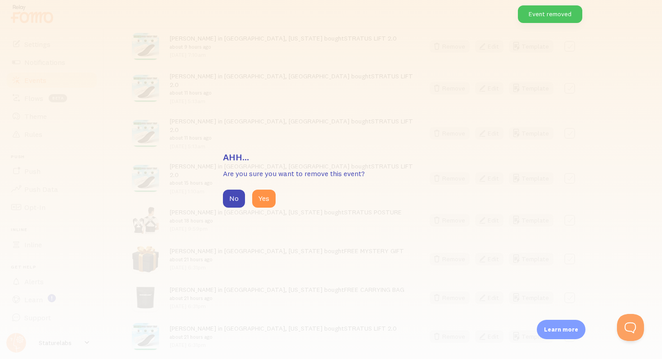
click at [339, 203] on div "No Yes" at bounding box center [331, 198] width 216 height 18
click at [235, 202] on button "No" at bounding box center [234, 198] width 22 height 18
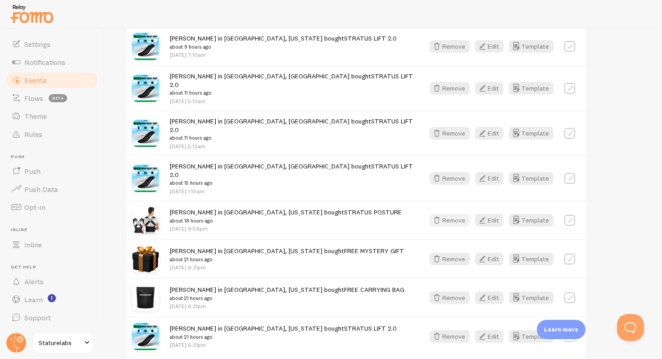
click at [455, 214] on button "Remove" at bounding box center [449, 220] width 40 height 13
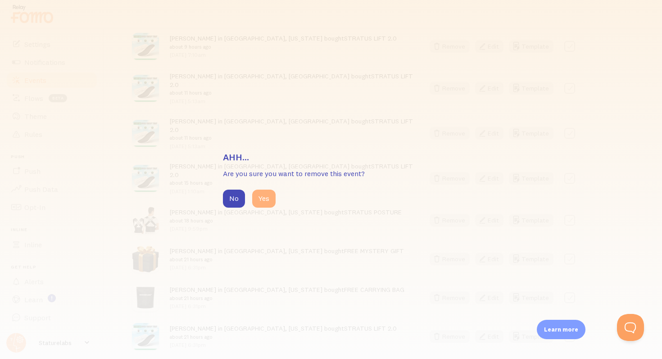
click at [266, 195] on button "Yes" at bounding box center [263, 198] width 23 height 18
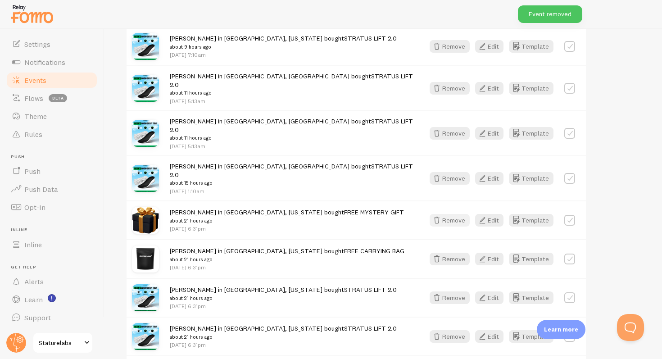
click at [441, 215] on icon "button" at bounding box center [436, 220] width 11 height 11
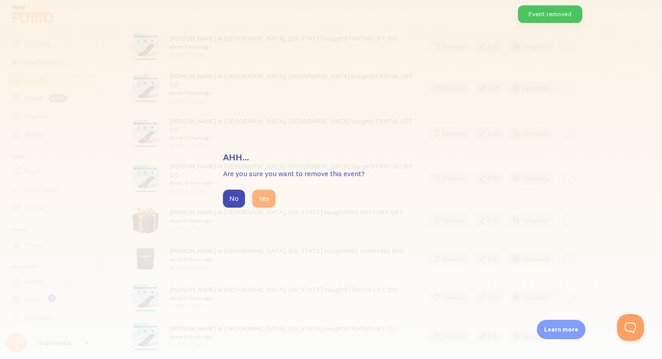
click at [268, 195] on button "Yes" at bounding box center [263, 198] width 23 height 18
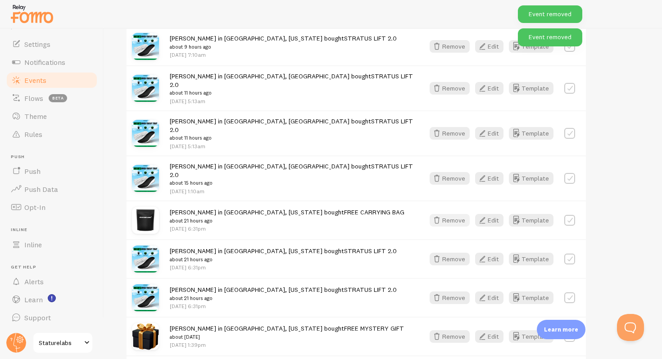
click at [441, 215] on icon "button" at bounding box center [436, 220] width 11 height 11
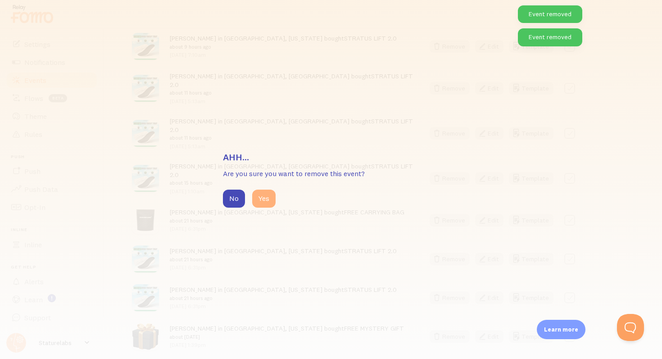
click at [266, 198] on button "Yes" at bounding box center [263, 198] width 23 height 18
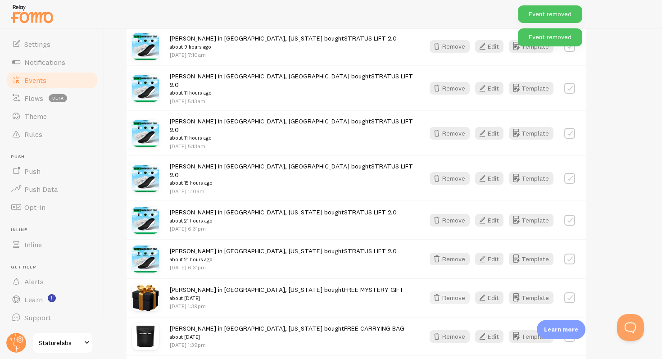
click at [453, 291] on button "Remove" at bounding box center [449, 297] width 40 height 13
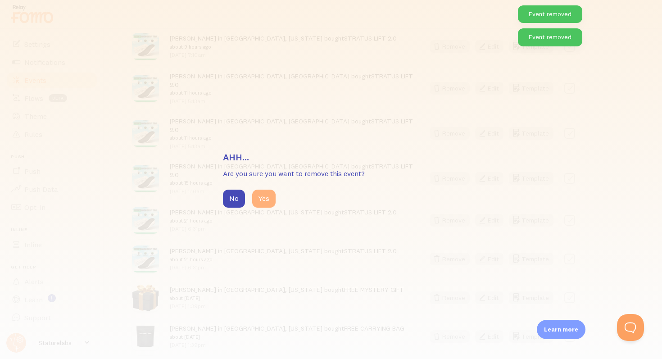
click at [266, 202] on button "Yes" at bounding box center [263, 198] width 23 height 18
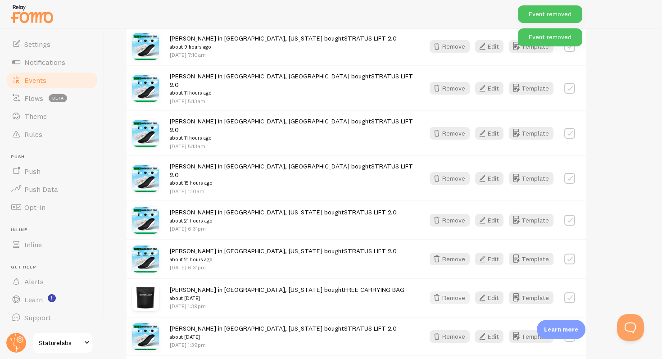
click at [450, 291] on button "Remove" at bounding box center [449, 297] width 40 height 13
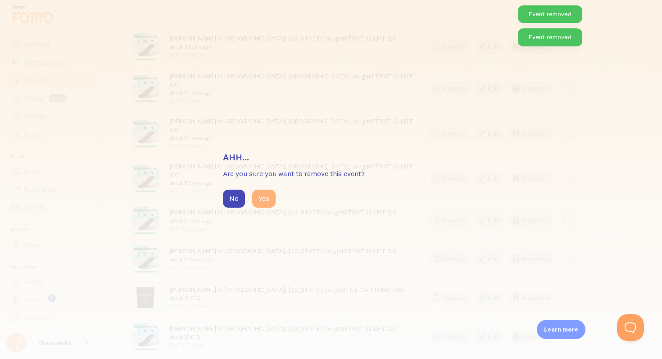
click at [269, 199] on button "Yes" at bounding box center [263, 198] width 23 height 18
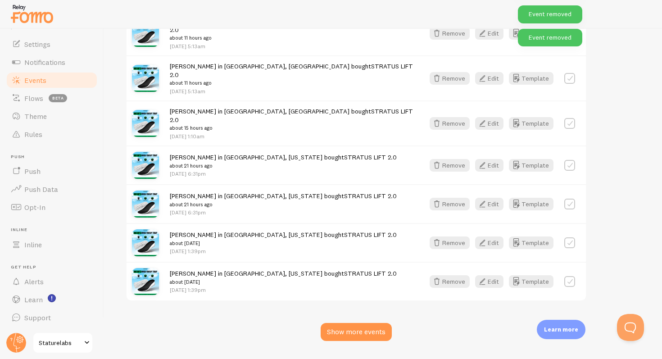
scroll to position [410, 0]
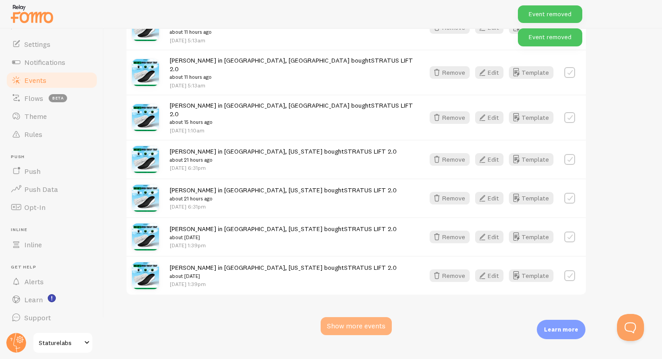
click at [345, 317] on div "Show more events" at bounding box center [355, 326] width 71 height 18
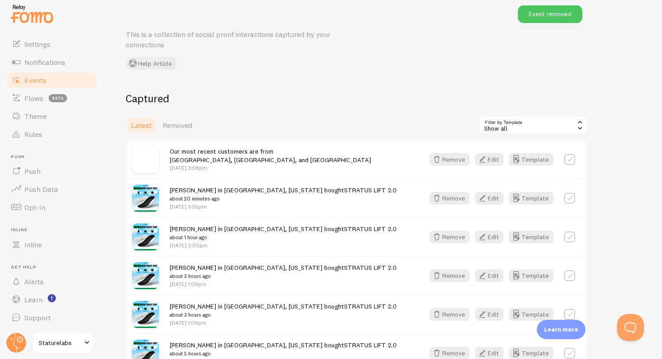
scroll to position [0, 0]
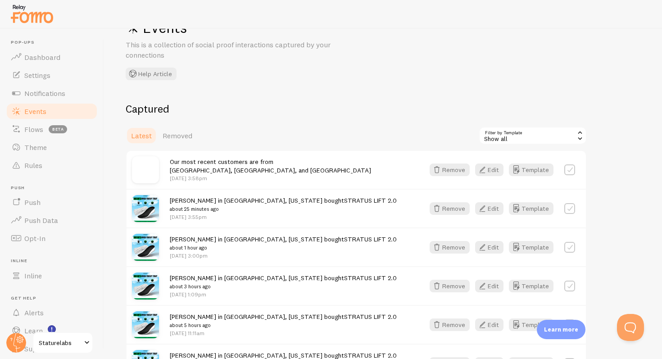
scroll to position [32, 0]
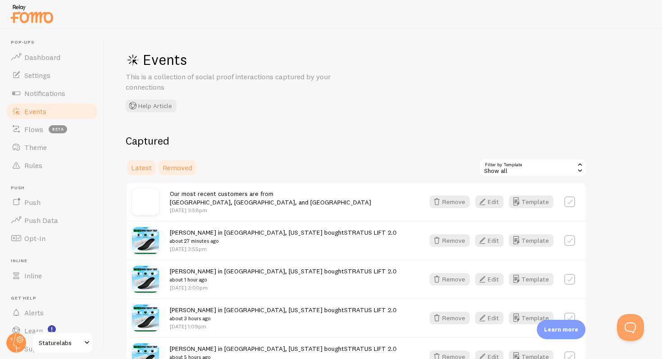
click at [184, 166] on span "Removed" at bounding box center [177, 167] width 30 height 9
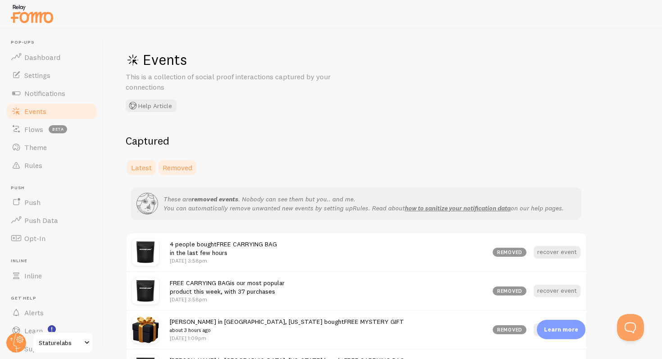
click at [141, 168] on span "Latest" at bounding box center [141, 167] width 21 height 9
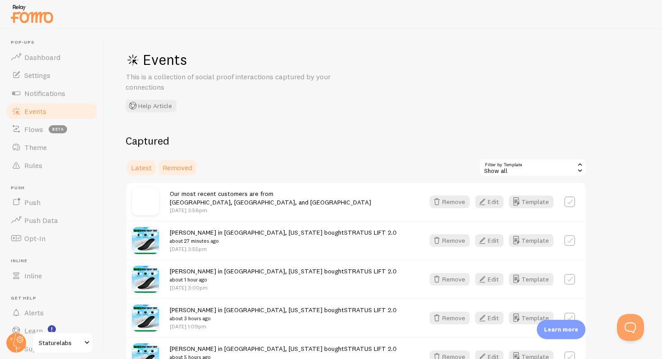
click at [180, 171] on span "Removed" at bounding box center [177, 167] width 30 height 9
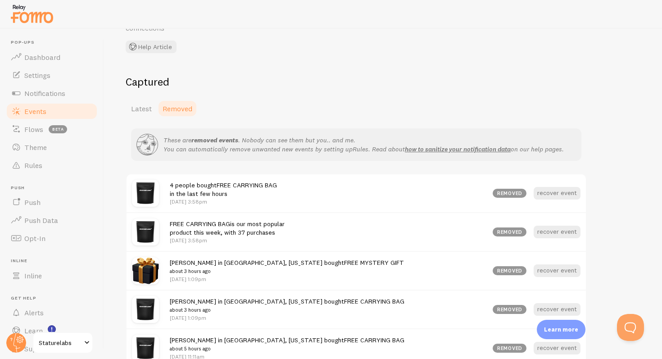
scroll to position [61, 0]
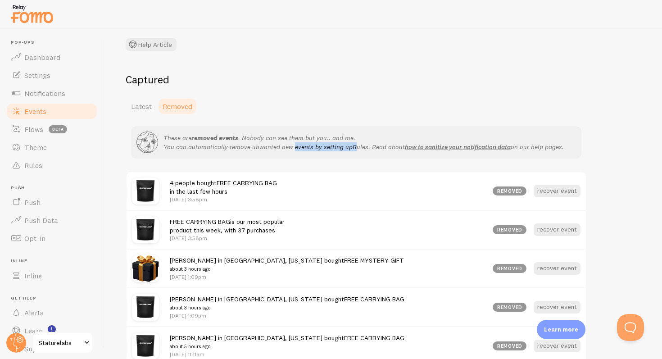
drag, startPoint x: 217, startPoint y: 146, endPoint x: 355, endPoint y: 149, distance: 137.3
click at [355, 149] on p "These are removed events . Nobody can see them but you.. and me. You can automa…" at bounding box center [363, 142] width 400 height 18
click at [355, 149] on icon "Rules" at bounding box center [360, 147] width 16 height 8
click at [48, 170] on link "Rules" at bounding box center [51, 165] width 93 height 18
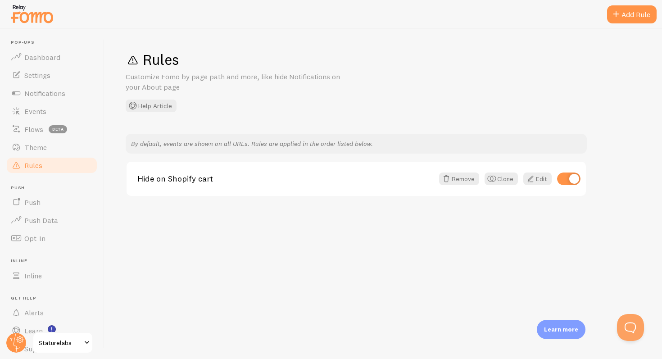
click at [209, 233] on div "Rules Customize Fomo by page path and more, like hide Notifications on your Abo…" at bounding box center [383, 194] width 558 height 330
drag, startPoint x: 194, startPoint y: 144, endPoint x: 309, endPoint y: 144, distance: 115.2
click at [309, 144] on p "By default, events are shown on all URLs. Rules are applied in the order listed…" at bounding box center [356, 143] width 450 height 9
drag, startPoint x: 326, startPoint y: 144, endPoint x: 179, endPoint y: 144, distance: 146.7
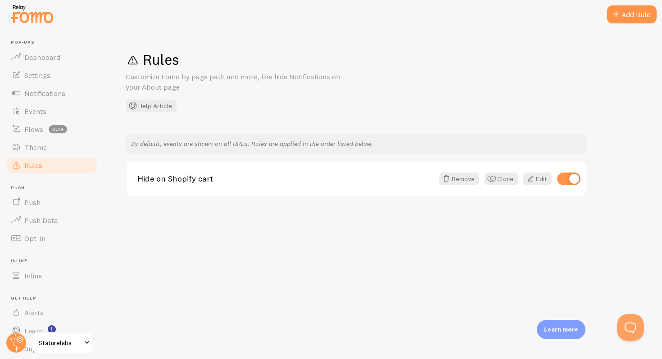
click at [181, 144] on p "By default, events are shown on all URLs. Rules are applied in the order listed…" at bounding box center [356, 143] width 450 height 9
click at [179, 144] on p "By default, events are shown on all URLs. Rules are applied in the order listed…" at bounding box center [356, 143] width 450 height 9
drag, startPoint x: 156, startPoint y: 144, endPoint x: 333, endPoint y: 143, distance: 176.9
click at [333, 143] on p "By default, events are shown on all URLs. Rules are applied in the order listed…" at bounding box center [356, 143] width 450 height 9
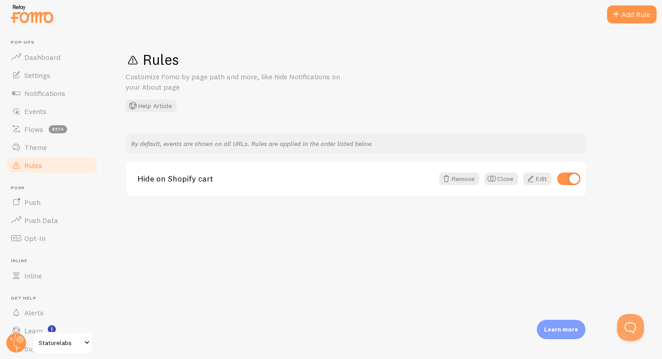
drag, startPoint x: 138, startPoint y: 85, endPoint x: 165, endPoint y: 85, distance: 27.5
click at [165, 85] on p "Customize Fomo by page path and more, like hide Notifications on your About page" at bounding box center [234, 82] width 216 height 21
drag, startPoint x: 165, startPoint y: 85, endPoint x: 138, endPoint y: 85, distance: 27.0
click at [138, 85] on p "Customize Fomo by page path and more, like hide Notifications on your About page" at bounding box center [234, 82] width 216 height 21
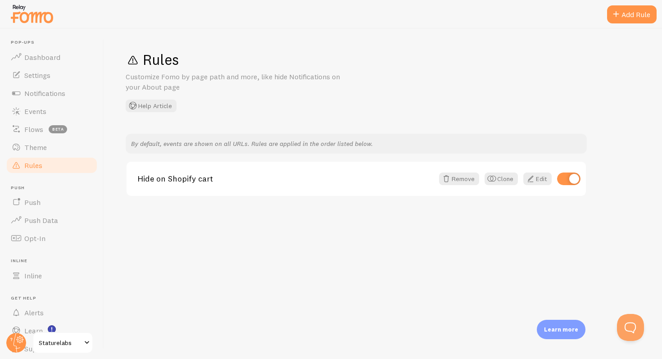
click at [138, 85] on p "Customize Fomo by page path and more, like hide Notifications on your About page" at bounding box center [234, 82] width 216 height 21
drag, startPoint x: 138, startPoint y: 85, endPoint x: 170, endPoint y: 84, distance: 32.0
click at [170, 84] on p "Customize Fomo by page path and more, like hide Notifications on your About page" at bounding box center [234, 82] width 216 height 21
drag, startPoint x: 170, startPoint y: 84, endPoint x: 118, endPoint y: 84, distance: 52.2
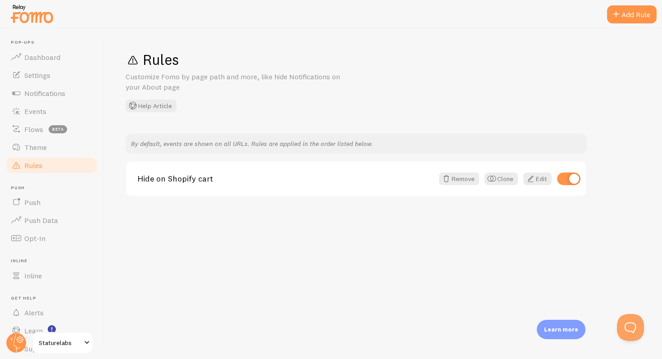
click at [118, 84] on div "Rules Customize Fomo by page path and more, like hide Notifications on your Abo…" at bounding box center [383, 194] width 558 height 330
click at [36, 91] on span "Notifications" at bounding box center [44, 93] width 41 height 9
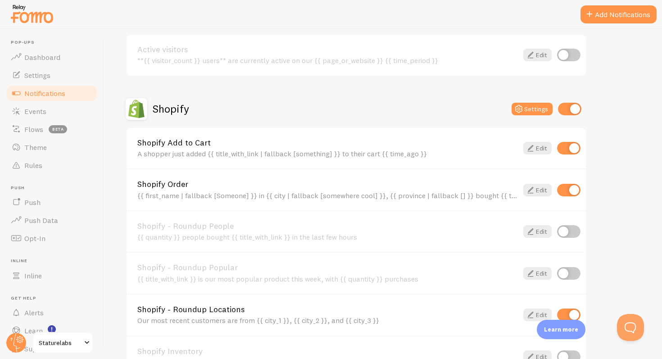
scroll to position [254, 0]
click at [33, 115] on span "Events" at bounding box center [35, 111] width 22 height 9
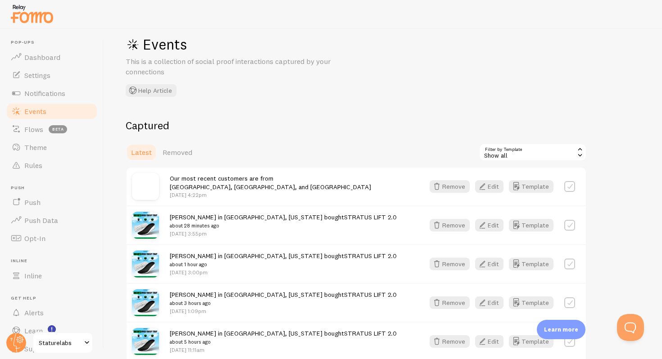
scroll to position [17, 0]
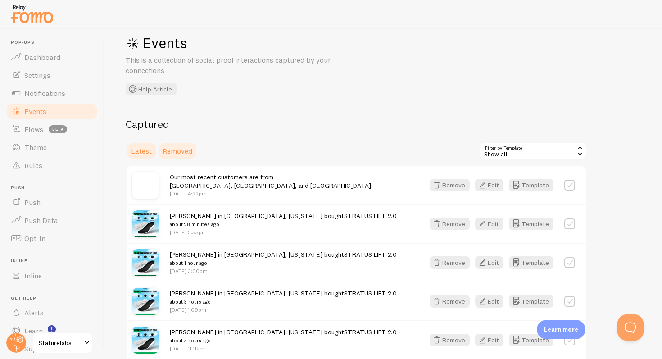
click at [176, 149] on span "Removed" at bounding box center [177, 150] width 30 height 9
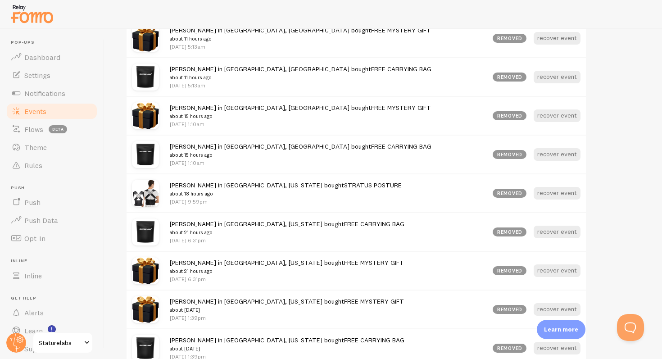
scroll to position [498, 0]
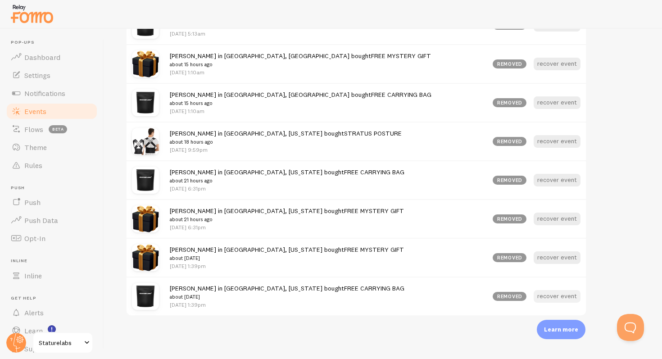
click at [558, 294] on button "recover event" at bounding box center [556, 296] width 47 height 13
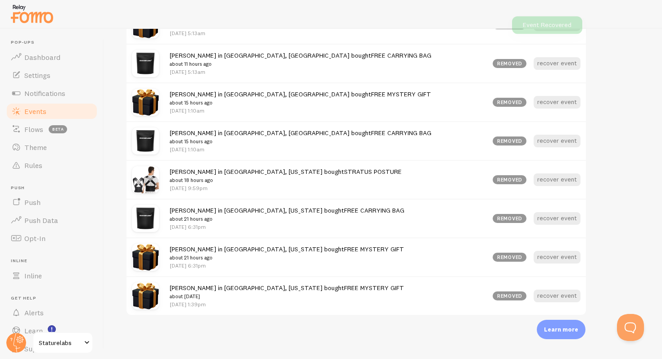
scroll to position [459, 0]
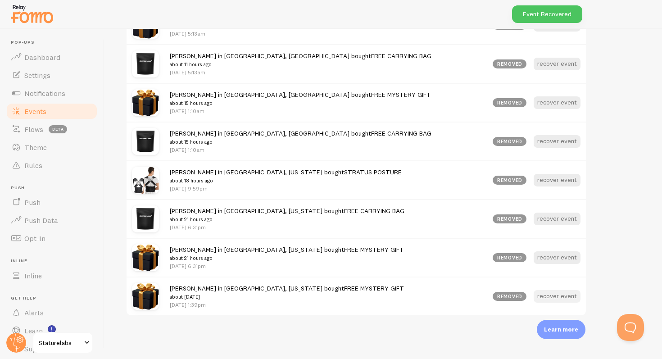
click at [558, 295] on button "recover event" at bounding box center [556, 296] width 47 height 13
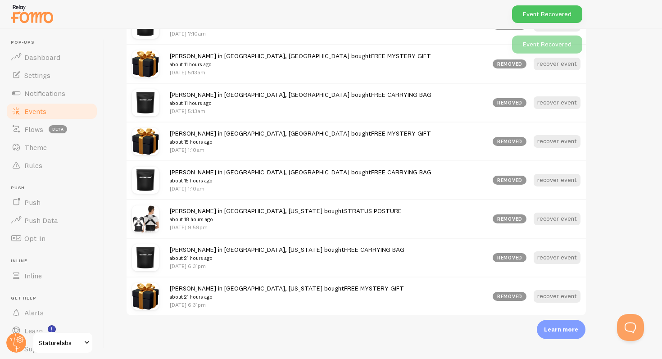
click at [558, 295] on button "recover event" at bounding box center [556, 296] width 47 height 13
click at [558, 264] on button "recover event" at bounding box center [556, 257] width 47 height 13
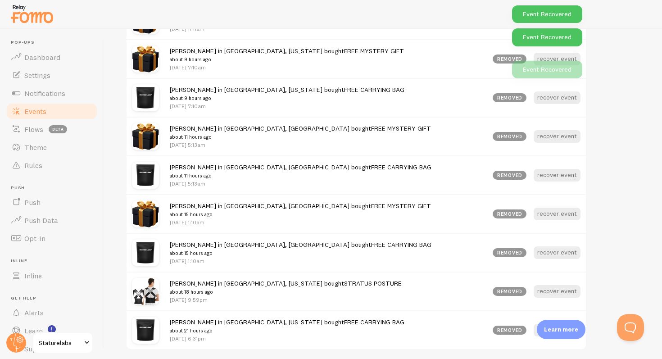
click at [558, 295] on button "recover event" at bounding box center [556, 291] width 47 height 13
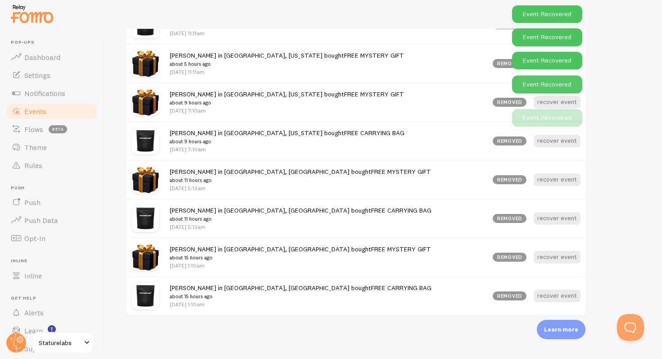
click at [558, 295] on button "recover event" at bounding box center [556, 295] width 47 height 13
click at [558, 264] on button "recover event" at bounding box center [556, 257] width 47 height 13
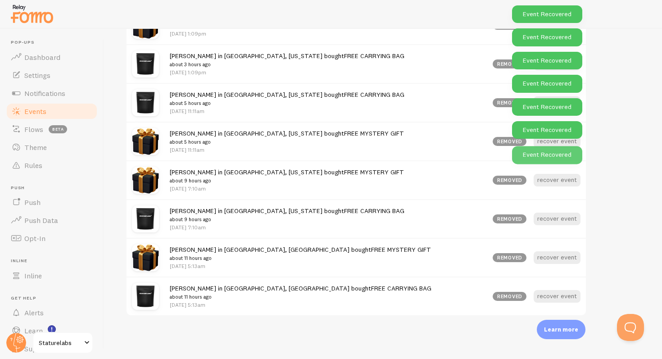
click at [558, 295] on button "recover event" at bounding box center [556, 296] width 47 height 13
click at [558, 264] on button "recover event" at bounding box center [556, 257] width 47 height 13
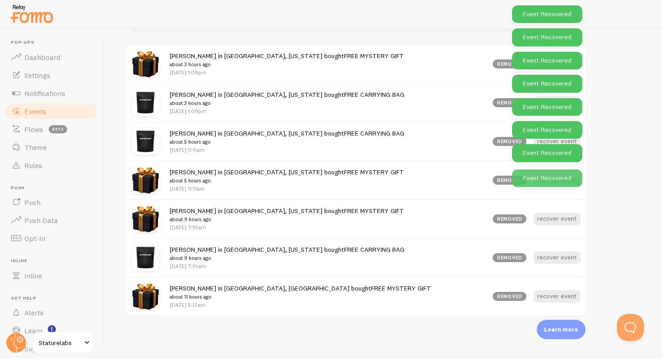
click at [558, 264] on button "recover event" at bounding box center [556, 257] width 47 height 13
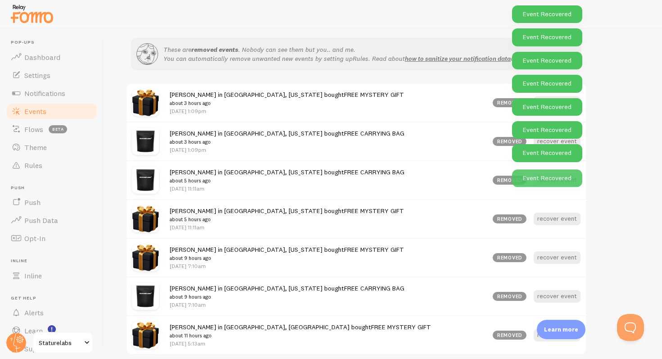
click at [558, 295] on button "recover event" at bounding box center [556, 296] width 47 height 13
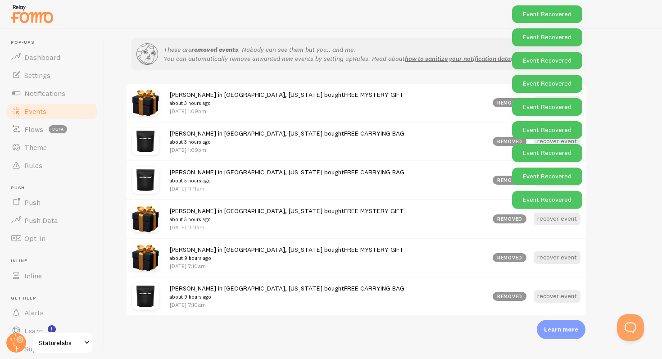
click at [558, 264] on button "recover event" at bounding box center [556, 257] width 47 height 13
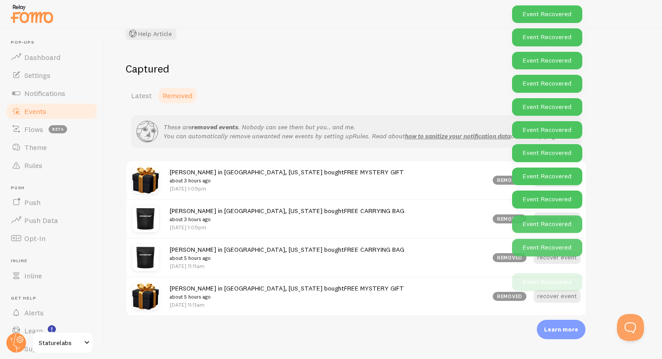
click at [558, 295] on button "recover event" at bounding box center [556, 296] width 47 height 13
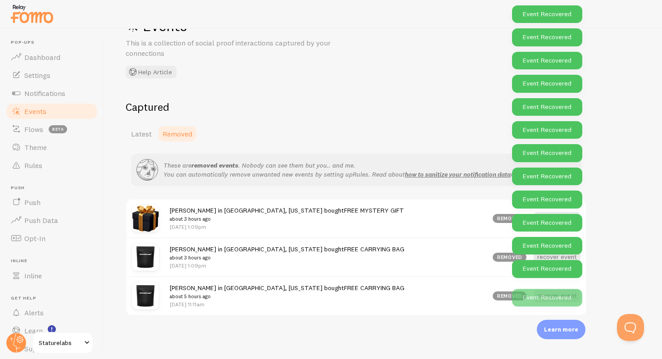
scroll to position [33, 0]
click at [558, 295] on div "Event Recovered" at bounding box center [547, 297] width 70 height 18
click at [558, 295] on div "Event Recovered" at bounding box center [547, 292] width 70 height 18
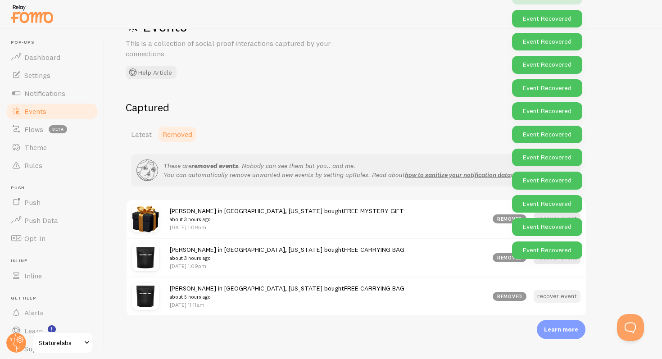
click at [560, 295] on button "recover event" at bounding box center [556, 296] width 47 height 13
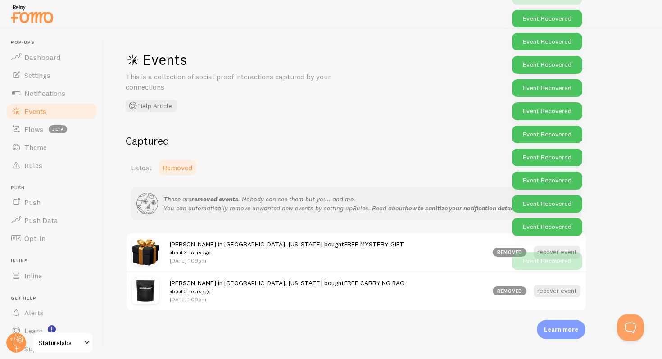
scroll to position [0, 0]
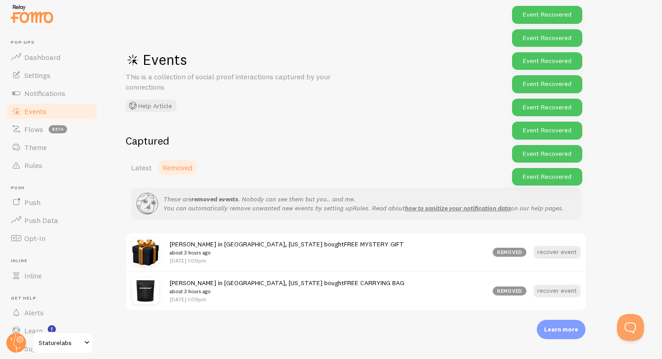
click at [560, 295] on button "recover event" at bounding box center [556, 290] width 47 height 13
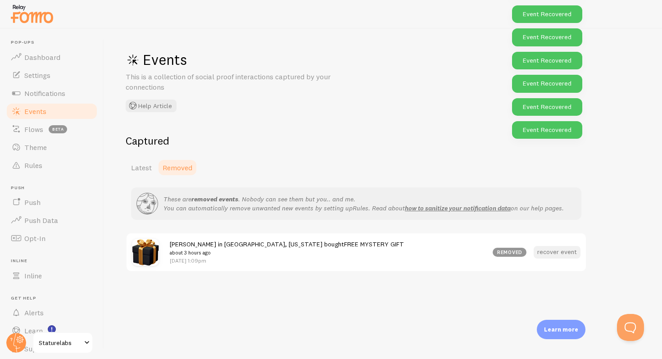
click at [559, 249] on button "recover event" at bounding box center [556, 252] width 47 height 13
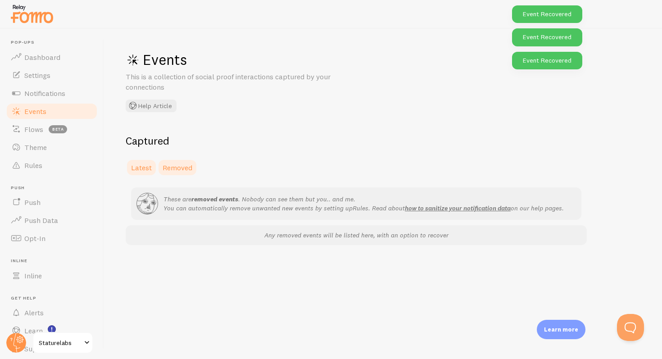
click at [143, 166] on span "Latest" at bounding box center [141, 167] width 21 height 9
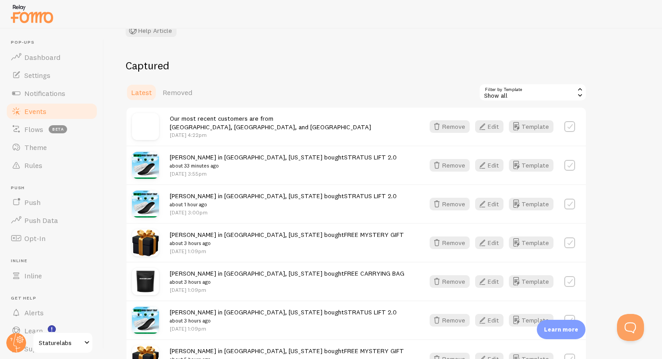
scroll to position [76, 0]
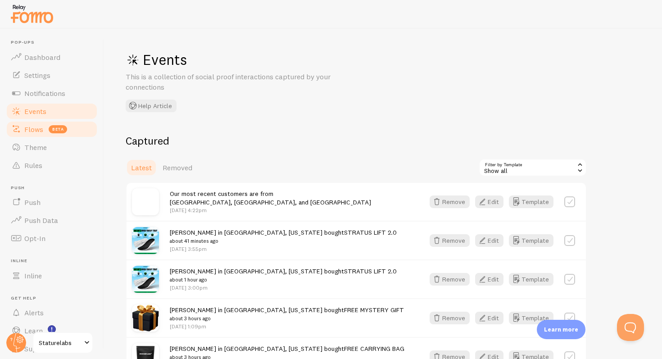
click at [45, 129] on link "Flows beta" at bounding box center [51, 129] width 93 height 18
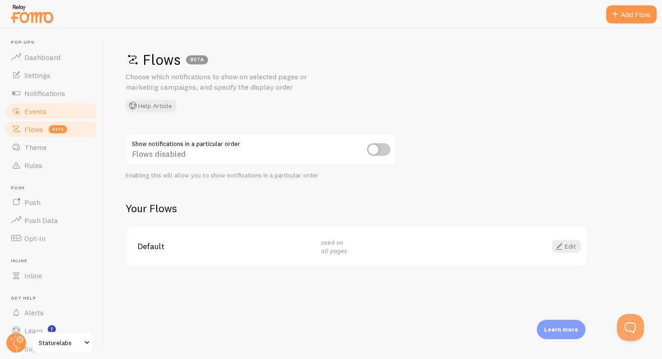
click at [46, 111] on link "Events" at bounding box center [51, 111] width 93 height 18
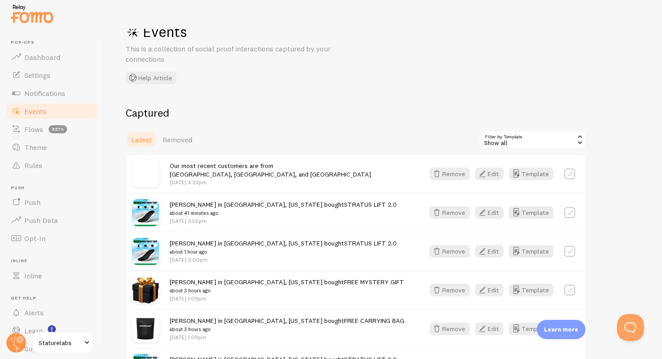
scroll to position [40, 0]
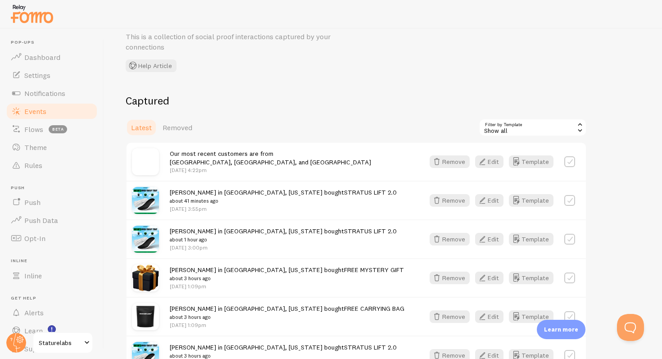
click at [265, 102] on h2 "Captured" at bounding box center [356, 101] width 461 height 14
click at [56, 95] on span "Notifications" at bounding box center [44, 93] width 41 height 9
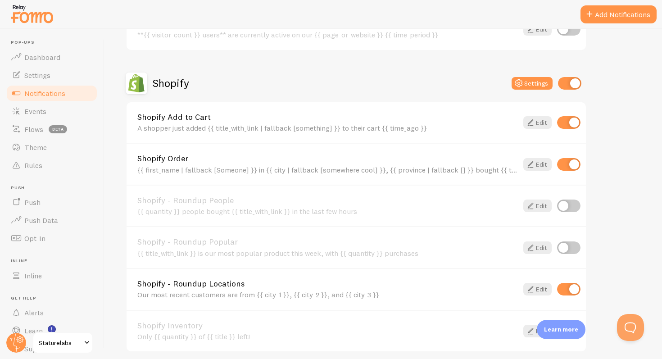
scroll to position [278, 0]
click at [567, 287] on input "checkbox" at bounding box center [568, 289] width 23 height 13
checkbox input "false"
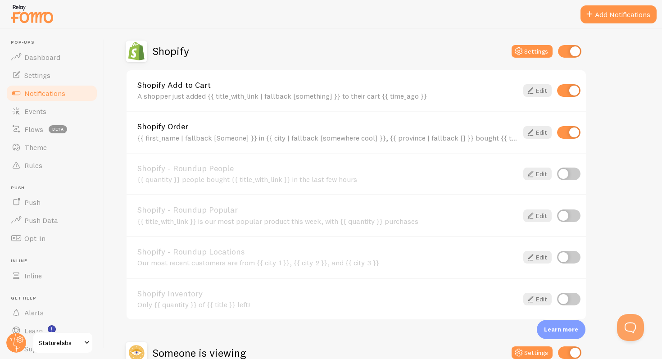
scroll to position [310, 0]
click at [52, 78] on link "Settings" at bounding box center [51, 75] width 93 height 18
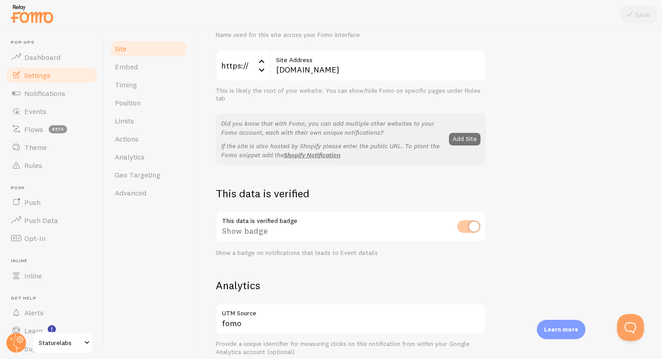
scroll to position [108, 0]
click at [153, 89] on link "Timing" at bounding box center [148, 85] width 79 height 18
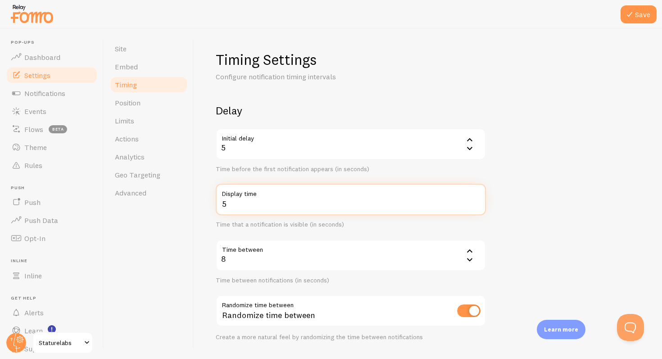
click at [475, 201] on input "5" at bounding box center [351, 200] width 270 height 32
type input "6"
click at [475, 201] on input "6" at bounding box center [351, 200] width 270 height 32
click at [544, 184] on form "Delay Initial delay 5 5 1 2 3 4 5 Time before the first notification appears (i…" at bounding box center [428, 297] width 424 height 386
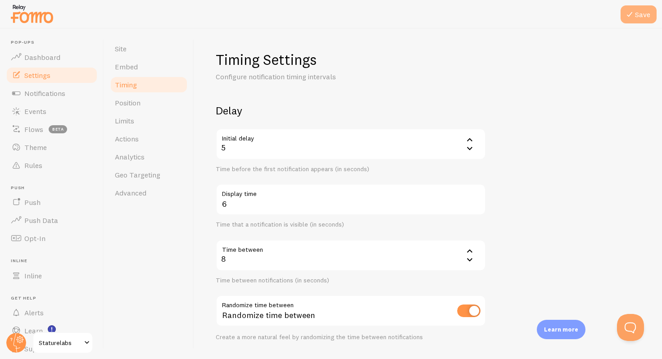
click at [631, 16] on icon at bounding box center [629, 14] width 11 height 11
click at [38, 108] on span "Events" at bounding box center [35, 111] width 22 height 9
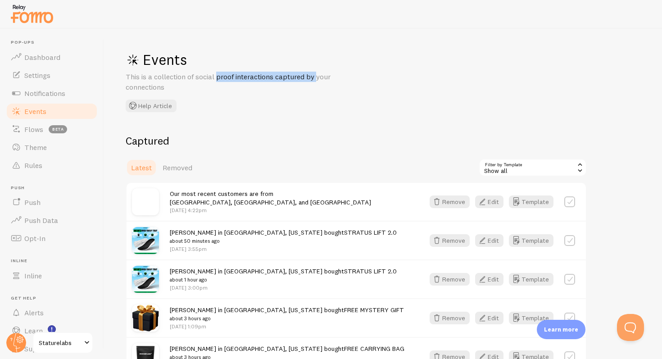
drag, startPoint x: 217, startPoint y: 75, endPoint x: 298, endPoint y: 74, distance: 81.0
click at [298, 74] on p "This is a collection of social proof interactions captured by your connections" at bounding box center [234, 82] width 216 height 21
drag, startPoint x: 298, startPoint y: 74, endPoint x: 151, endPoint y: 74, distance: 147.6
click at [151, 74] on p "This is a collection of social proof interactions captured by your connections" at bounding box center [234, 82] width 216 height 21
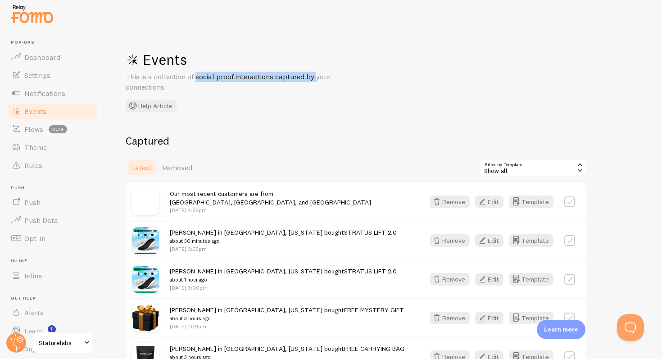
drag, startPoint x: 151, startPoint y: 74, endPoint x: 288, endPoint y: 74, distance: 137.3
click at [288, 74] on p "This is a collection of social proof interactions captured by your connections" at bounding box center [234, 82] width 216 height 21
drag, startPoint x: 288, startPoint y: 74, endPoint x: 172, endPoint y: 75, distance: 115.7
click at [172, 75] on p "This is a collection of social proof interactions captured by your connections" at bounding box center [234, 82] width 216 height 21
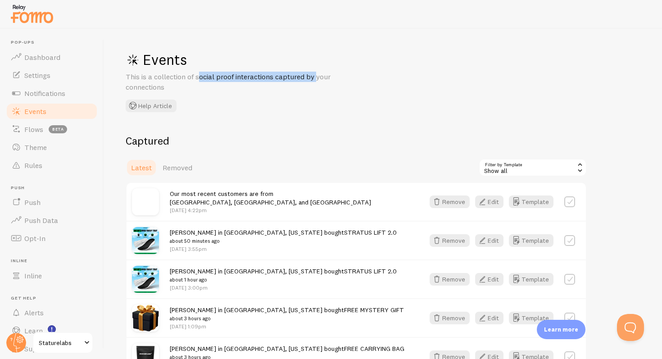
click at [172, 75] on p "This is a collection of social proof interactions captured by your connections" at bounding box center [234, 82] width 216 height 21
click at [55, 80] on link "Settings" at bounding box center [51, 75] width 93 height 18
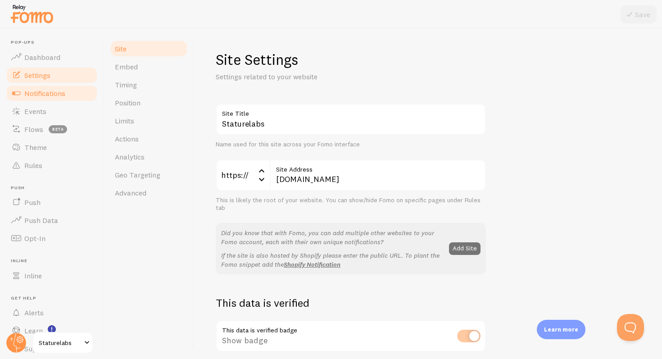
click at [55, 95] on span "Notifications" at bounding box center [44, 93] width 41 height 9
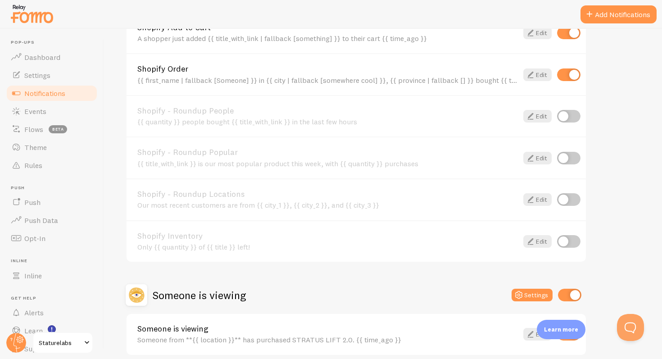
scroll to position [367, 0]
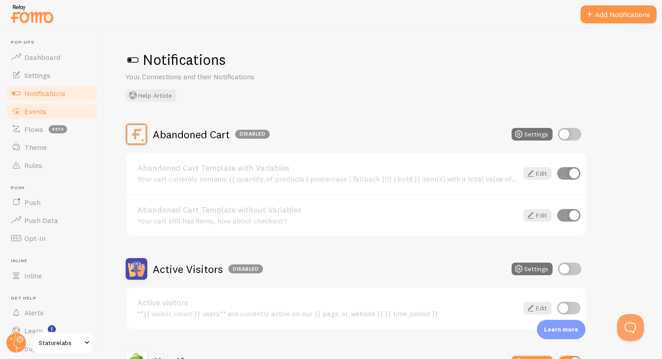
click at [42, 111] on span "Events" at bounding box center [35, 111] width 22 height 9
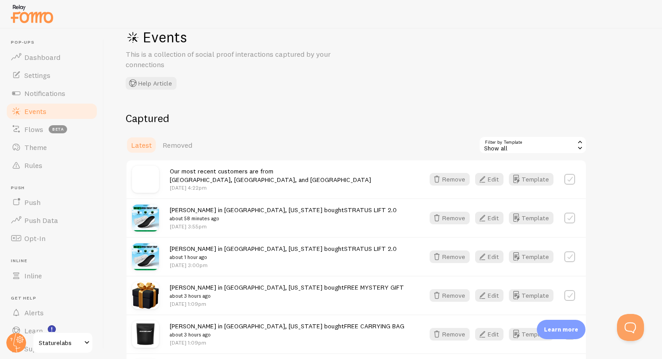
scroll to position [23, 0]
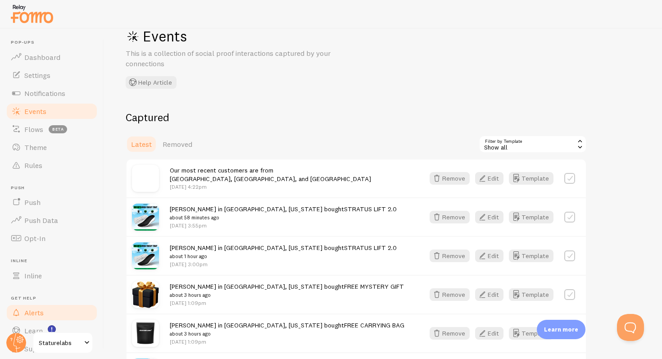
click at [54, 313] on link "Alerts" at bounding box center [51, 312] width 93 height 18
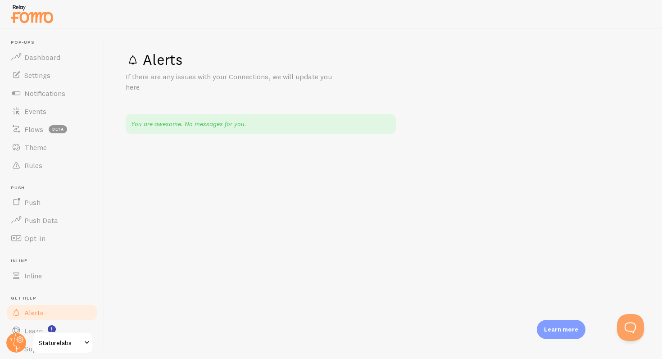
drag, startPoint x: 147, startPoint y: 118, endPoint x: 212, endPoint y: 117, distance: 64.4
click at [212, 117] on div "You are awesome. No messages for you." at bounding box center [261, 124] width 270 height 20
click at [52, 106] on link "Events" at bounding box center [51, 111] width 93 height 18
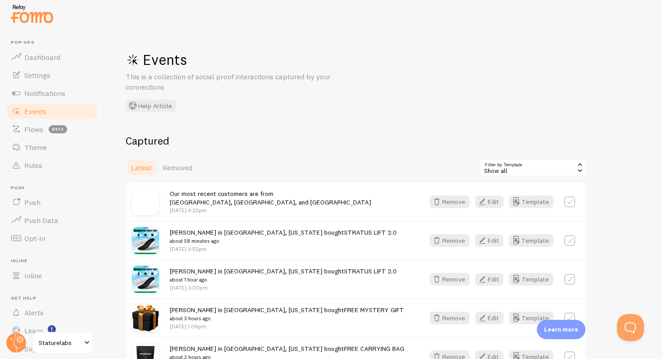
click at [59, 346] on span "Staturelabs" at bounding box center [60, 342] width 43 height 11
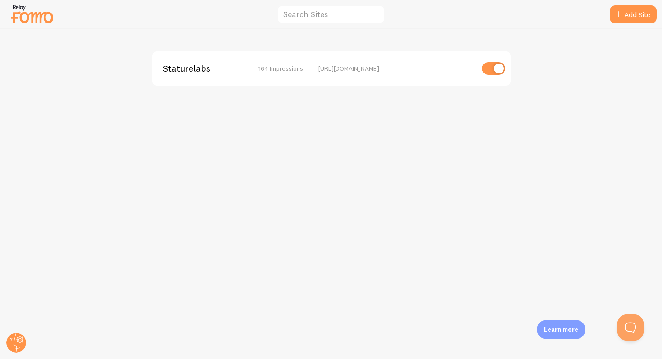
click at [36, 15] on img at bounding box center [31, 13] width 45 height 23
click at [179, 65] on span "Staturelabs" at bounding box center [199, 68] width 72 height 8
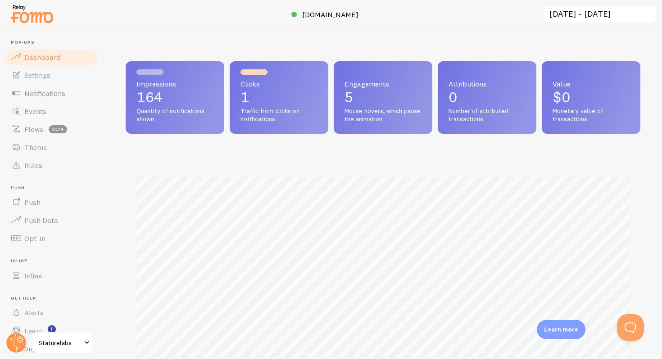
scroll to position [236, 514]
click at [47, 106] on link "Events" at bounding box center [51, 111] width 93 height 18
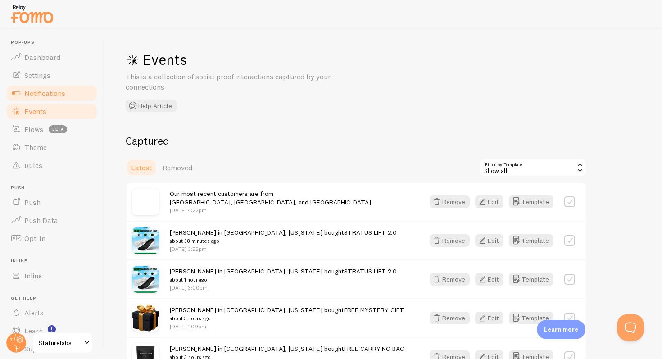
click at [36, 90] on span "Notifications" at bounding box center [44, 93] width 41 height 9
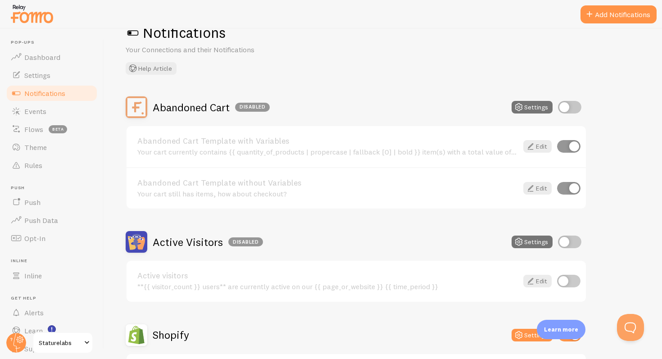
scroll to position [27, 0]
click at [60, 113] on link "Events" at bounding box center [51, 111] width 93 height 18
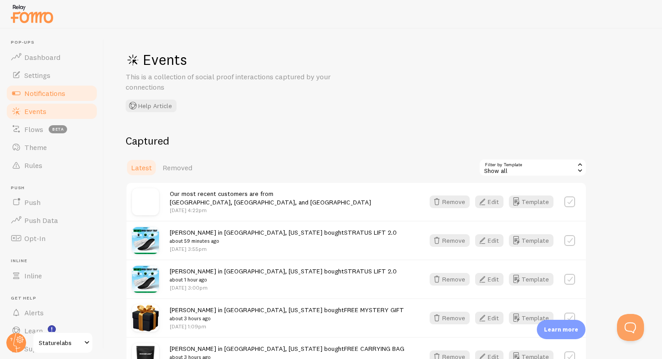
click at [52, 90] on span "Notifications" at bounding box center [44, 93] width 41 height 9
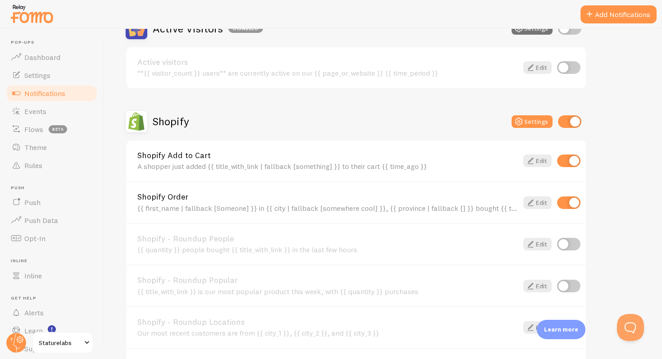
scroll to position [241, 0]
click at [38, 131] on span "Flows" at bounding box center [33, 129] width 19 height 9
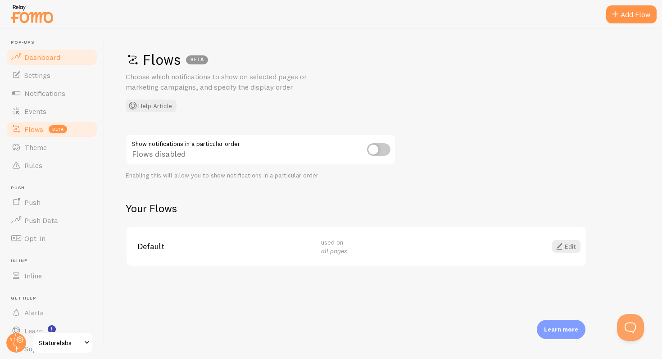
click at [38, 58] on span "Dashboard" at bounding box center [42, 57] width 36 height 9
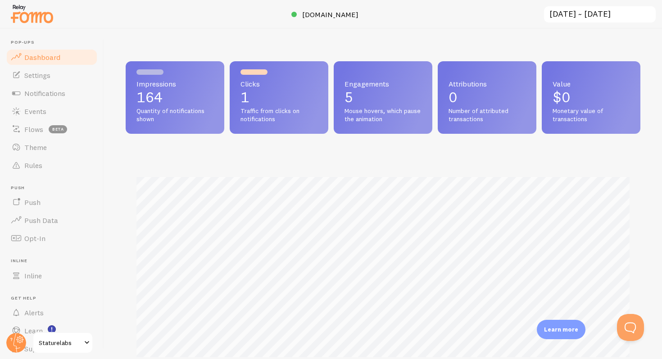
scroll to position [236, 514]
click at [45, 77] on span "Settings" at bounding box center [37, 75] width 26 height 9
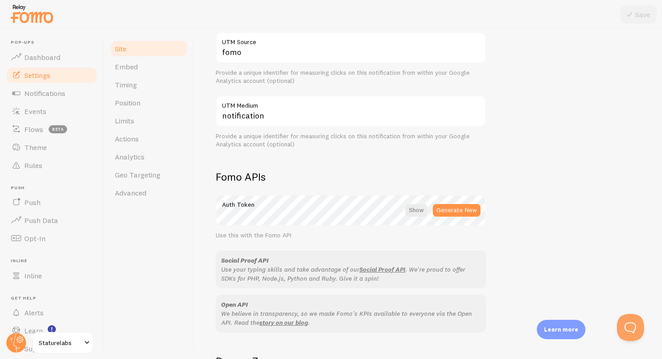
scroll to position [491, 0]
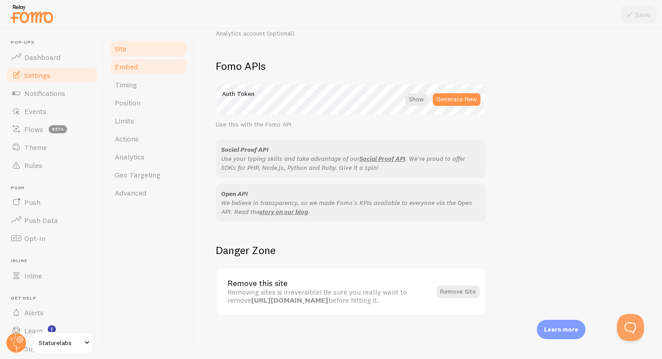
click at [134, 74] on link "Embed" at bounding box center [148, 67] width 79 height 18
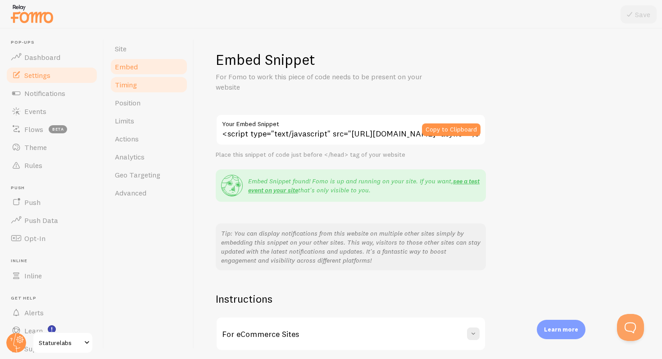
click at [135, 86] on span "Timing" at bounding box center [126, 84] width 22 height 9
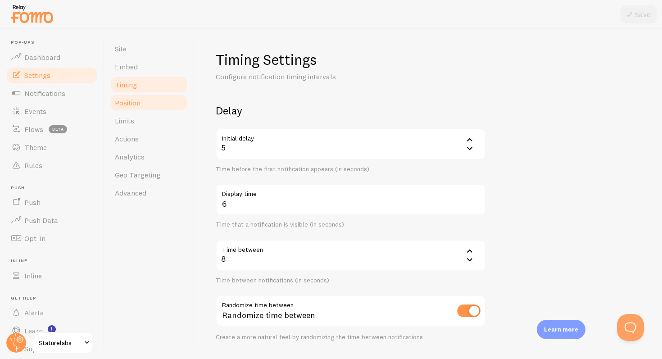
click at [140, 108] on link "Position" at bounding box center [148, 103] width 79 height 18
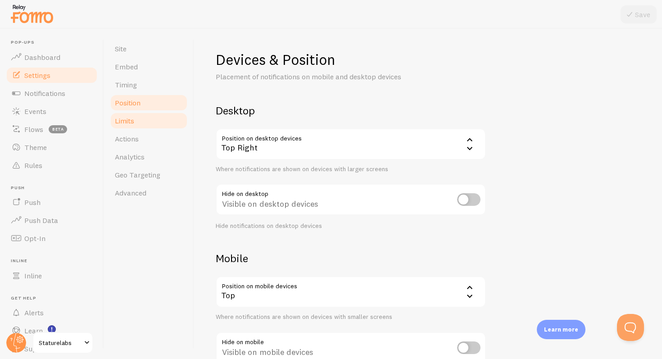
click at [140, 115] on link "Limits" at bounding box center [148, 121] width 79 height 18
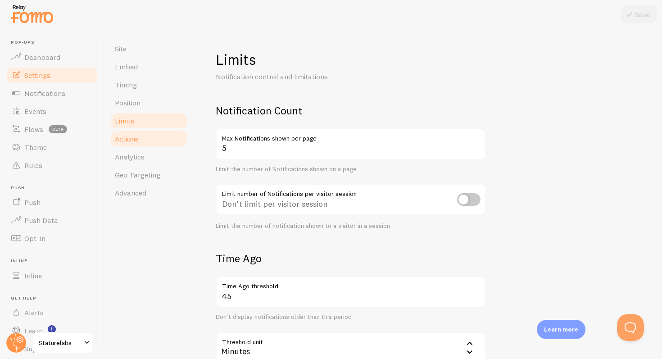
click at [142, 138] on link "Actions" at bounding box center [148, 139] width 79 height 18
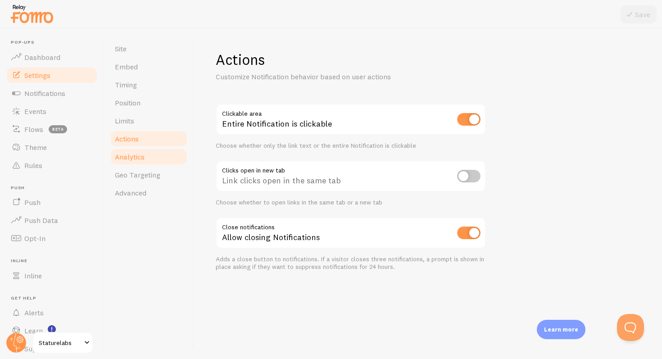
click at [144, 154] on span "Analytics" at bounding box center [130, 156] width 30 height 9
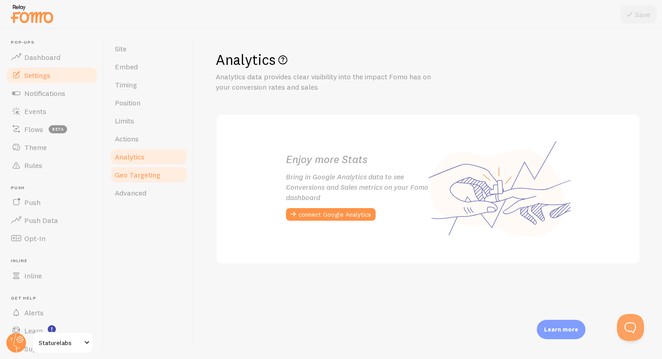
click at [149, 171] on span "Geo Targeting" at bounding box center [137, 174] width 45 height 9
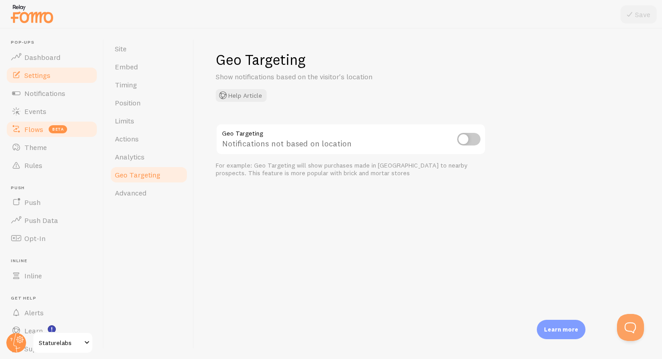
click at [37, 128] on span "Flows" at bounding box center [33, 129] width 19 height 9
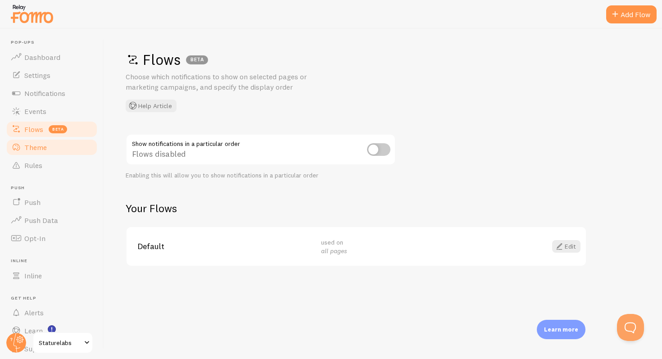
click at [35, 144] on span "Theme" at bounding box center [35, 147] width 23 height 9
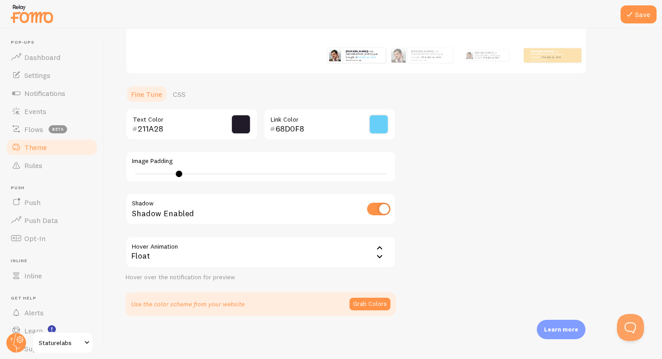
scroll to position [34, 0]
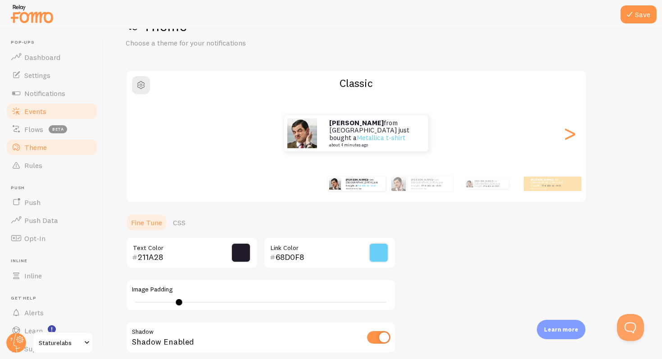
click at [42, 114] on span "Events" at bounding box center [35, 111] width 22 height 9
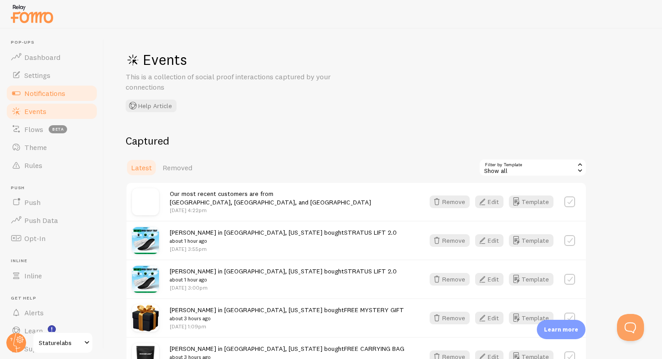
click at [34, 93] on span "Notifications" at bounding box center [44, 93] width 41 height 9
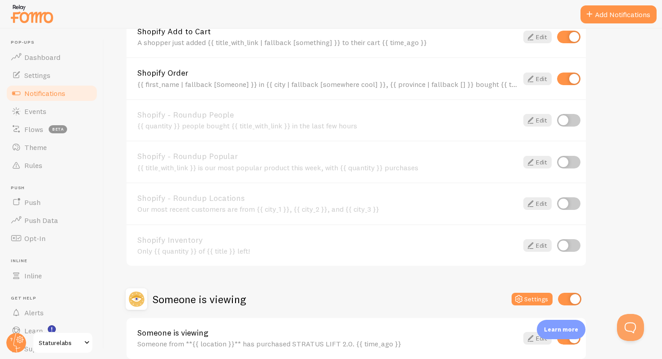
scroll to position [408, 0]
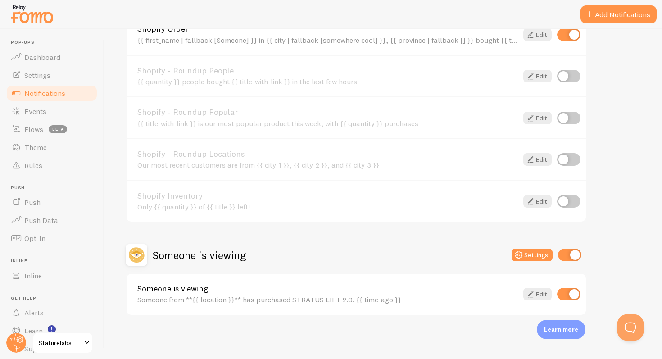
click at [195, 298] on div "Someone from **{{ location }}** has purchased STRATUS LIFT 2.0. {{ time_ago }}" at bounding box center [327, 299] width 380 height 8
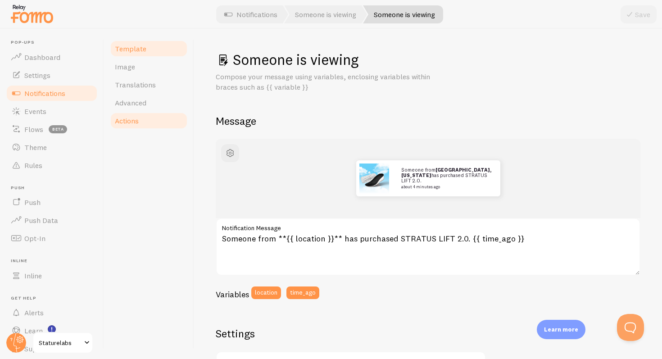
click at [143, 125] on link "Actions" at bounding box center [148, 121] width 79 height 18
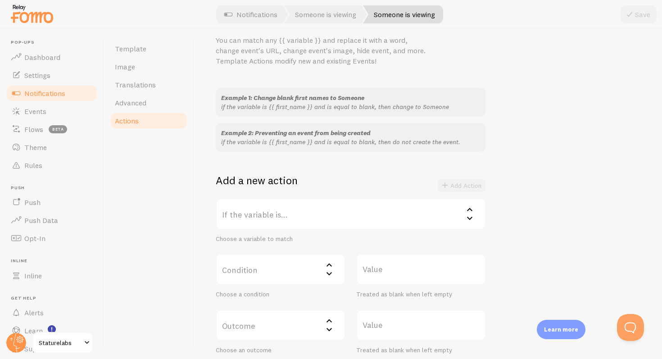
scroll to position [39, 0]
click at [252, 219] on label "If the variable is..." at bounding box center [351, 212] width 270 height 32
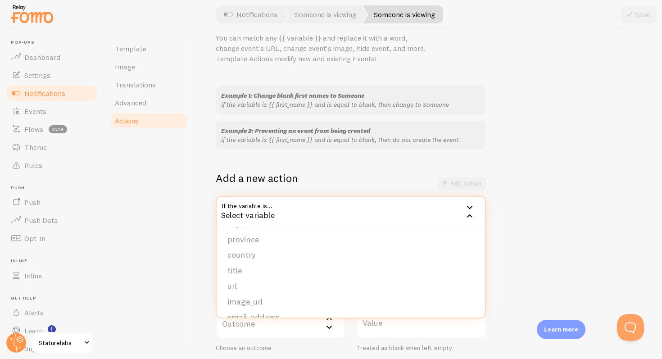
scroll to position [33, 0]
click at [203, 254] on div "Actions You can match any {{ variable }} and replace it with a word, change eve…" at bounding box center [428, 194] width 468 height 330
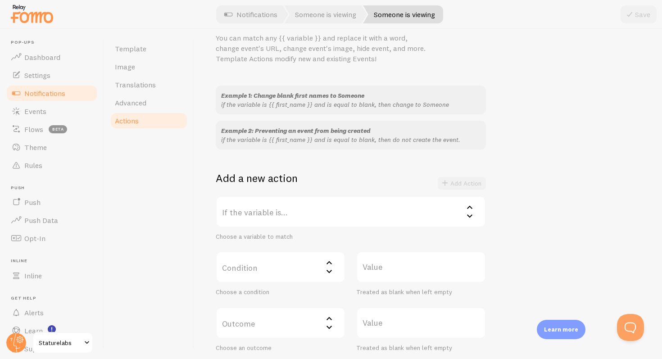
scroll to position [109, 0]
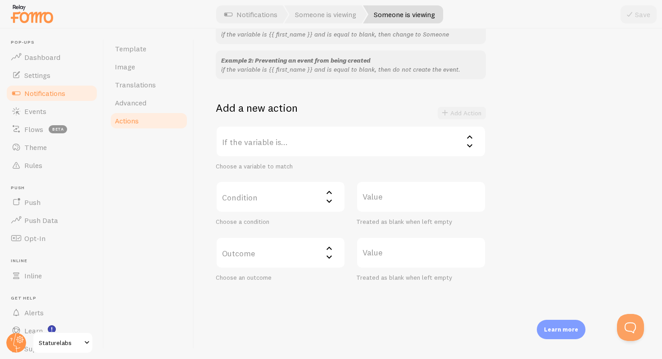
click at [284, 257] on label "Outcome" at bounding box center [281, 253] width 130 height 32
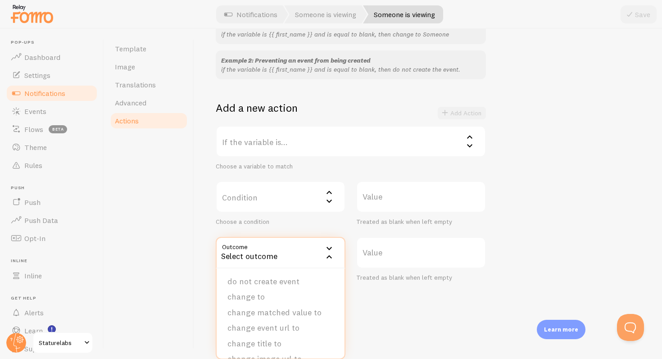
click at [214, 295] on div "Actions You can match any {{ variable }} and replace it with a word, change eve…" at bounding box center [428, 194] width 468 height 330
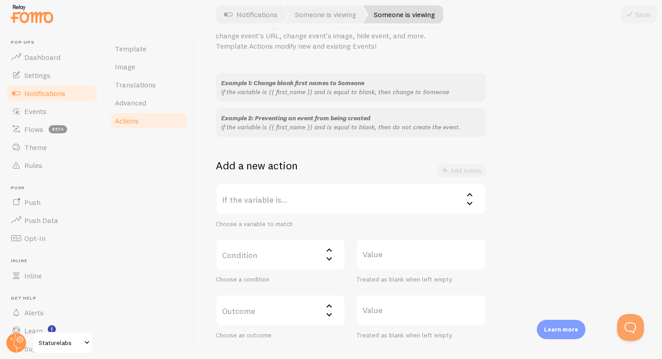
scroll to position [0, 0]
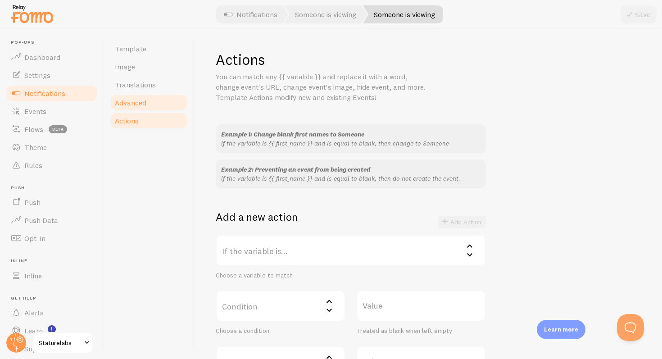
click at [161, 103] on link "Advanced" at bounding box center [148, 103] width 79 height 18
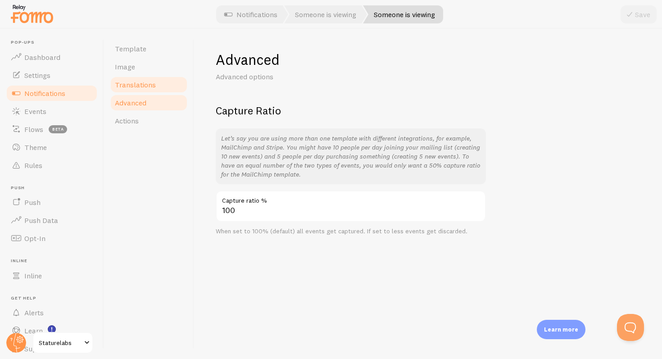
click at [148, 85] on span "Translations" at bounding box center [135, 84] width 41 height 9
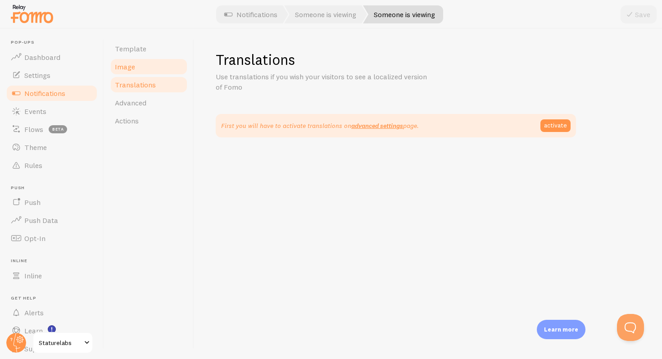
click at [145, 66] on link "Image" at bounding box center [148, 67] width 79 height 18
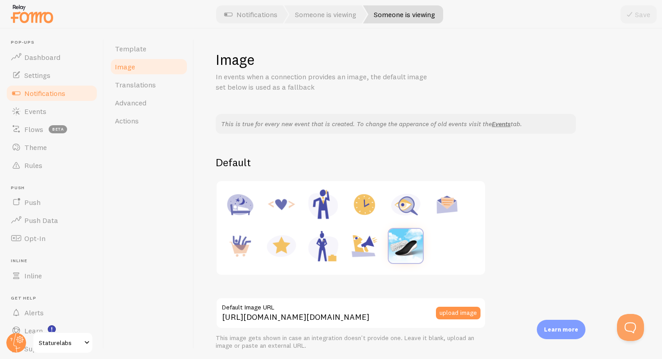
scroll to position [134, 0]
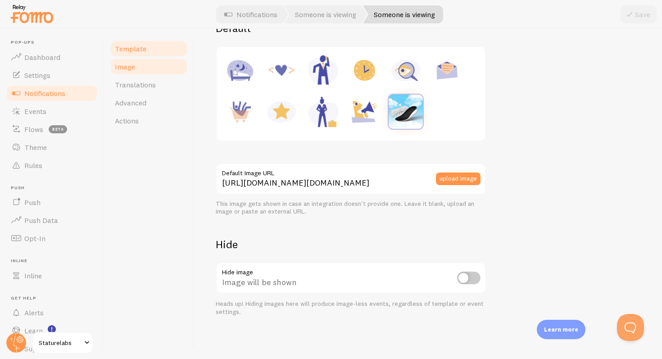
click at [131, 52] on span "Template" at bounding box center [131, 48] width 32 height 9
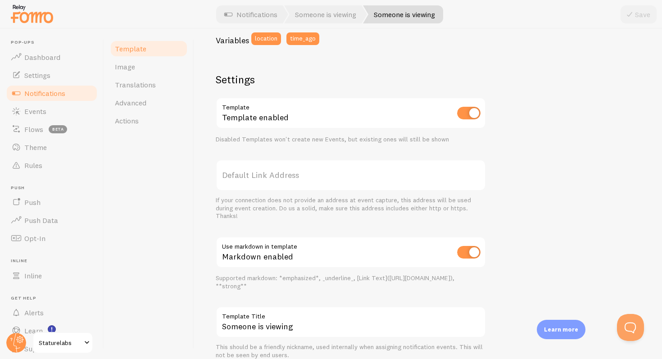
scroll to position [250, 0]
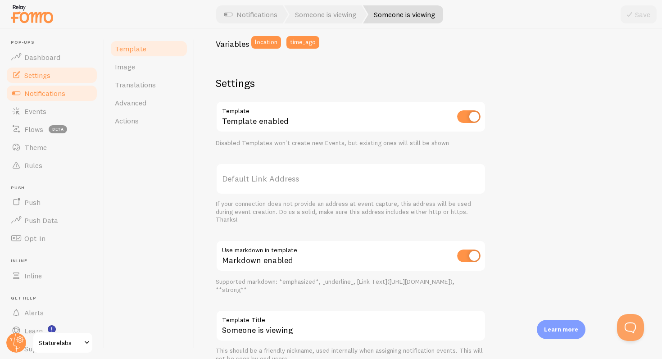
click at [57, 77] on link "Settings" at bounding box center [51, 75] width 93 height 18
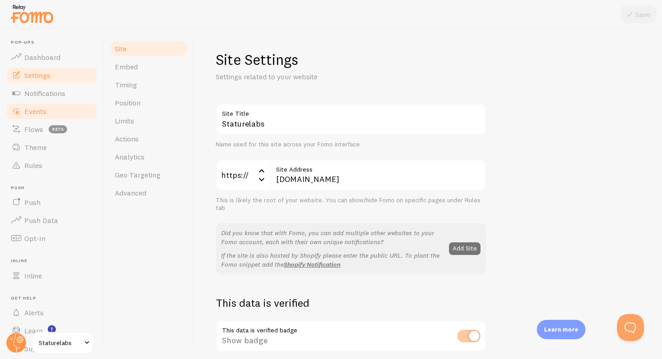
click at [45, 110] on span "Events" at bounding box center [35, 111] width 22 height 9
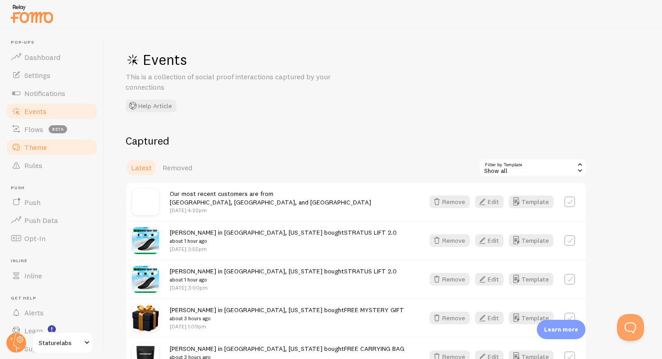
click at [36, 144] on span "Theme" at bounding box center [35, 147] width 23 height 9
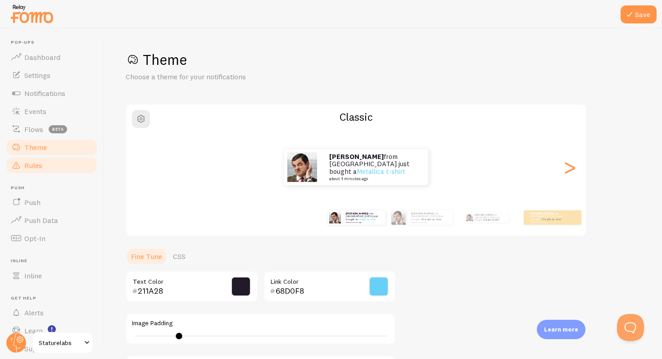
click at [38, 168] on span "Rules" at bounding box center [33, 165] width 18 height 9
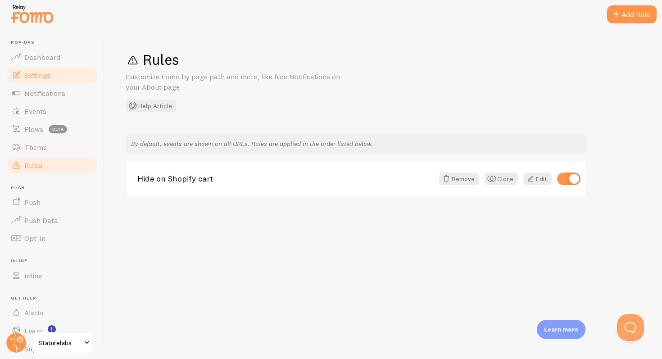
click at [48, 72] on span "Settings" at bounding box center [37, 75] width 26 height 9
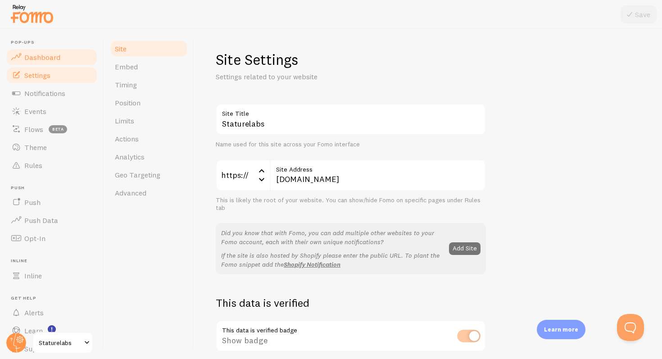
click at [50, 58] on span "Dashboard" at bounding box center [42, 57] width 36 height 9
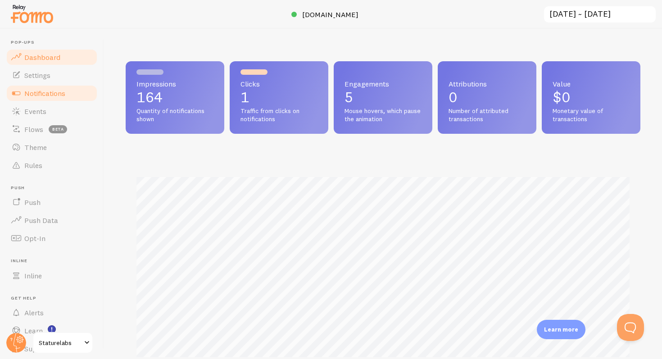
scroll to position [236, 514]
click at [50, 92] on span "Notifications" at bounding box center [44, 93] width 41 height 9
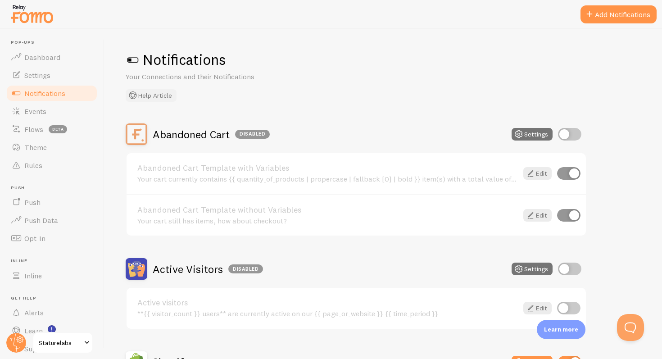
click at [149, 94] on button "Help Article" at bounding box center [151, 95] width 51 height 13
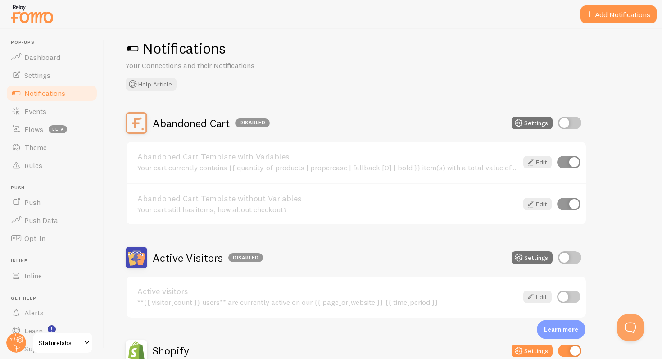
scroll to position [12, 0]
click at [41, 111] on span "Events" at bounding box center [35, 111] width 22 height 9
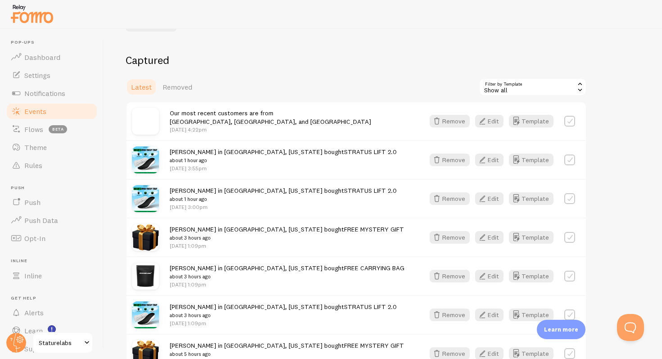
scroll to position [89, 0]
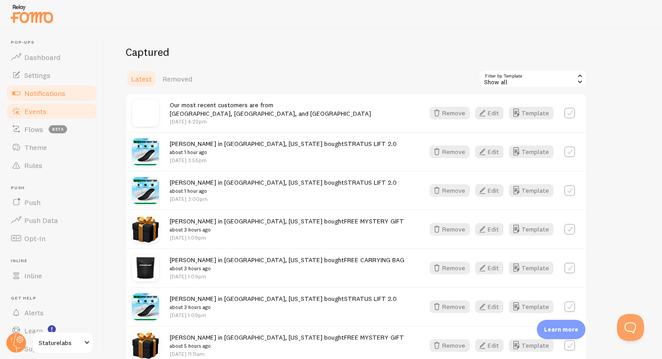
click at [58, 94] on span "Notifications" at bounding box center [44, 93] width 41 height 9
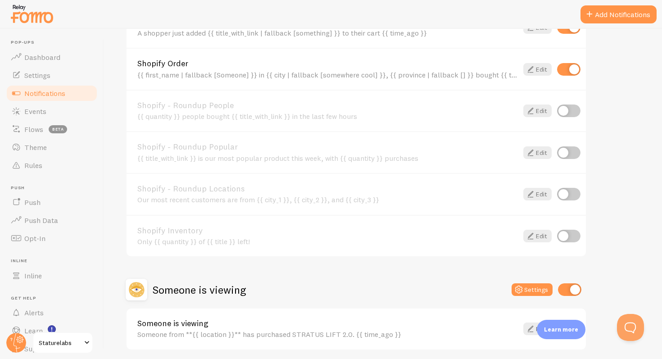
scroll to position [408, 0]
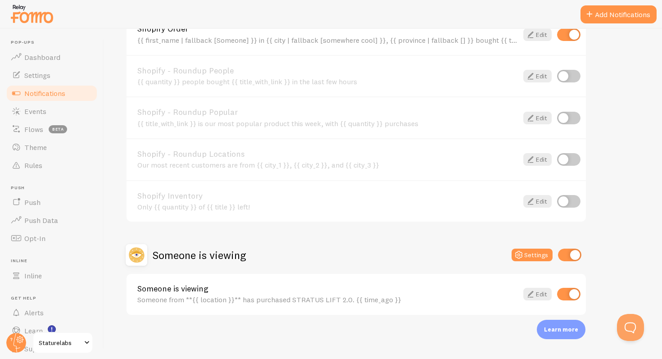
click at [213, 332] on div "Notifications Your Connections and their Notifications Help Article Abandoned C…" at bounding box center [383, 194] width 558 height 330
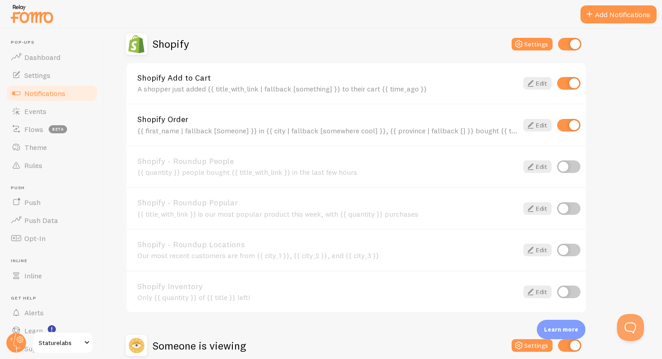
scroll to position [318, 0]
